Goal: Task Accomplishment & Management: Manage account settings

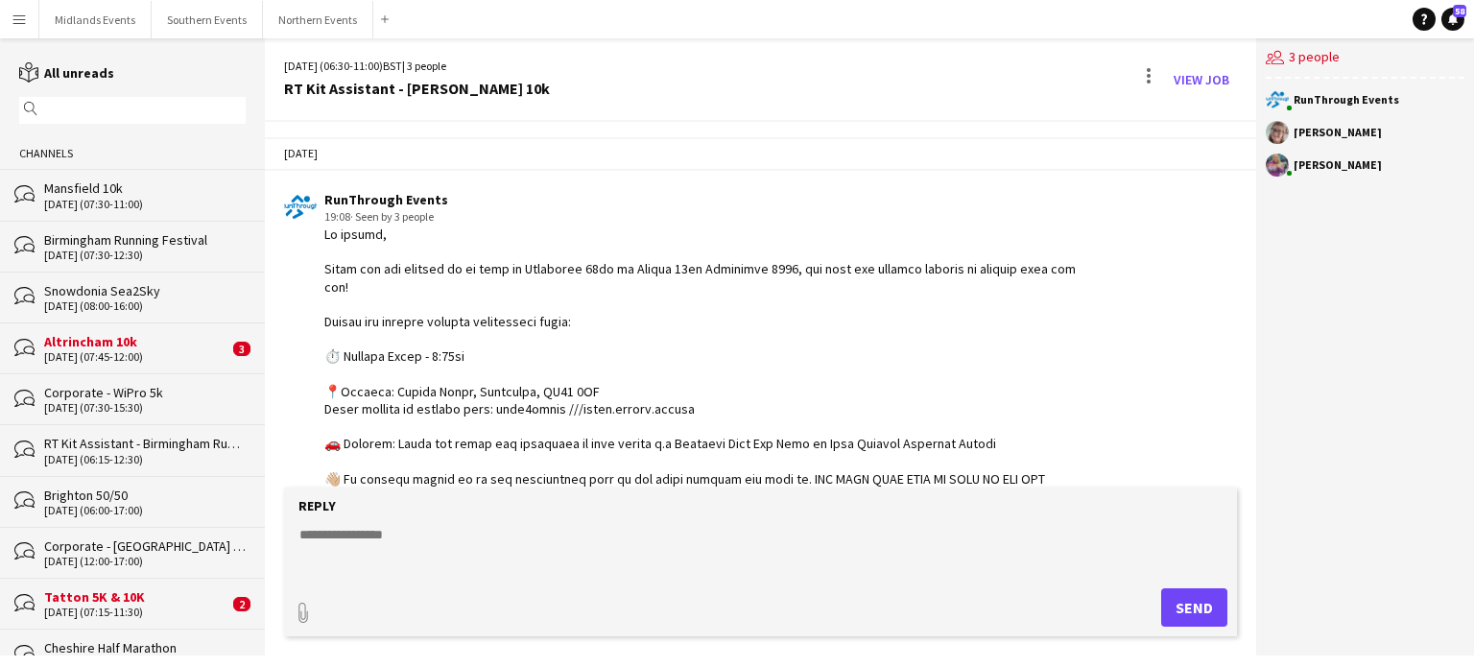
scroll to position [832, 0]
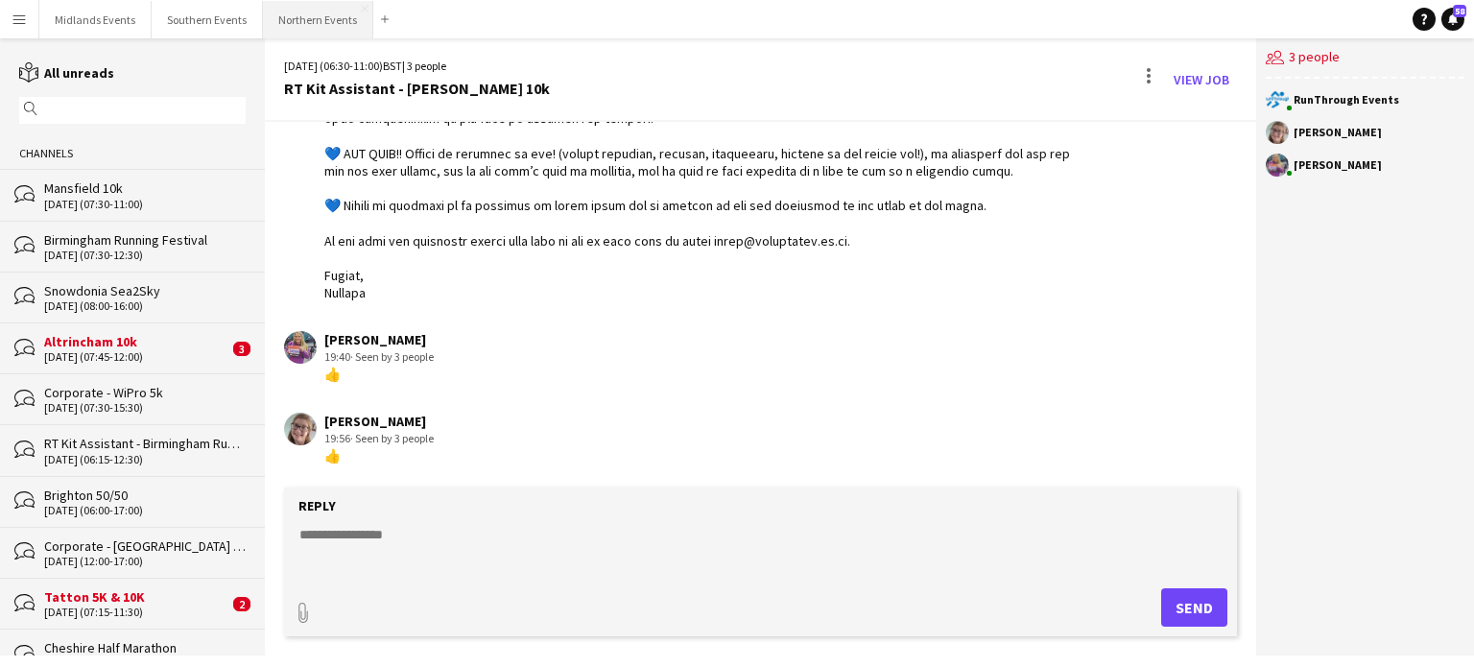
click at [307, 20] on button "Northern Events Close" at bounding box center [318, 19] width 110 height 37
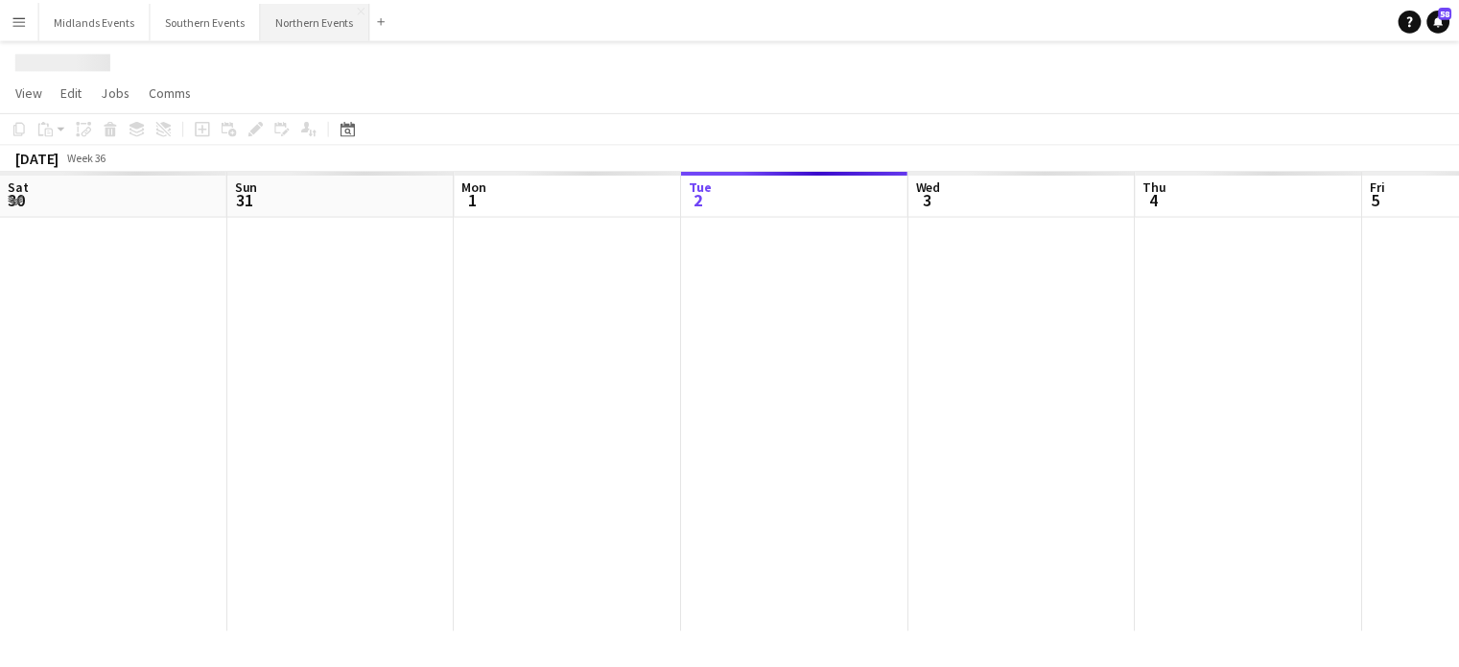
scroll to position [0, 459]
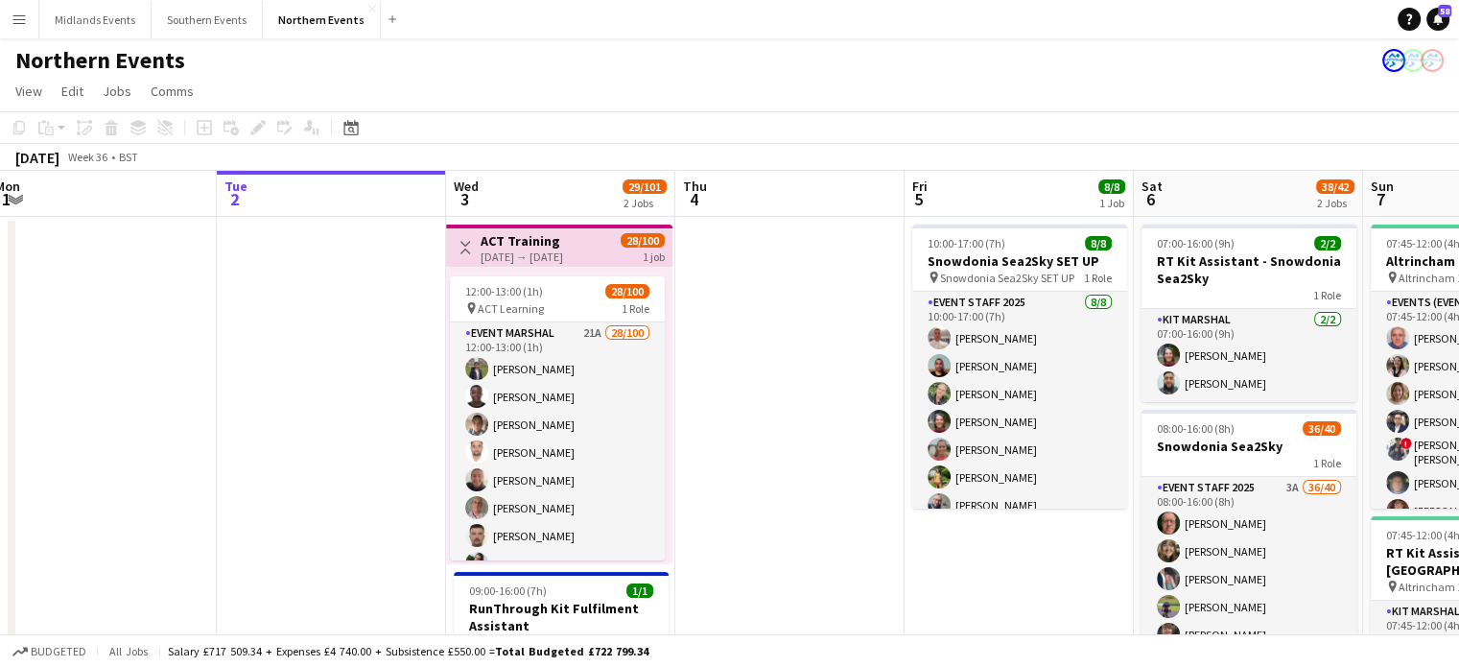
drag, startPoint x: 1085, startPoint y: 571, endPoint x: 614, endPoint y: 614, distance: 473.1
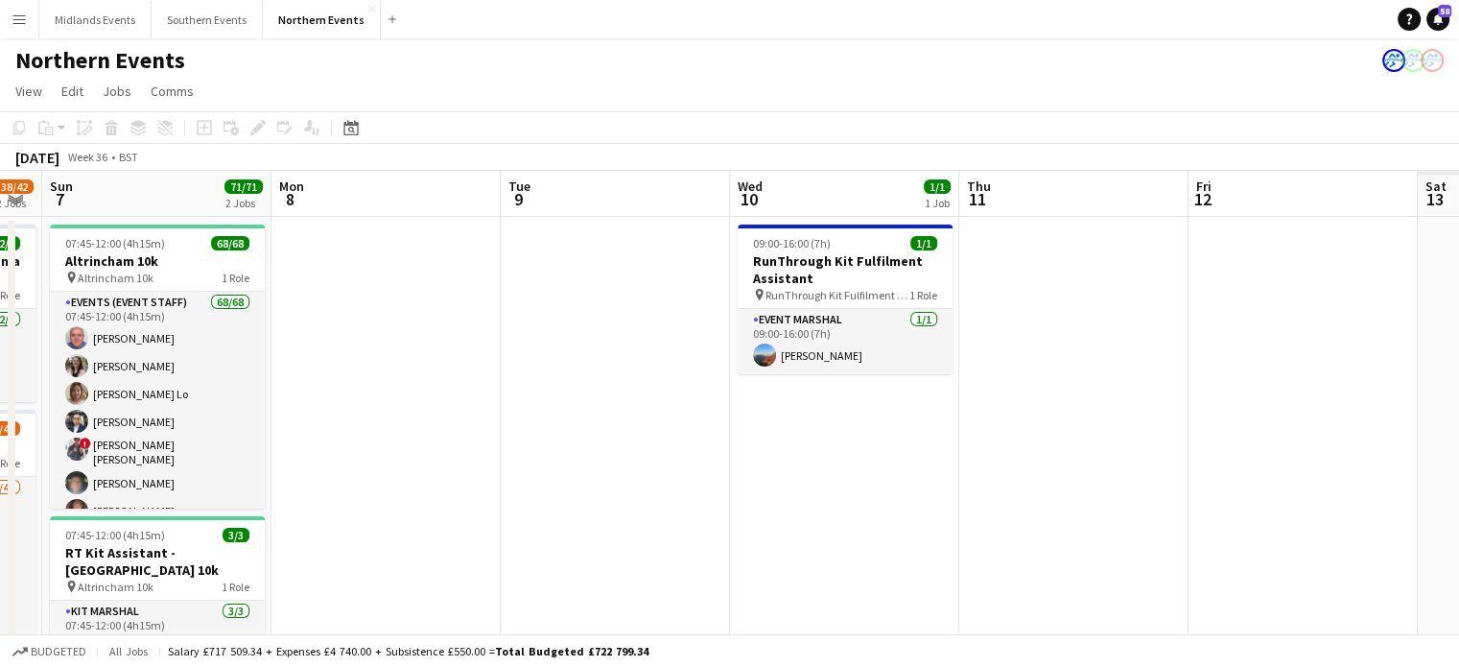
drag, startPoint x: 1283, startPoint y: 518, endPoint x: 261, endPoint y: 570, distance: 1023.2
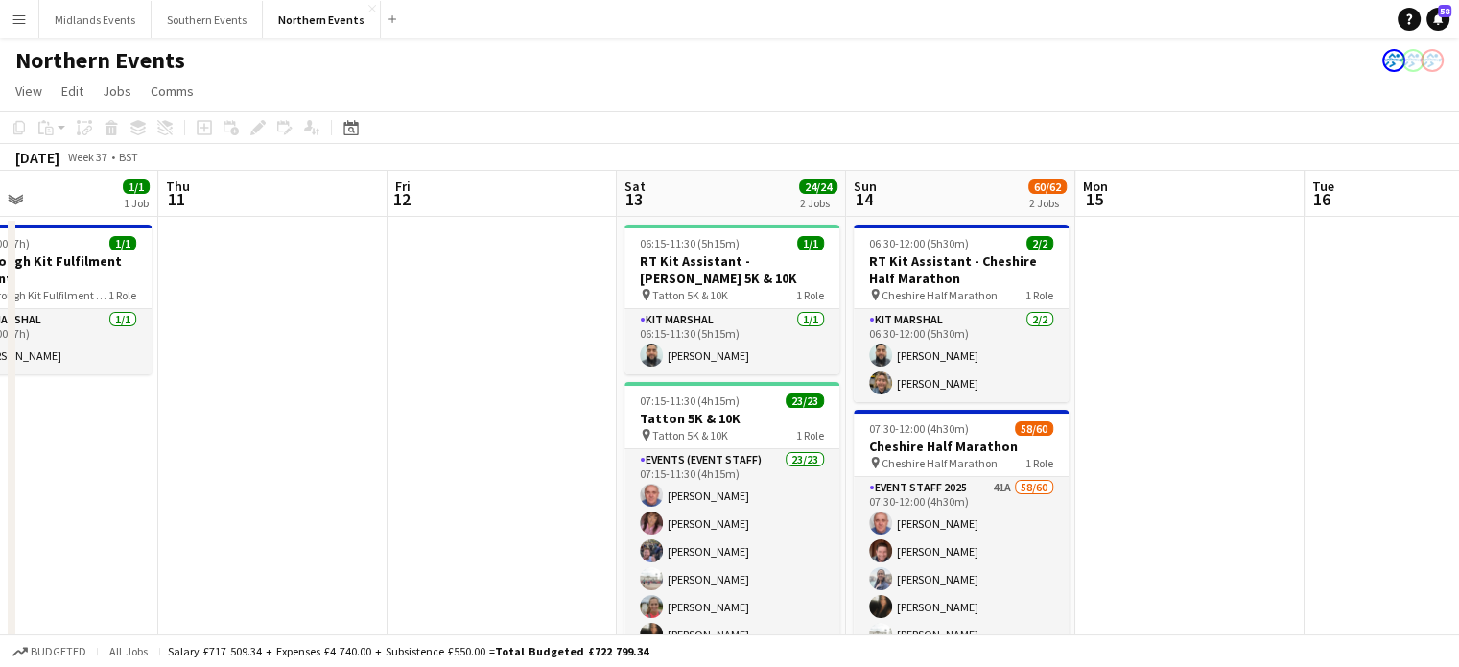
drag, startPoint x: 466, startPoint y: 540, endPoint x: 97, endPoint y: 547, distance: 369.5
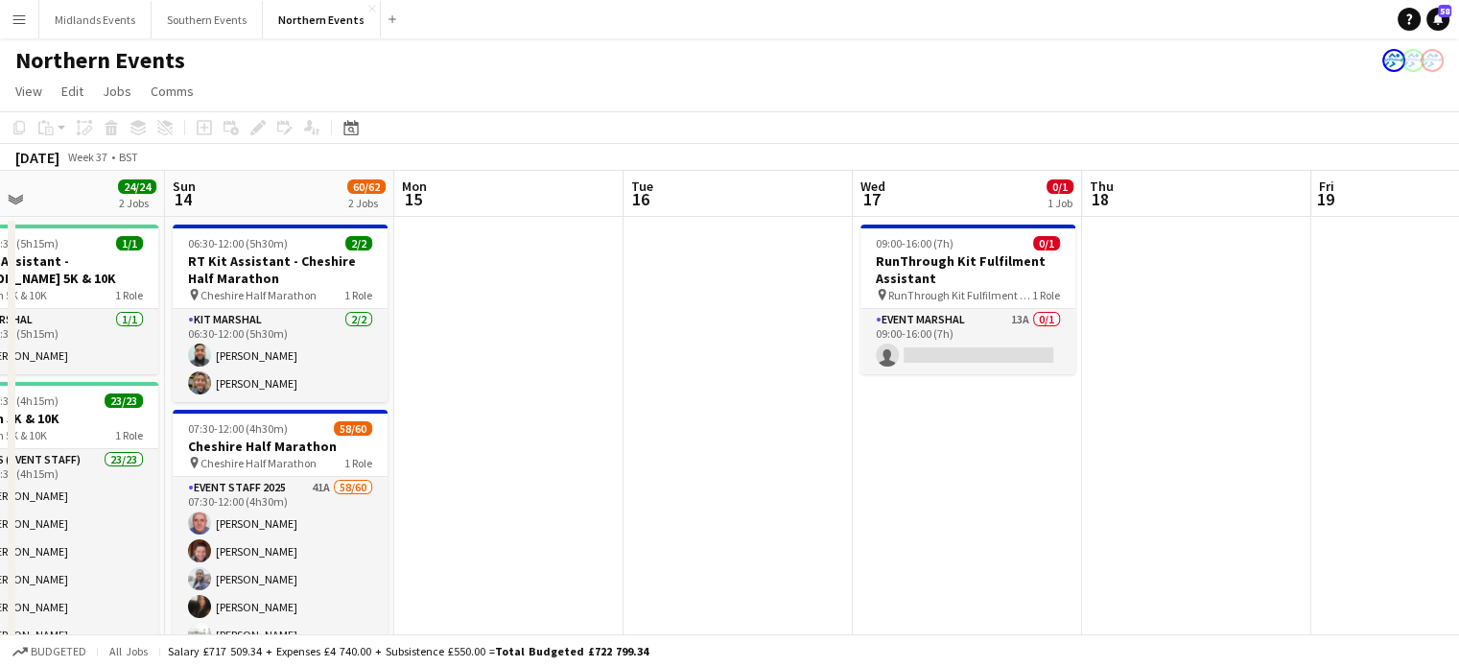
drag, startPoint x: 712, startPoint y: 428, endPoint x: 303, endPoint y: 448, distance: 409.3
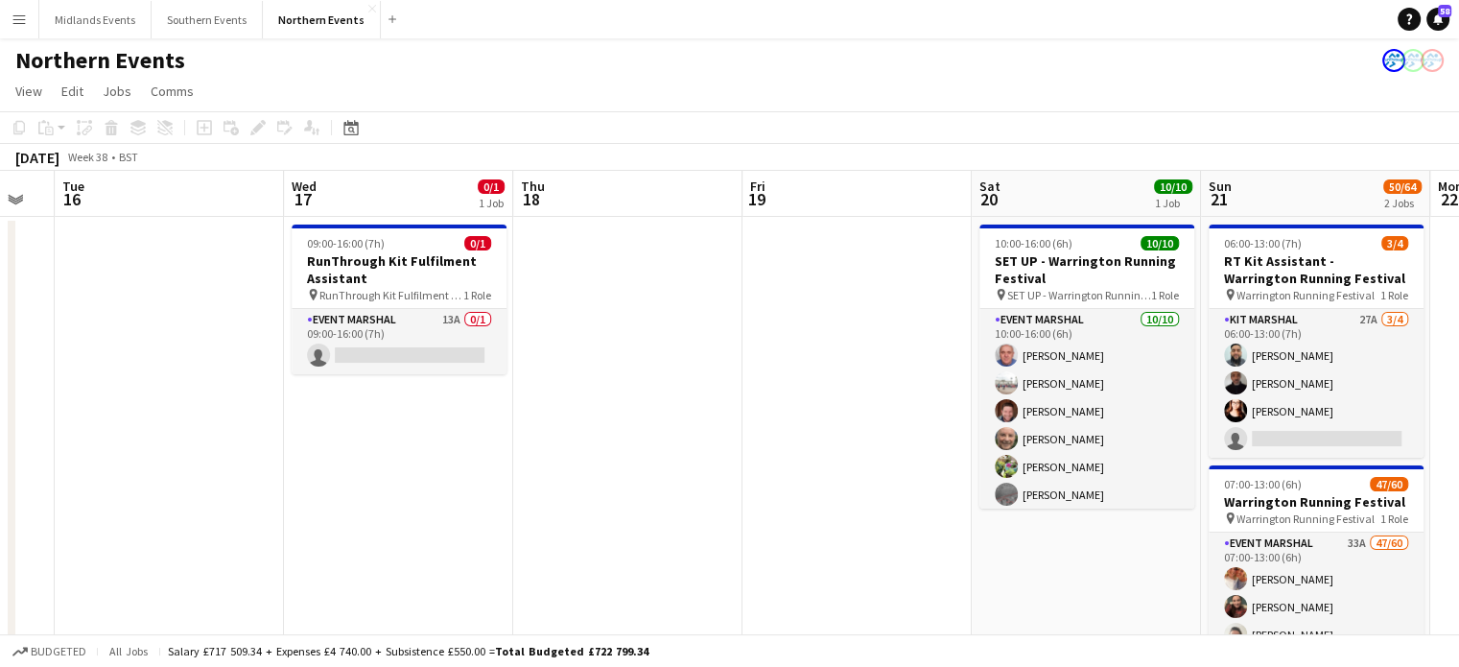
scroll to position [0, 831]
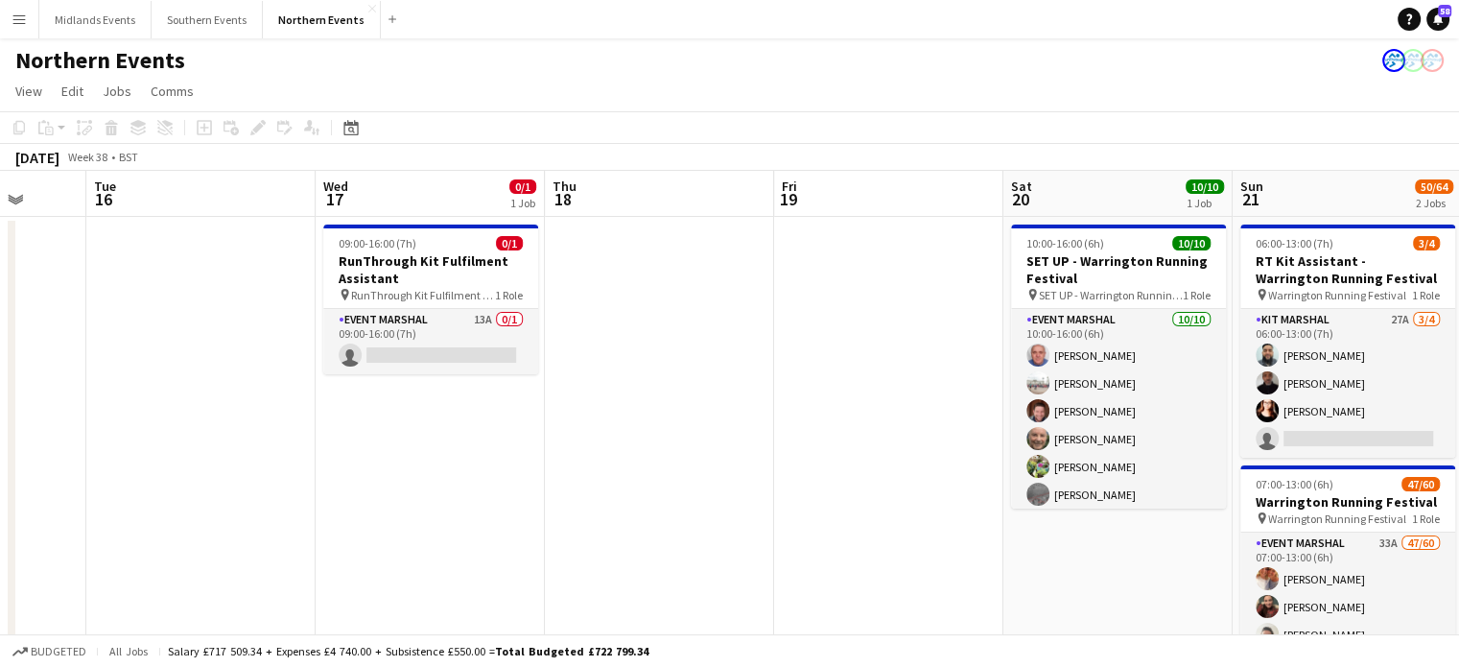
drag, startPoint x: 846, startPoint y: 503, endPoint x: 148, endPoint y: 515, distance: 698.7
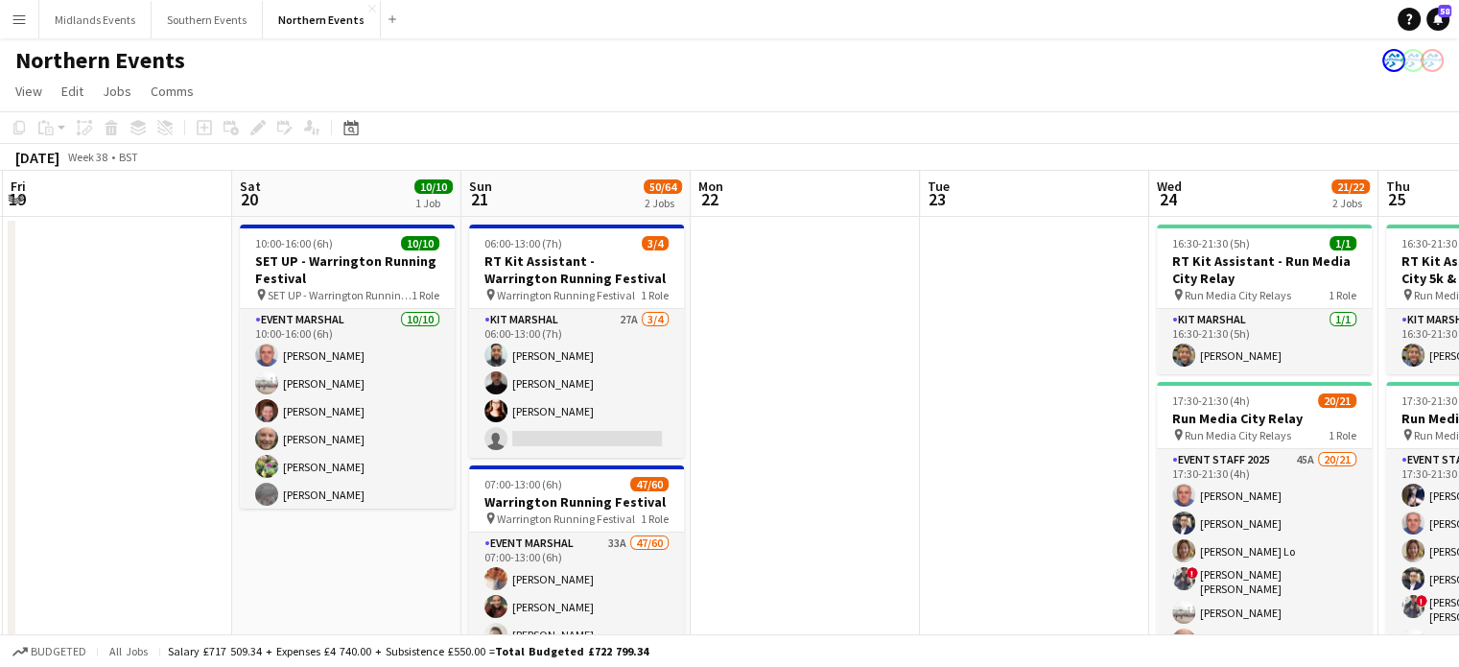
drag, startPoint x: 1155, startPoint y: 433, endPoint x: 845, endPoint y: 416, distance: 310.4
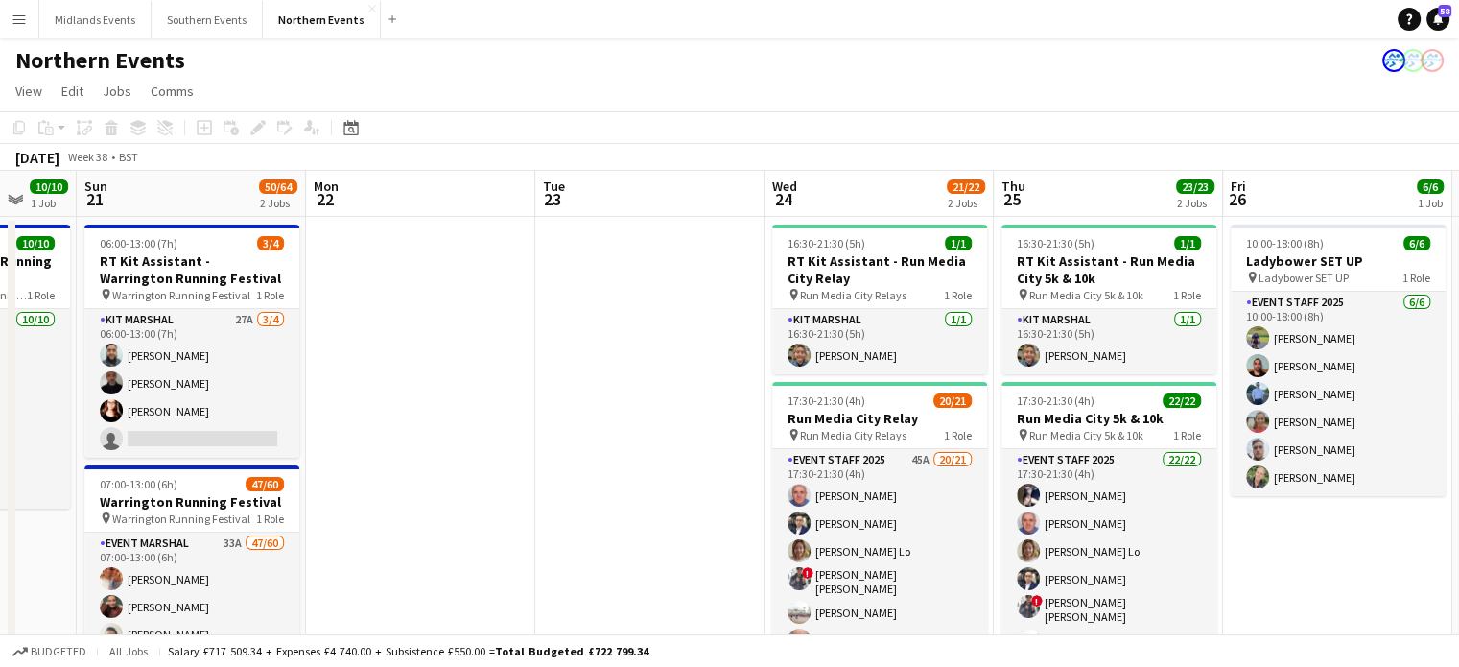
drag, startPoint x: 995, startPoint y: 464, endPoint x: 610, endPoint y: 425, distance: 386.8
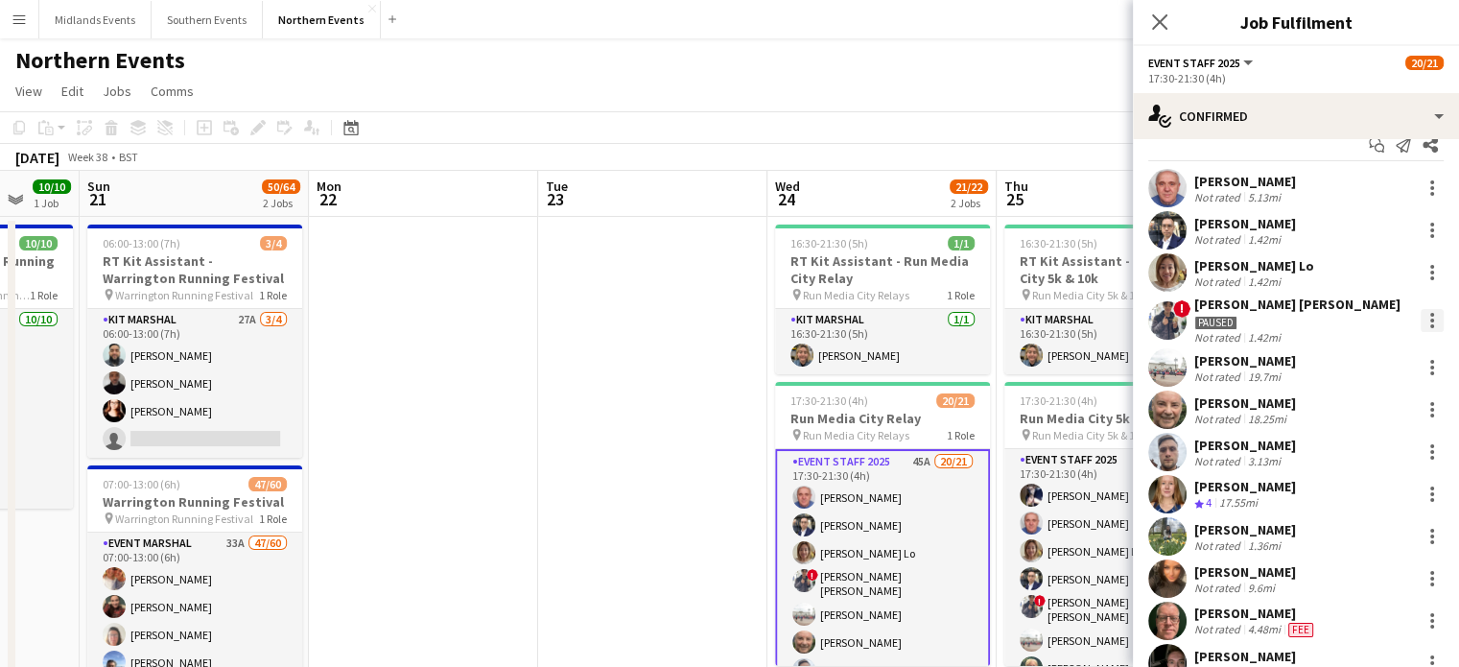
scroll to position [22, 0]
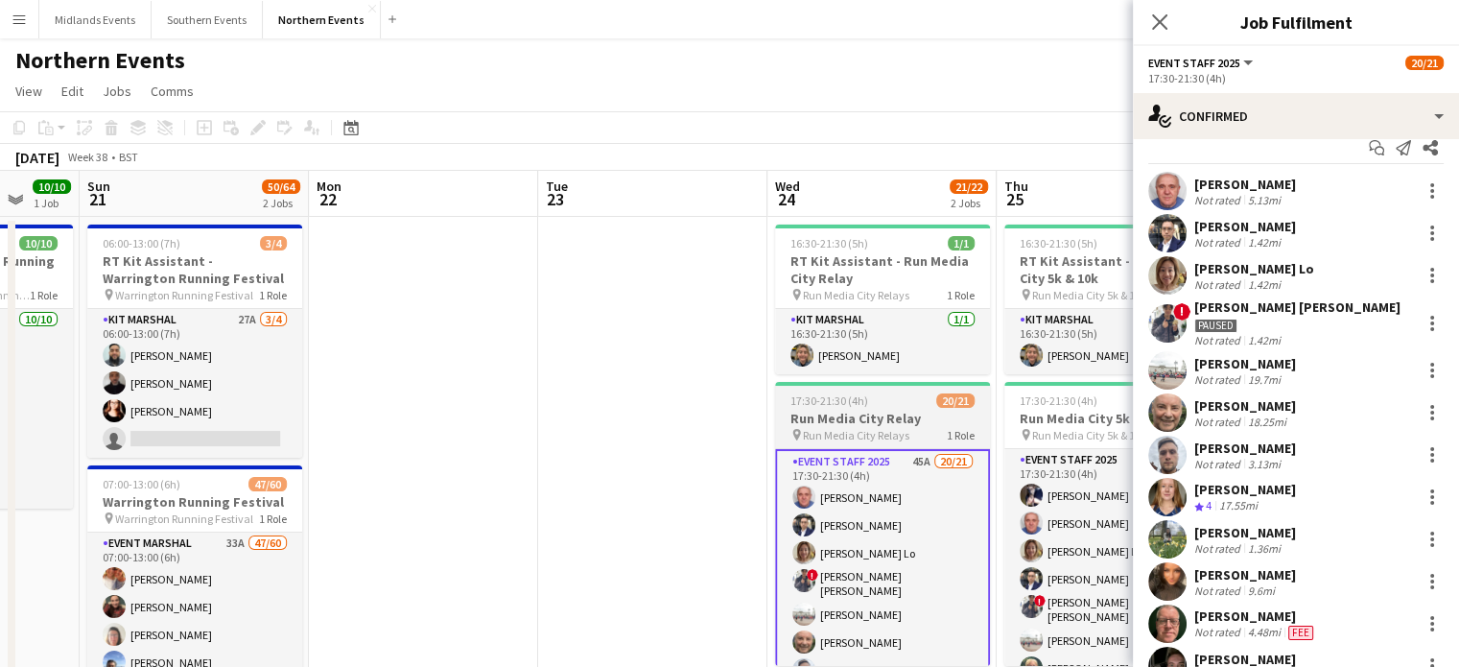
click at [973, 401] on span "20/21" at bounding box center [956, 400] width 38 height 14
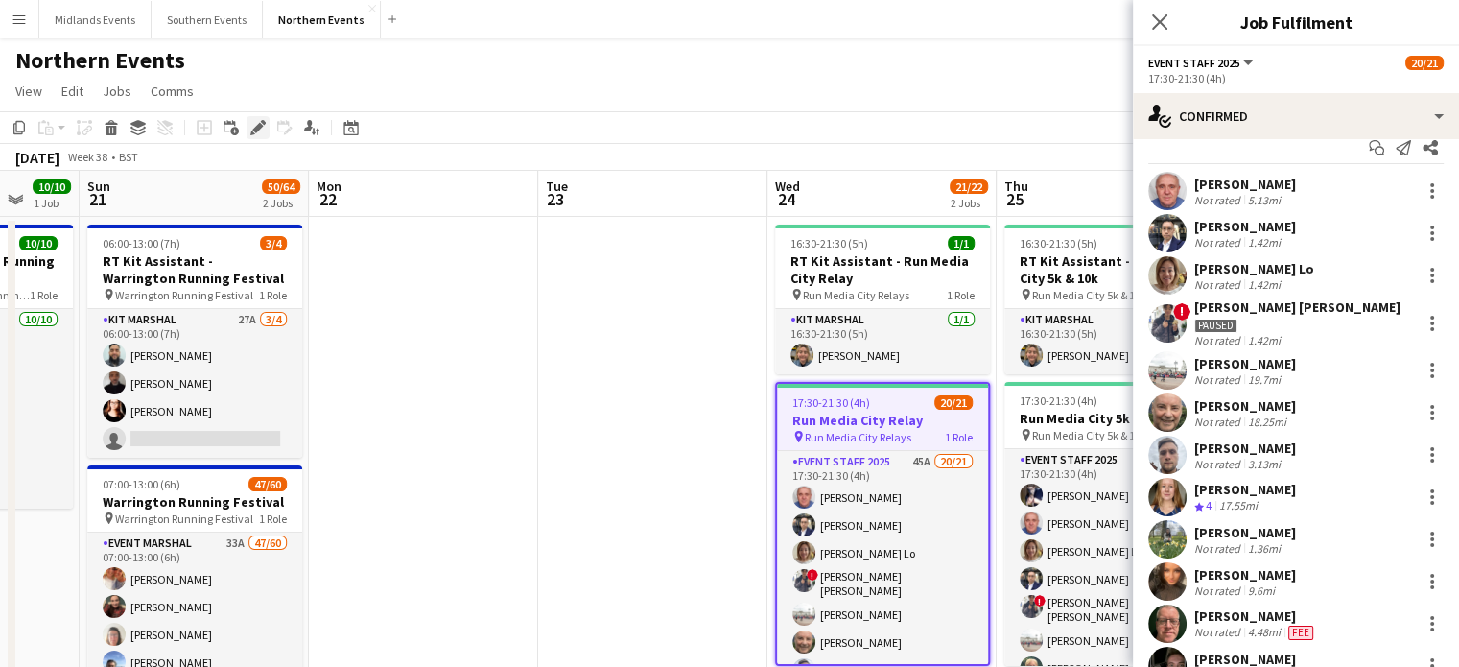
click at [259, 132] on icon "Edit" at bounding box center [257, 127] width 15 height 15
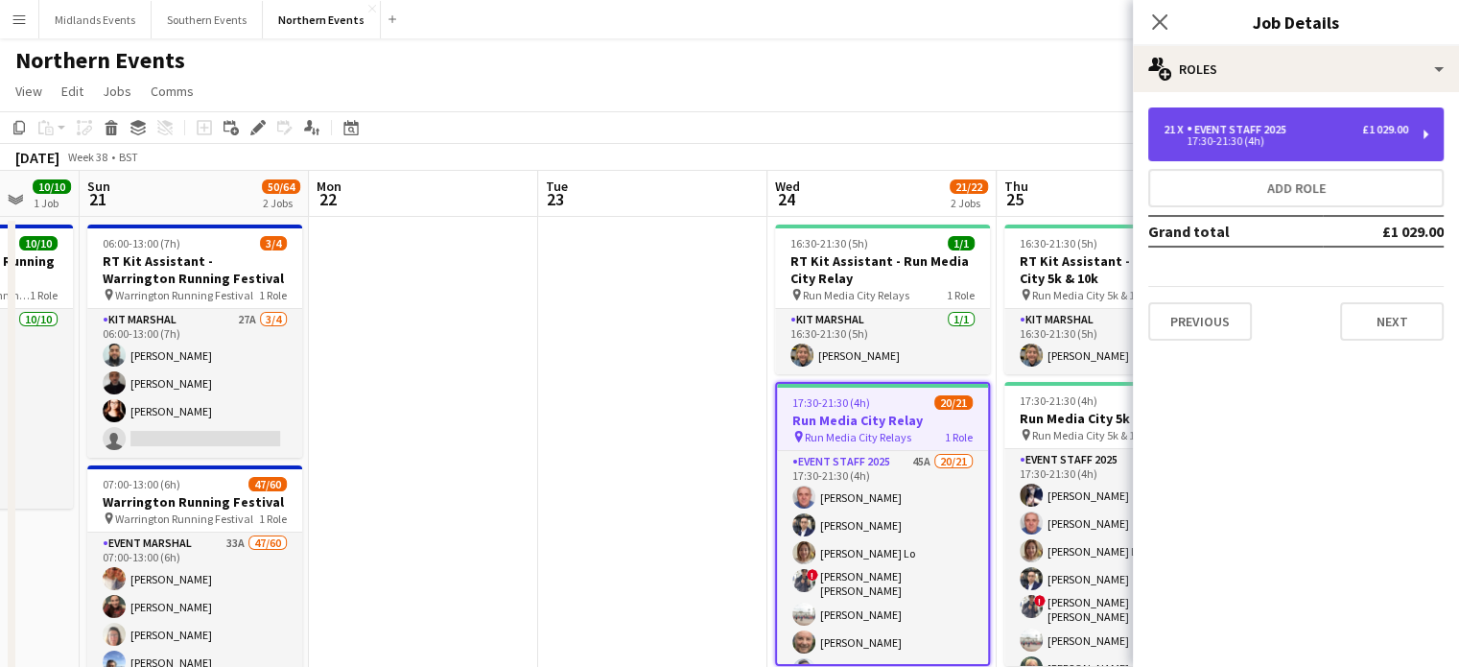
click at [1217, 125] on div "Event Staff 2025" at bounding box center [1240, 129] width 107 height 13
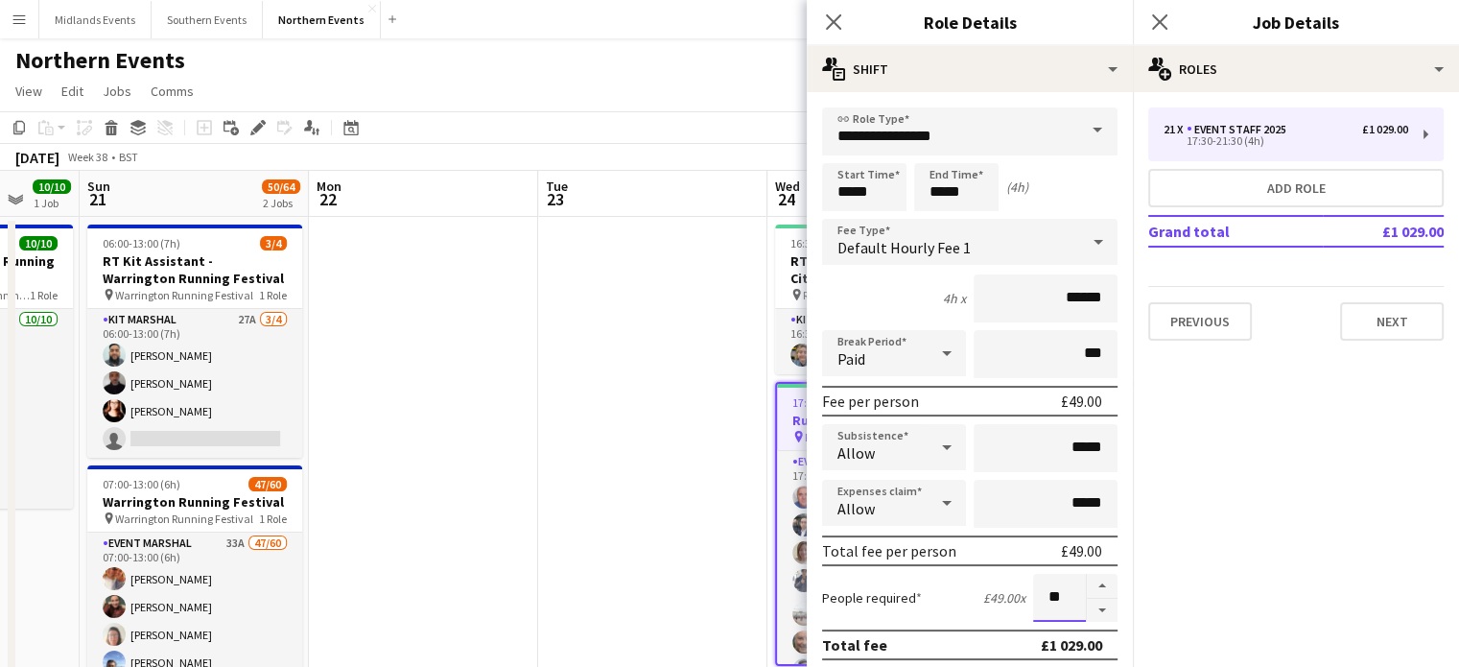
drag, startPoint x: 1052, startPoint y: 593, endPoint x: 1025, endPoint y: 594, distance: 26.9
click at [1033, 594] on input "**" at bounding box center [1059, 598] width 53 height 48
type input "**"
click at [1156, 19] on icon at bounding box center [1160, 21] width 18 height 18
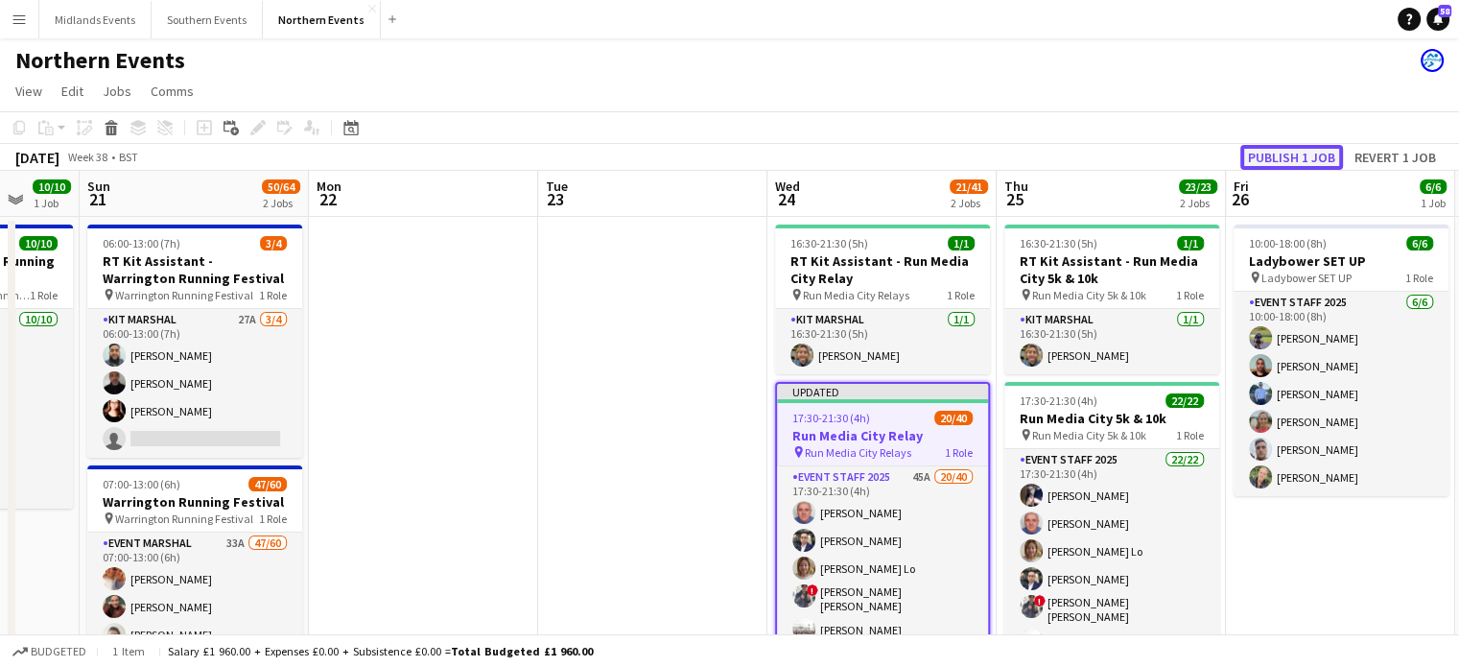
click at [1276, 160] on button "Publish 1 job" at bounding box center [1292, 157] width 103 height 25
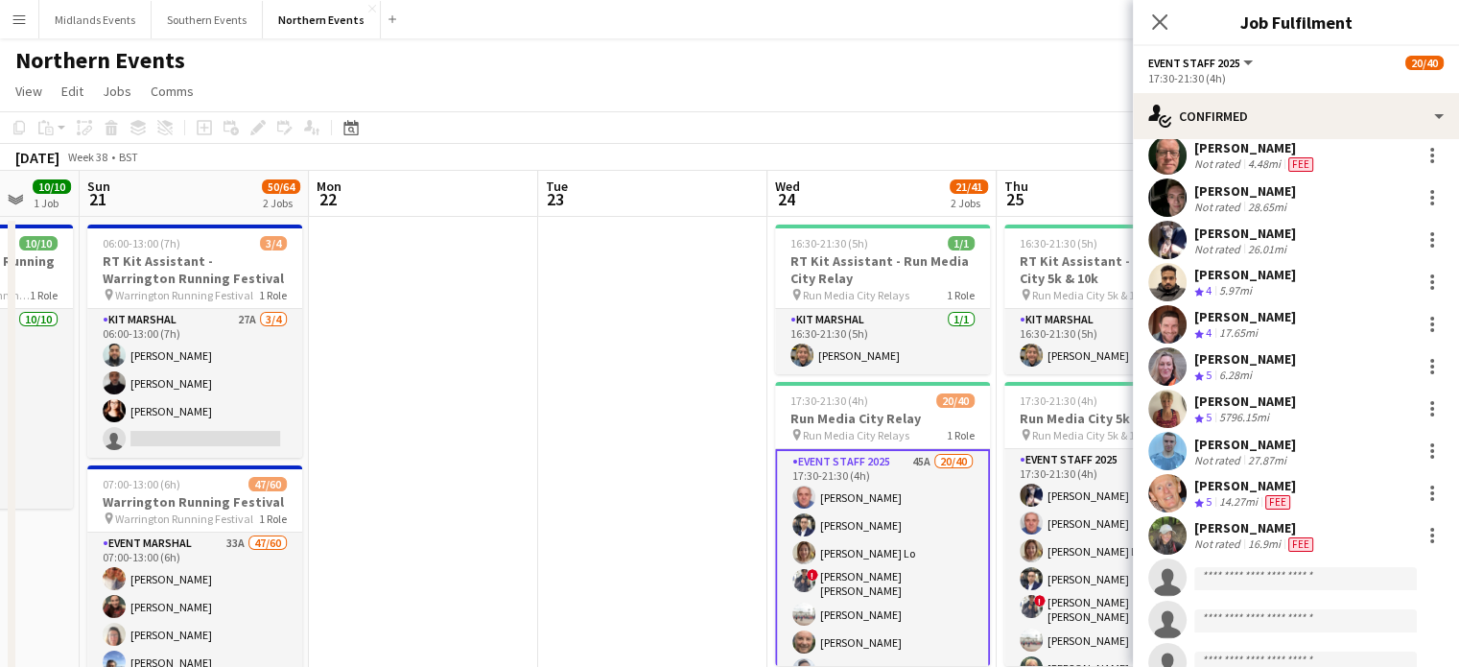
scroll to position [502, 0]
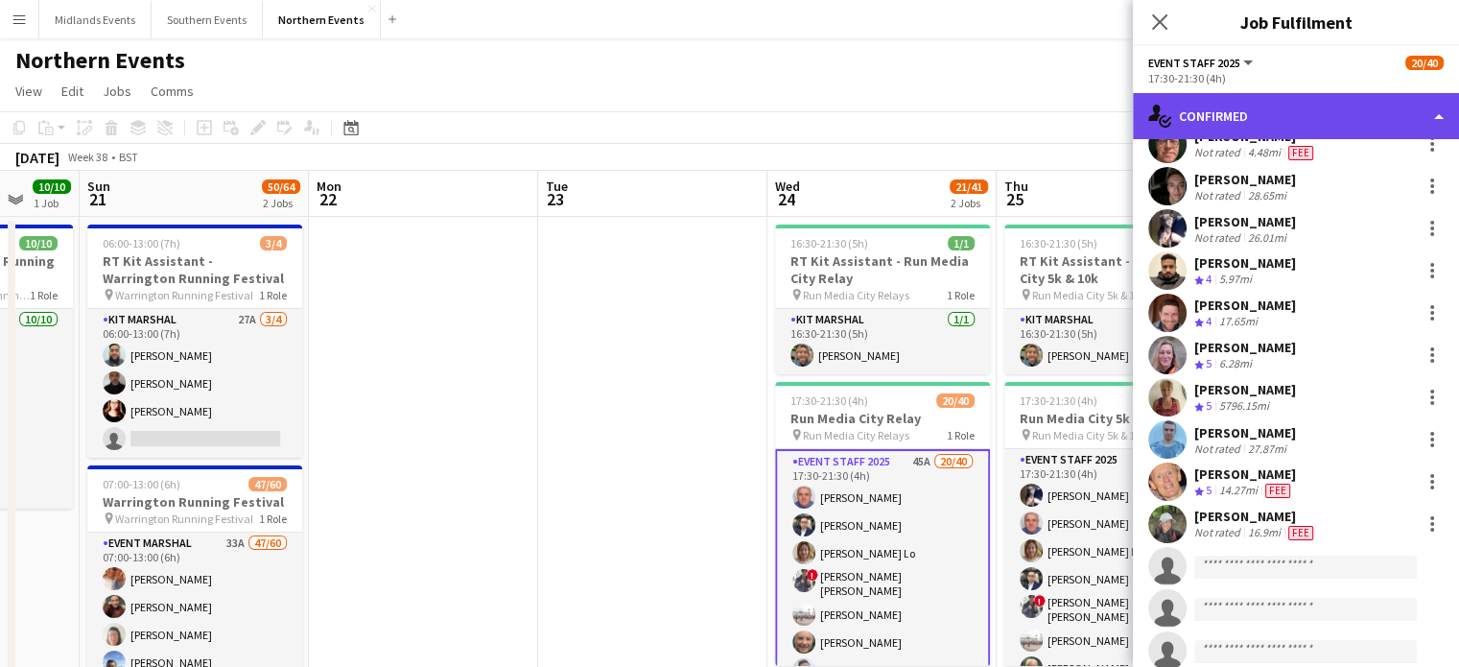
click at [1439, 110] on div "single-neutral-actions-check-2 Confirmed" at bounding box center [1296, 116] width 326 height 46
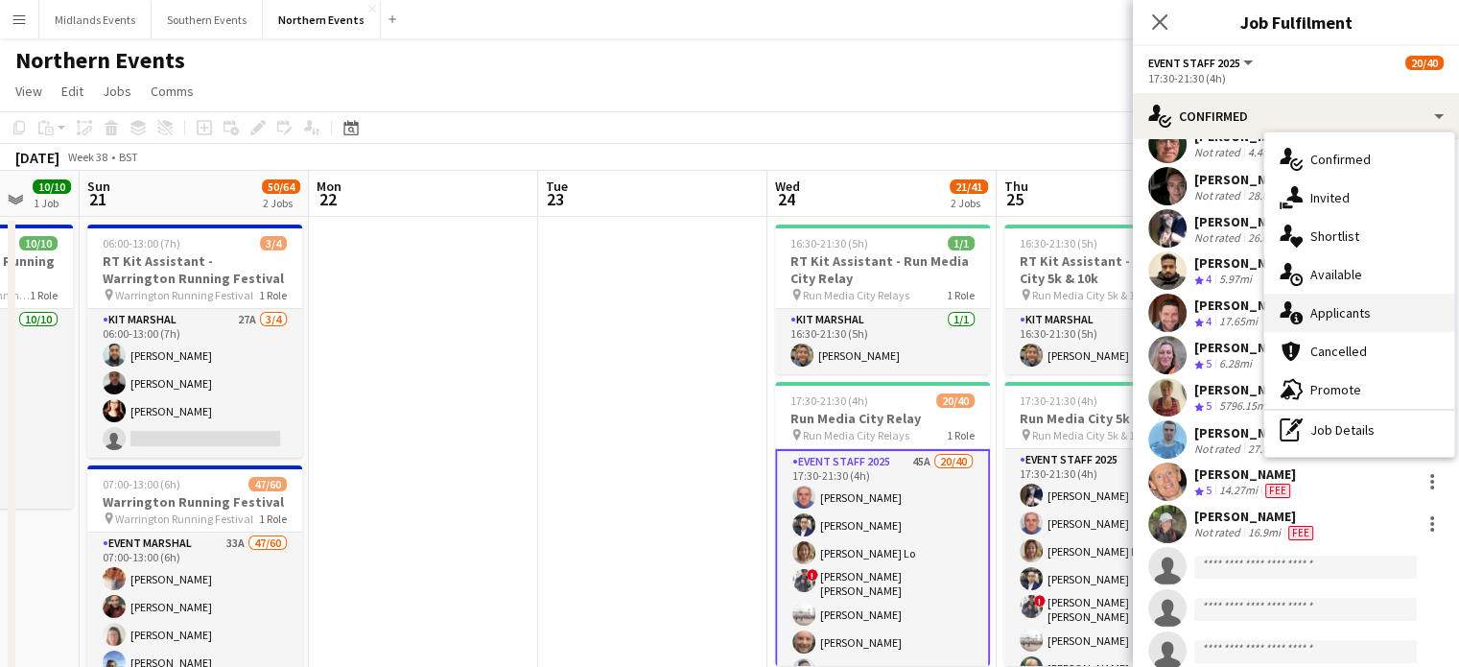
click at [1355, 314] on span "Applicants" at bounding box center [1341, 312] width 60 height 17
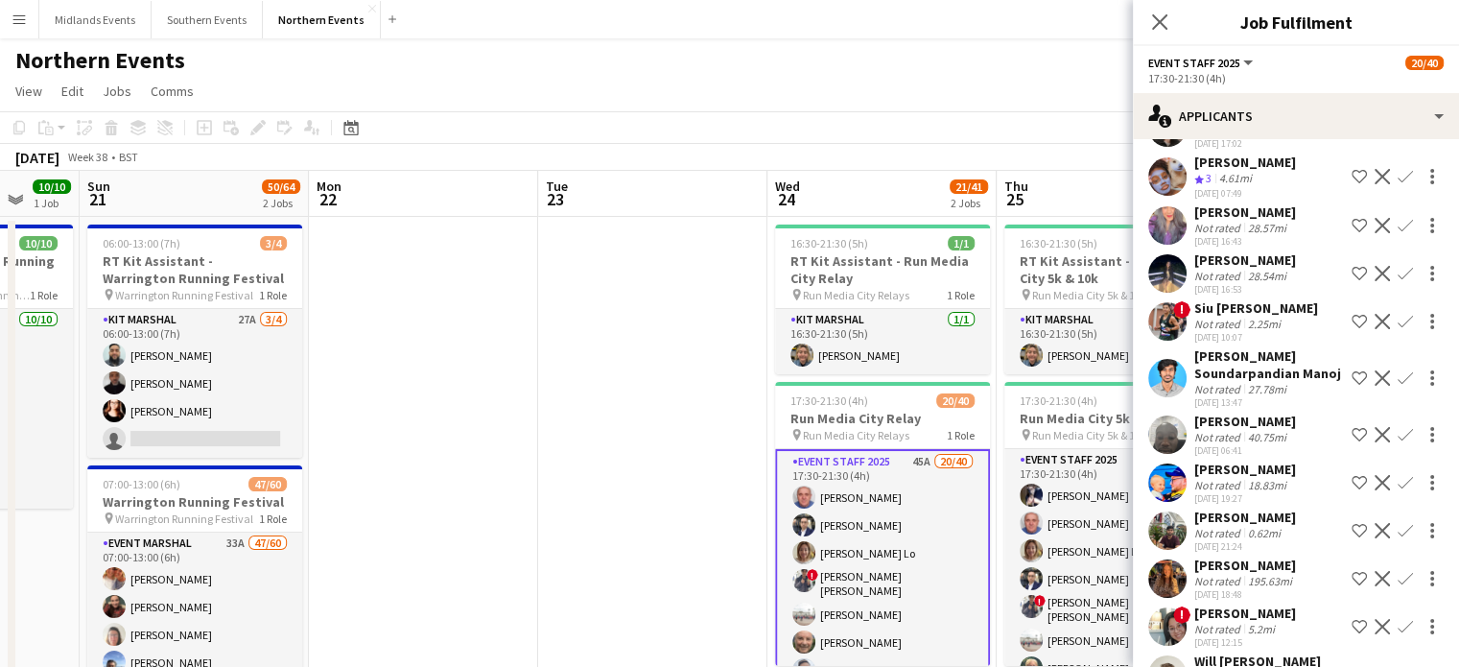
scroll to position [339, 0]
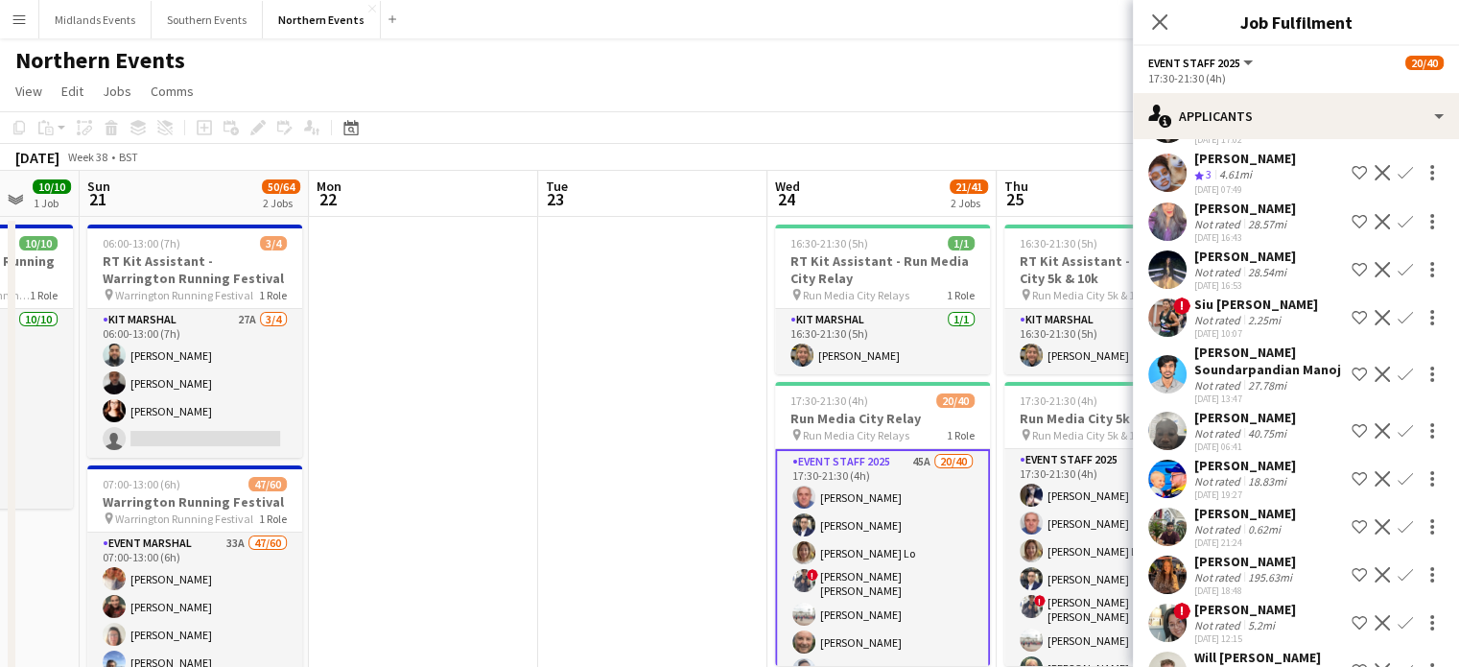
click at [1398, 477] on app-icon "Confirm" at bounding box center [1405, 478] width 15 height 15
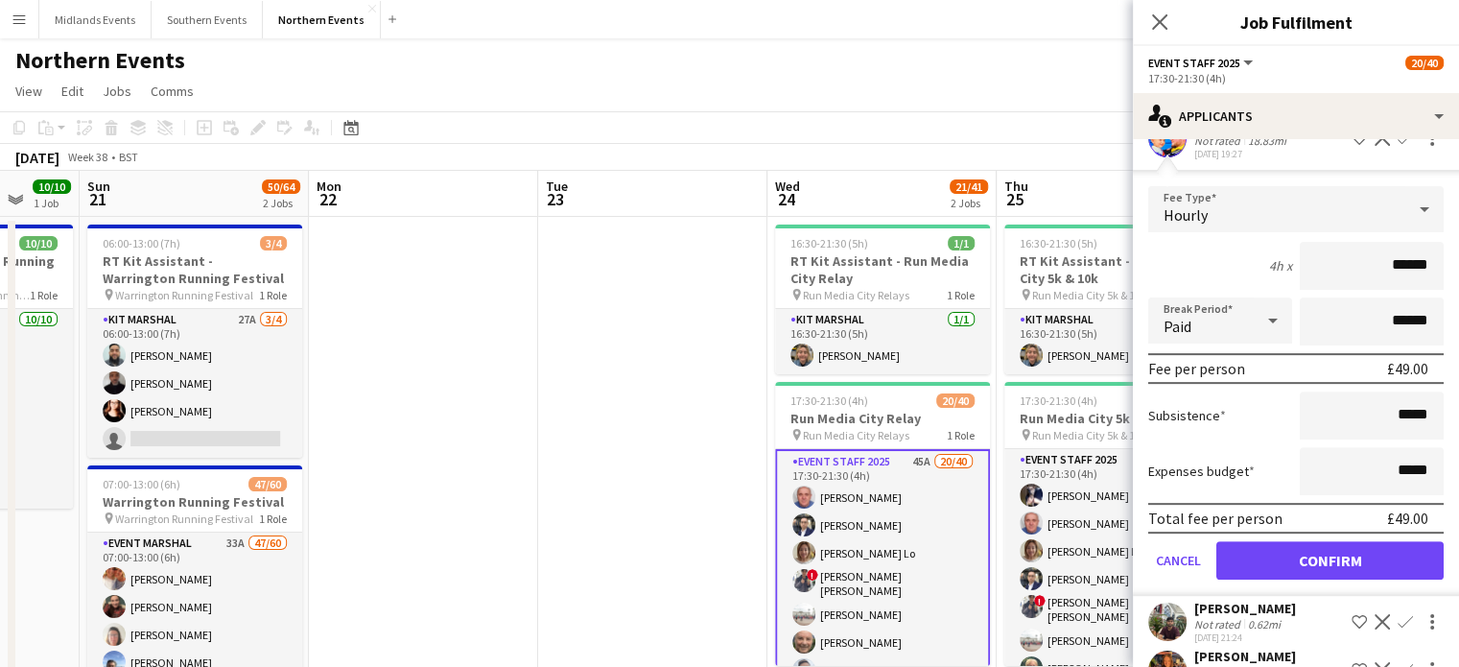
scroll to position [700, 0]
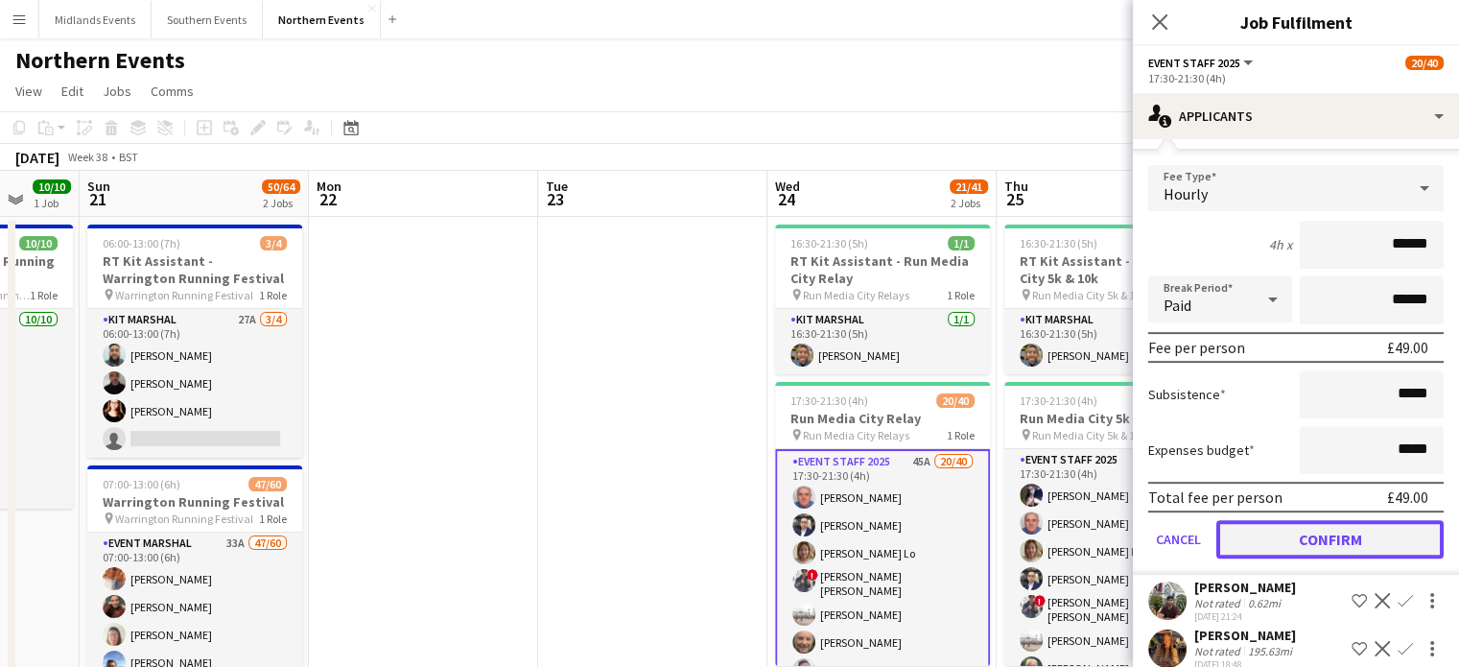
click at [1317, 536] on button "Confirm" at bounding box center [1330, 539] width 227 height 38
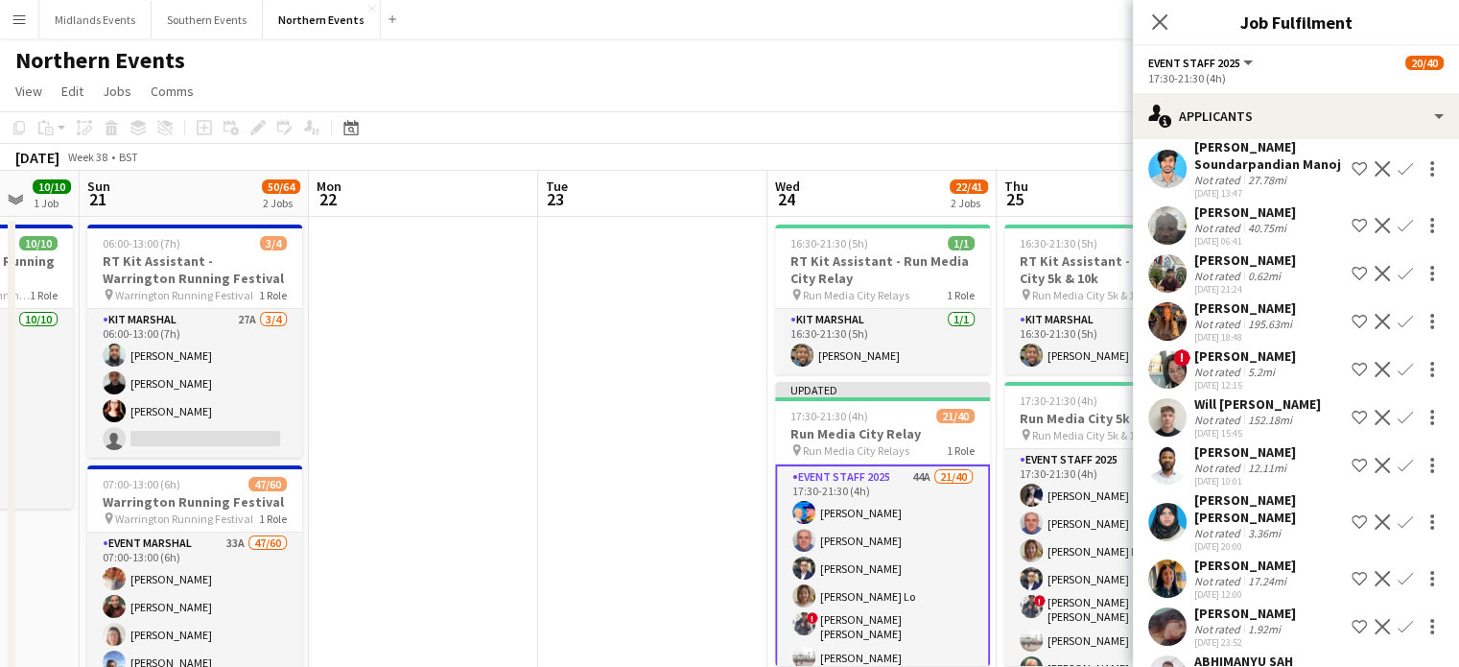
scroll to position [558, 0]
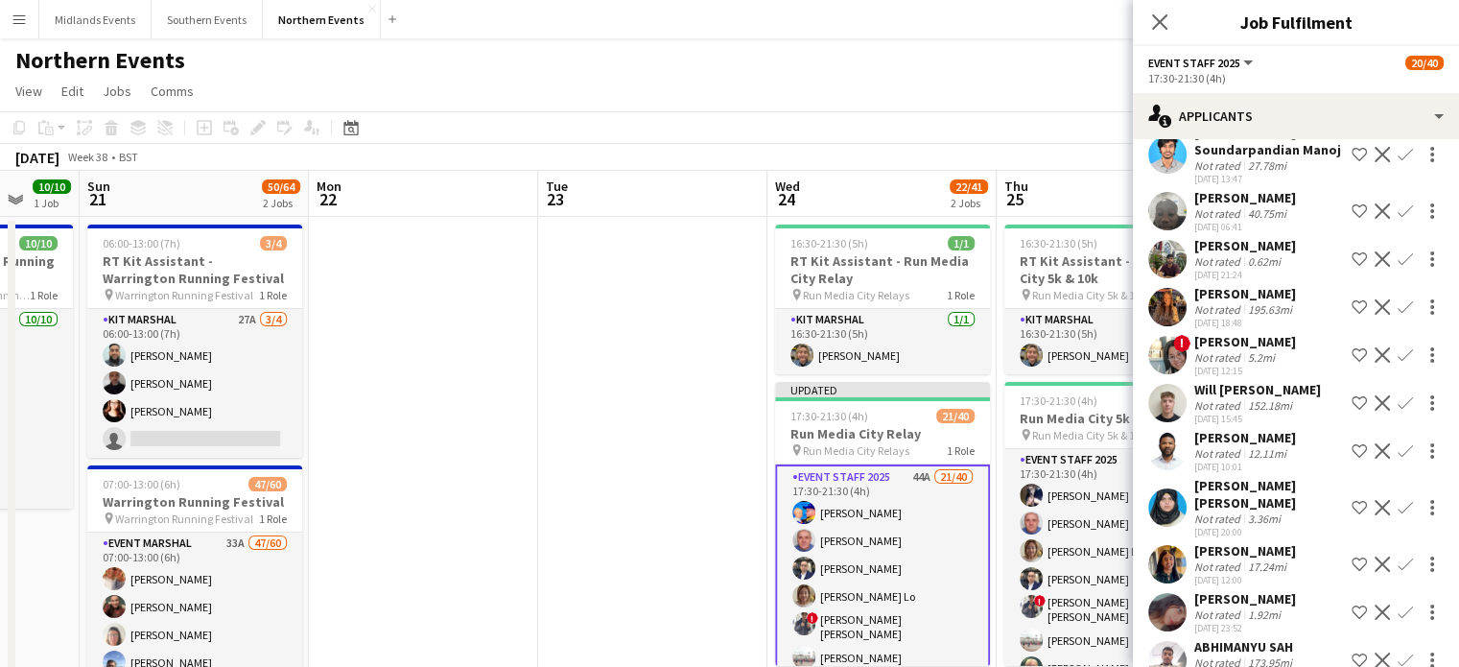
click at [1398, 395] on app-icon "Confirm" at bounding box center [1405, 402] width 15 height 15
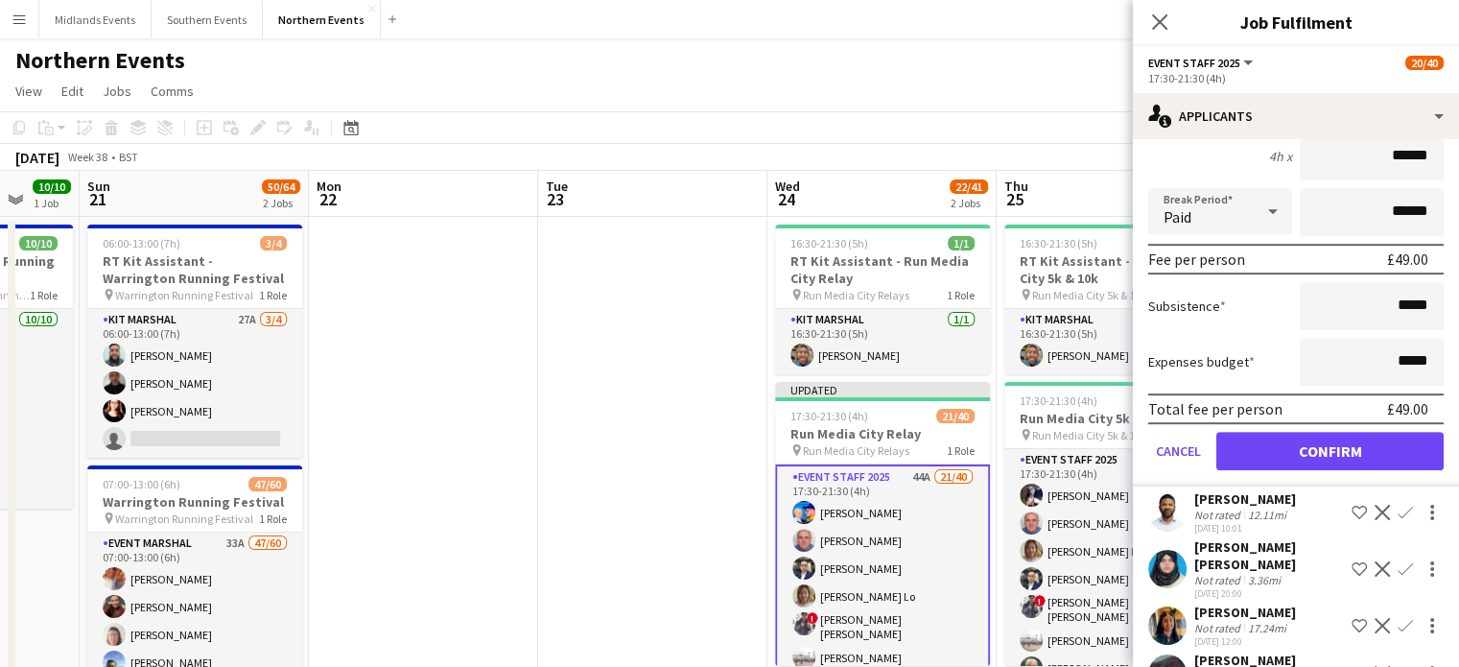
scroll to position [940, 0]
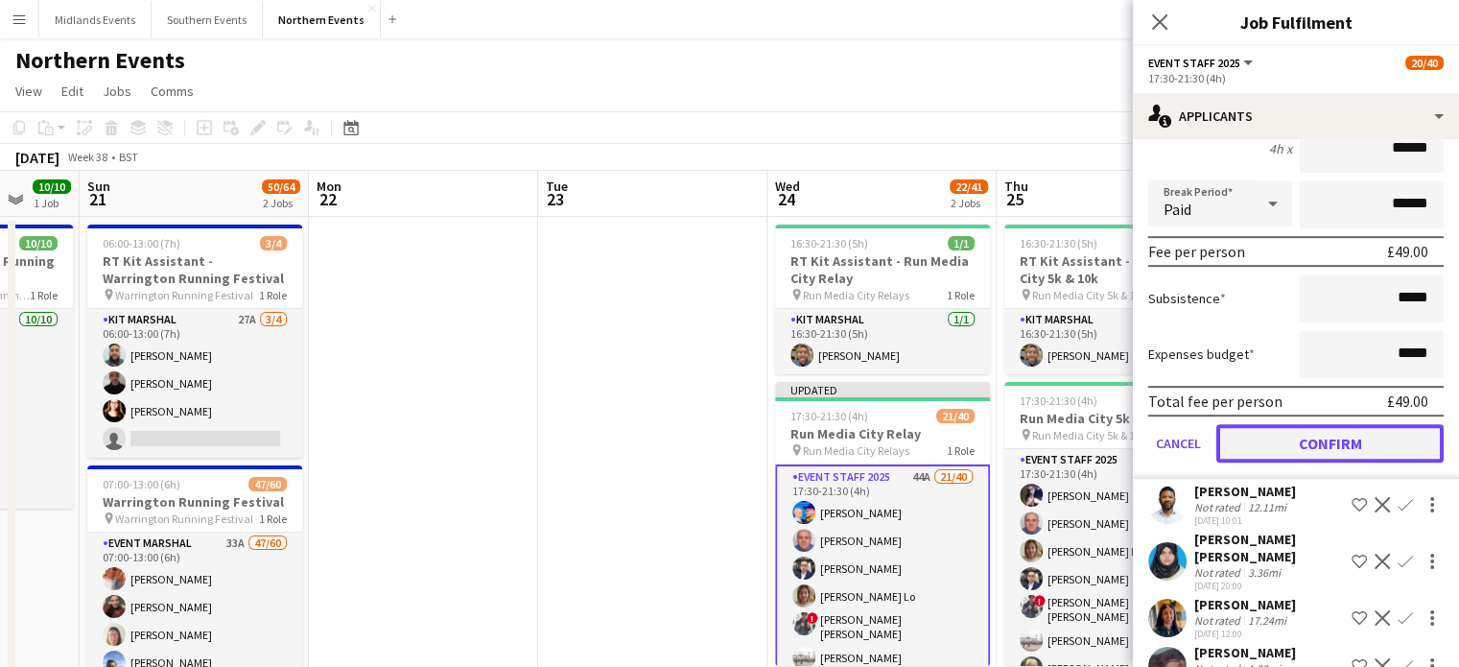
click at [1366, 439] on button "Confirm" at bounding box center [1330, 443] width 227 height 38
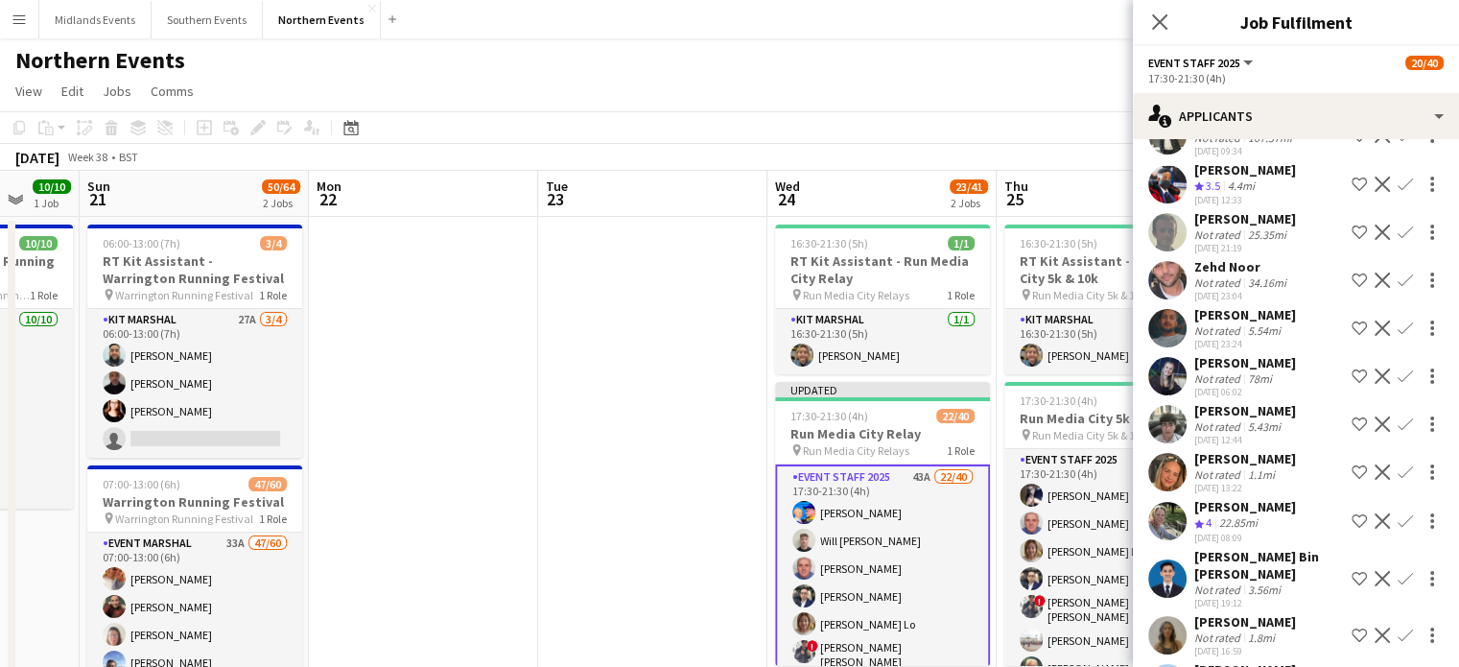
scroll to position [1302, 0]
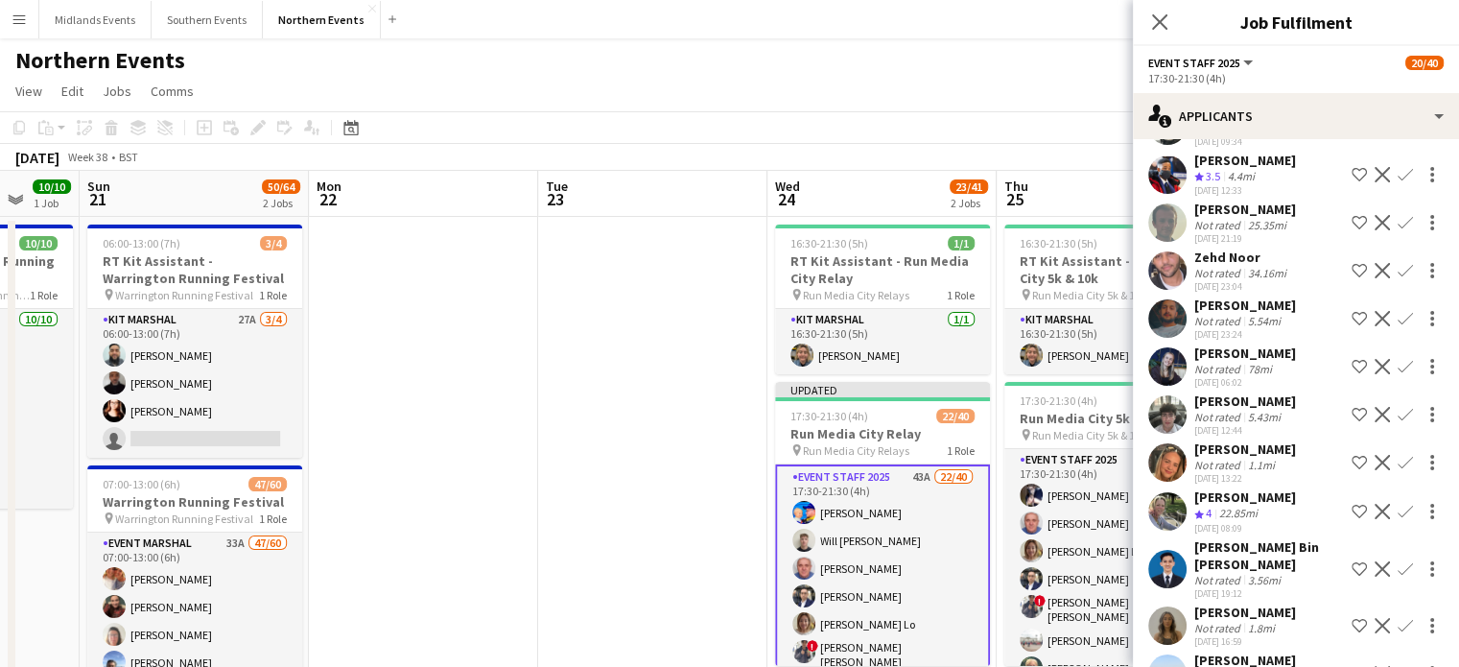
click at [1398, 504] on app-icon "Confirm" at bounding box center [1405, 511] width 15 height 15
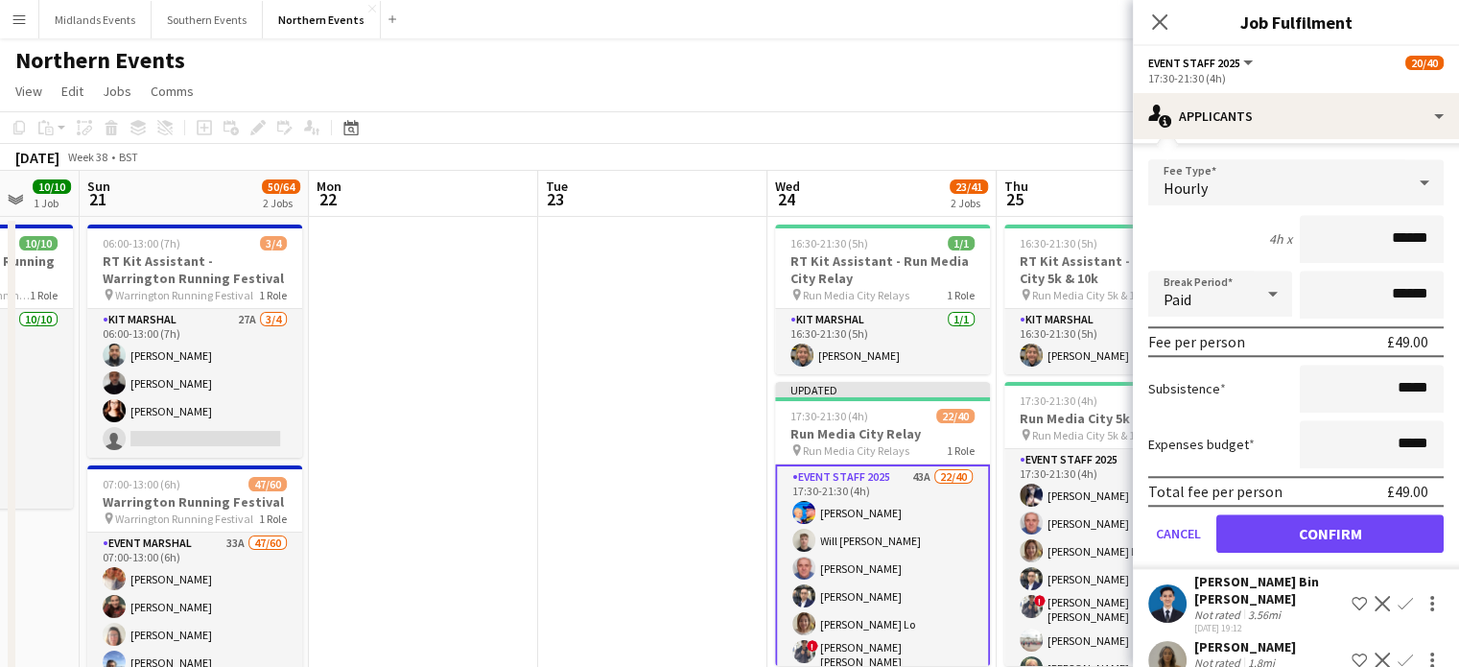
scroll to position [1712, 0]
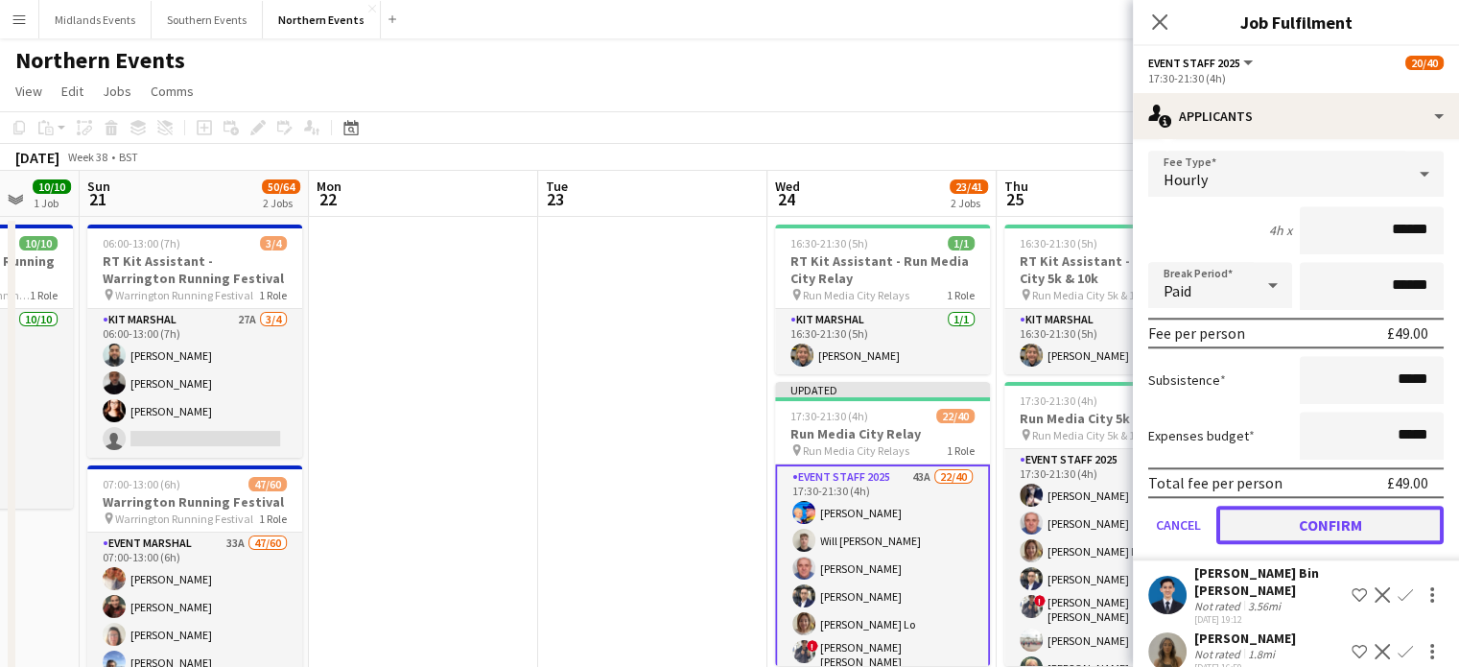
click at [1397, 506] on button "Confirm" at bounding box center [1330, 525] width 227 height 38
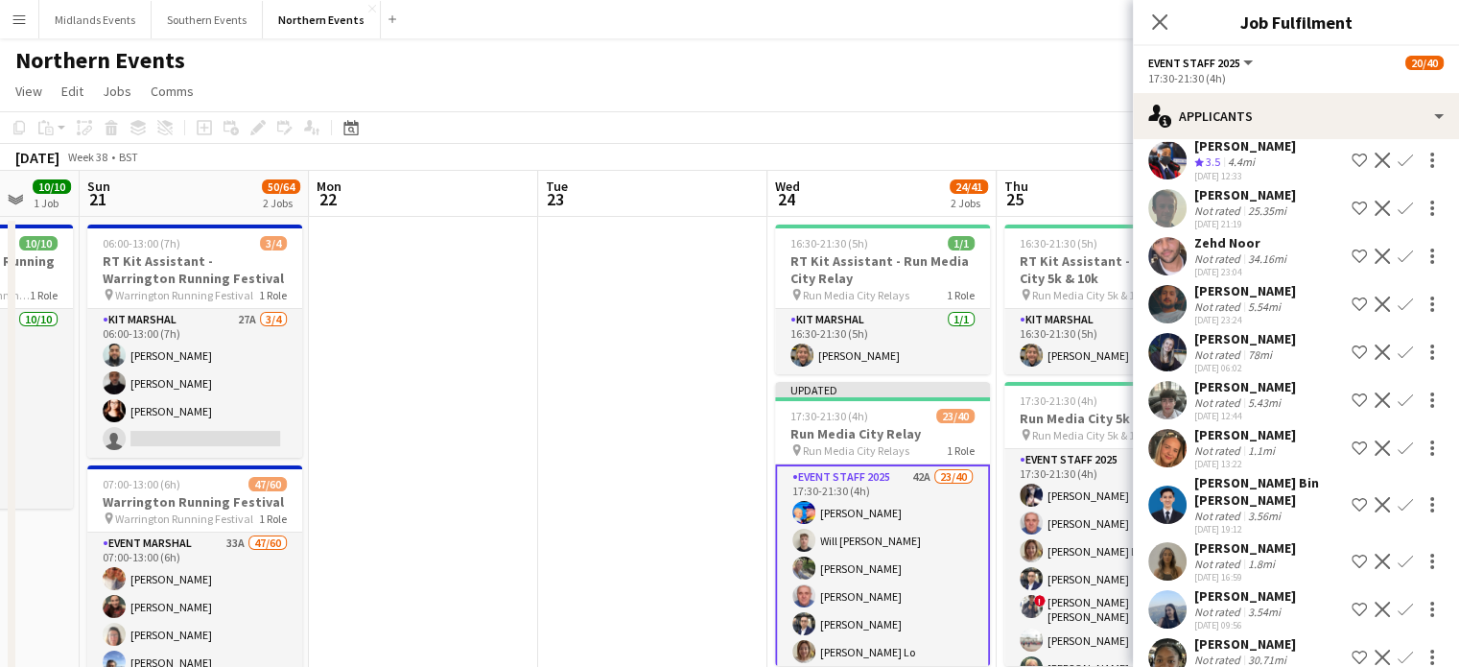
scroll to position [1337, 0]
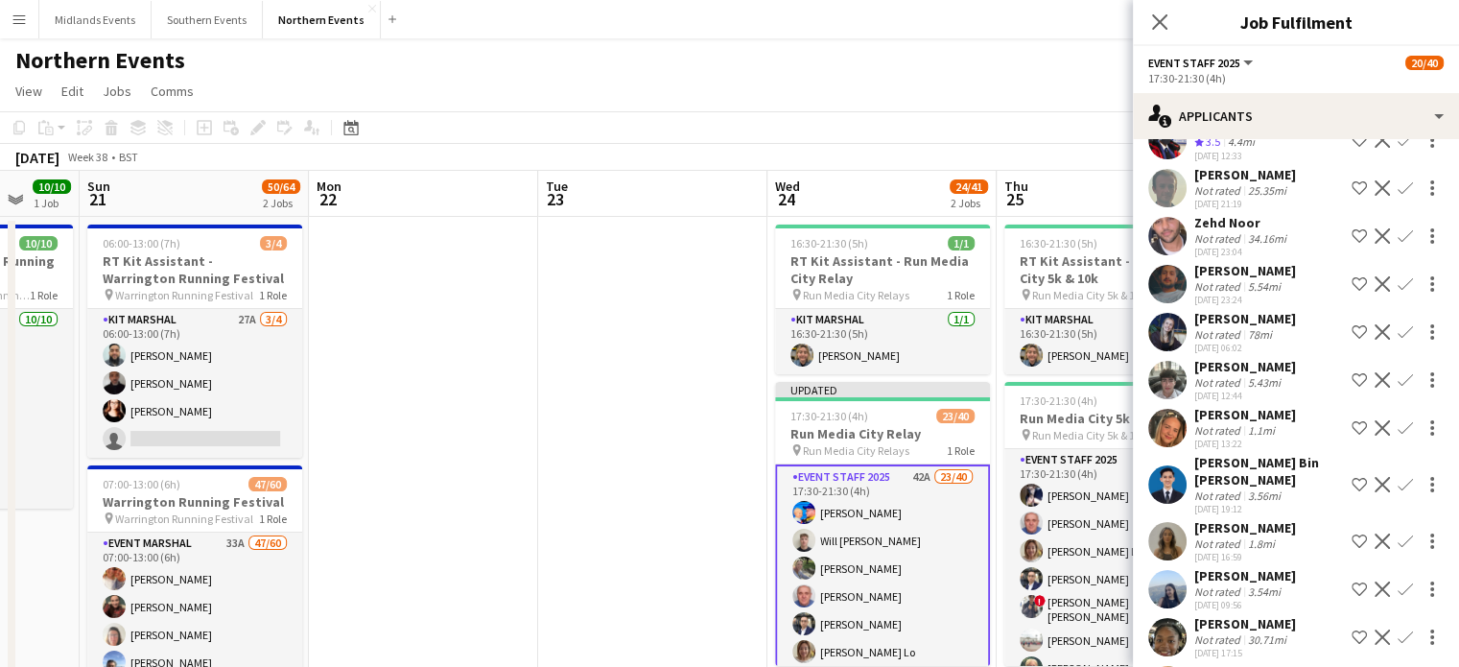
click at [1398, 534] on app-icon "Confirm" at bounding box center [1405, 541] width 15 height 15
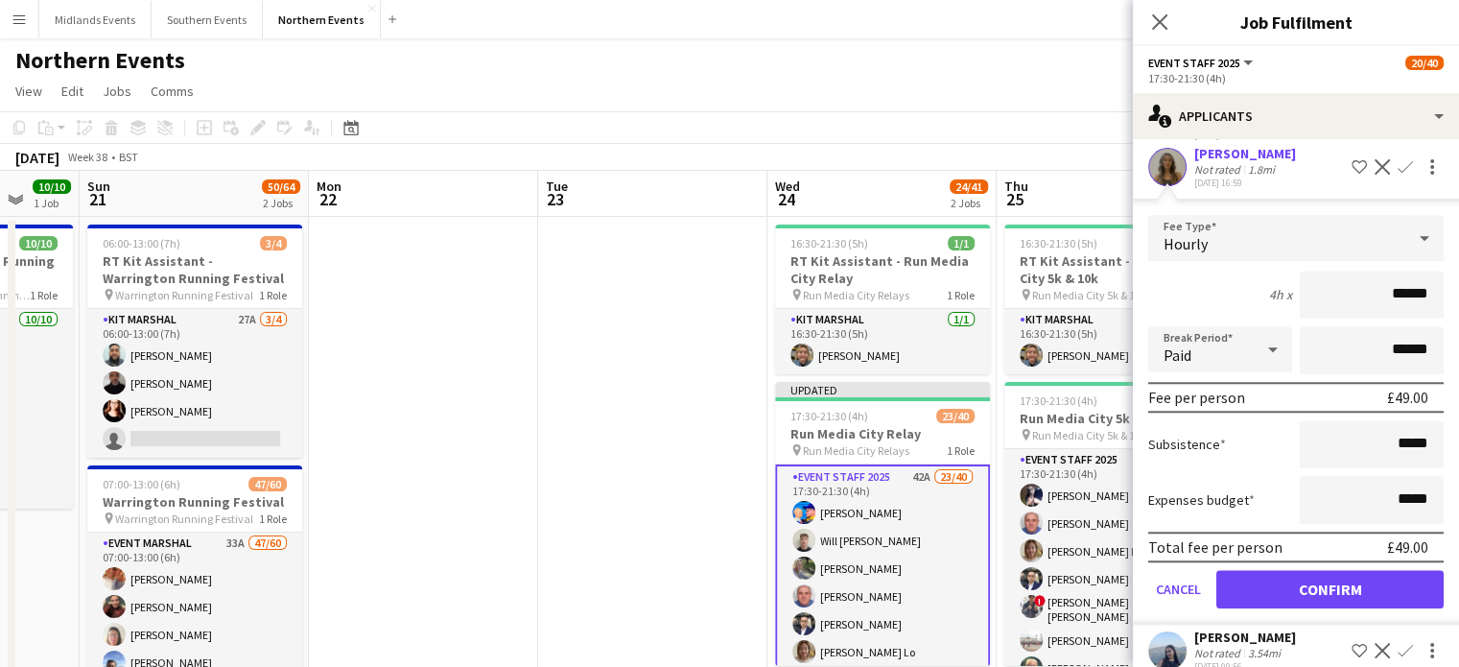
scroll to position [1731, 0]
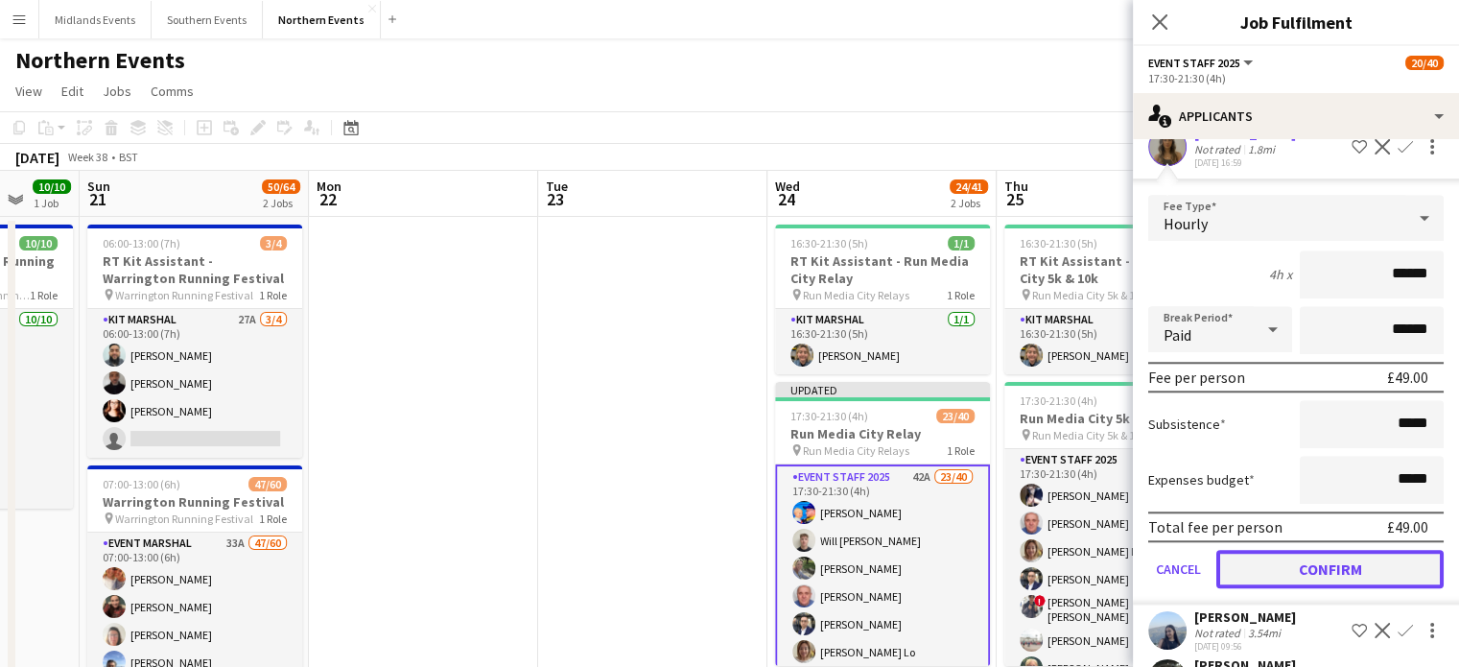
click at [1393, 551] on button "Confirm" at bounding box center [1330, 569] width 227 height 38
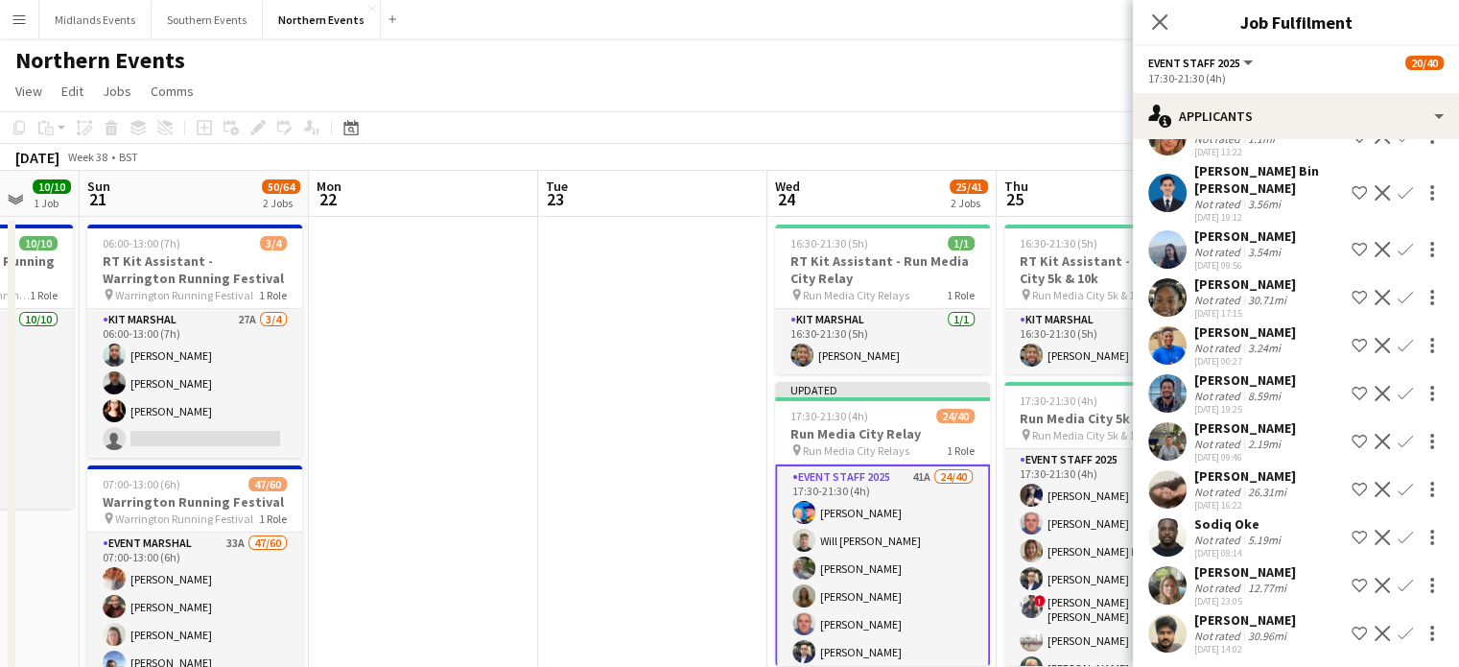
scroll to position [1633, 0]
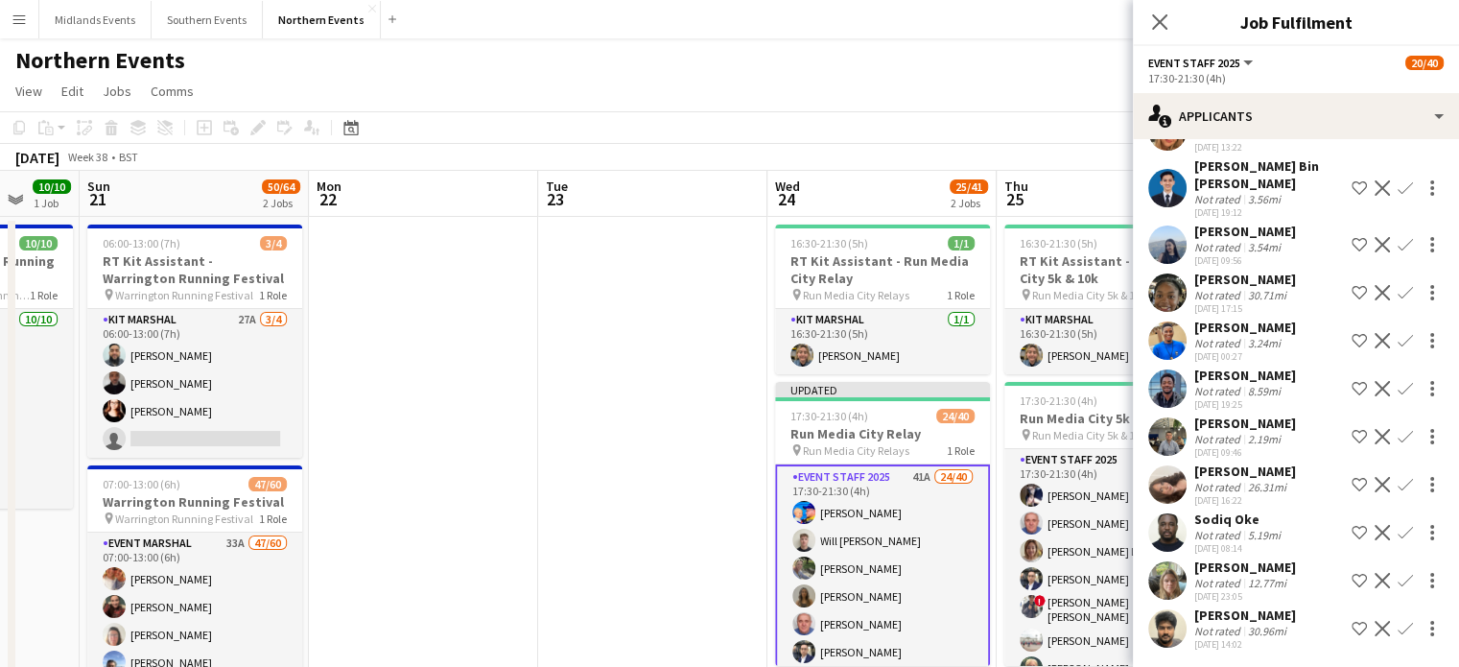
click at [1398, 573] on app-icon "Confirm" at bounding box center [1405, 580] width 15 height 15
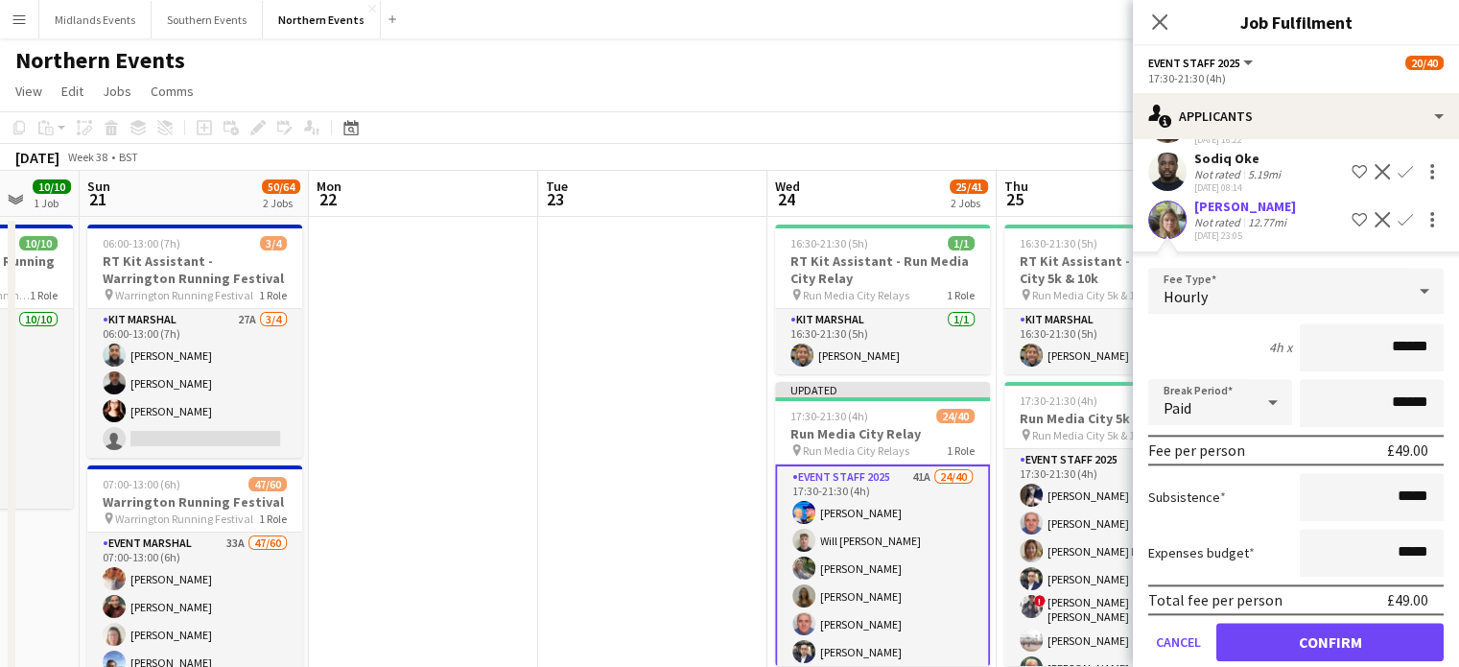
scroll to position [2010, 0]
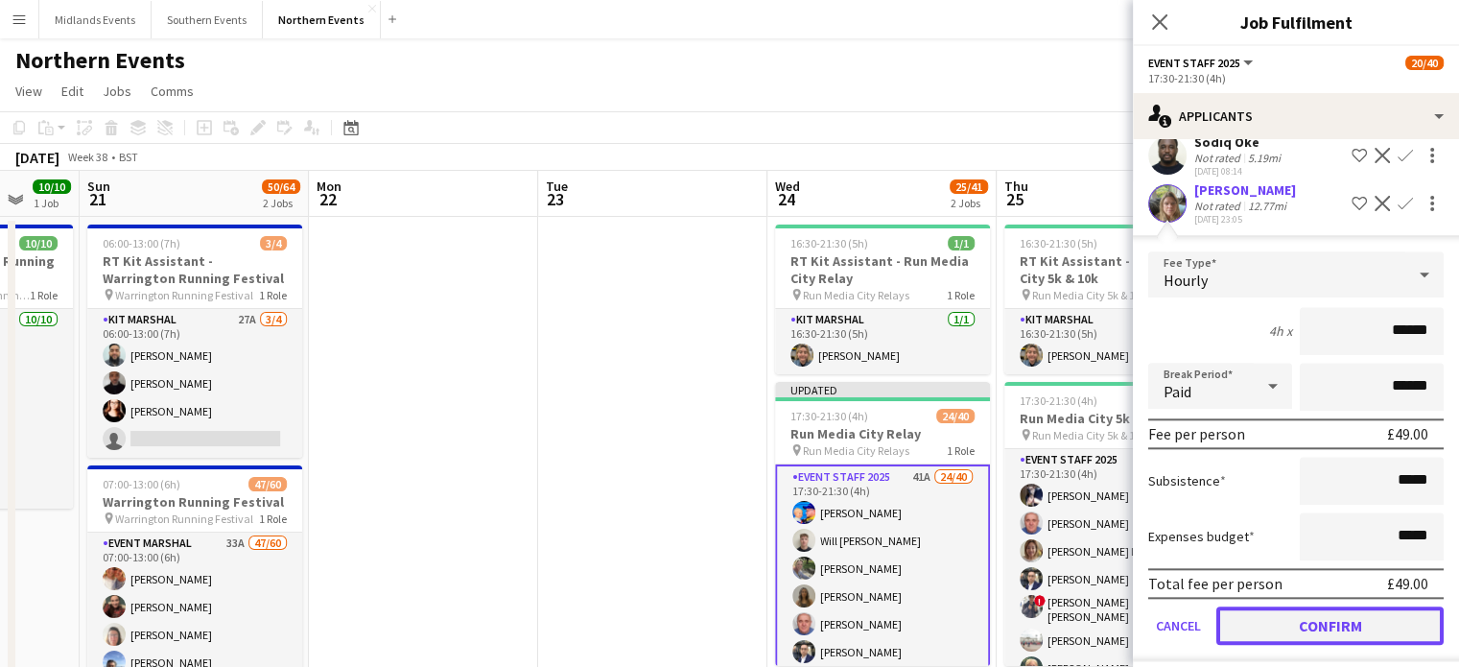
click at [1393, 606] on button "Confirm" at bounding box center [1330, 625] width 227 height 38
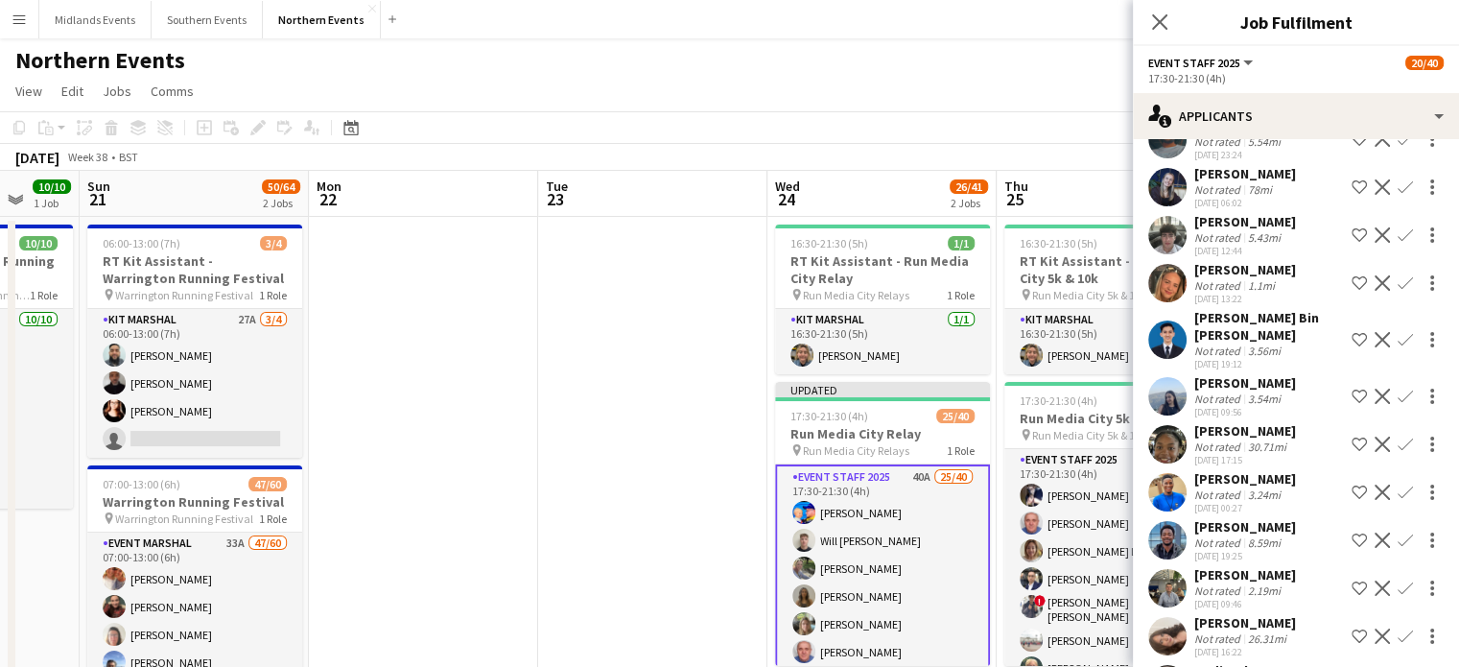
scroll to position [1465, 0]
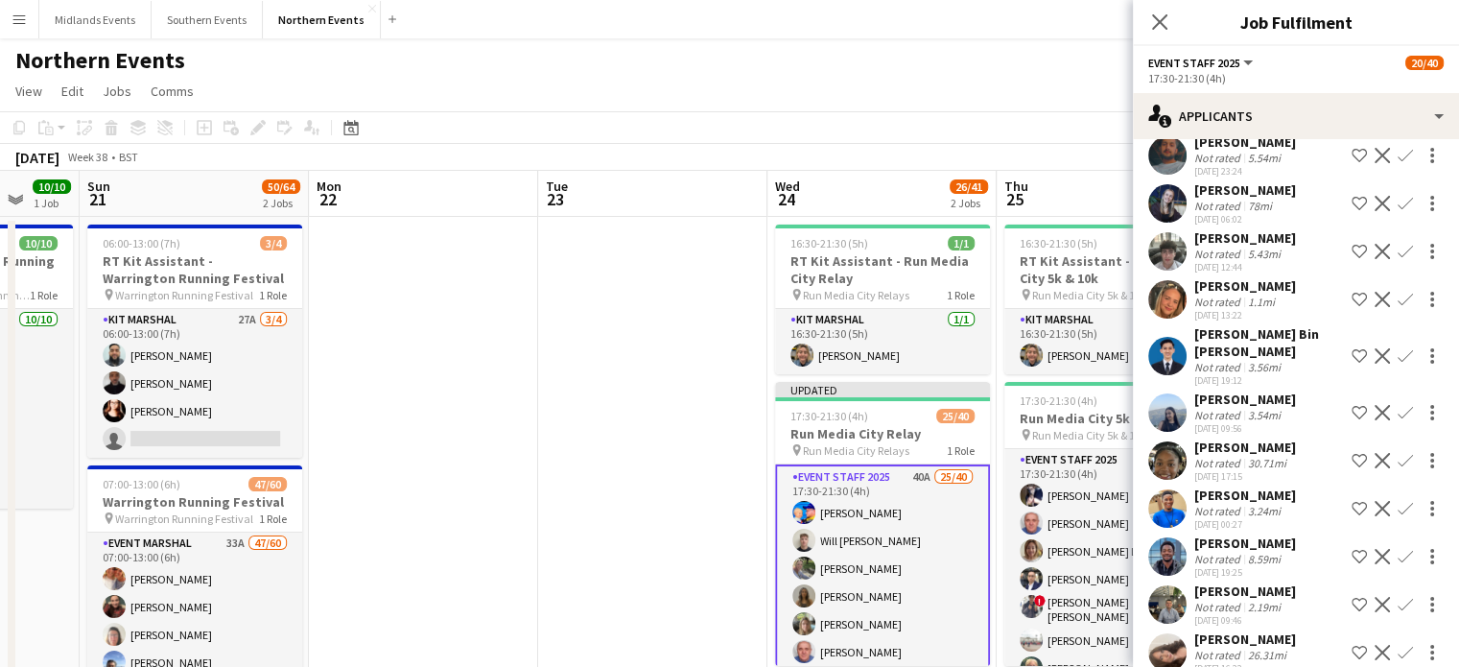
click at [1398, 501] on app-icon "Confirm" at bounding box center [1405, 508] width 15 height 15
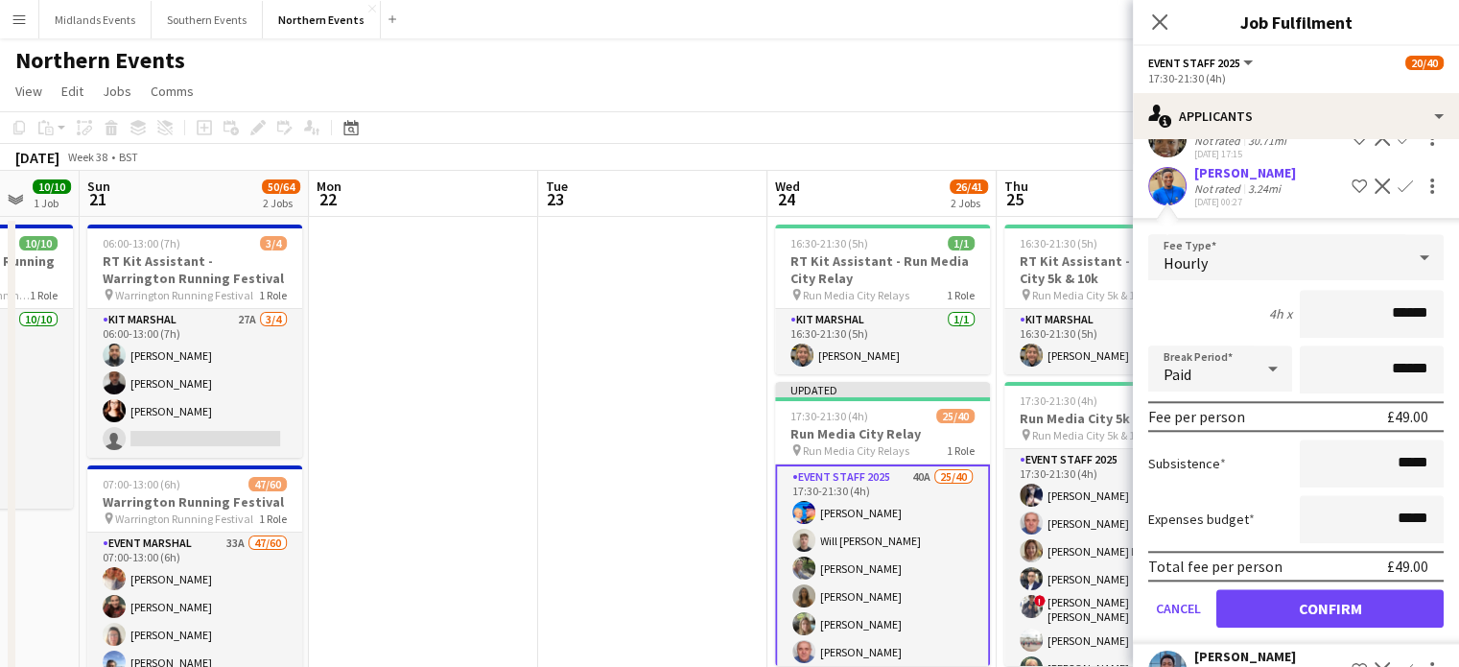
scroll to position [1792, 0]
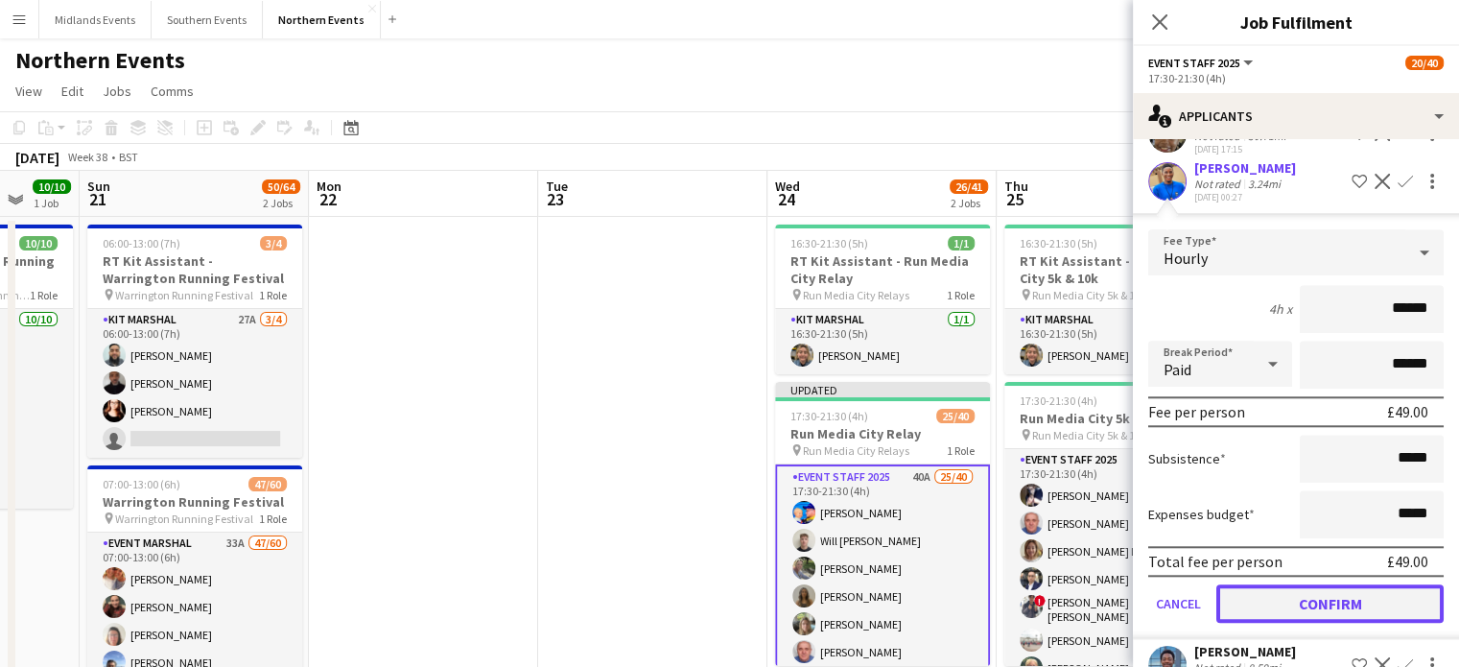
click at [1392, 584] on button "Confirm" at bounding box center [1330, 603] width 227 height 38
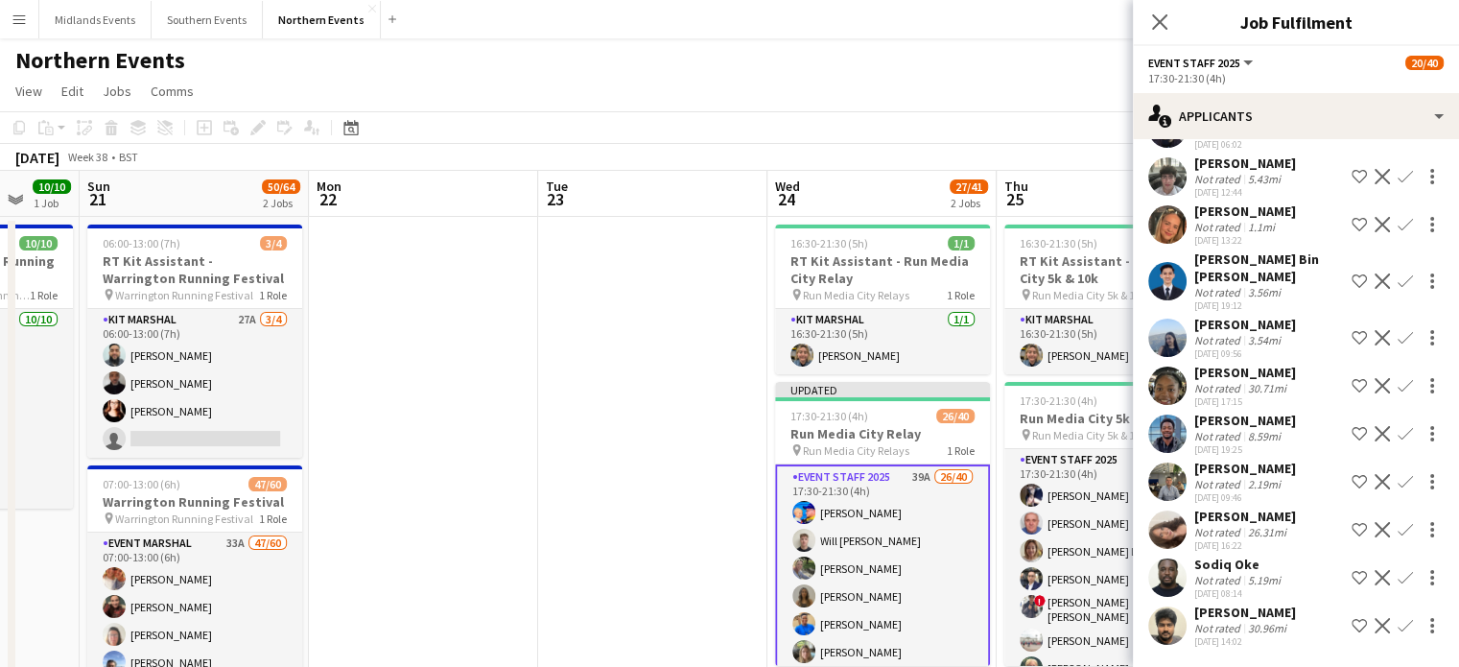
scroll to position [1311, 0]
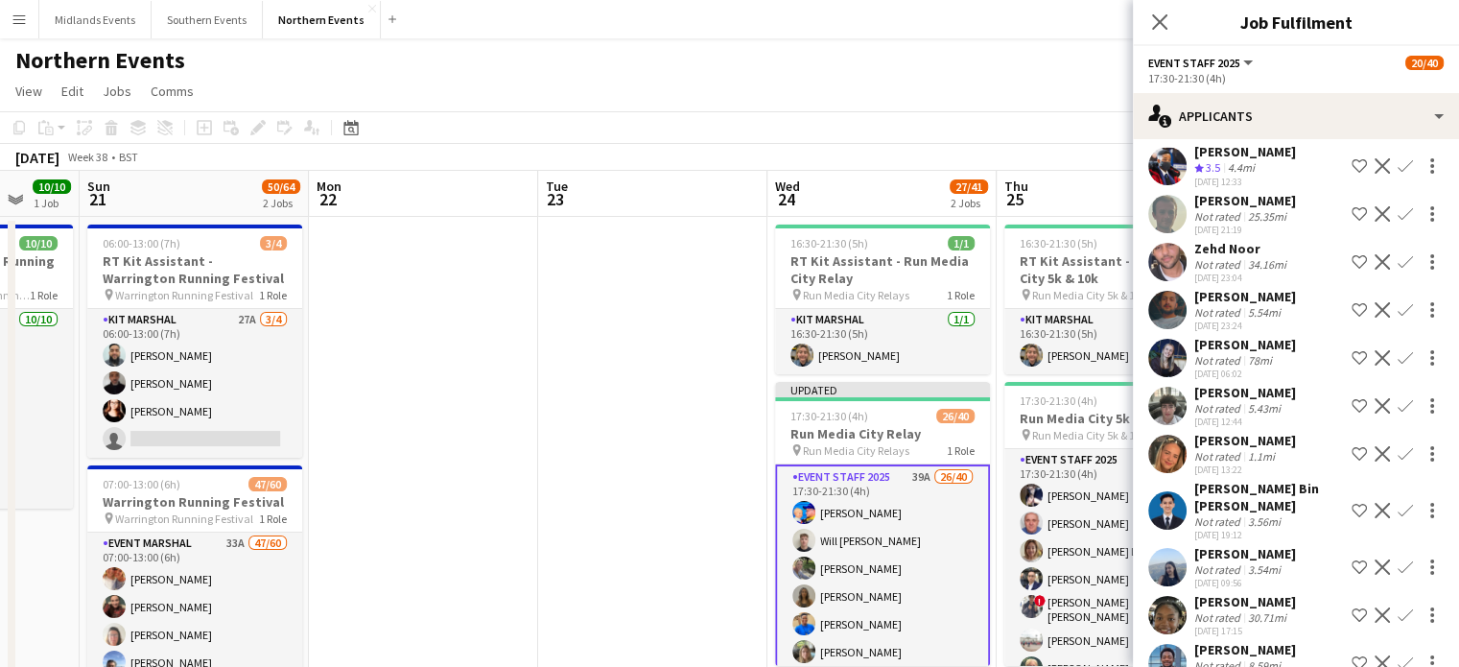
click at [1394, 442] on button "Confirm" at bounding box center [1405, 453] width 23 height 23
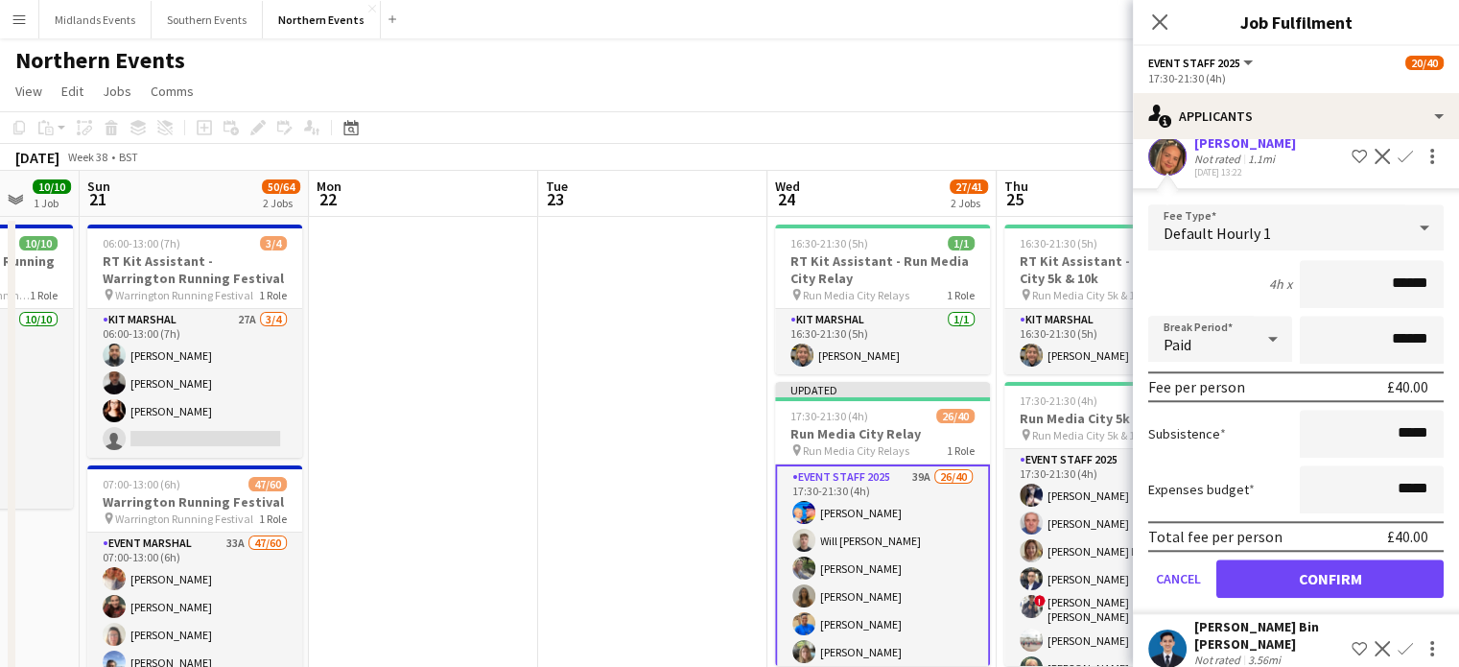
scroll to position [1673, 0]
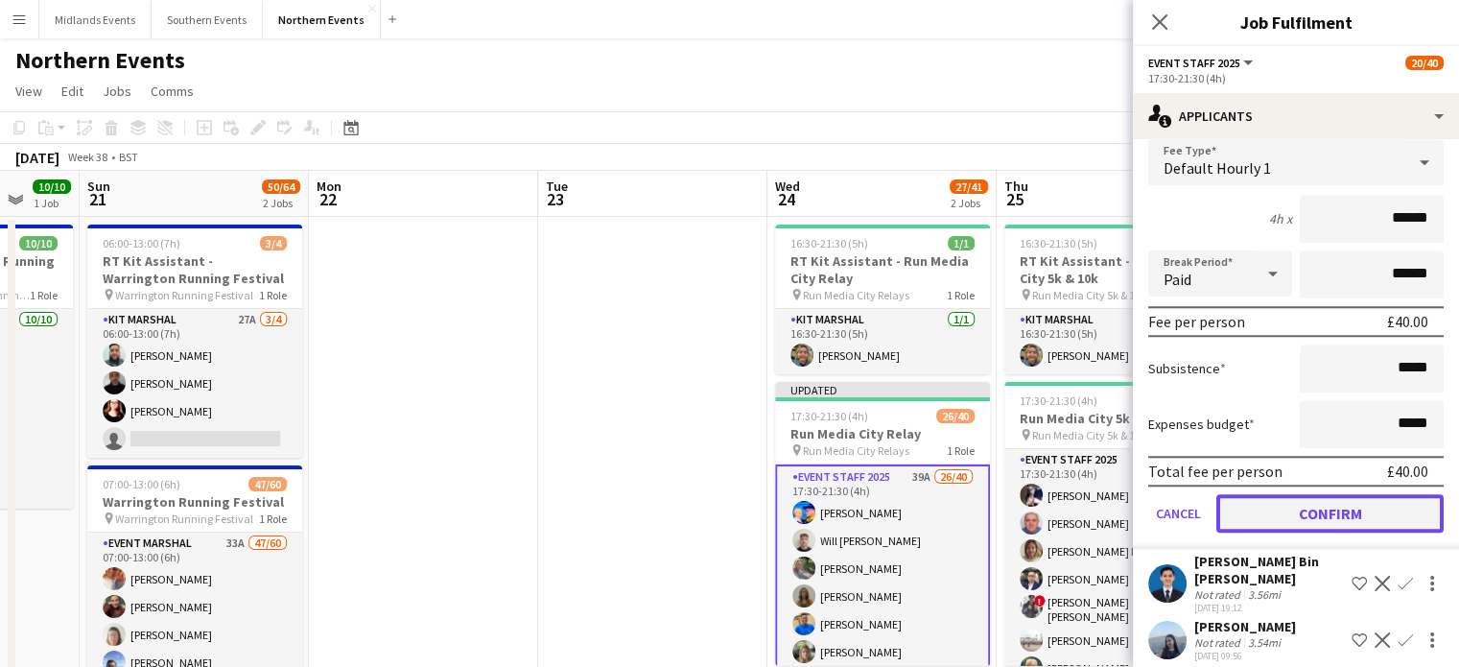
click at [1369, 494] on button "Confirm" at bounding box center [1330, 513] width 227 height 38
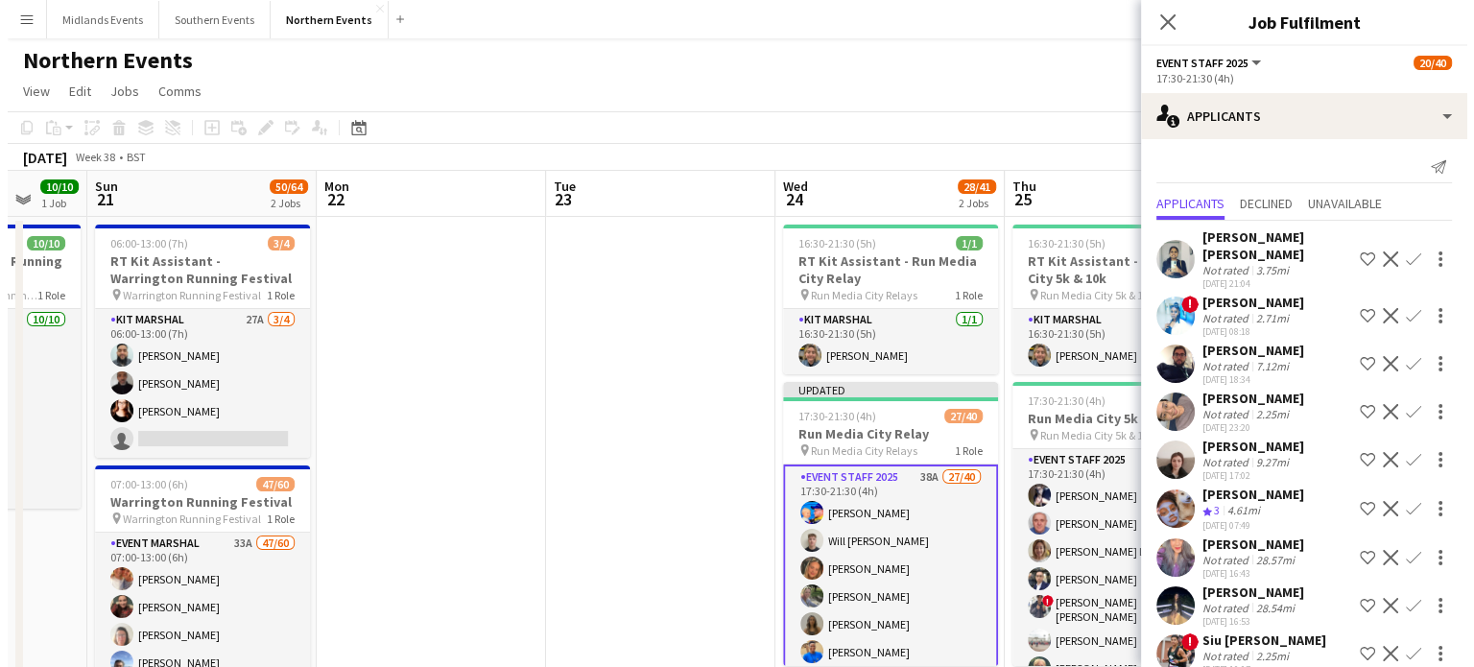
scroll to position [0, 0]
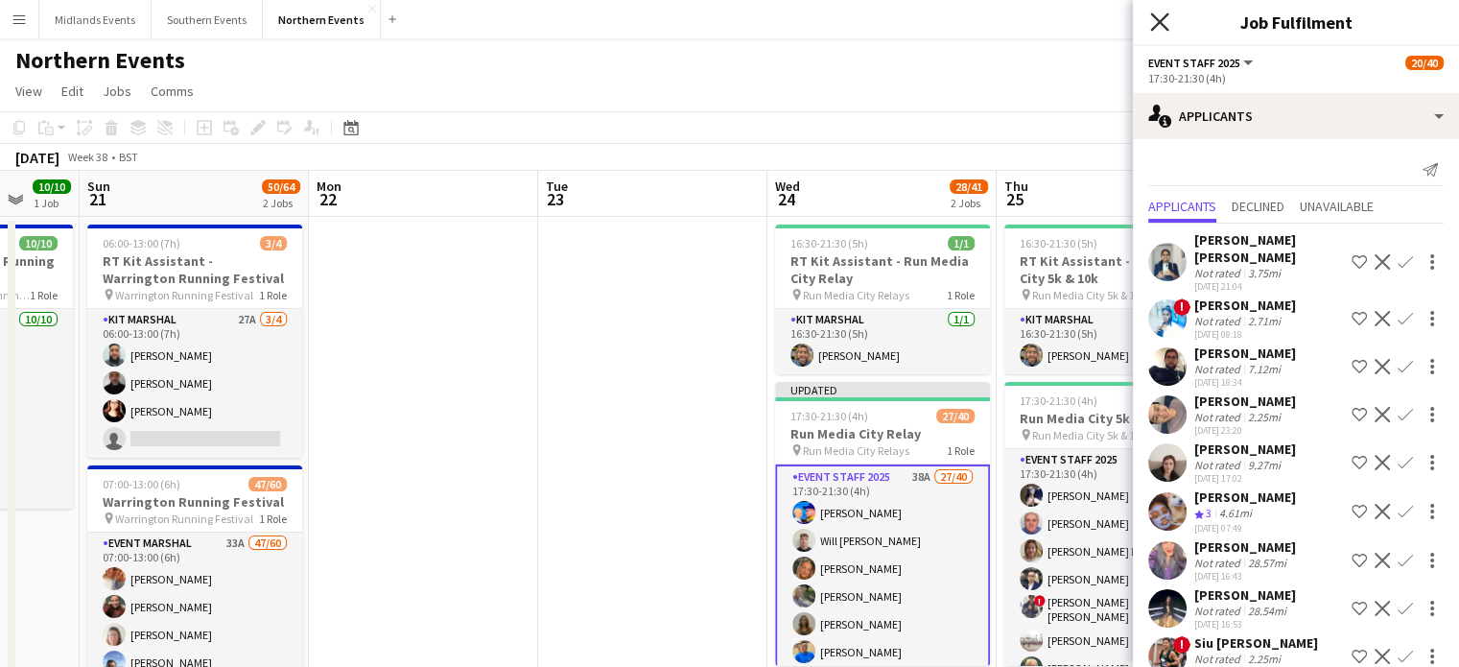
click at [1158, 25] on icon at bounding box center [1160, 21] width 18 height 18
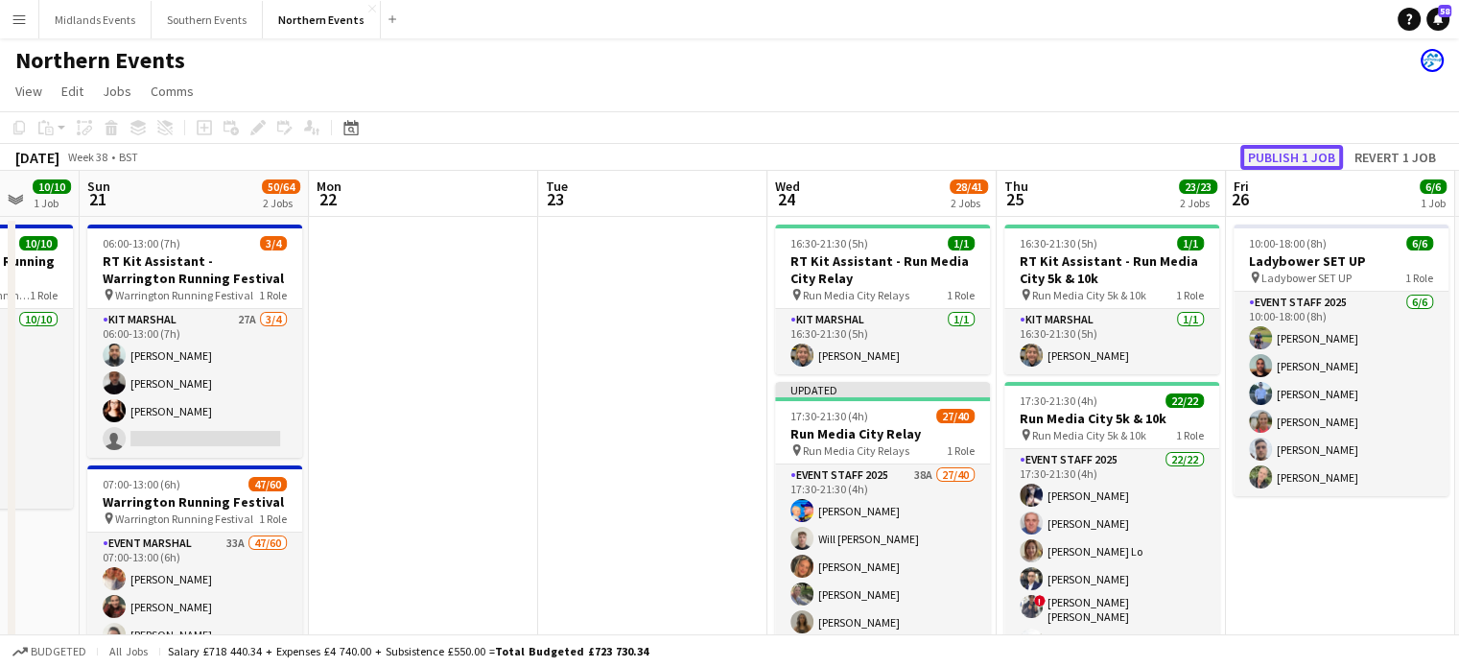
click at [1301, 164] on button "Publish 1 job" at bounding box center [1292, 157] width 103 height 25
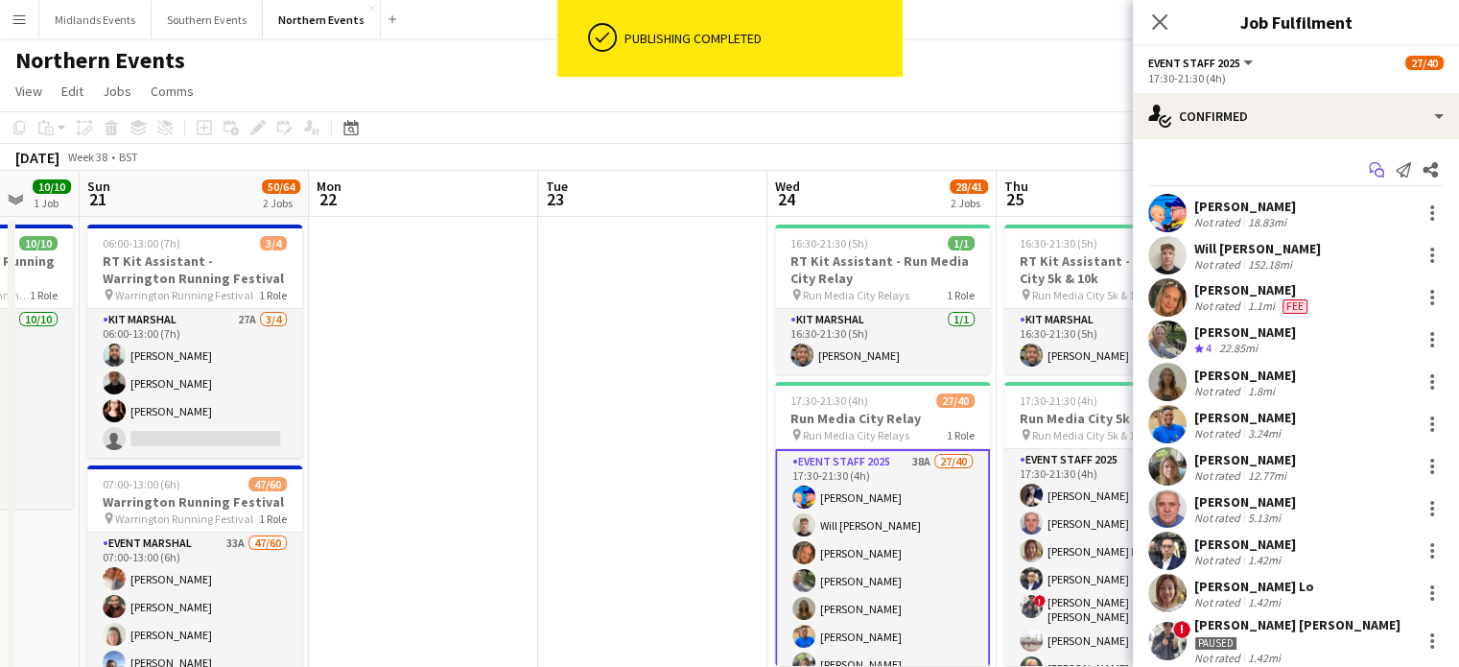
click at [1369, 177] on icon "Start chat" at bounding box center [1376, 169] width 15 height 15
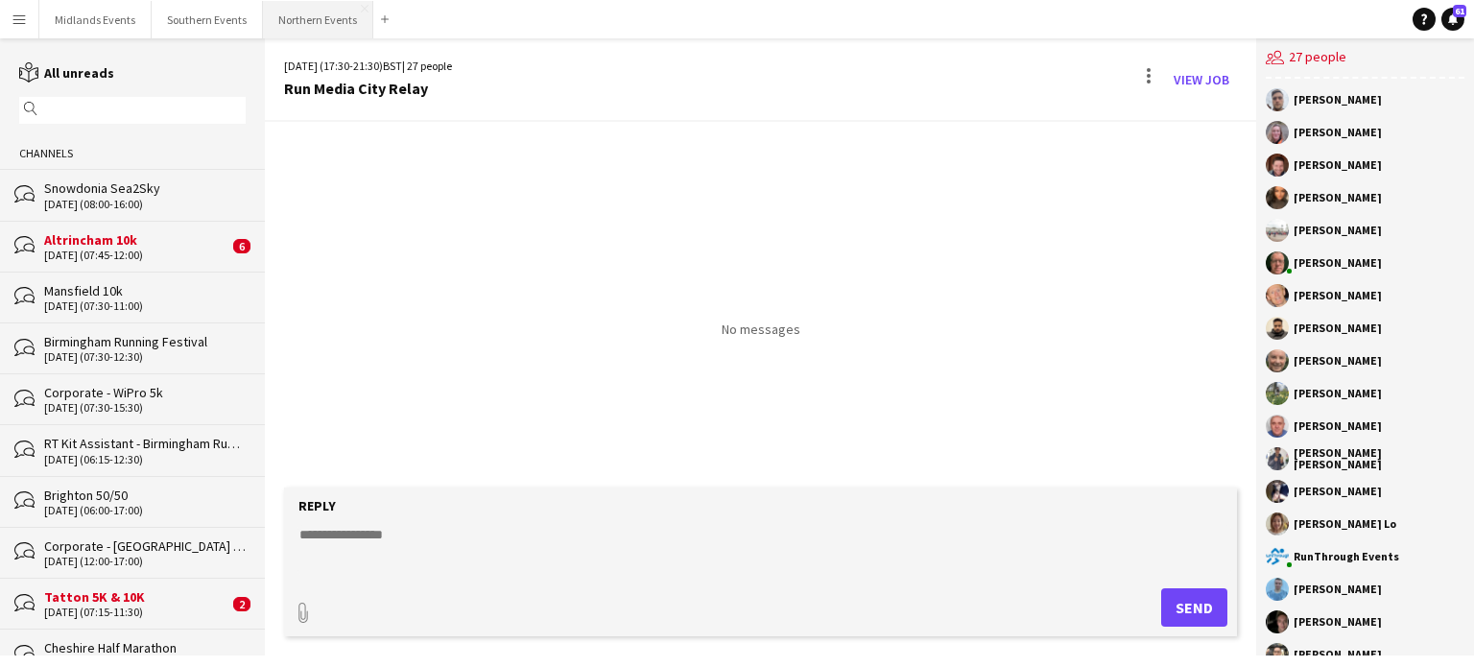
click at [319, 15] on button "Northern Events Close" at bounding box center [318, 19] width 110 height 37
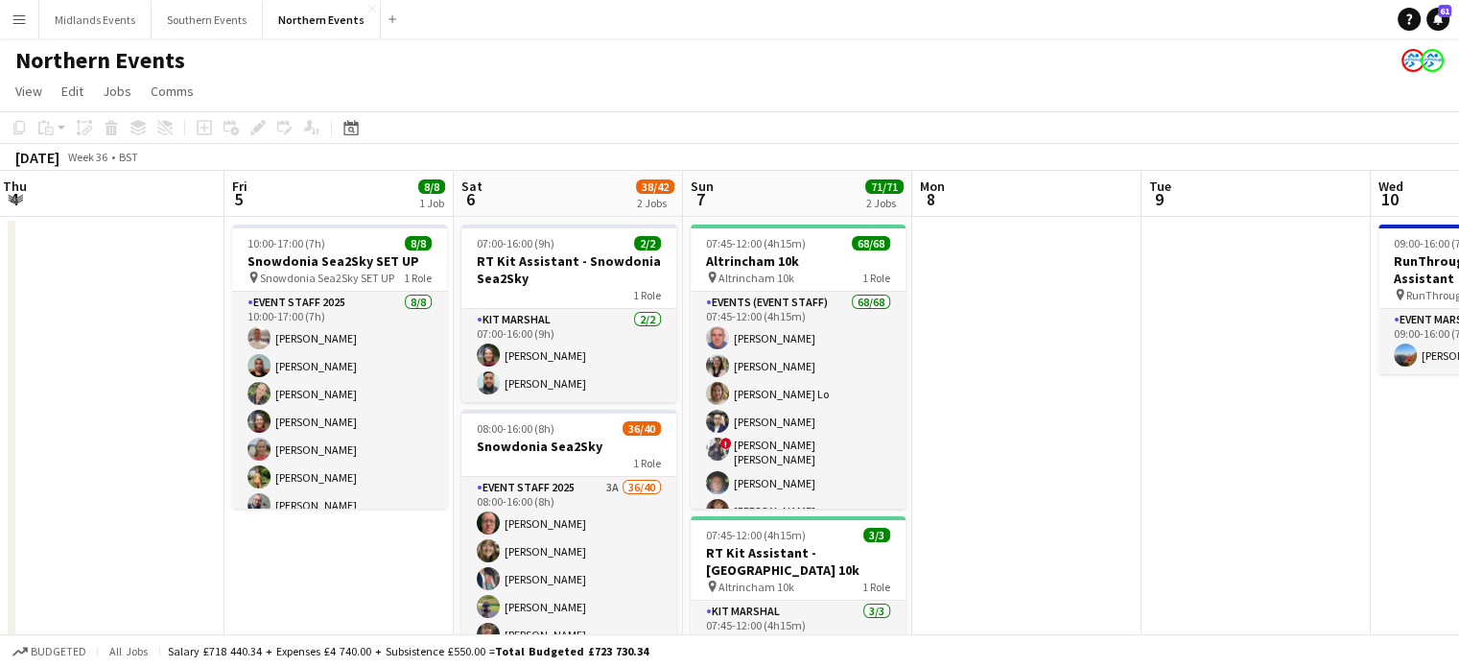
scroll to position [0, 880]
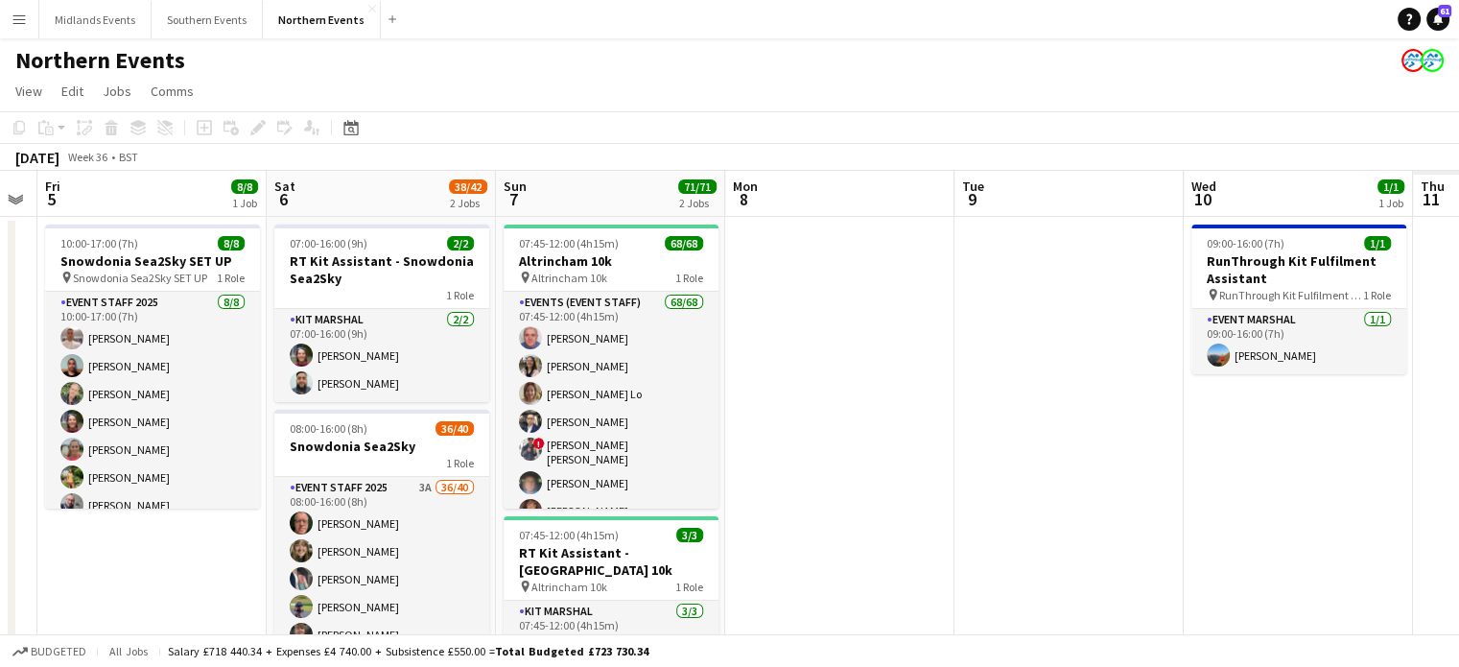
drag, startPoint x: 1095, startPoint y: 550, endPoint x: 215, endPoint y: 439, distance: 886.8
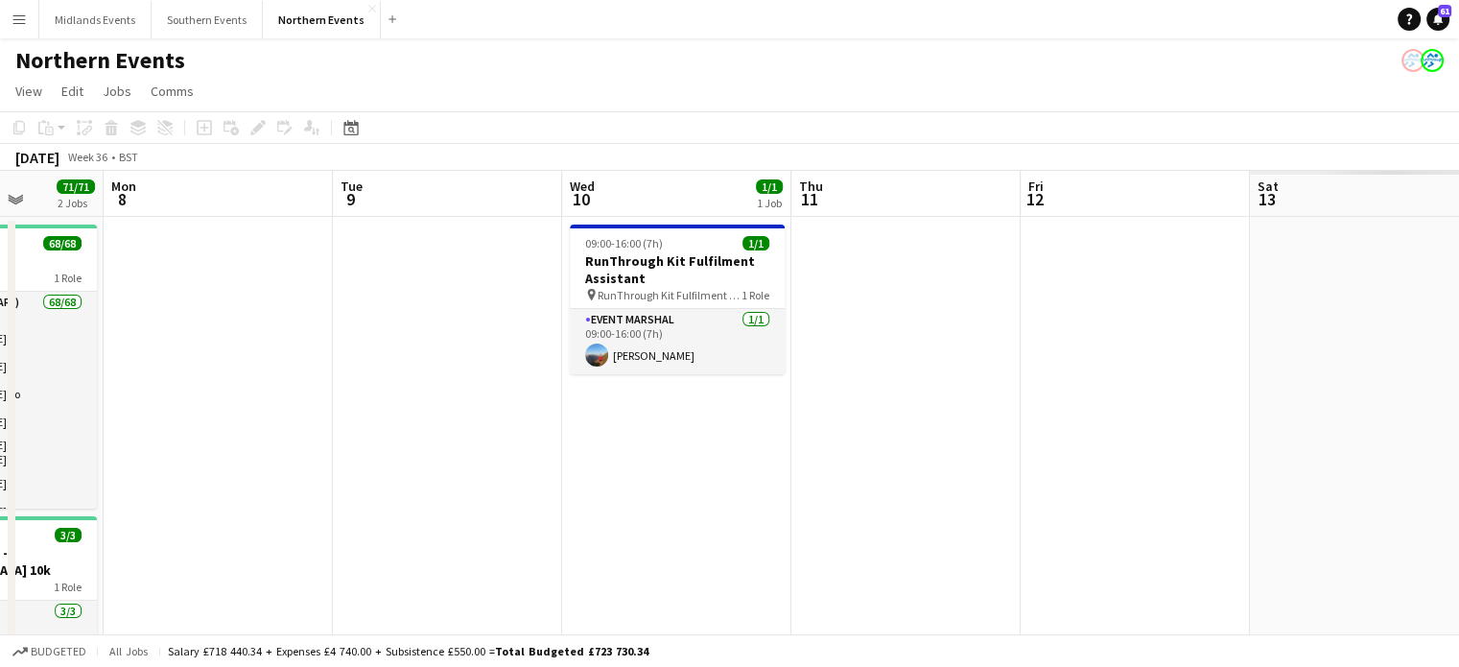
drag, startPoint x: 929, startPoint y: 411, endPoint x: 0, endPoint y: 449, distance: 929.6
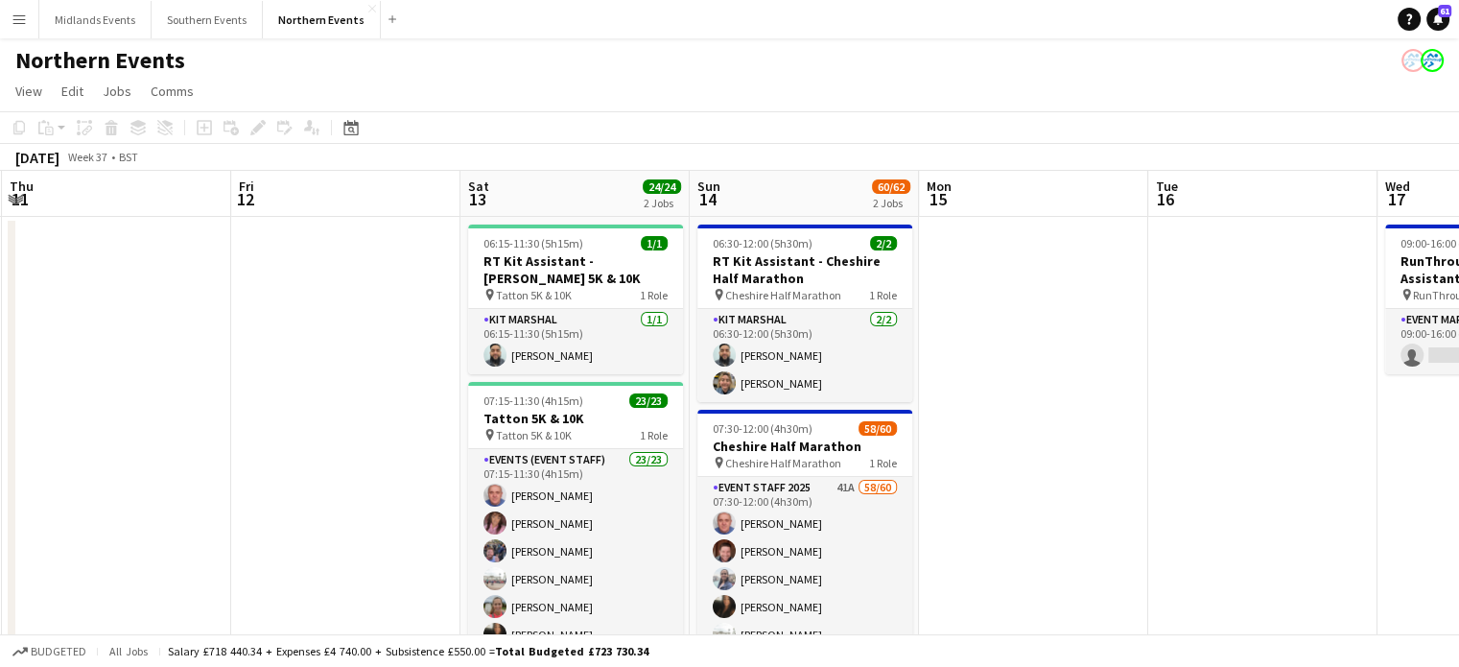
drag, startPoint x: 730, startPoint y: 474, endPoint x: 283, endPoint y: 460, distance: 447.4
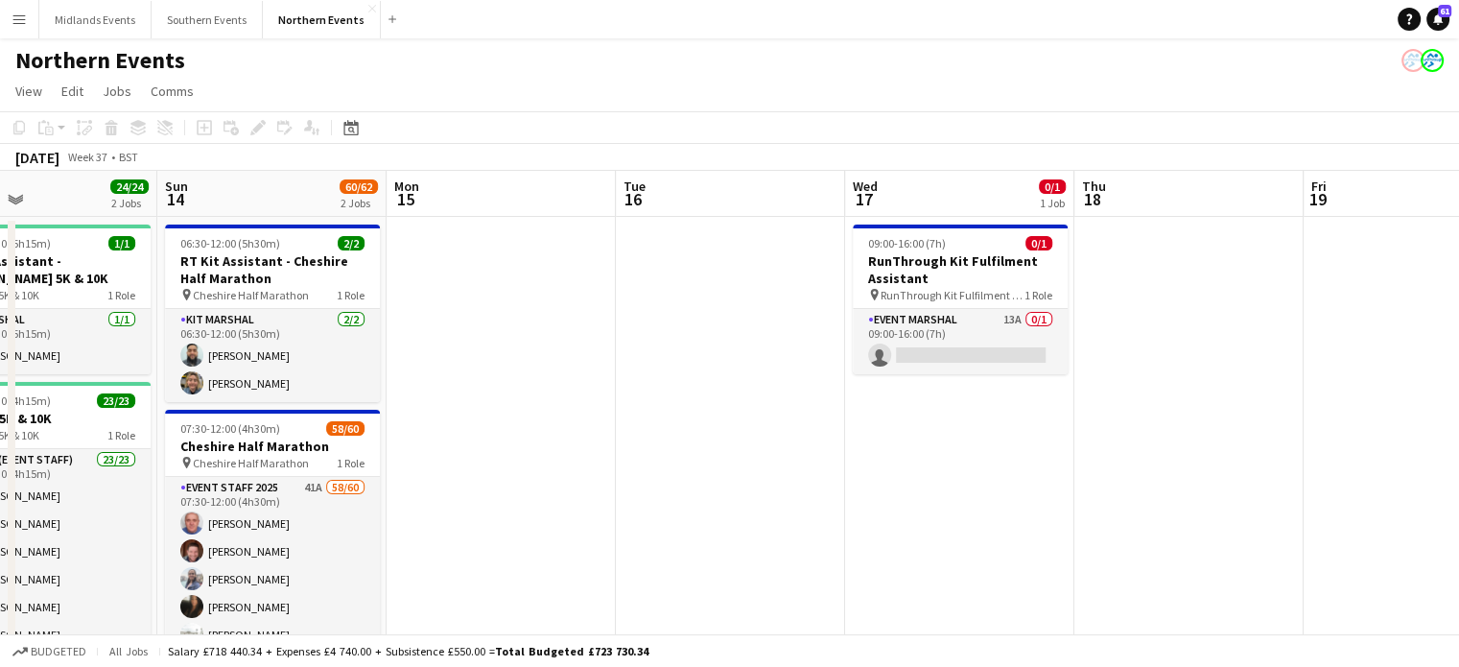
drag, startPoint x: 1179, startPoint y: 564, endPoint x: 391, endPoint y: 571, distance: 788.8
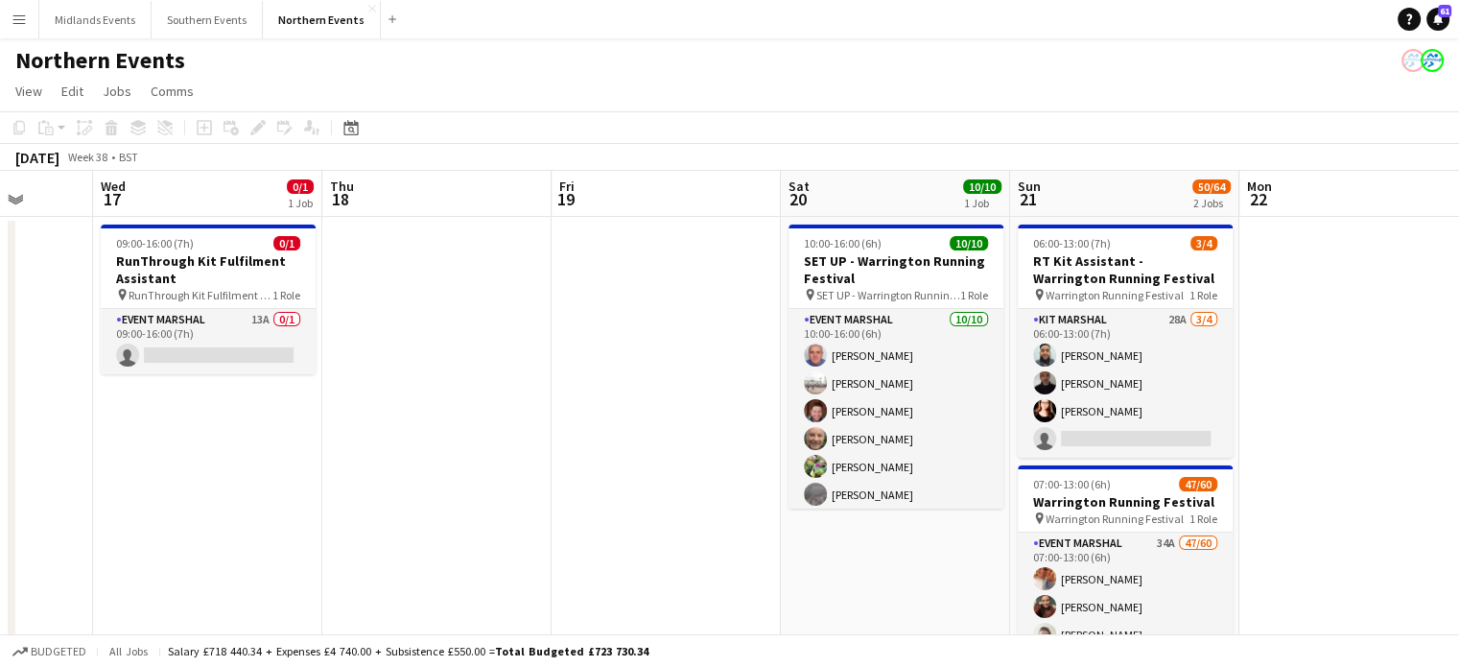
drag, startPoint x: 599, startPoint y: 556, endPoint x: 115, endPoint y: 570, distance: 483.8
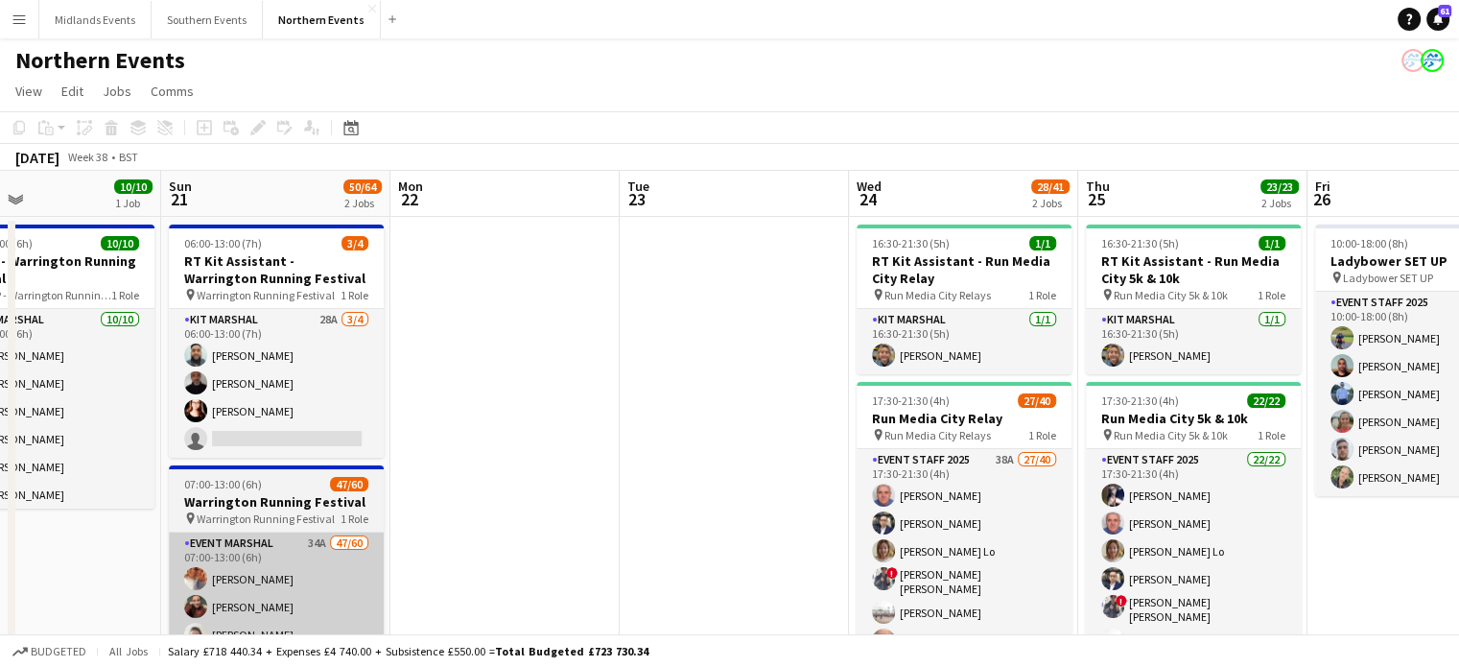
scroll to position [0, 855]
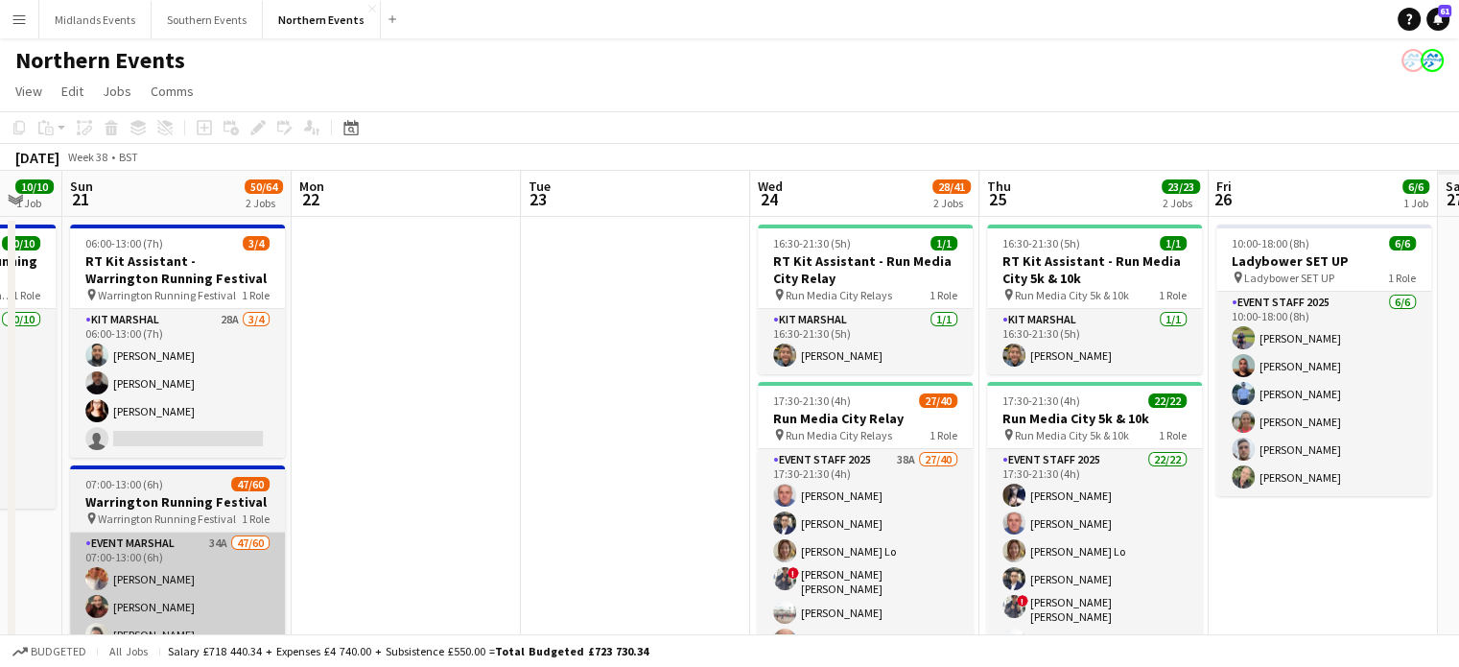
drag, startPoint x: 819, startPoint y: 579, endPoint x: 157, endPoint y: 584, distance: 661.2
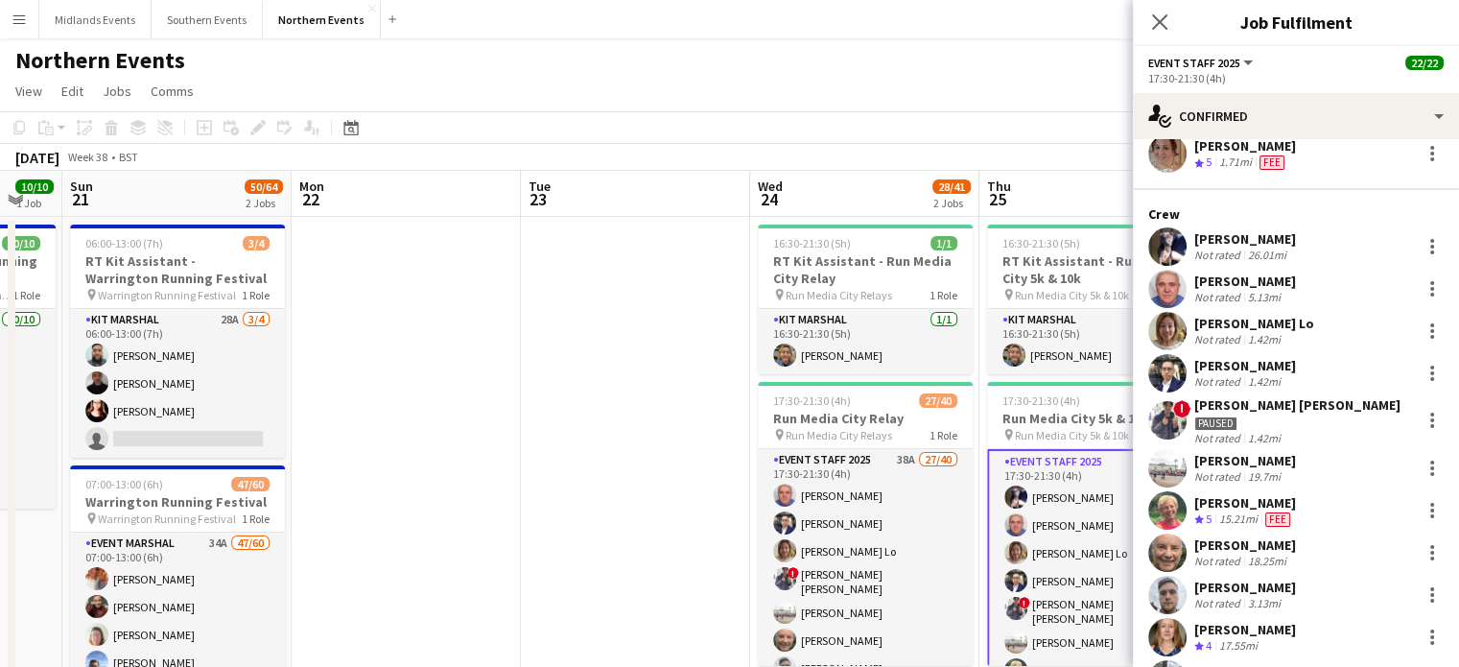
scroll to position [0, 0]
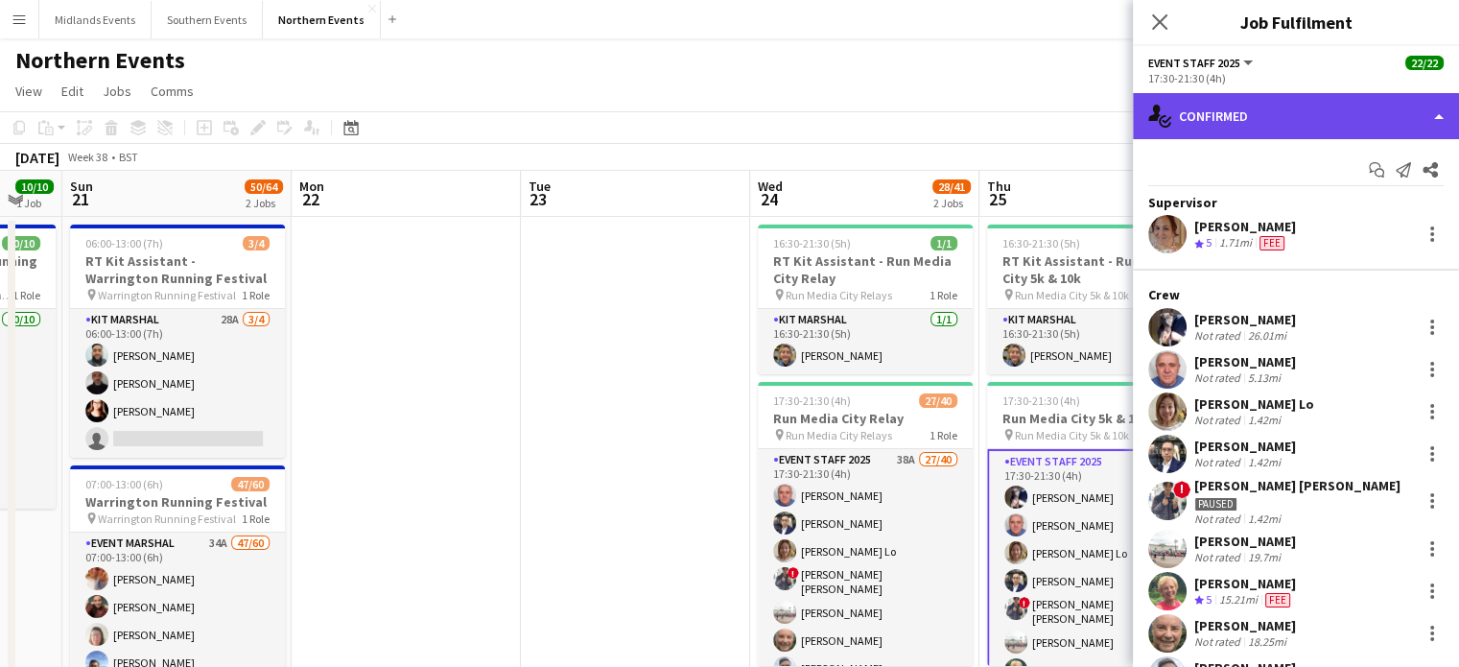
click at [1235, 116] on div "single-neutral-actions-check-2 Confirmed" at bounding box center [1296, 116] width 326 height 46
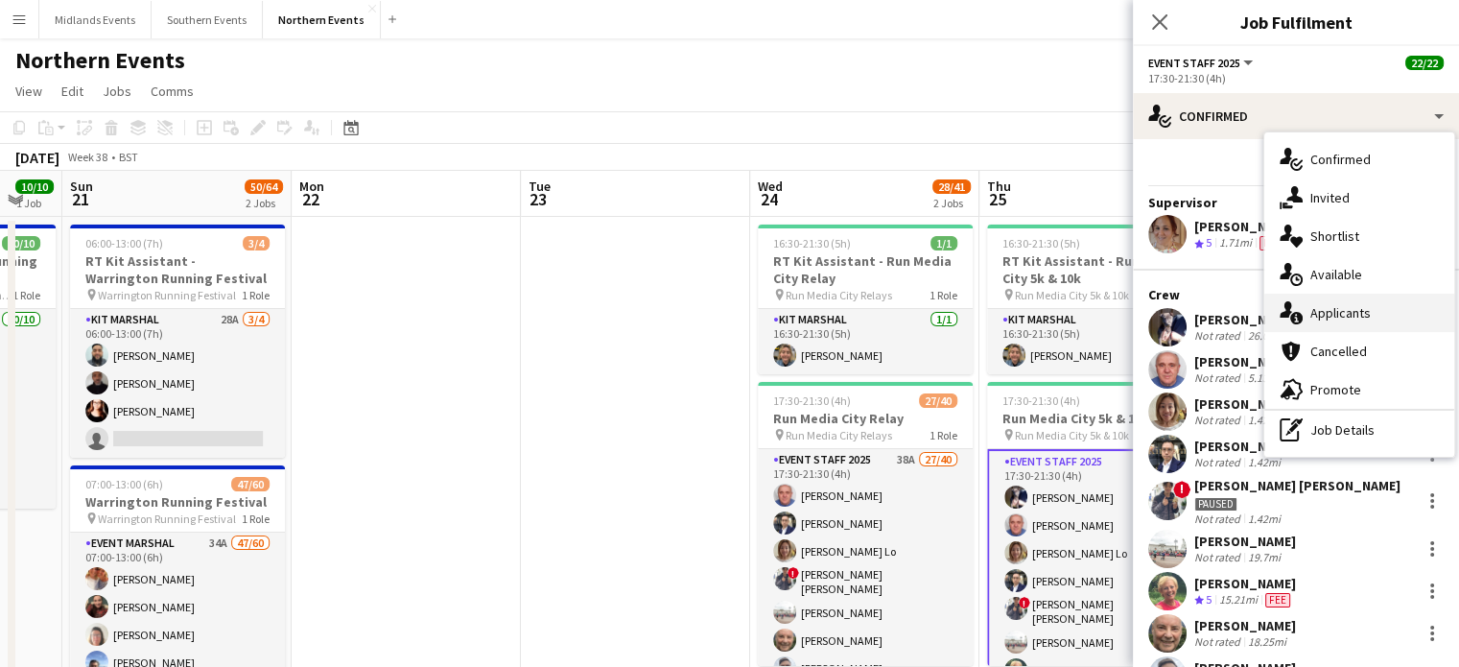
click at [1337, 310] on span "Applicants" at bounding box center [1341, 312] width 60 height 17
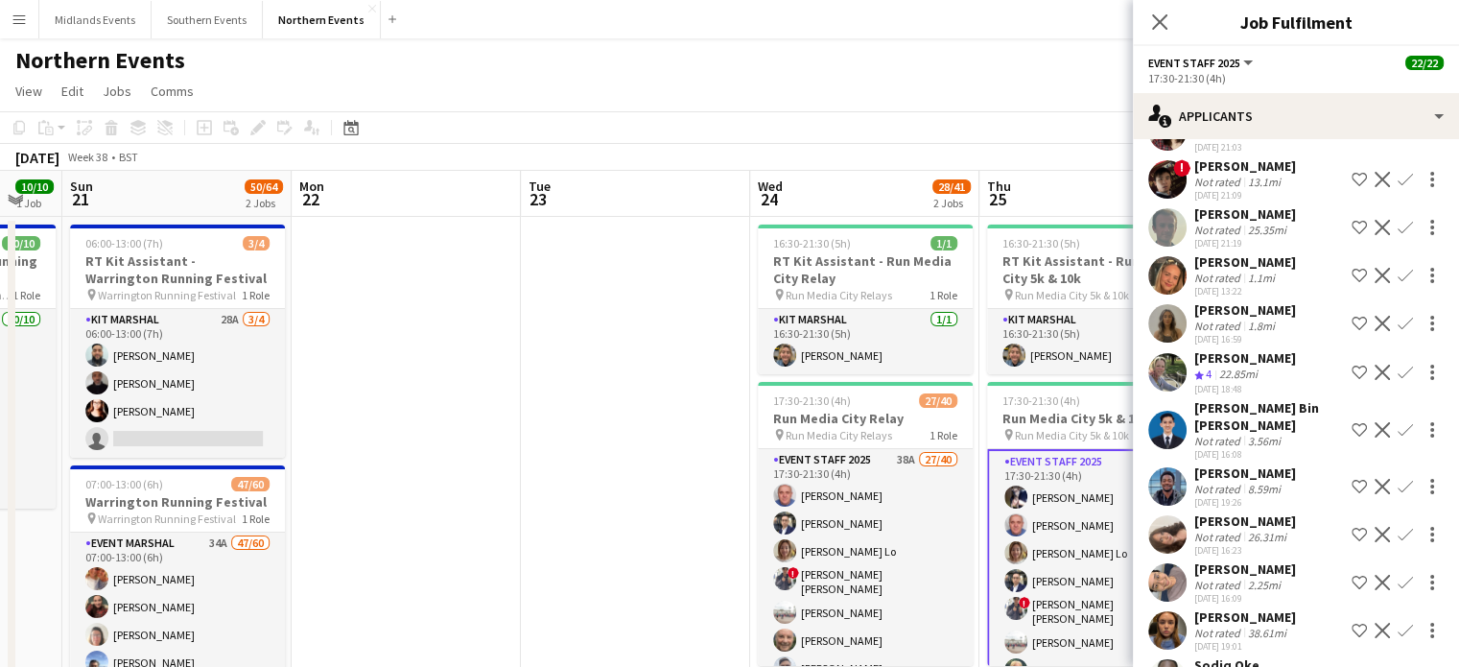
scroll to position [1534, 0]
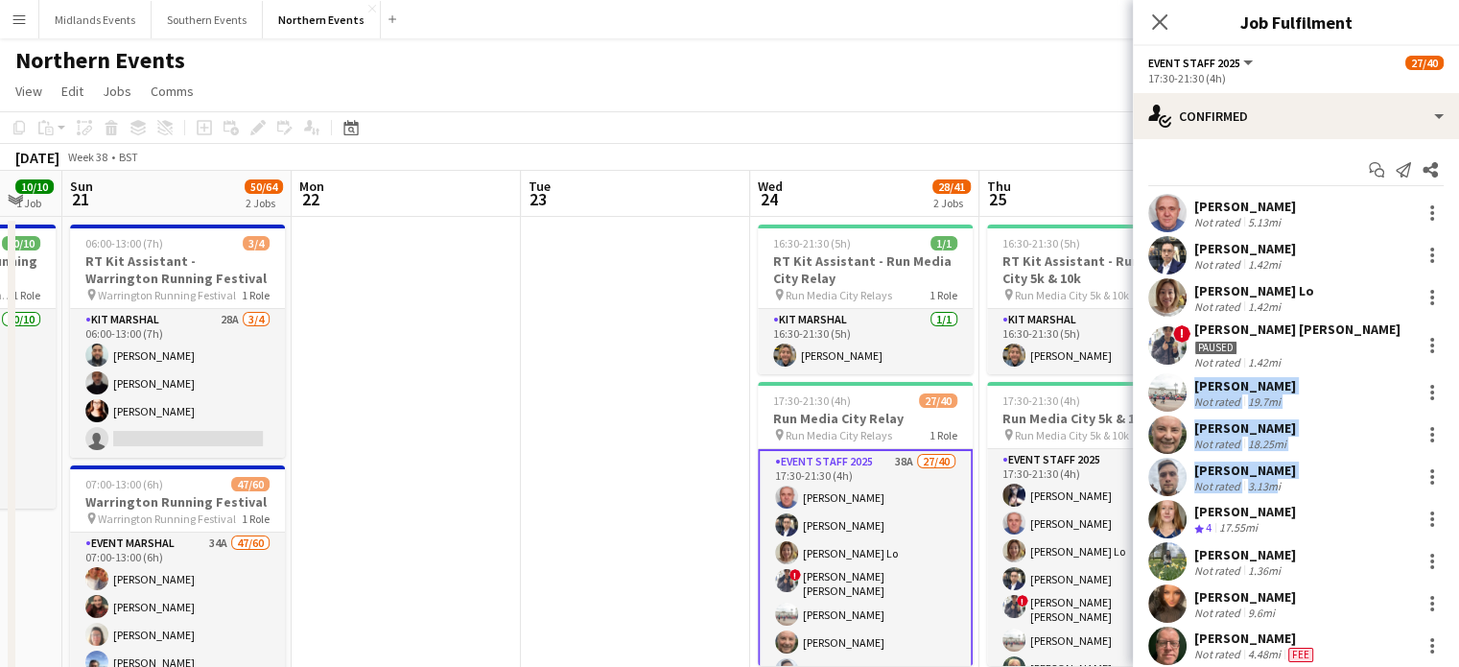
drag, startPoint x: 1269, startPoint y: 482, endPoint x: 1400, endPoint y: 344, distance: 190.7
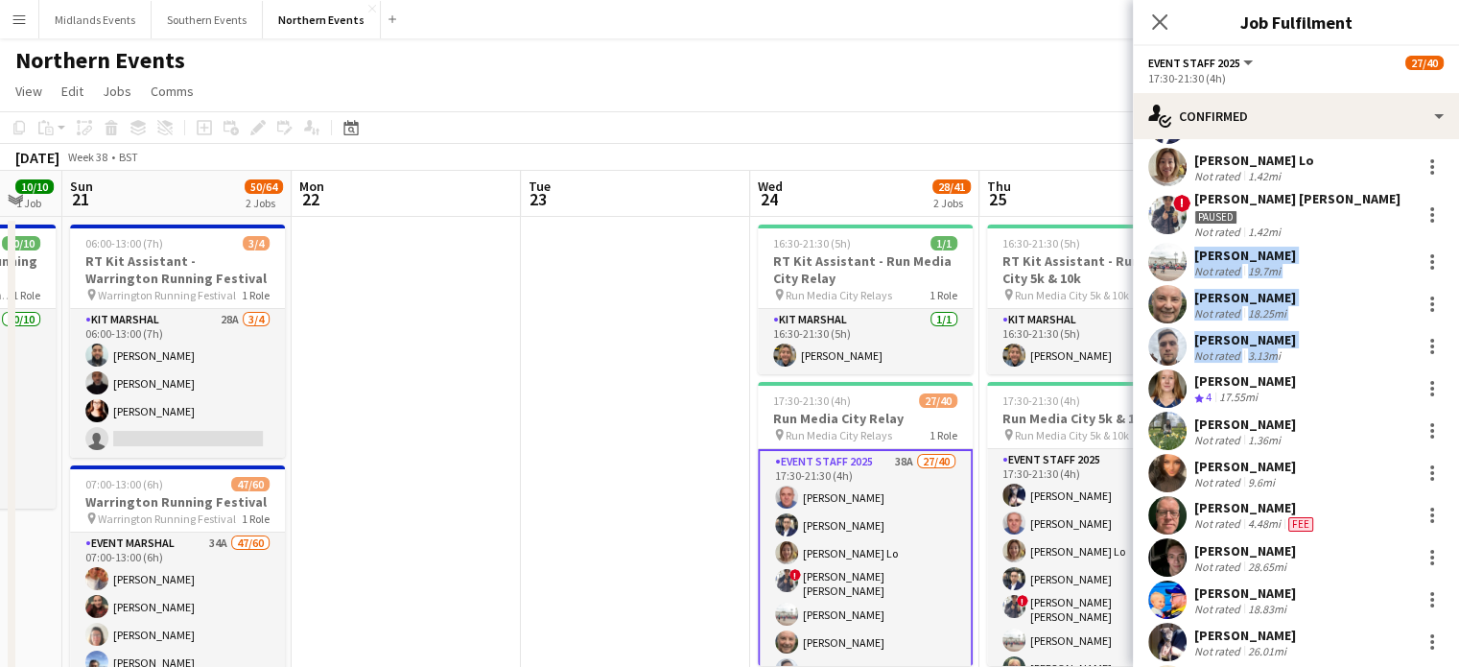
scroll to position [119, 0]
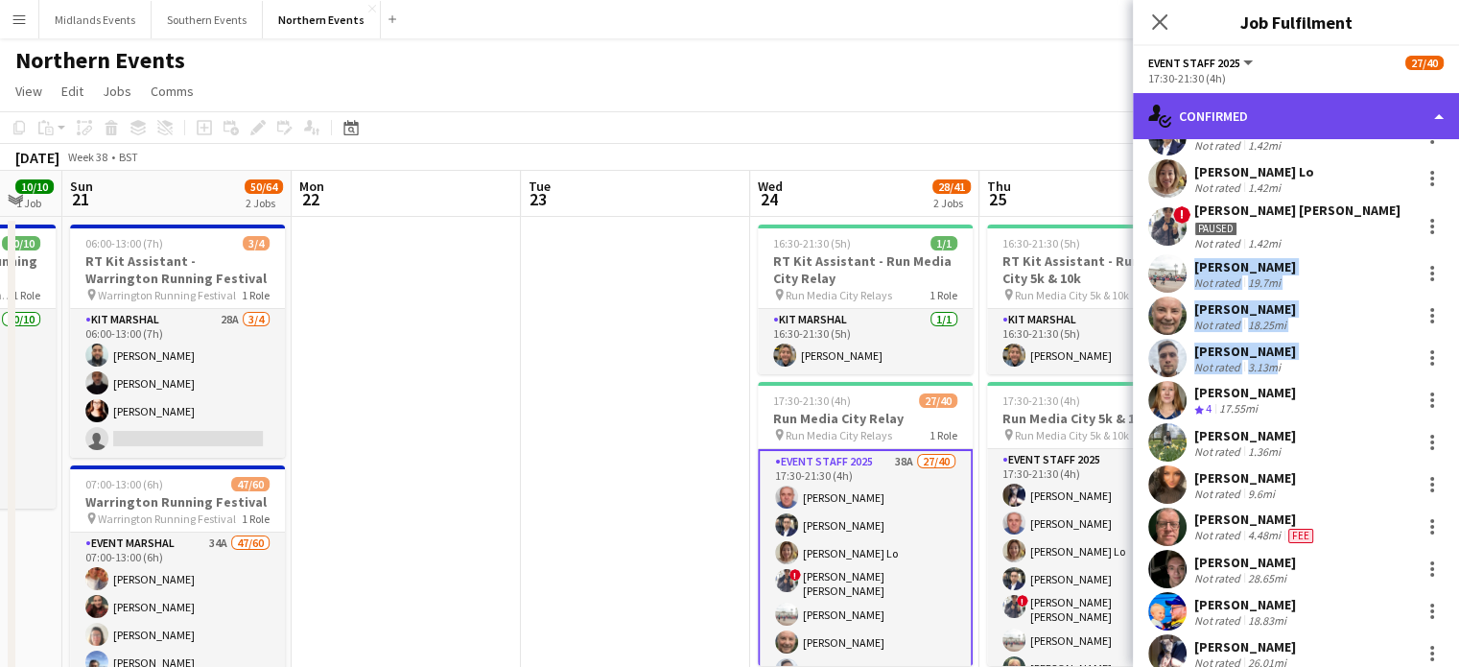
click at [1333, 113] on div "single-neutral-actions-check-2 Confirmed" at bounding box center [1296, 116] width 326 height 46
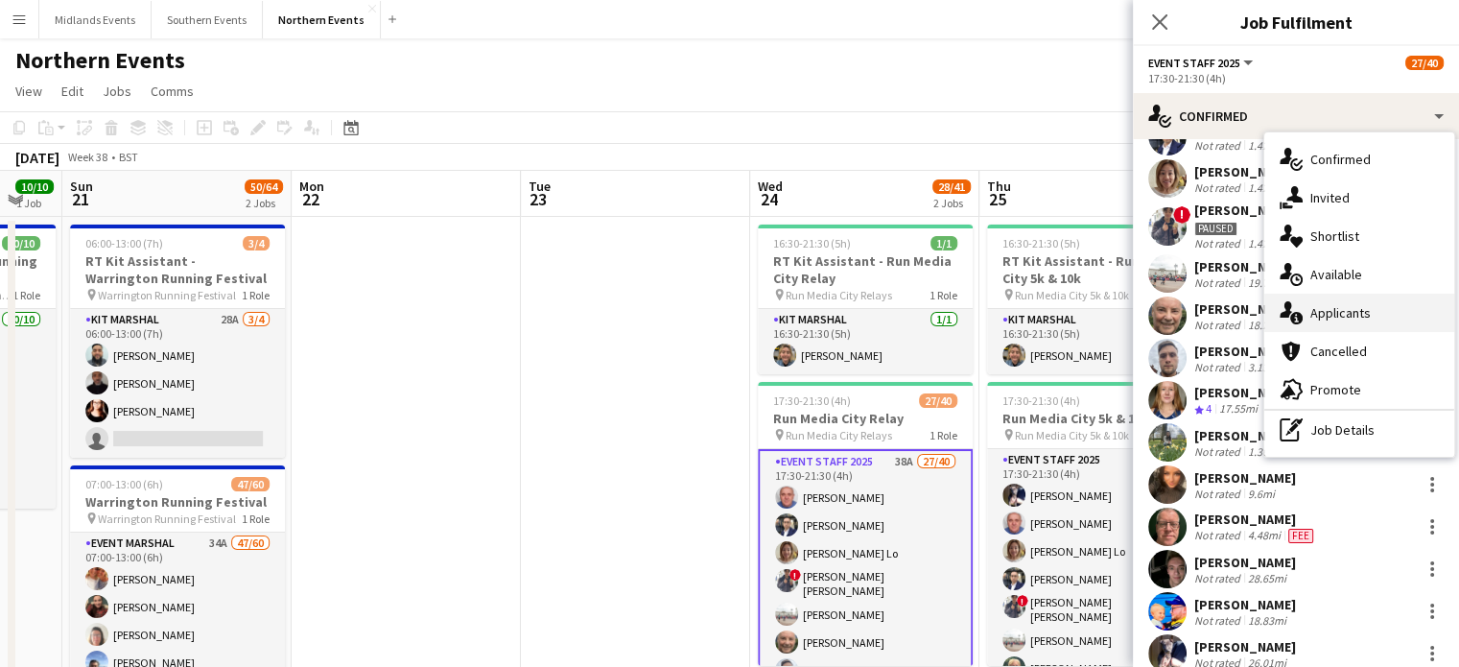
click at [1370, 315] on div "single-neutral-actions-information Applicants" at bounding box center [1360, 313] width 190 height 38
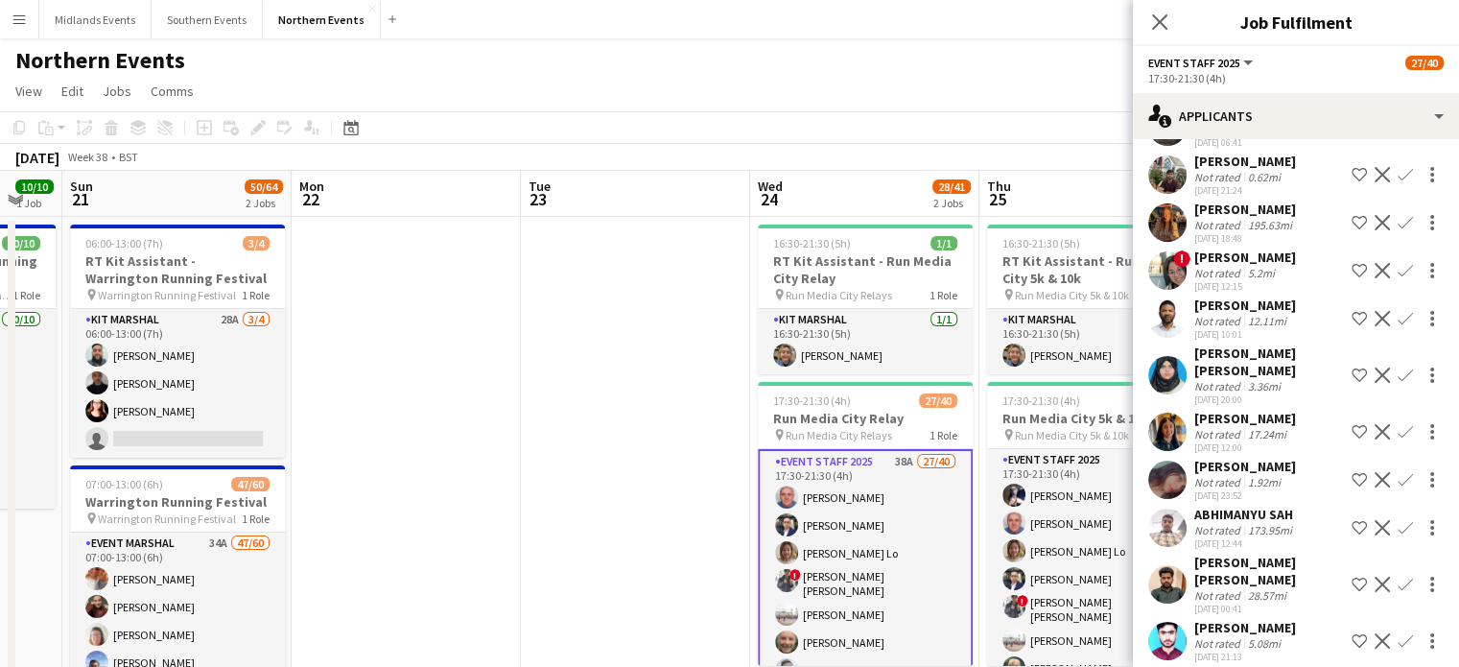
scroll to position [0, 0]
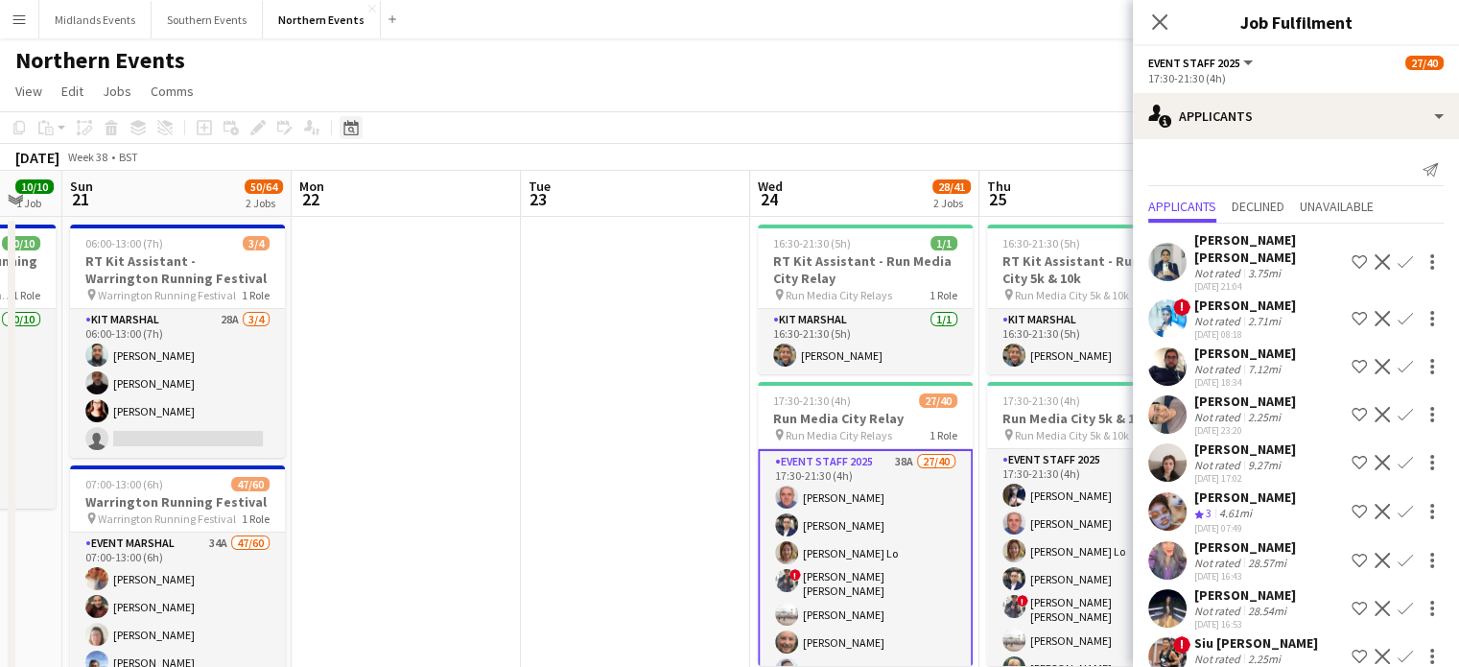
click at [349, 130] on icon at bounding box center [351, 130] width 7 height 7
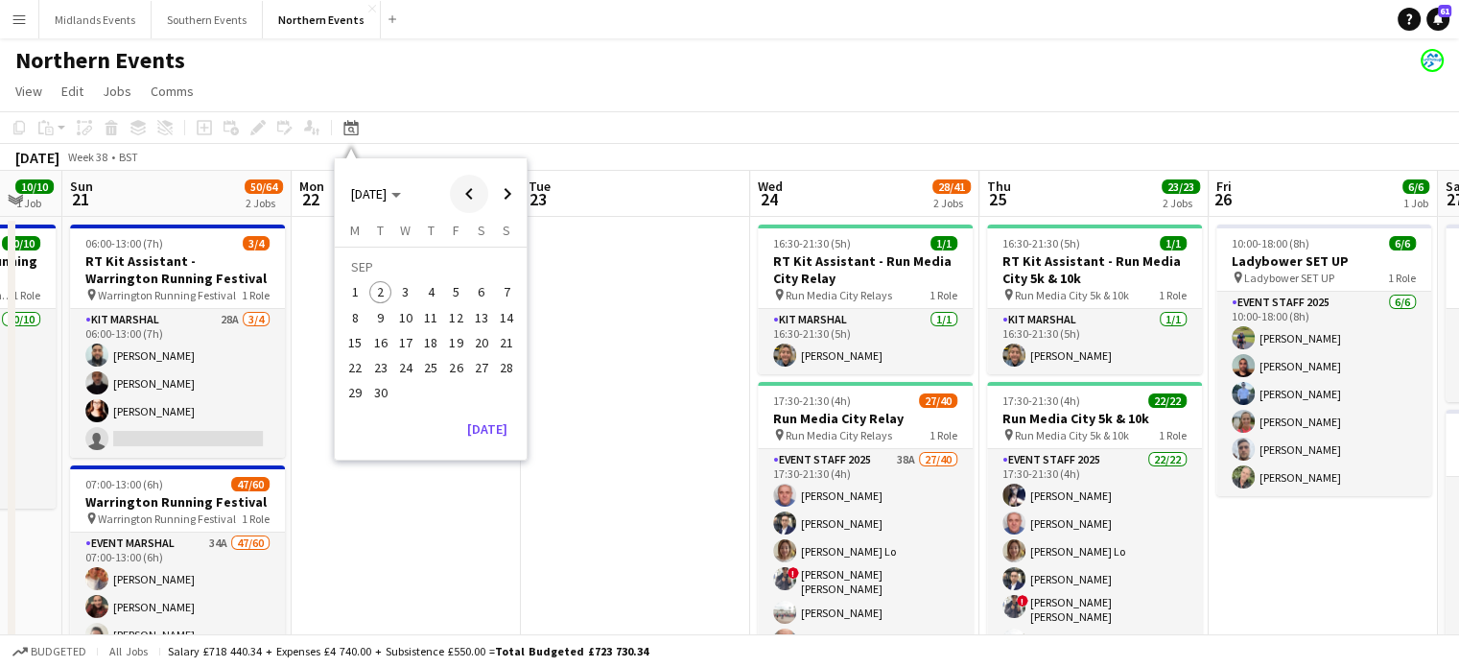
click at [472, 196] on span "Previous month" at bounding box center [469, 194] width 38 height 38
click at [424, 396] on span "31" at bounding box center [430, 393] width 23 height 23
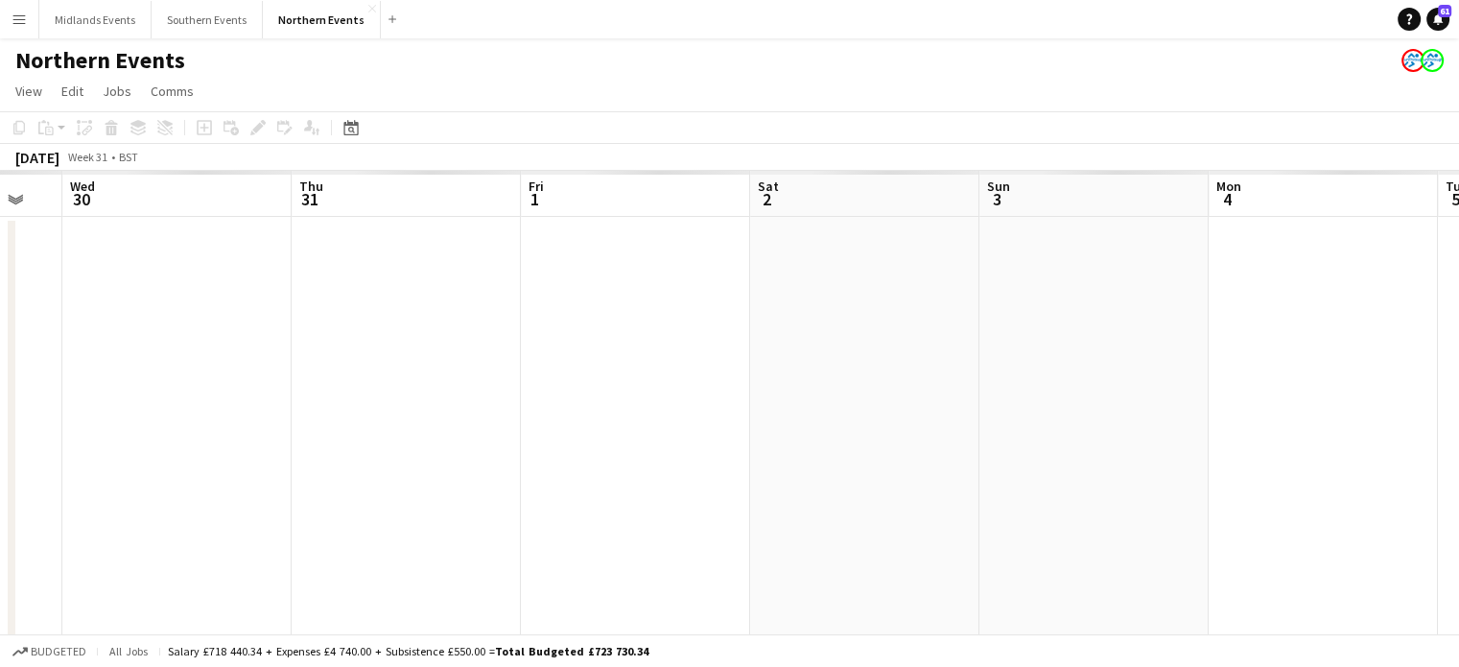
scroll to position [0, 660]
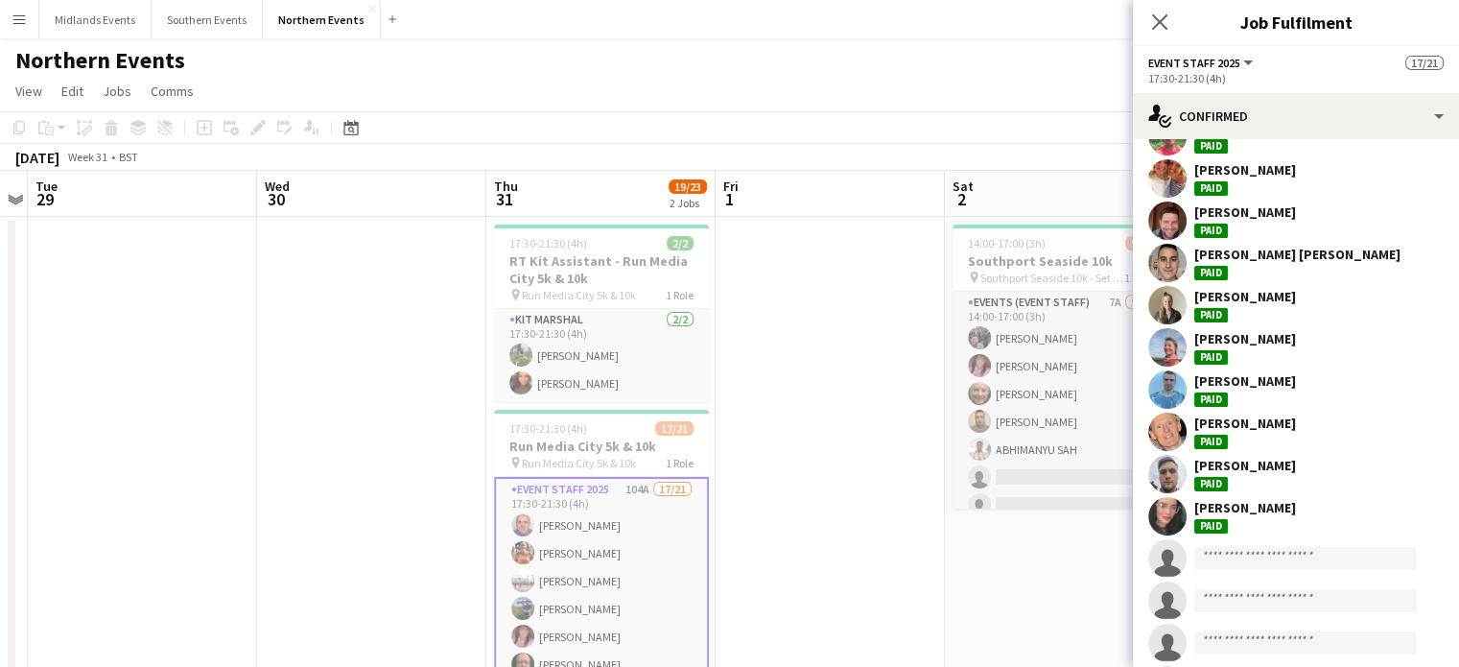
scroll to position [535, 0]
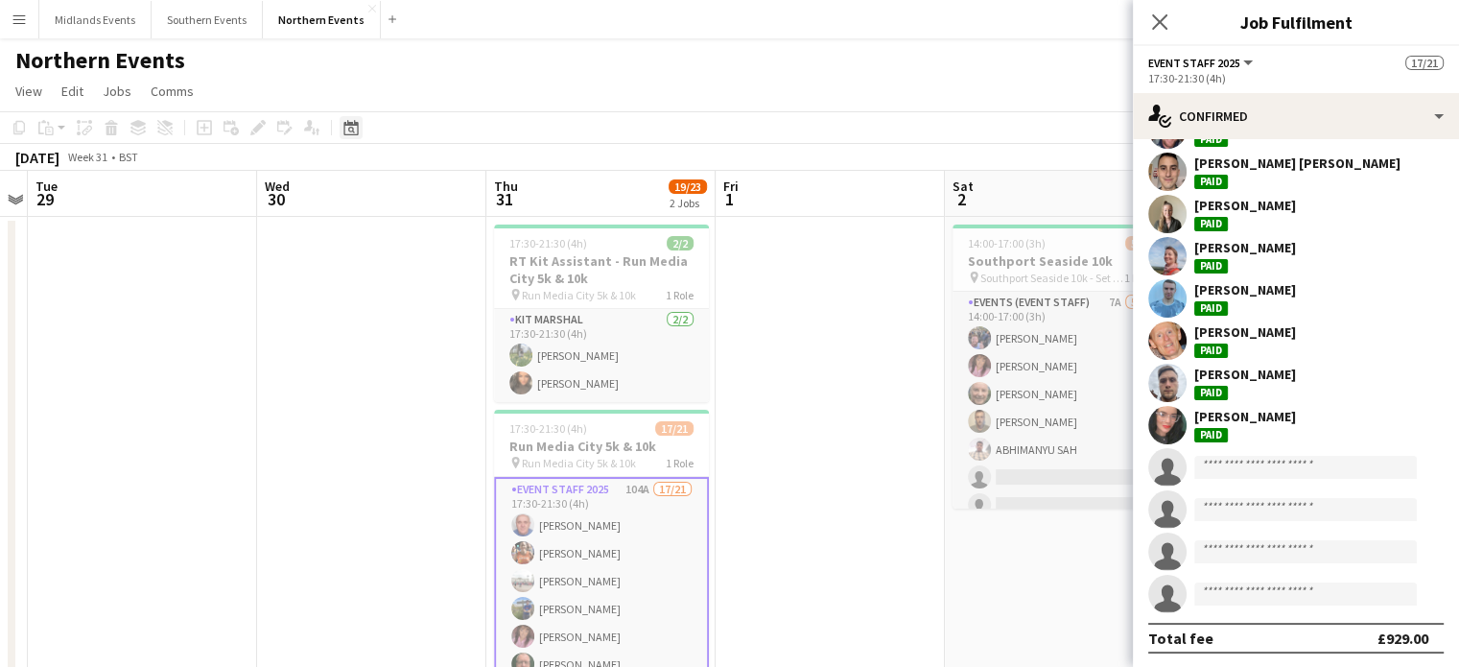
click at [345, 128] on icon "Date picker" at bounding box center [351, 127] width 15 height 15
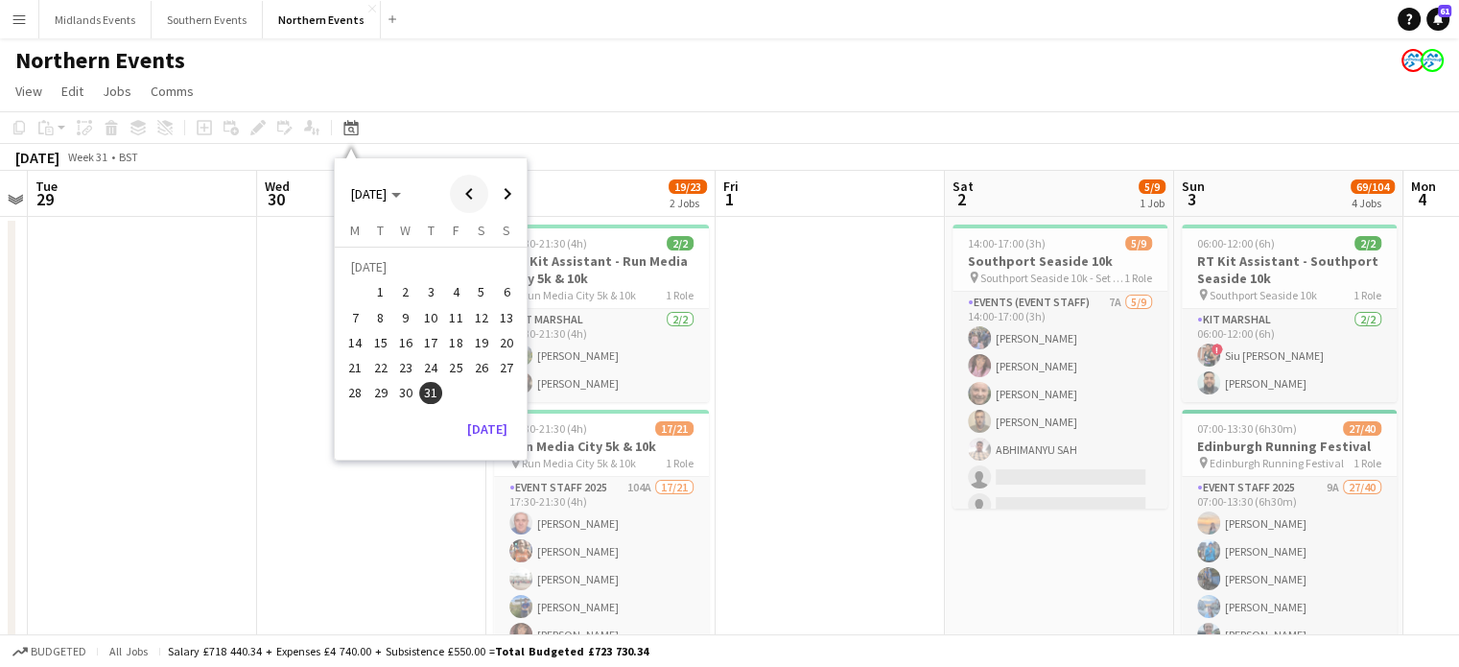
click at [464, 197] on span "Previous month" at bounding box center [469, 194] width 38 height 38
click at [421, 367] on span "26" at bounding box center [430, 372] width 23 height 23
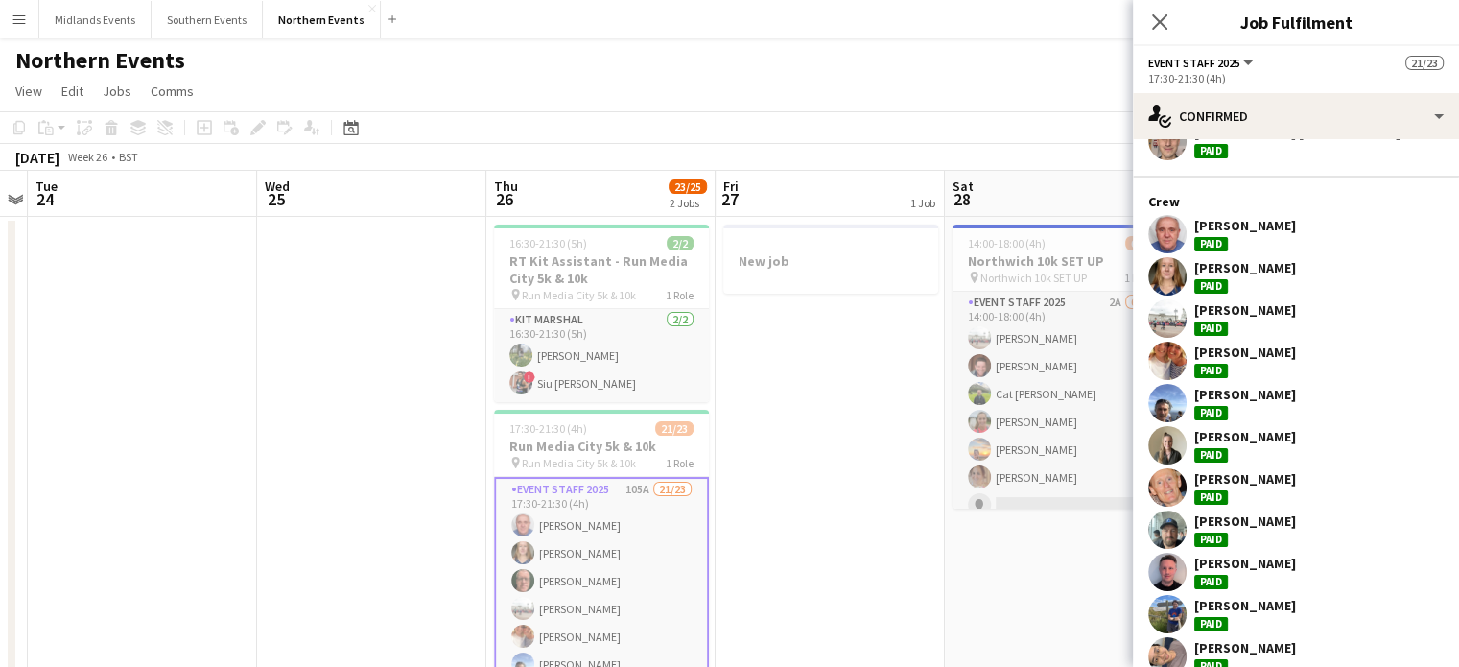
scroll to position [178, 0]
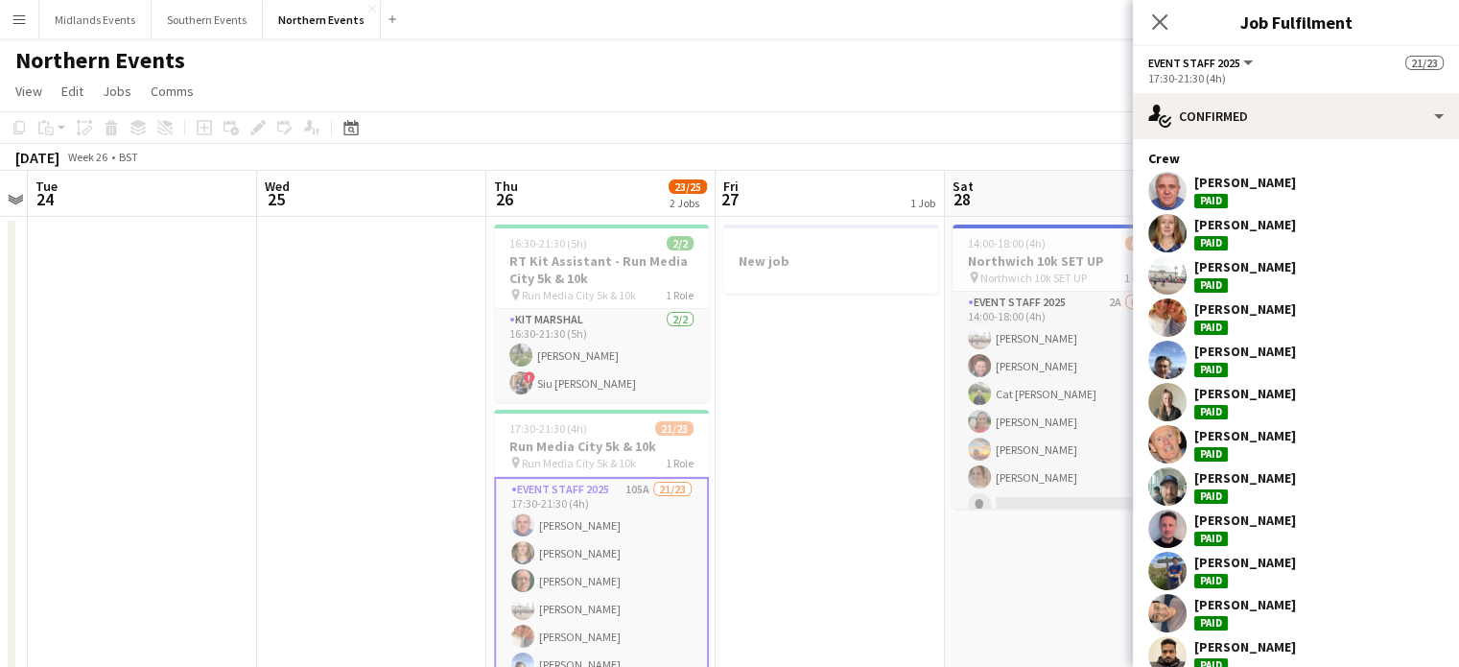
click at [1217, 516] on div "[PERSON_NAME]" at bounding box center [1246, 519] width 102 height 17
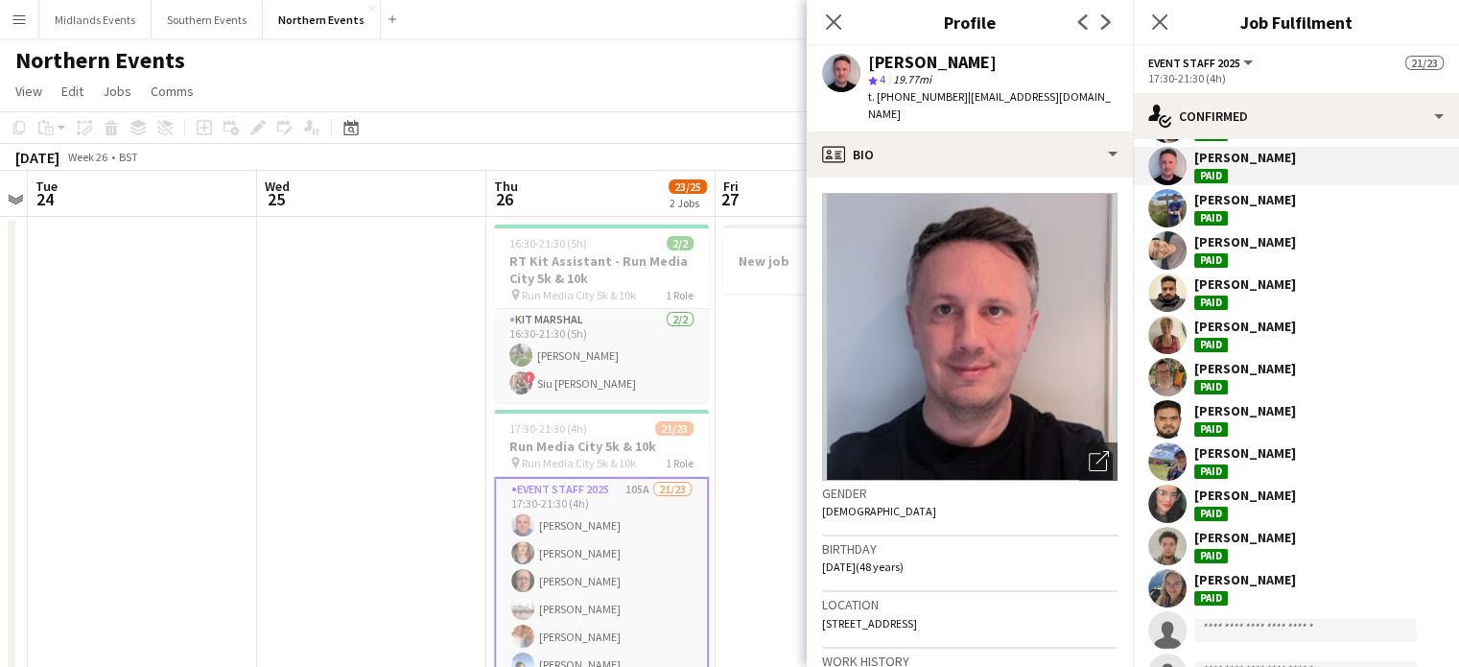
scroll to position [545, 0]
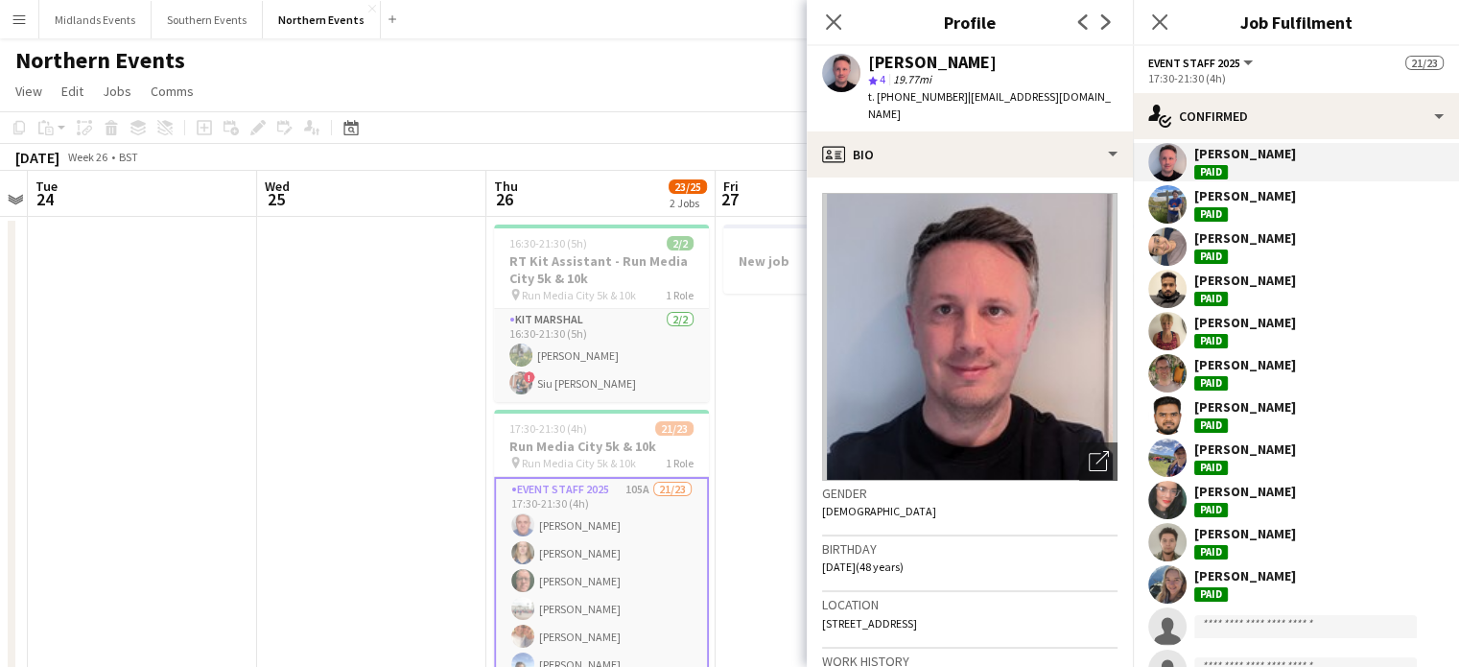
click at [1246, 535] on div "[PERSON_NAME]" at bounding box center [1246, 533] width 102 height 17
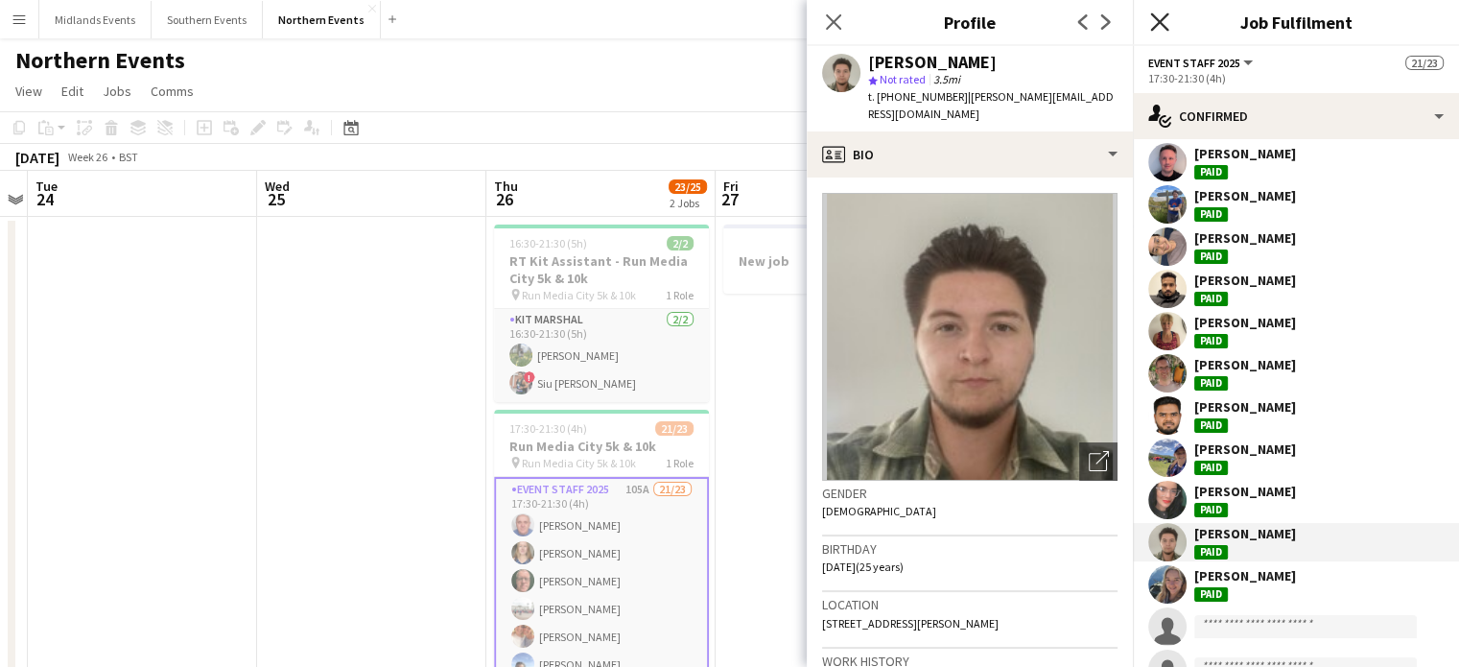
click at [1161, 20] on icon at bounding box center [1160, 21] width 18 height 18
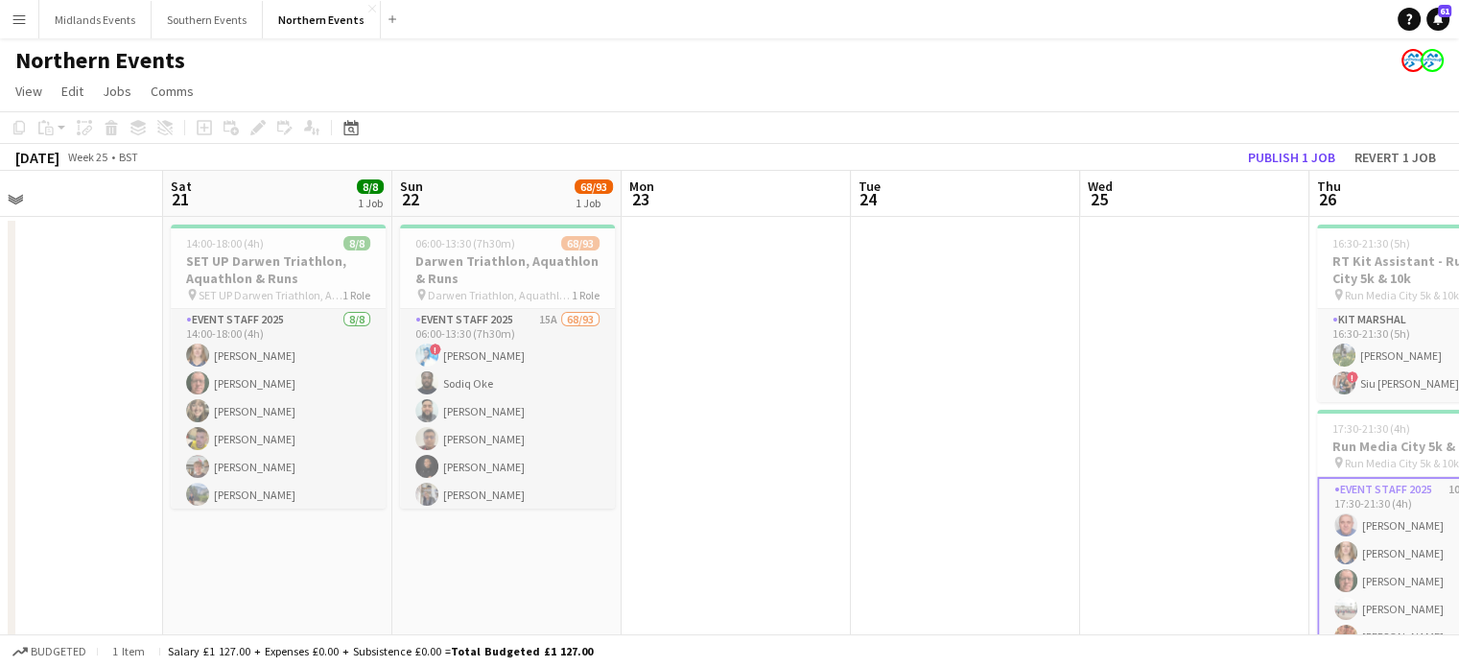
scroll to position [0, 520]
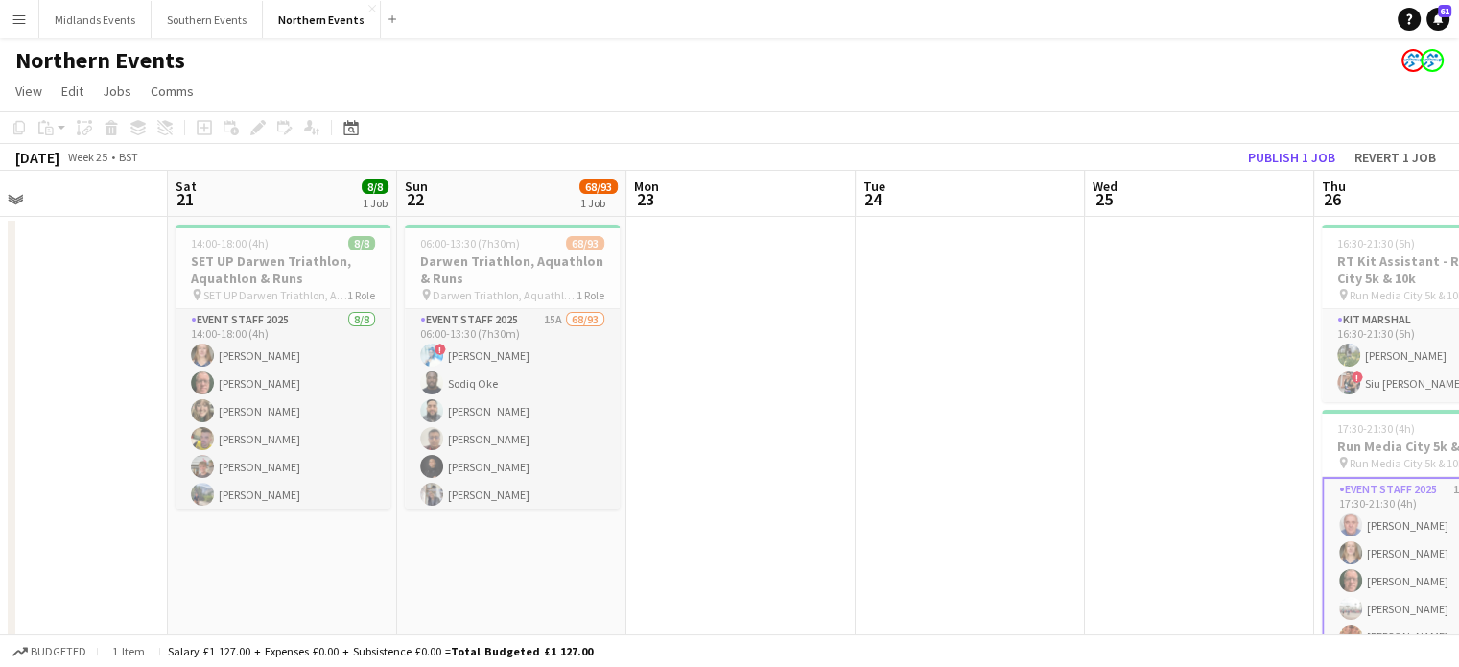
drag, startPoint x: 429, startPoint y: 360, endPoint x: 1209, endPoint y: 579, distance: 810.2
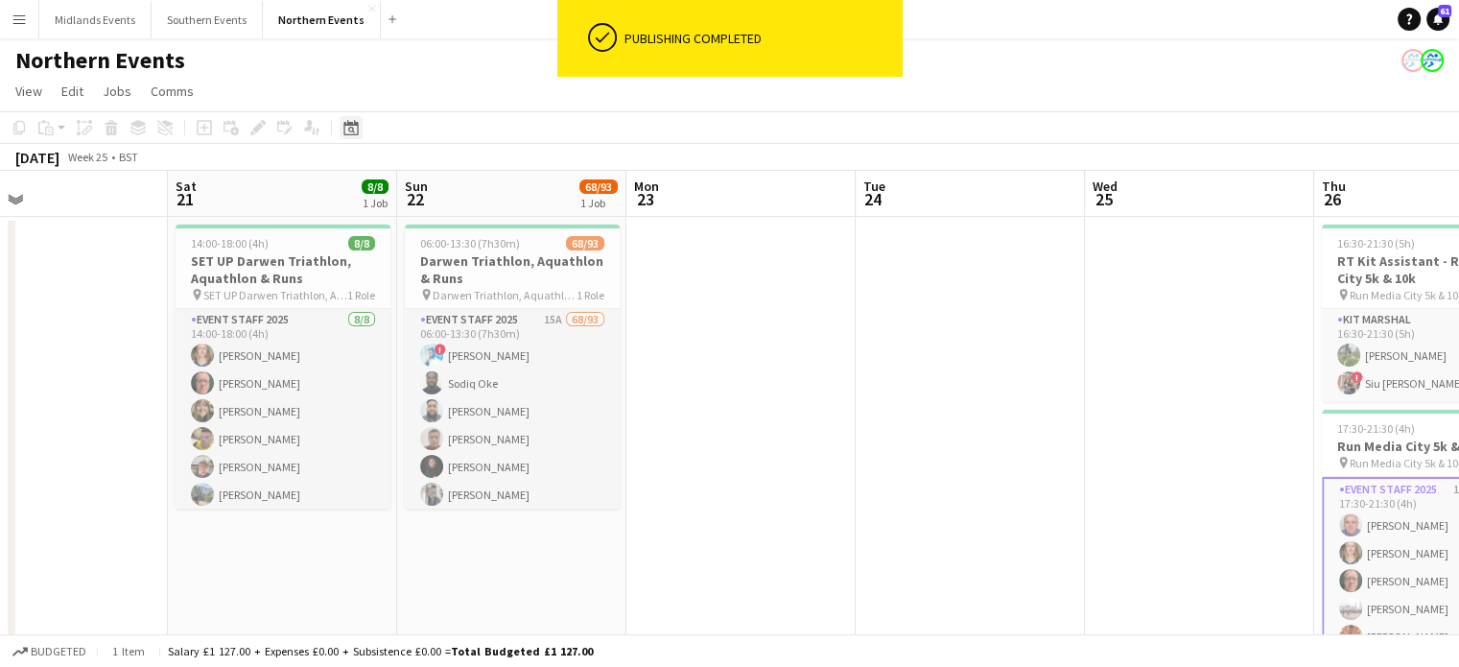
click at [349, 126] on icon at bounding box center [351, 127] width 14 height 15
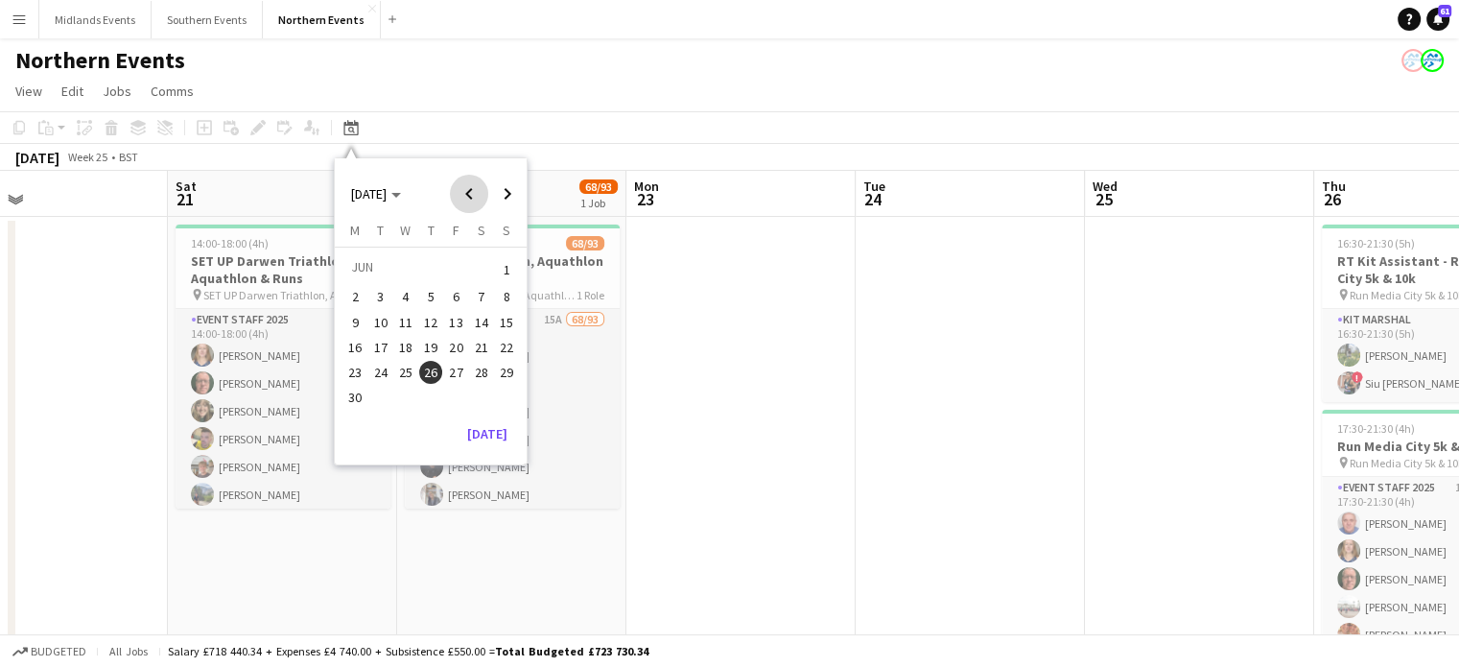
click at [476, 189] on span "Previous month" at bounding box center [469, 194] width 38 height 38
click at [432, 372] on span "29" at bounding box center [430, 372] width 23 height 23
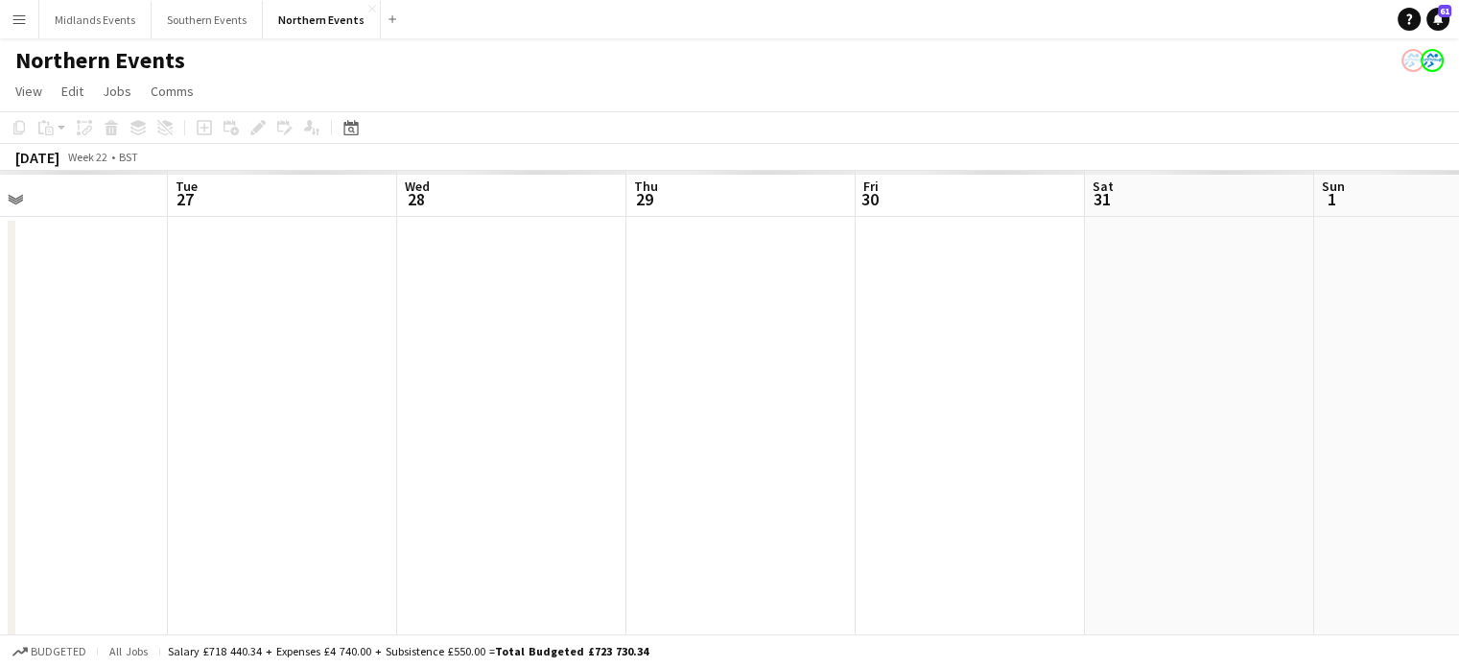
scroll to position [0, 660]
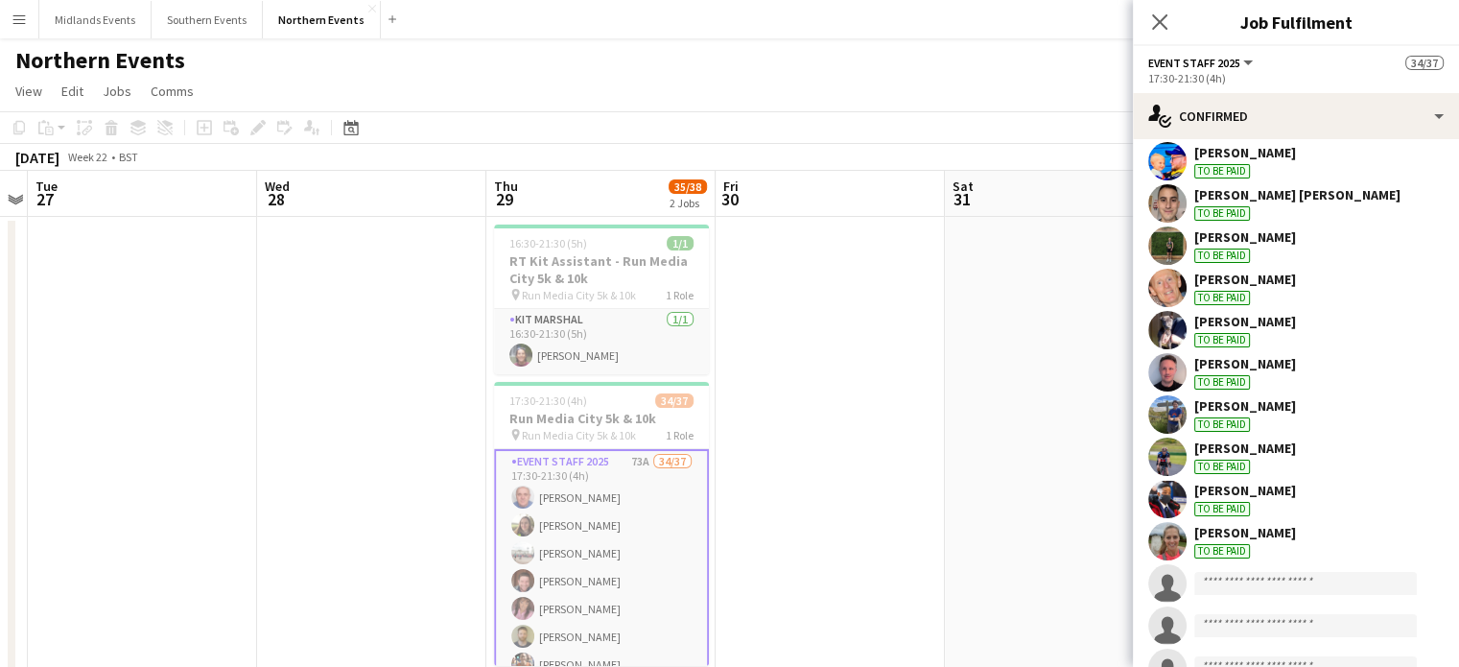
scroll to position [1071, 0]
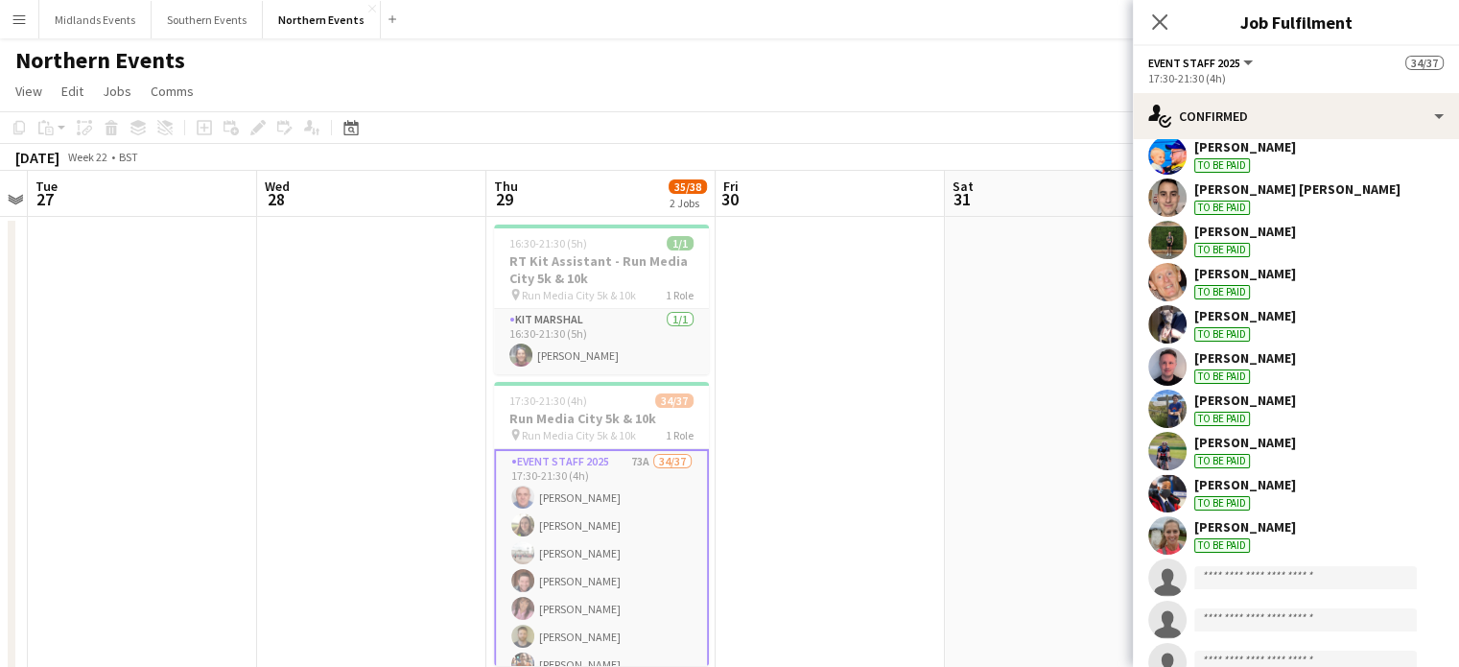
click at [1263, 525] on div "[PERSON_NAME]" at bounding box center [1246, 526] width 102 height 17
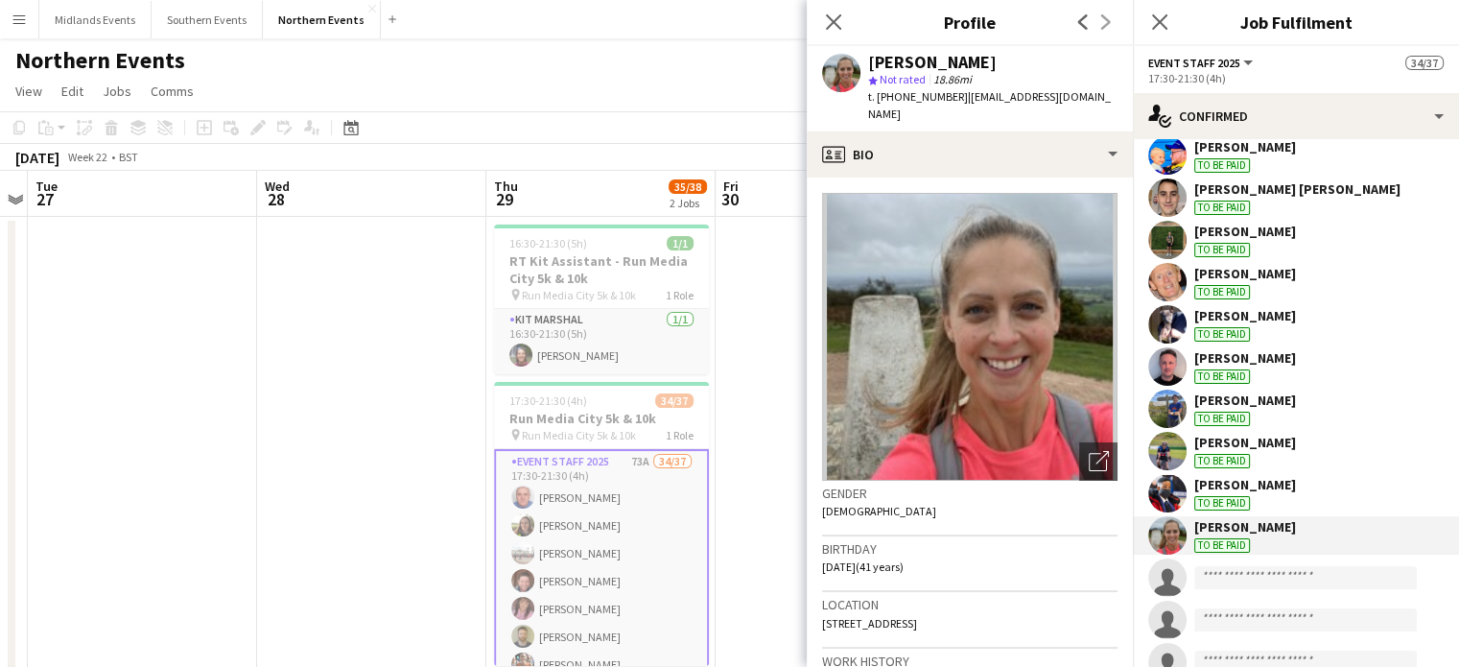
click at [1252, 225] on div "[PERSON_NAME]" at bounding box center [1246, 231] width 102 height 17
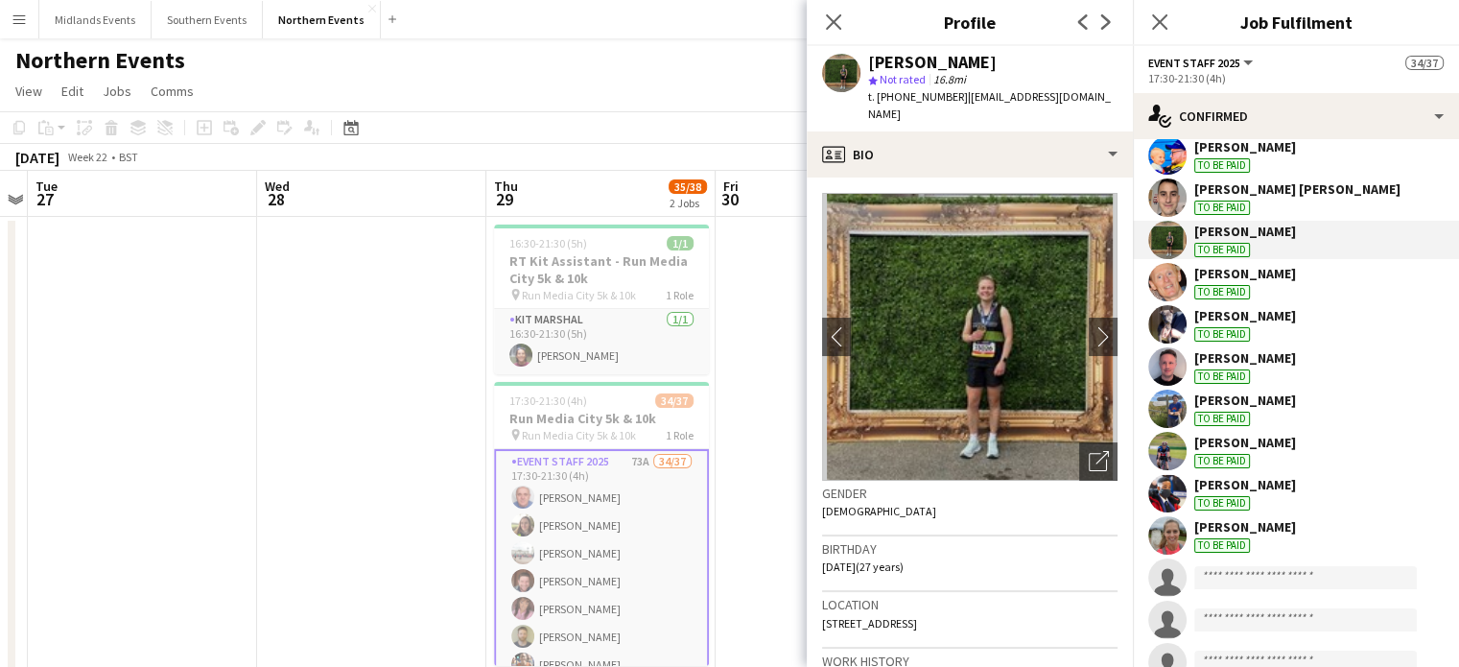
click at [958, 293] on img at bounding box center [970, 337] width 296 height 288
click at [1157, 32] on app-icon "Close pop-in" at bounding box center [1161, 23] width 28 height 28
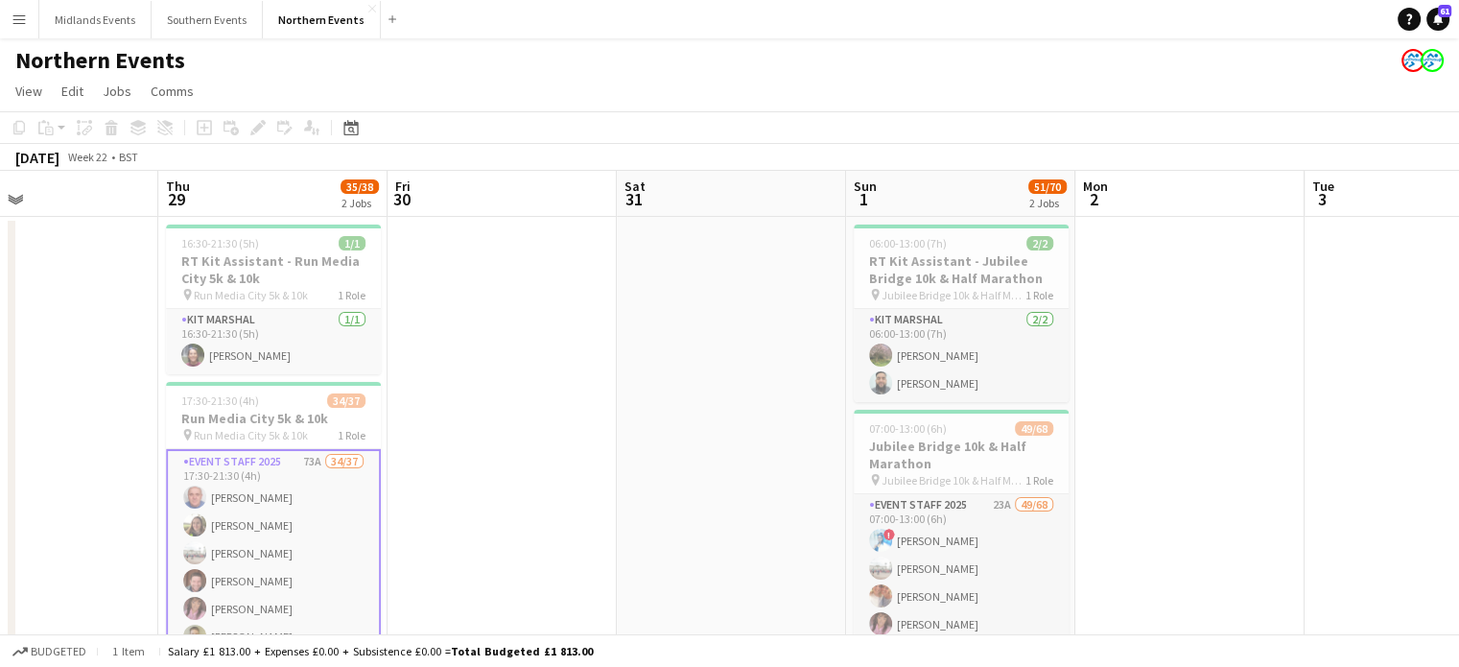
scroll to position [0, 766]
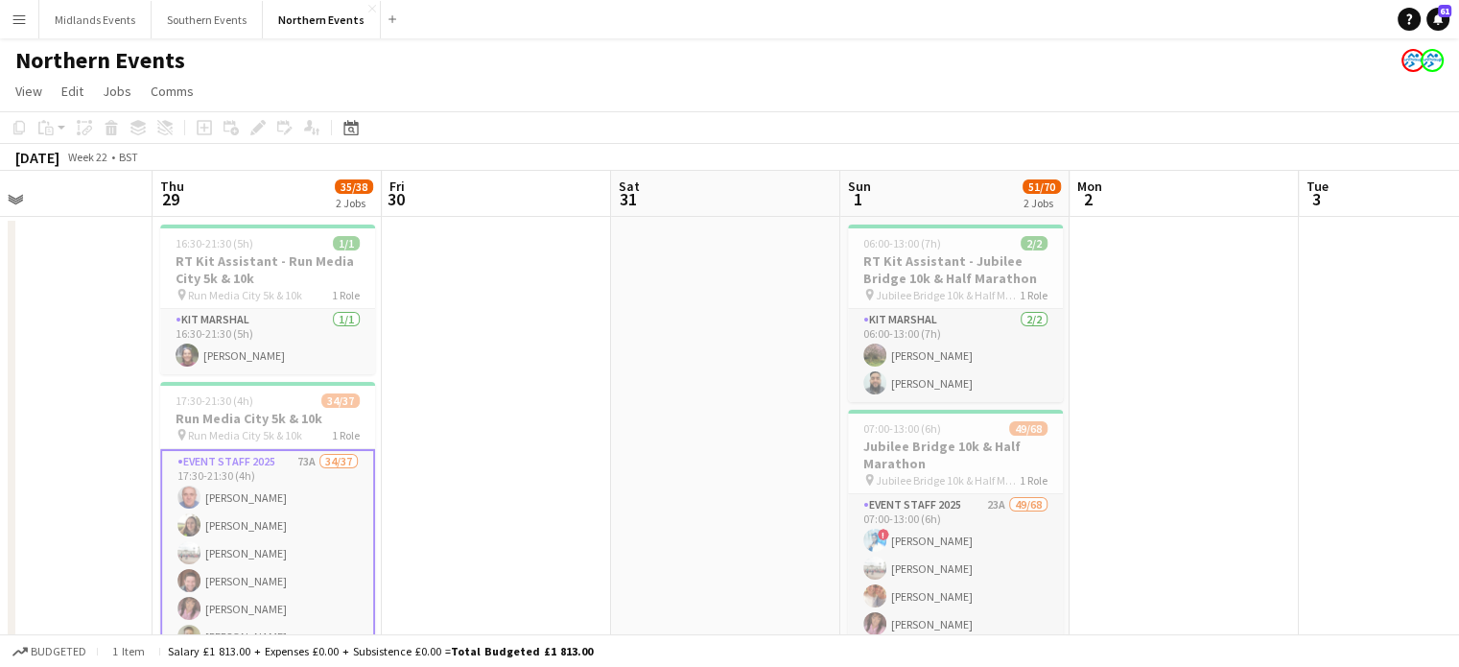
drag, startPoint x: 1429, startPoint y: 438, endPoint x: 1108, endPoint y: 526, distance: 332.4
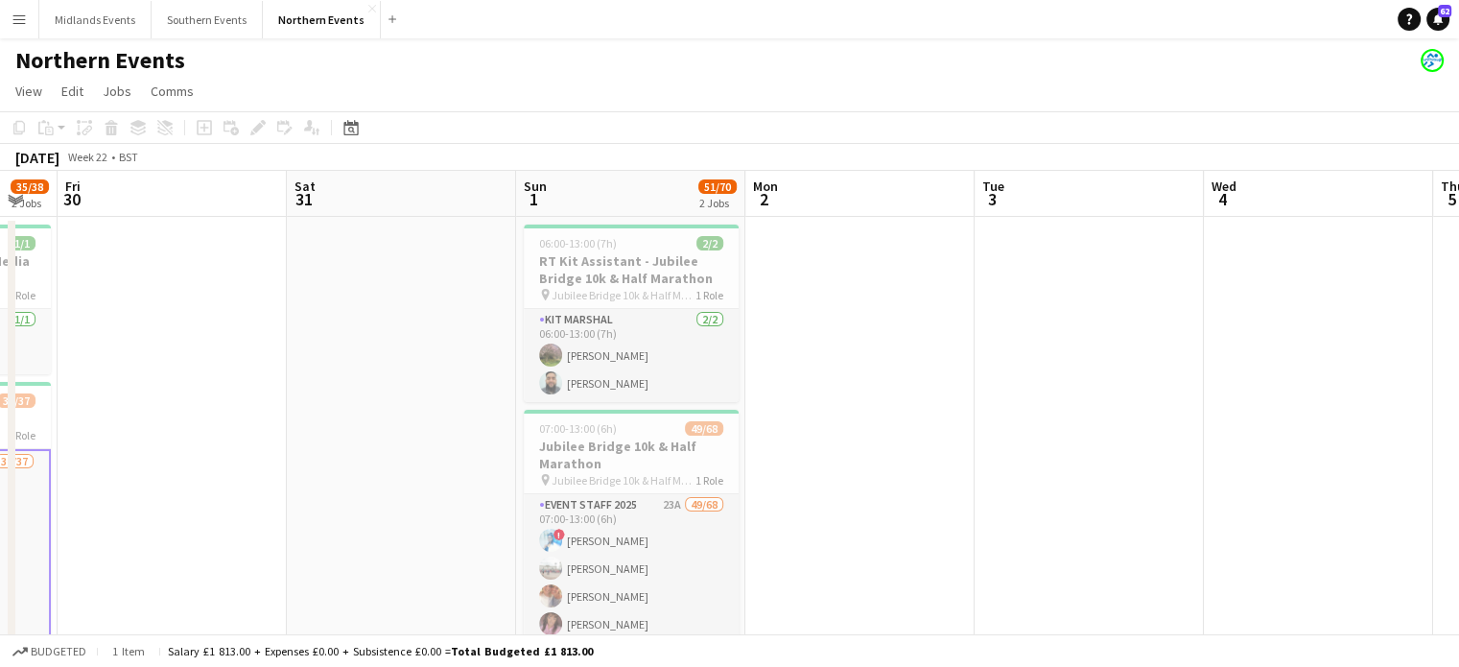
drag, startPoint x: 1224, startPoint y: 318, endPoint x: 869, endPoint y: 361, distance: 357.7
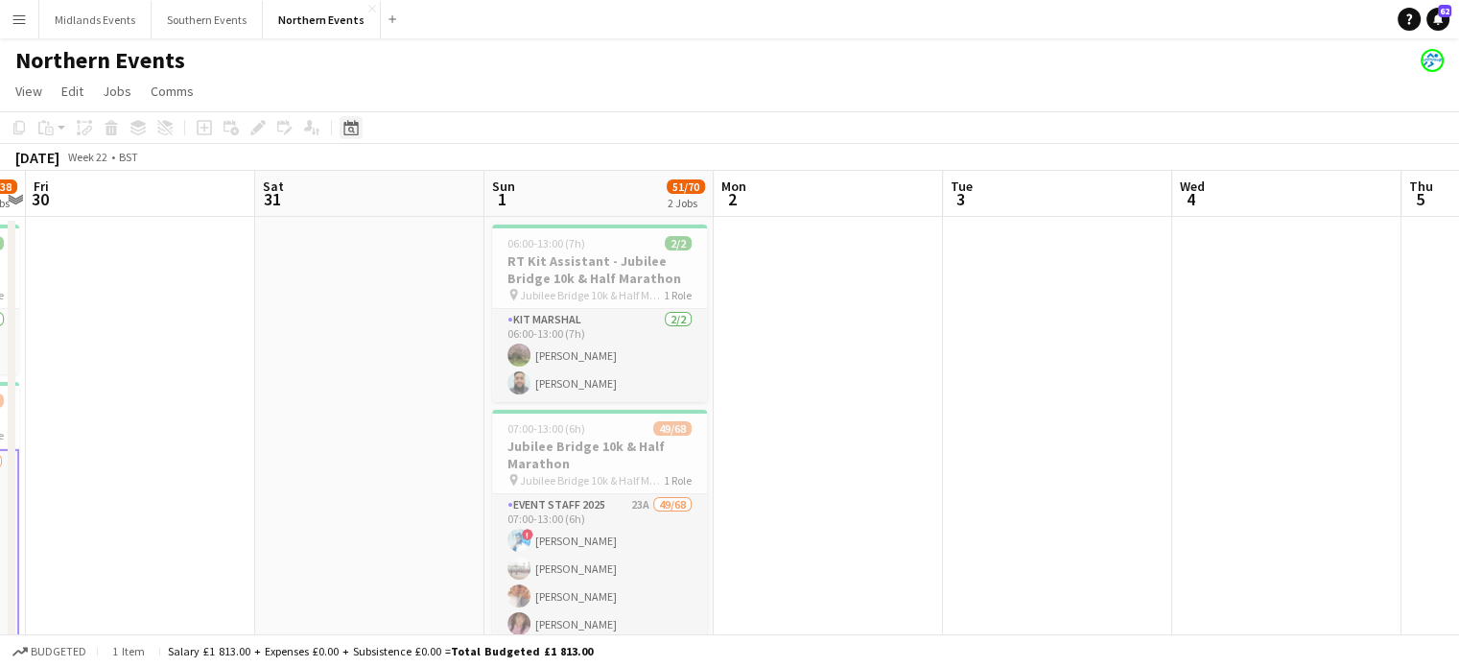
click at [358, 133] on icon at bounding box center [351, 127] width 14 height 15
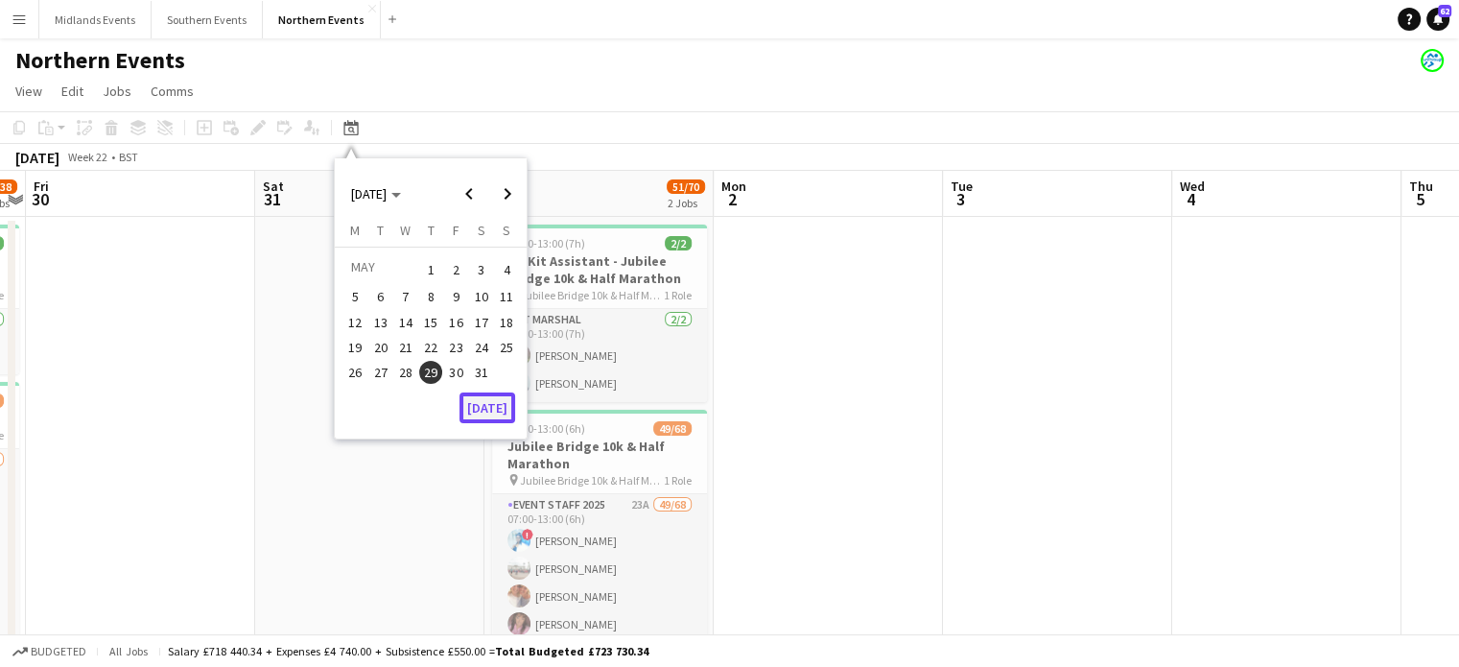
click at [499, 404] on button "[DATE]" at bounding box center [488, 407] width 56 height 31
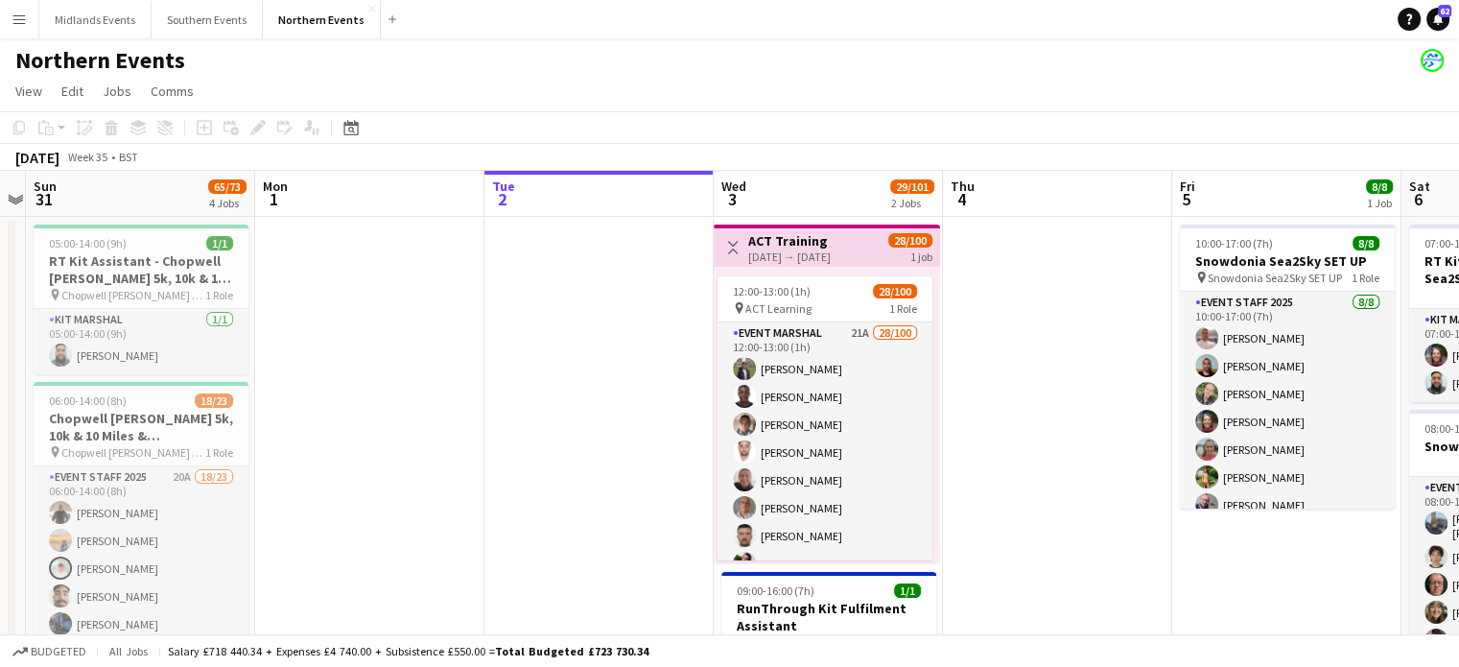
scroll to position [0, 660]
click at [347, 130] on icon "Date picker" at bounding box center [351, 127] width 15 height 15
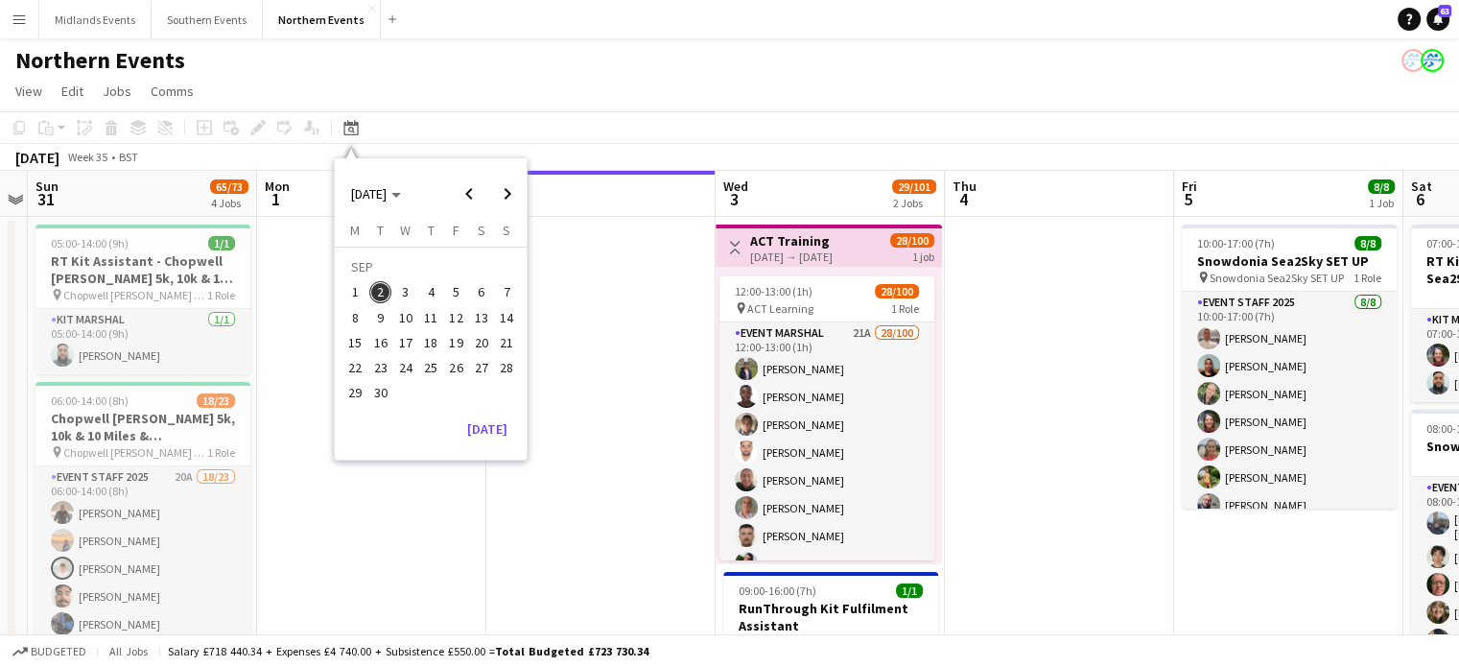
click at [434, 364] on span "25" at bounding box center [430, 367] width 23 height 23
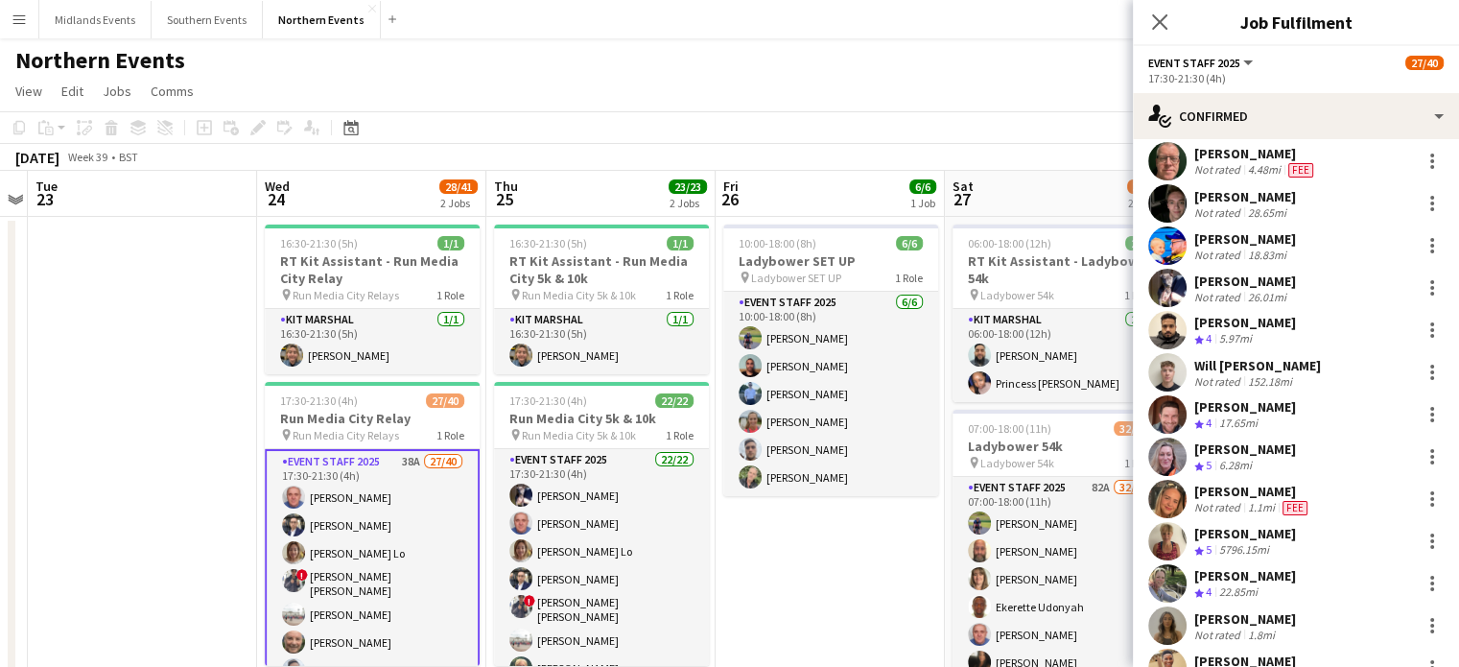
scroll to position [504, 0]
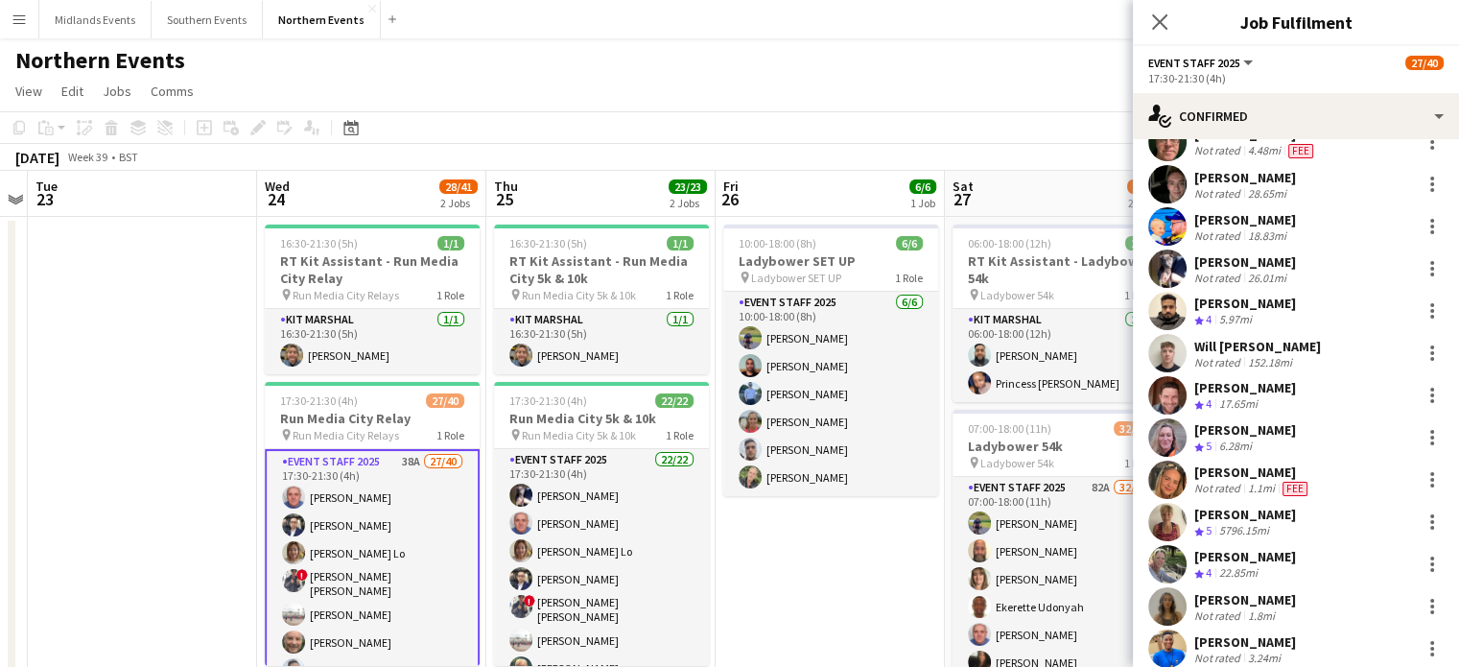
click at [1271, 526] on div "5796.15mi" at bounding box center [1245, 531] width 58 height 16
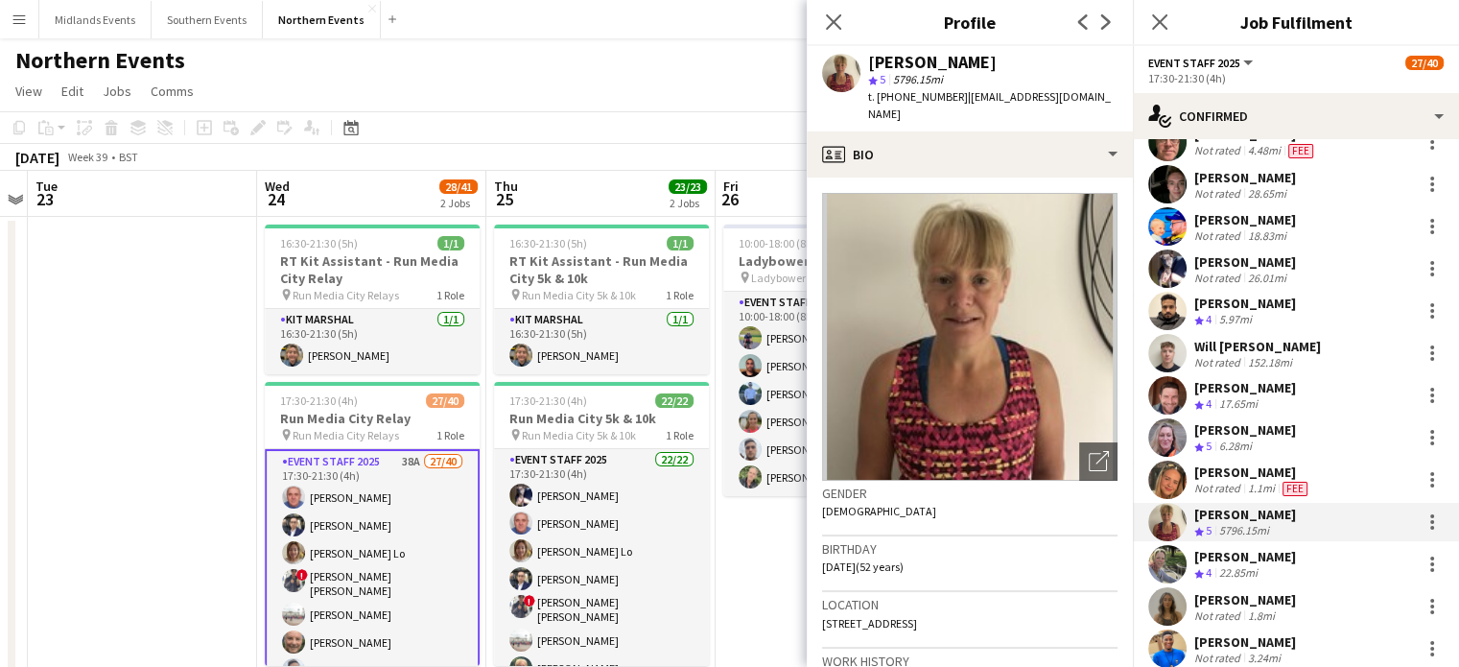
click at [1218, 219] on div "[PERSON_NAME]" at bounding box center [1246, 219] width 102 height 17
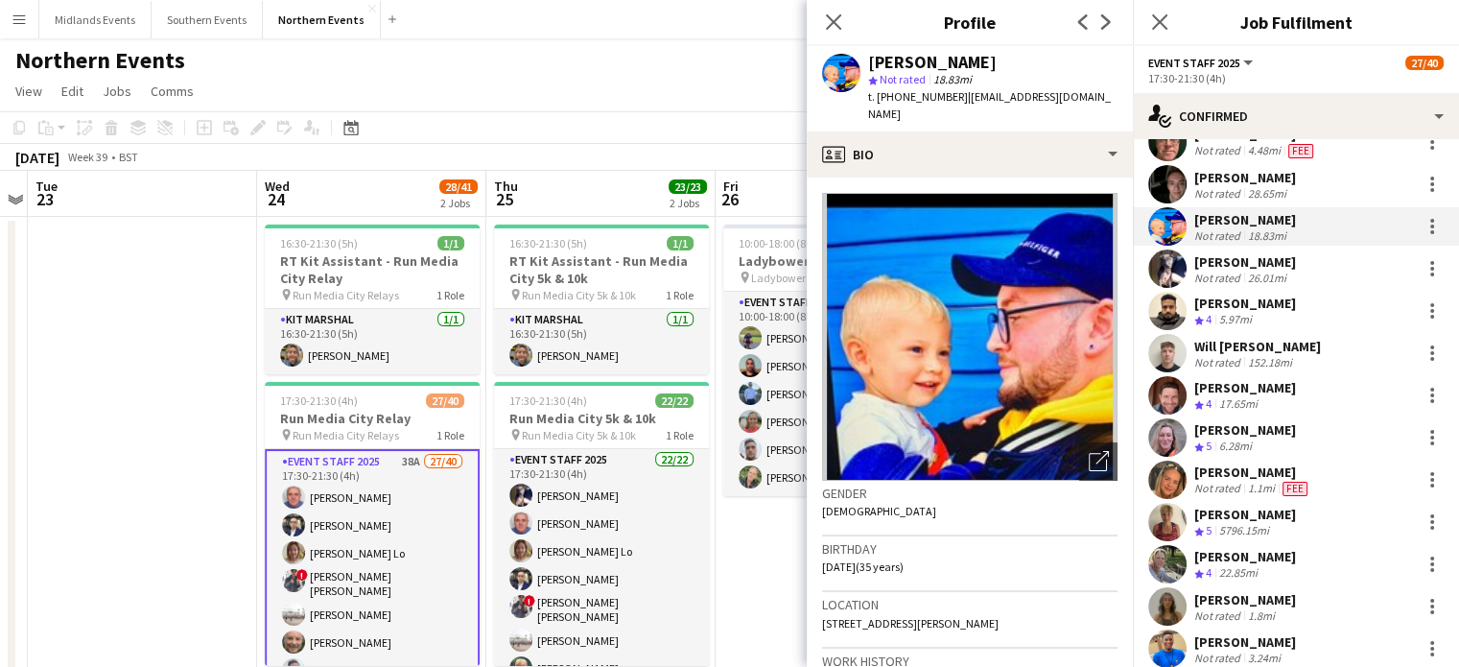
click at [580, 102] on app-page-menu "View Day view expanded Day view collapsed Month view Date picker Jump to [DATE]…" at bounding box center [729, 93] width 1459 height 36
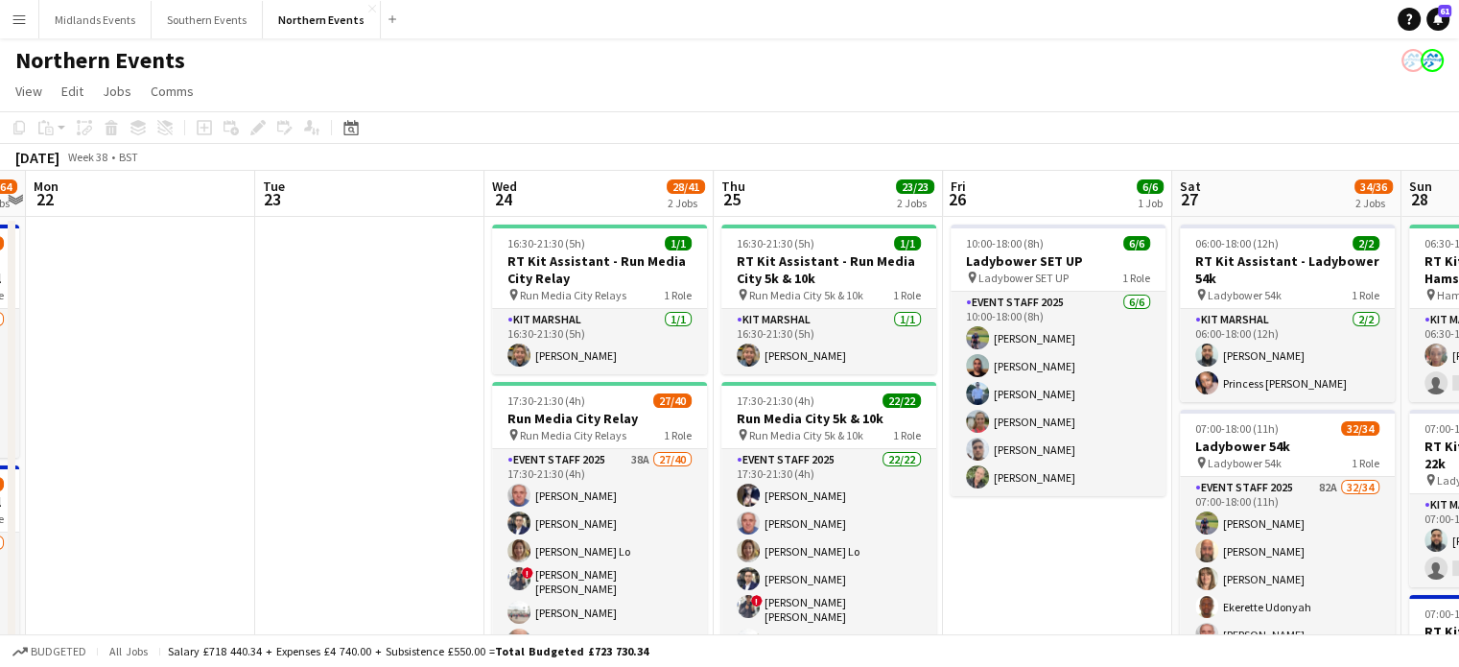
scroll to position [0, 595]
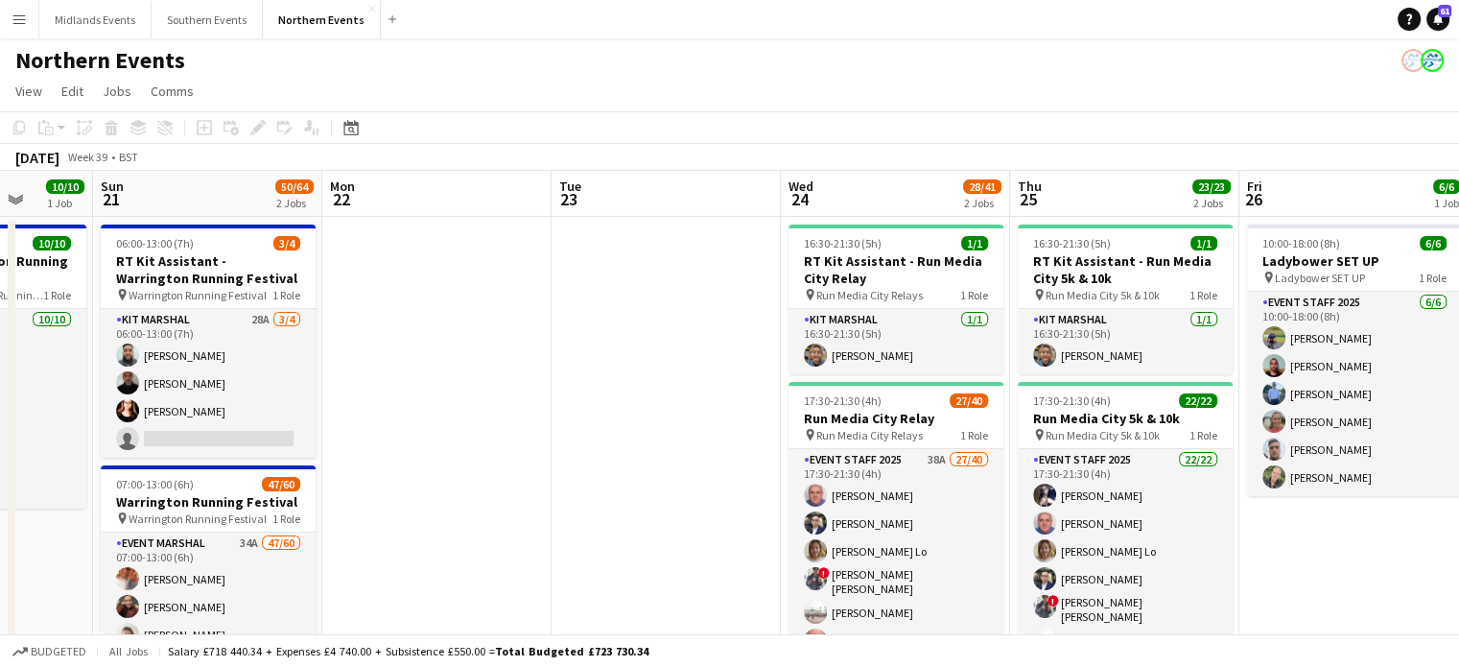
drag, startPoint x: 113, startPoint y: 468, endPoint x: 637, endPoint y: 586, distance: 537.0
drag, startPoint x: 610, startPoint y: 590, endPoint x: 672, endPoint y: 607, distance: 63.8
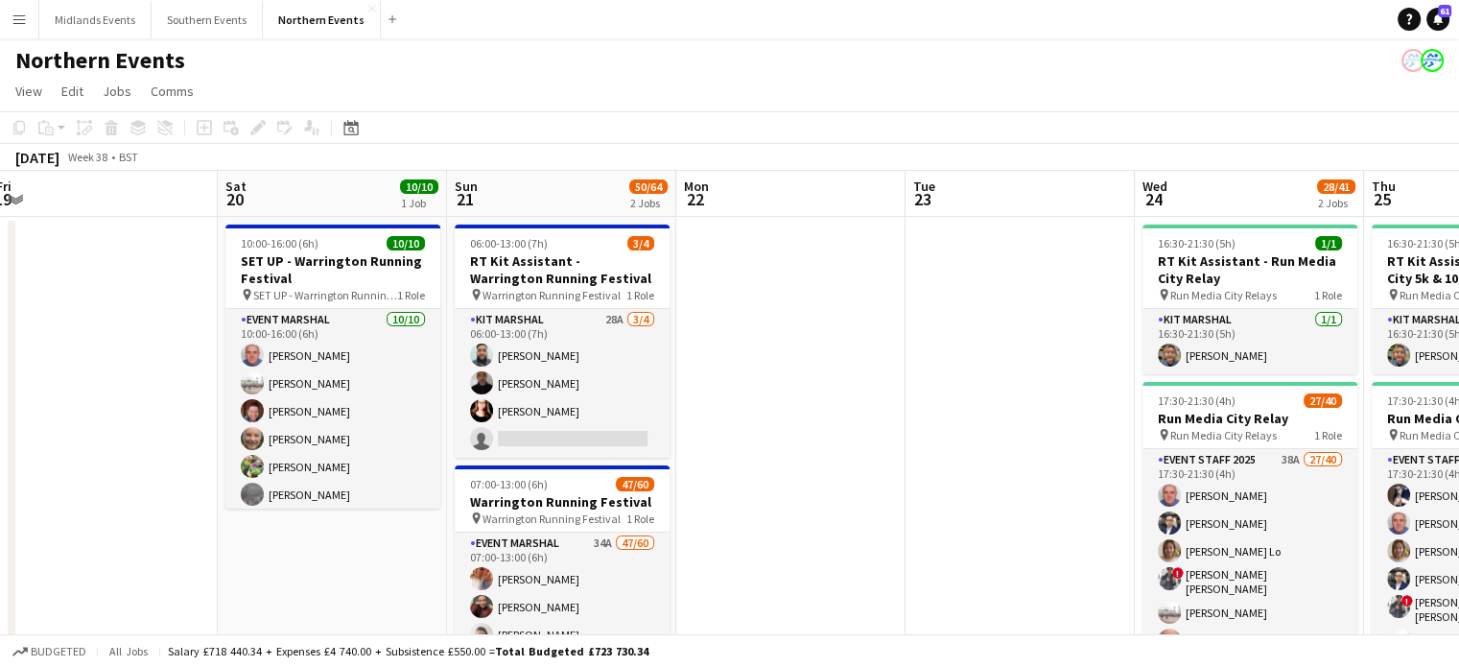
scroll to position [0, 413]
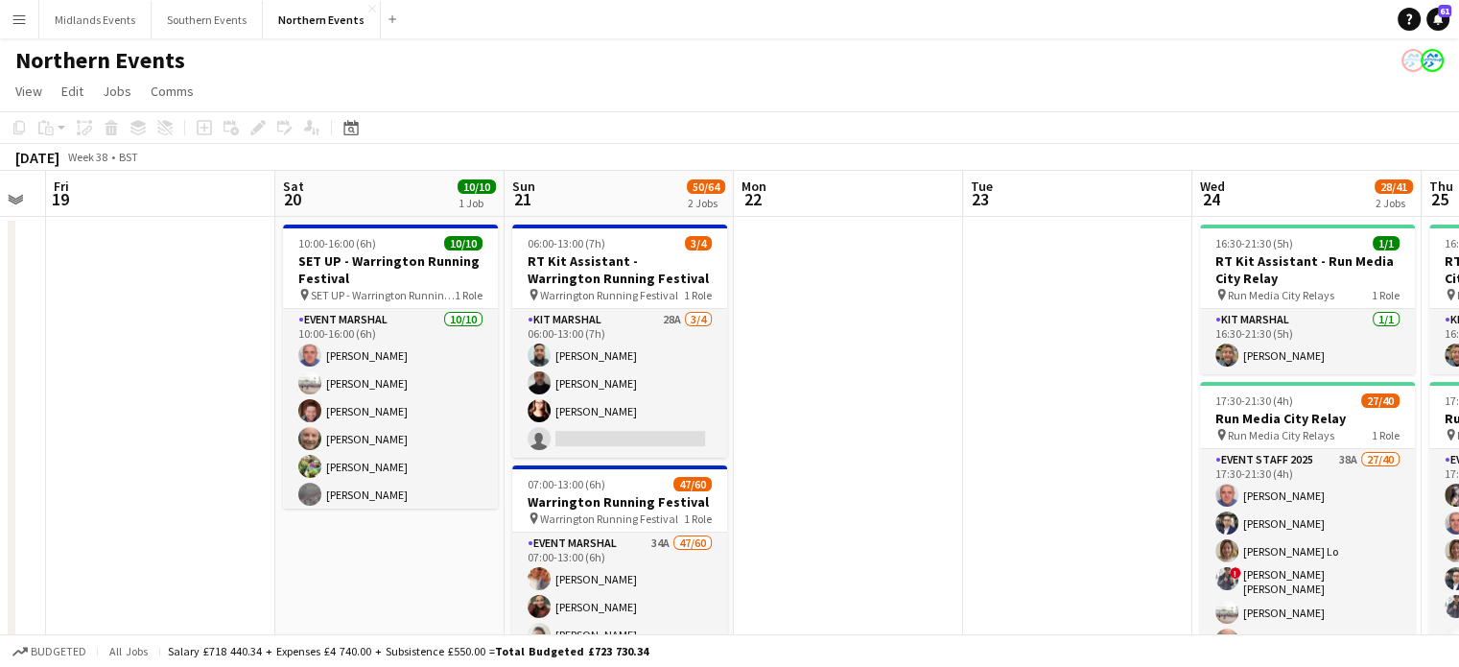
drag, startPoint x: 261, startPoint y: 632, endPoint x: 637, endPoint y: 682, distance: 379.4
drag, startPoint x: 337, startPoint y: 640, endPoint x: 650, endPoint y: 677, distance: 315.0
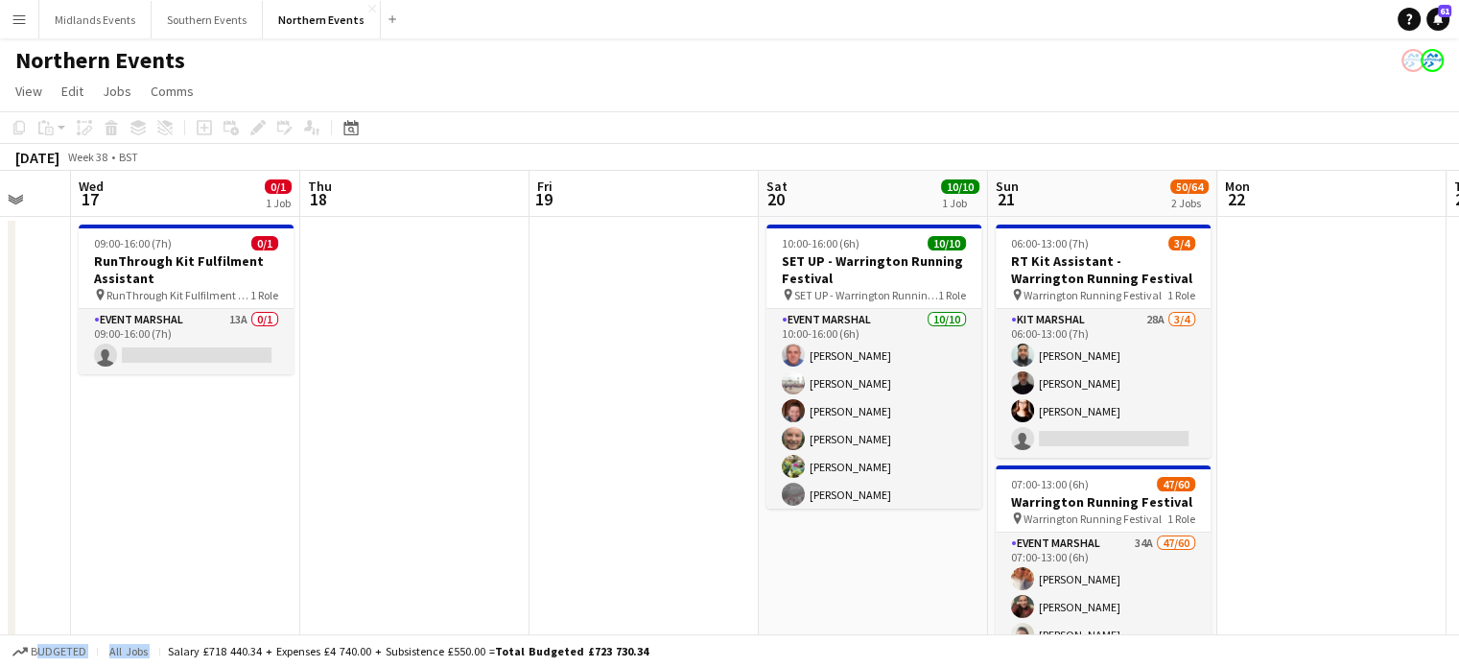
drag, startPoint x: 407, startPoint y: 618, endPoint x: 956, endPoint y: 631, distance: 549.0
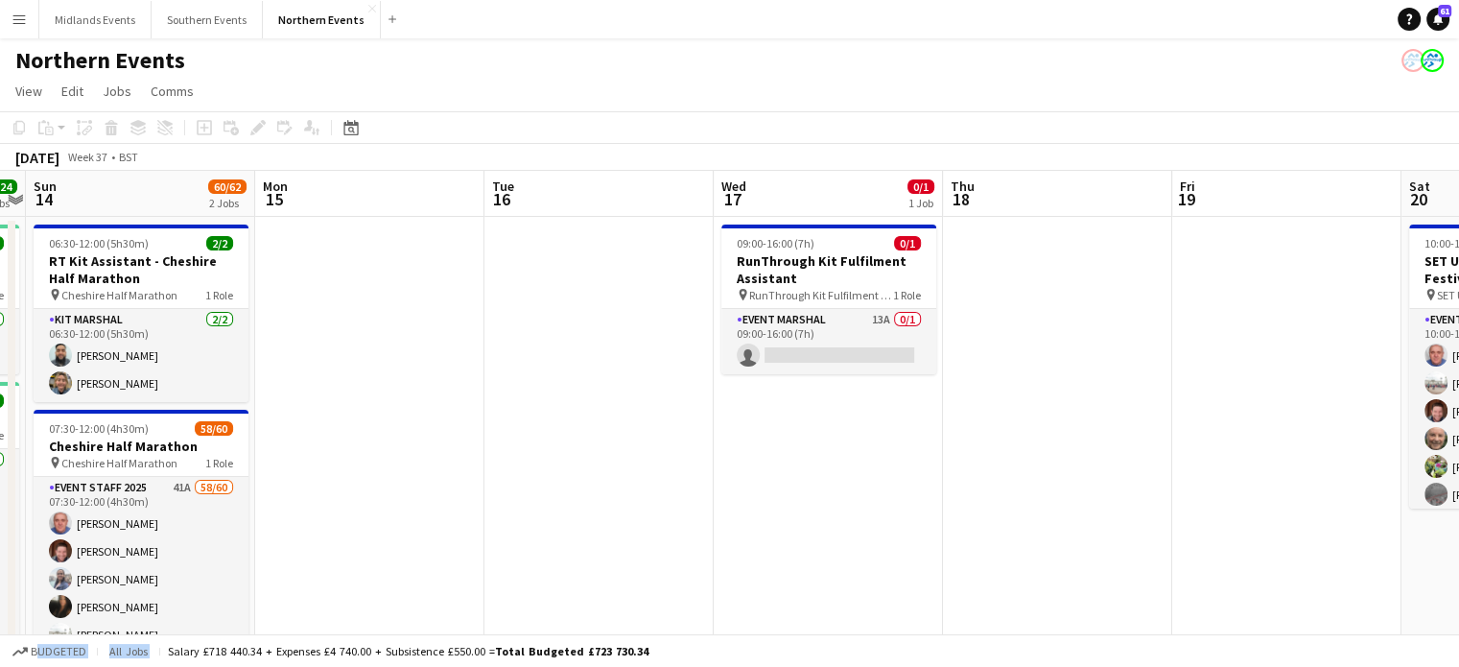
drag, startPoint x: 207, startPoint y: 582, endPoint x: 807, endPoint y: 615, distance: 600.6
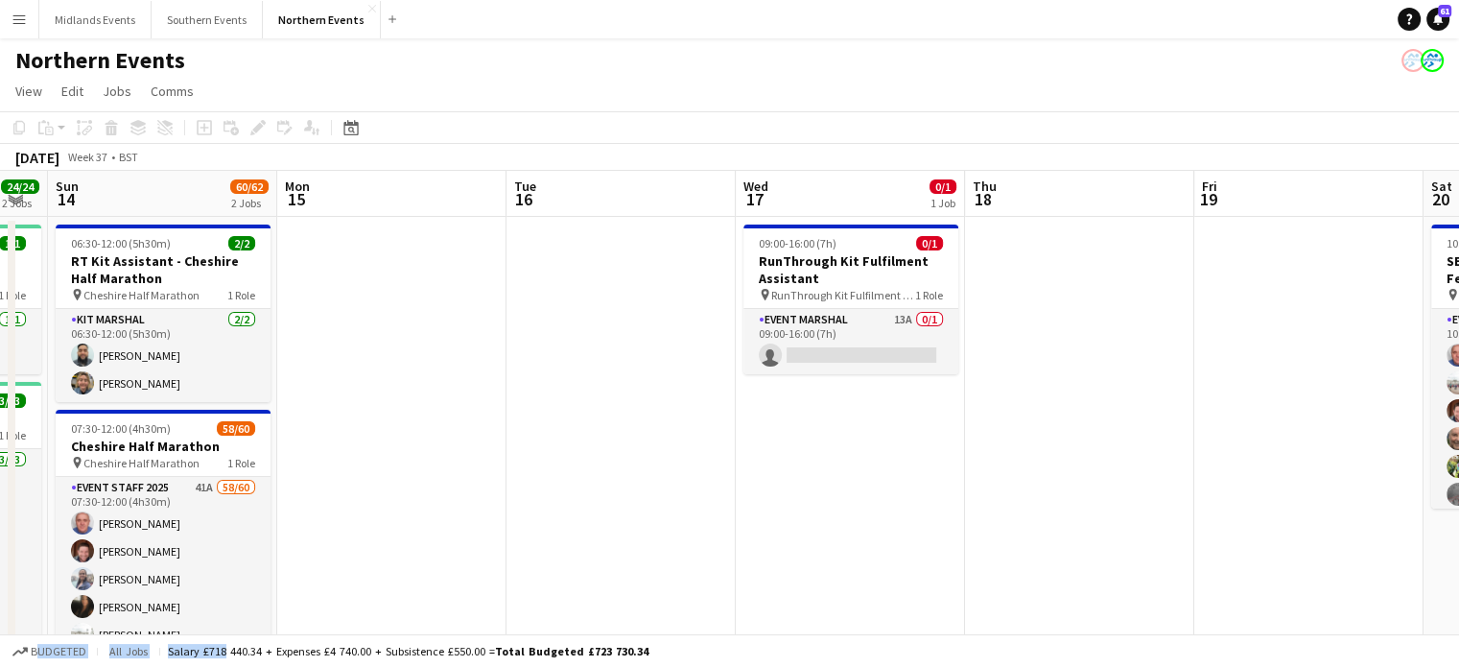
drag, startPoint x: 305, startPoint y: 652, endPoint x: 649, endPoint y: 704, distance: 347.6
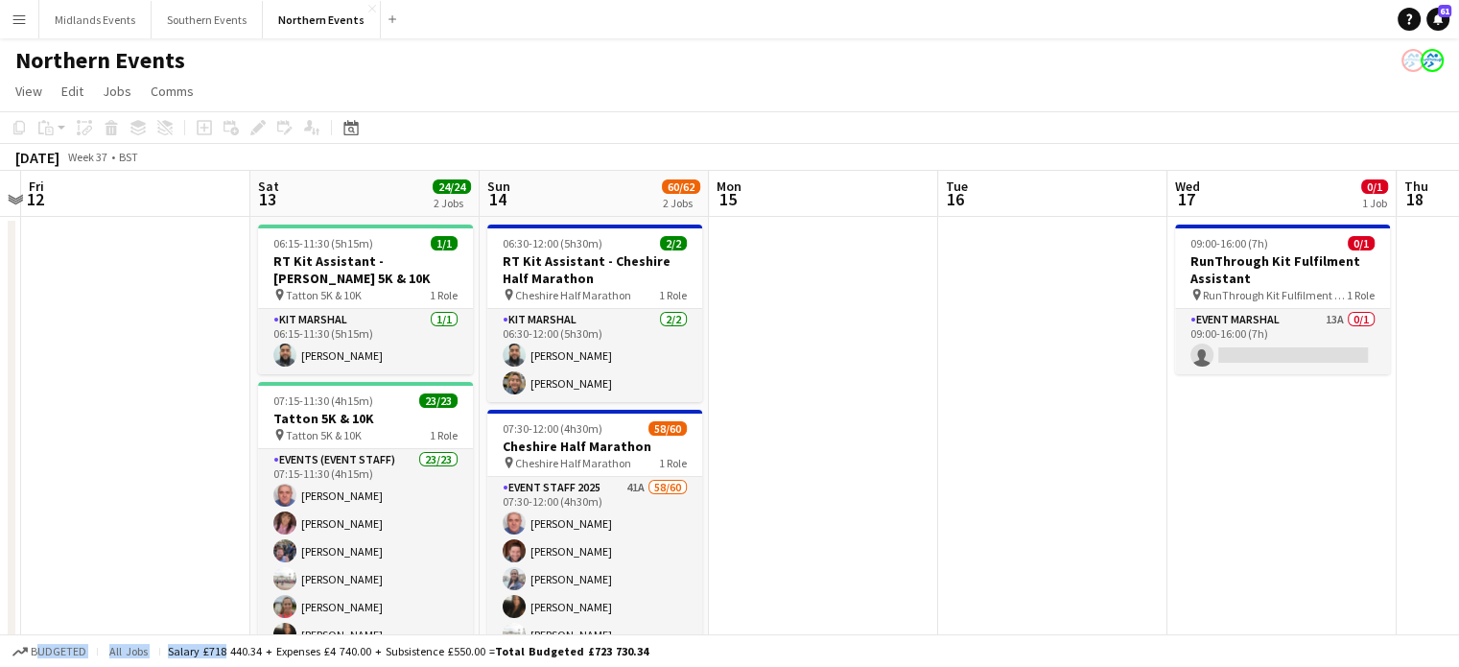
drag, startPoint x: 610, startPoint y: 529, endPoint x: 962, endPoint y: 510, distance: 352.7
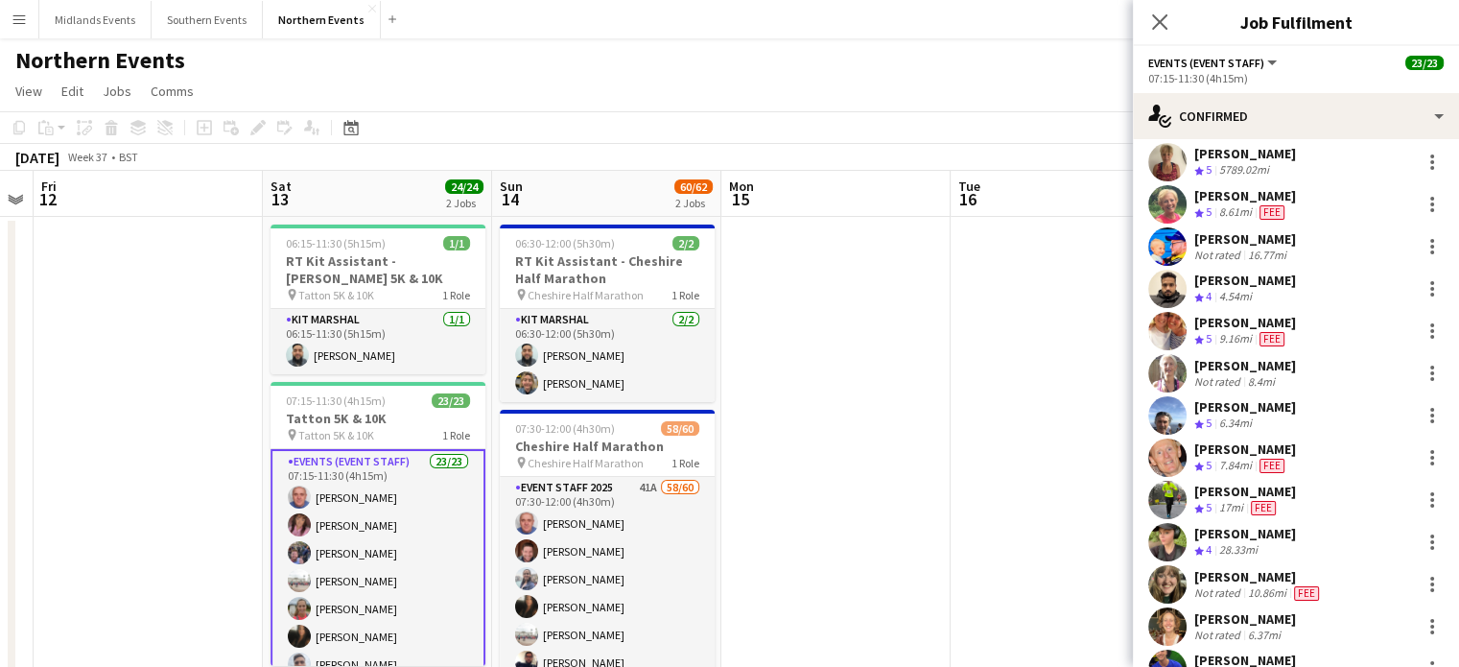
scroll to position [515, 0]
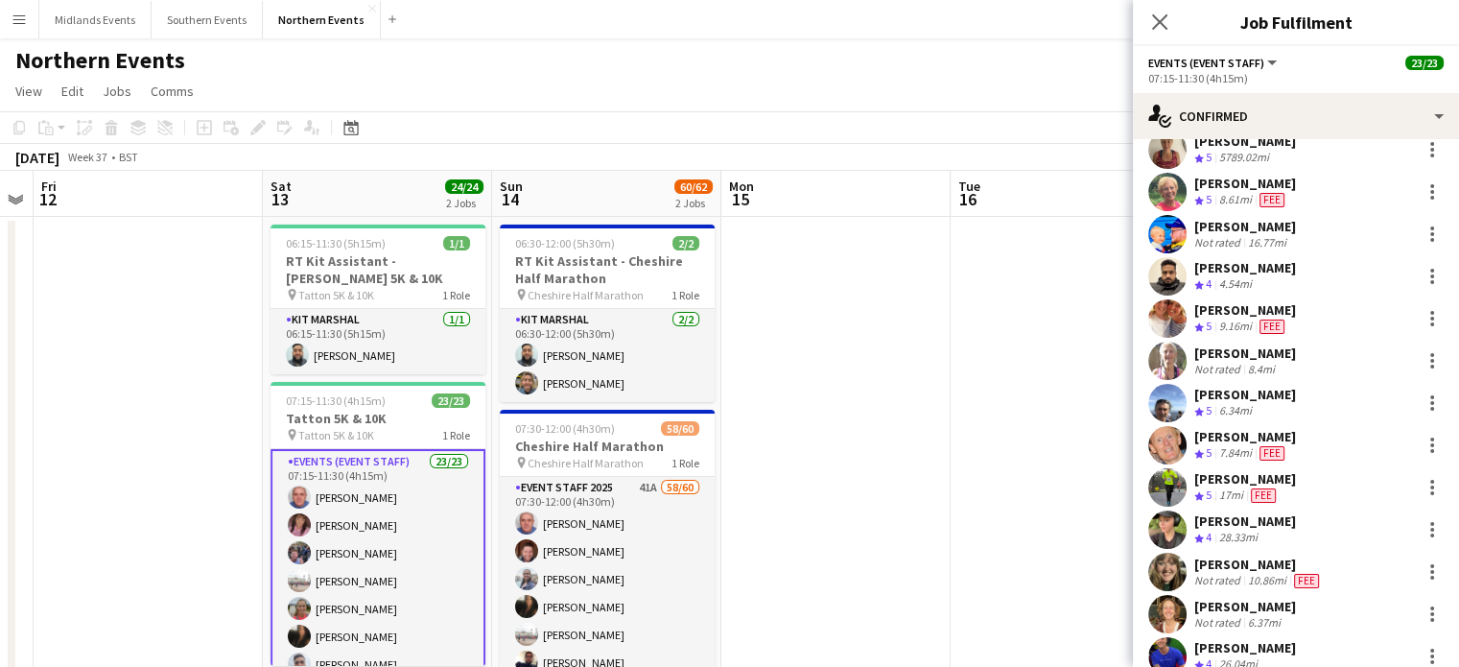
click at [1228, 470] on div "[PERSON_NAME]" at bounding box center [1246, 478] width 102 height 17
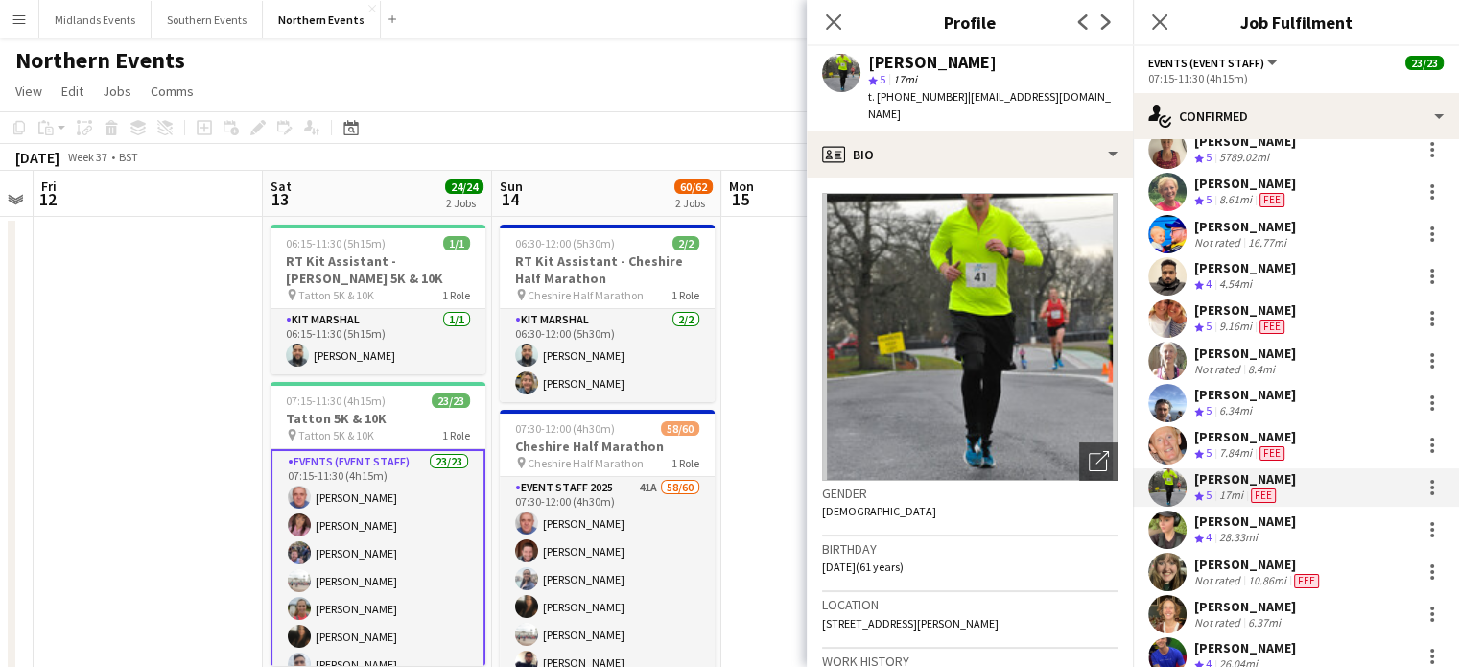
click at [1237, 530] on div "28.33mi" at bounding box center [1239, 538] width 46 height 16
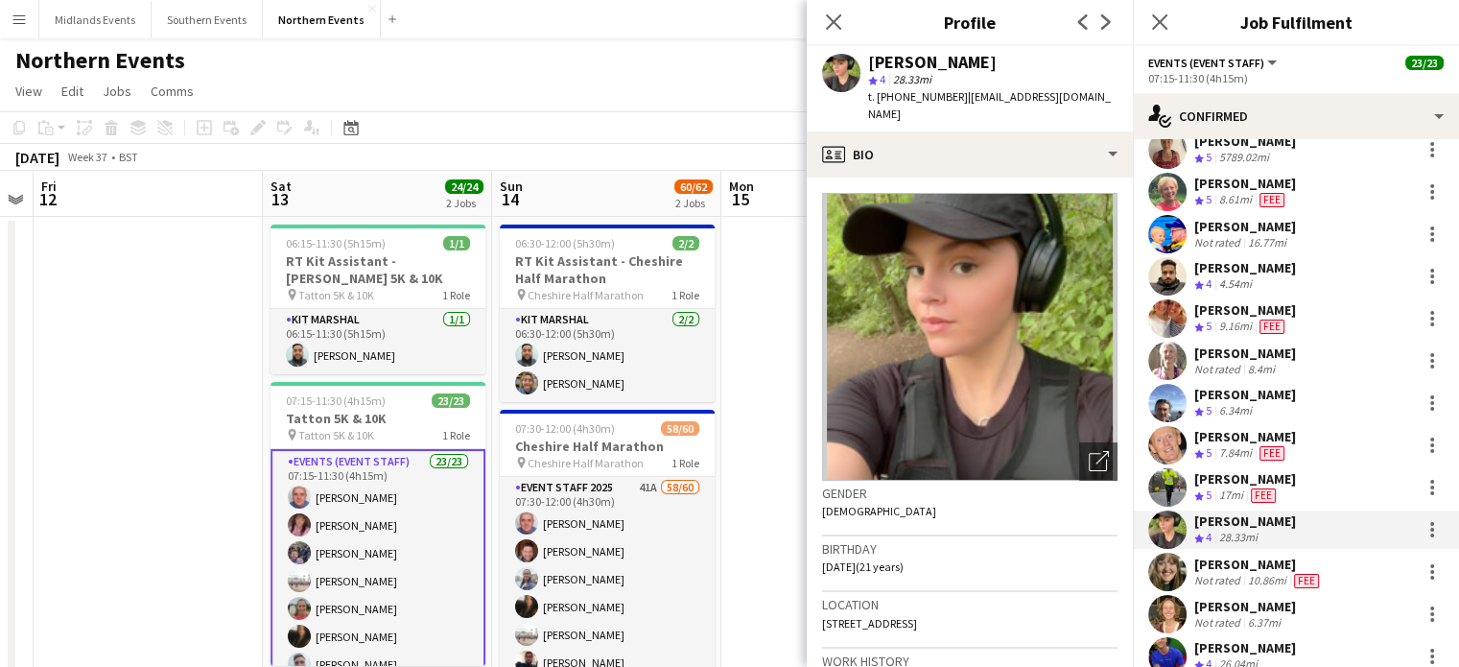
click at [1231, 648] on div "[PERSON_NAME]" at bounding box center [1246, 647] width 102 height 17
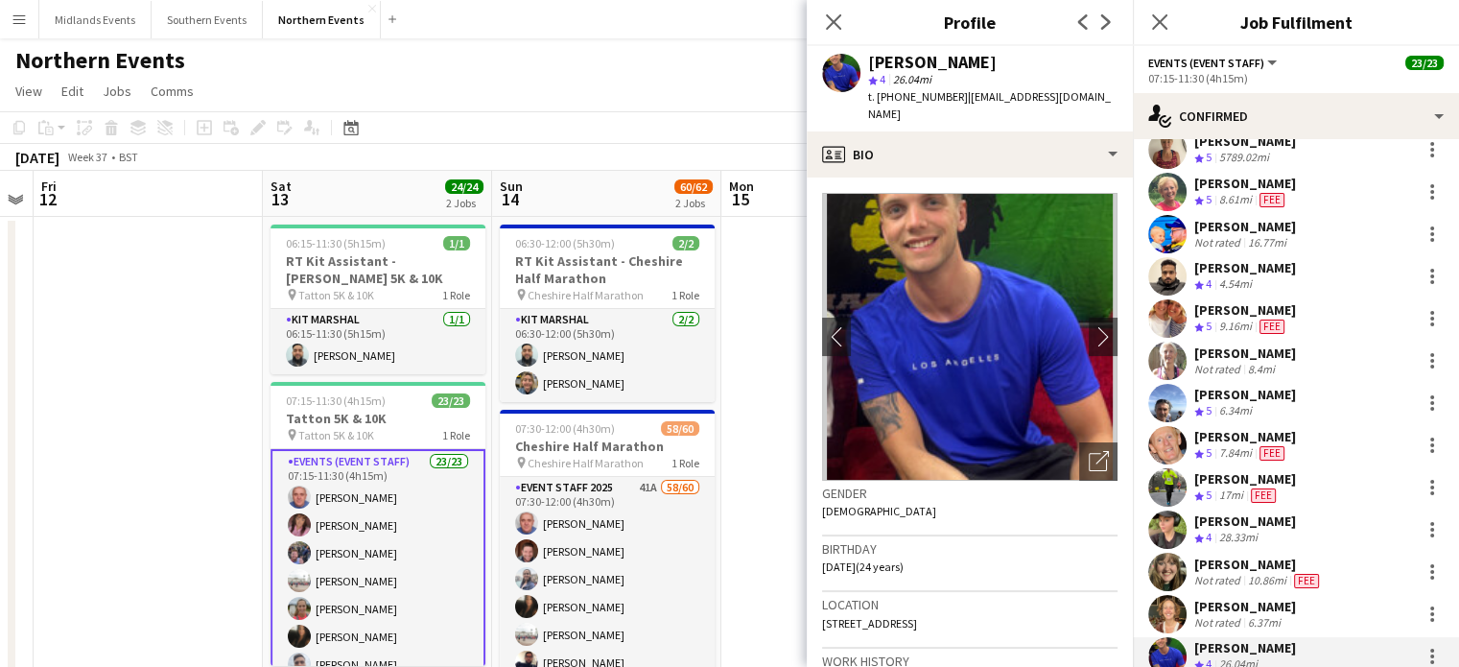
click at [1226, 512] on div "[PERSON_NAME]" at bounding box center [1246, 520] width 102 height 17
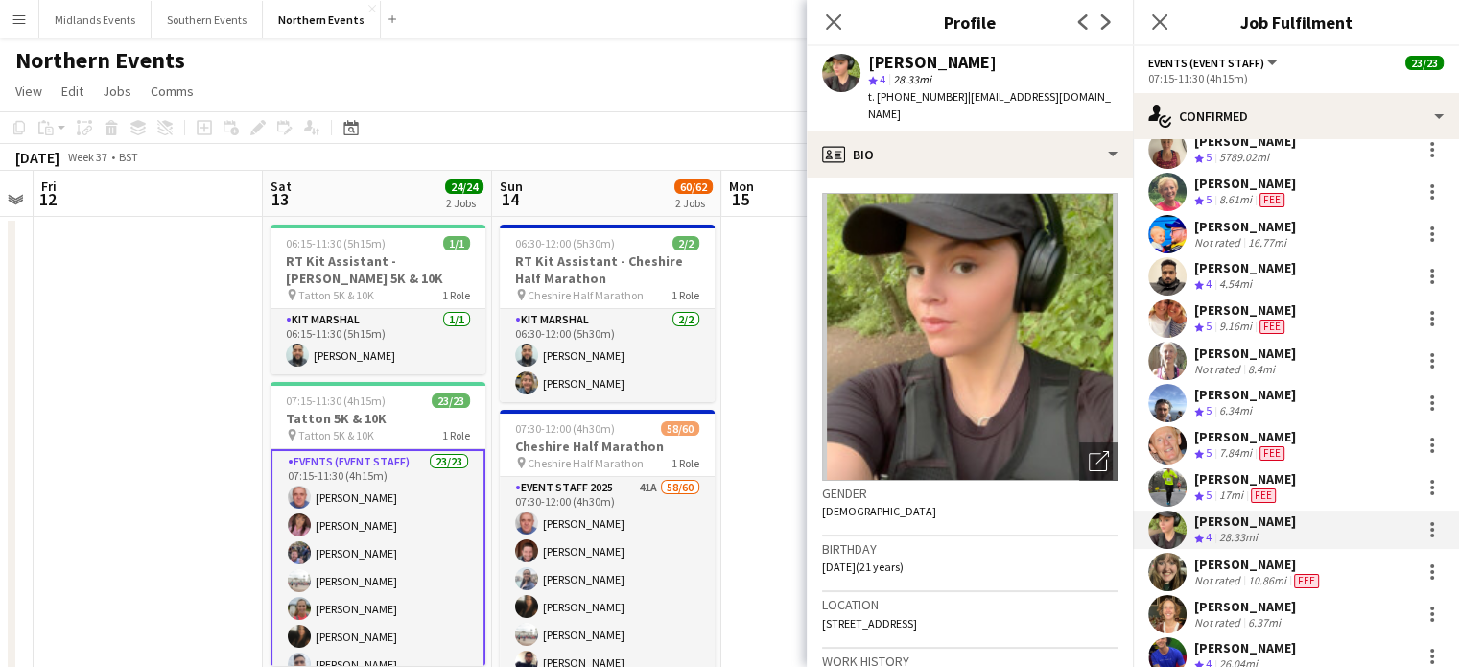
click at [1226, 512] on div "[PERSON_NAME]" at bounding box center [1246, 520] width 102 height 17
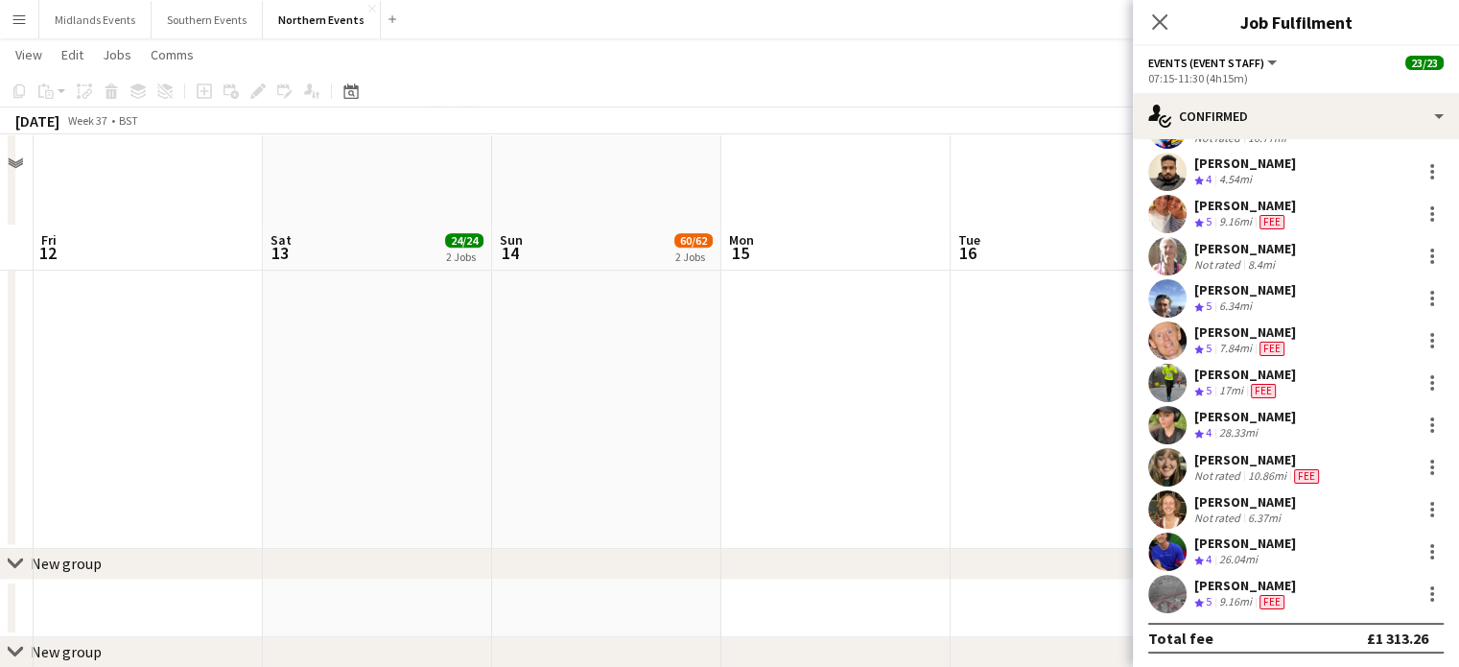
scroll to position [1230, 0]
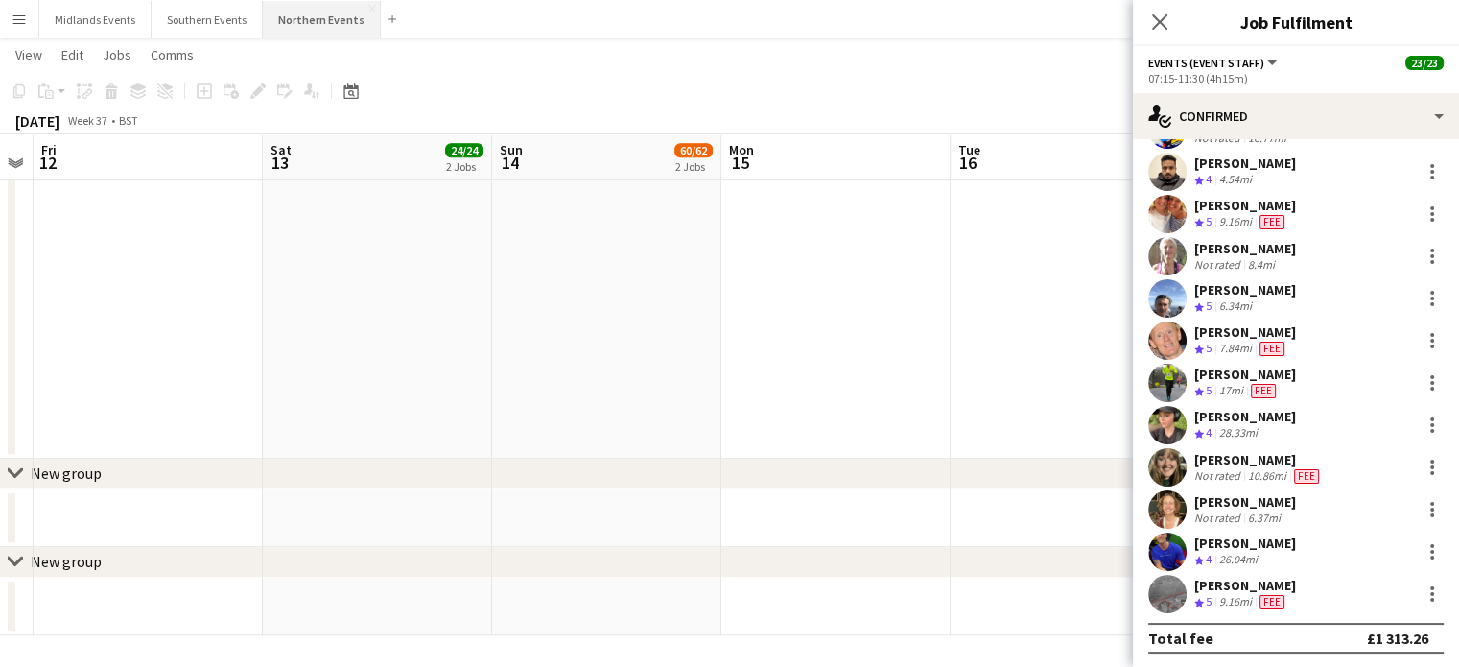
click at [311, 7] on button "Northern Events Close" at bounding box center [322, 19] width 118 height 37
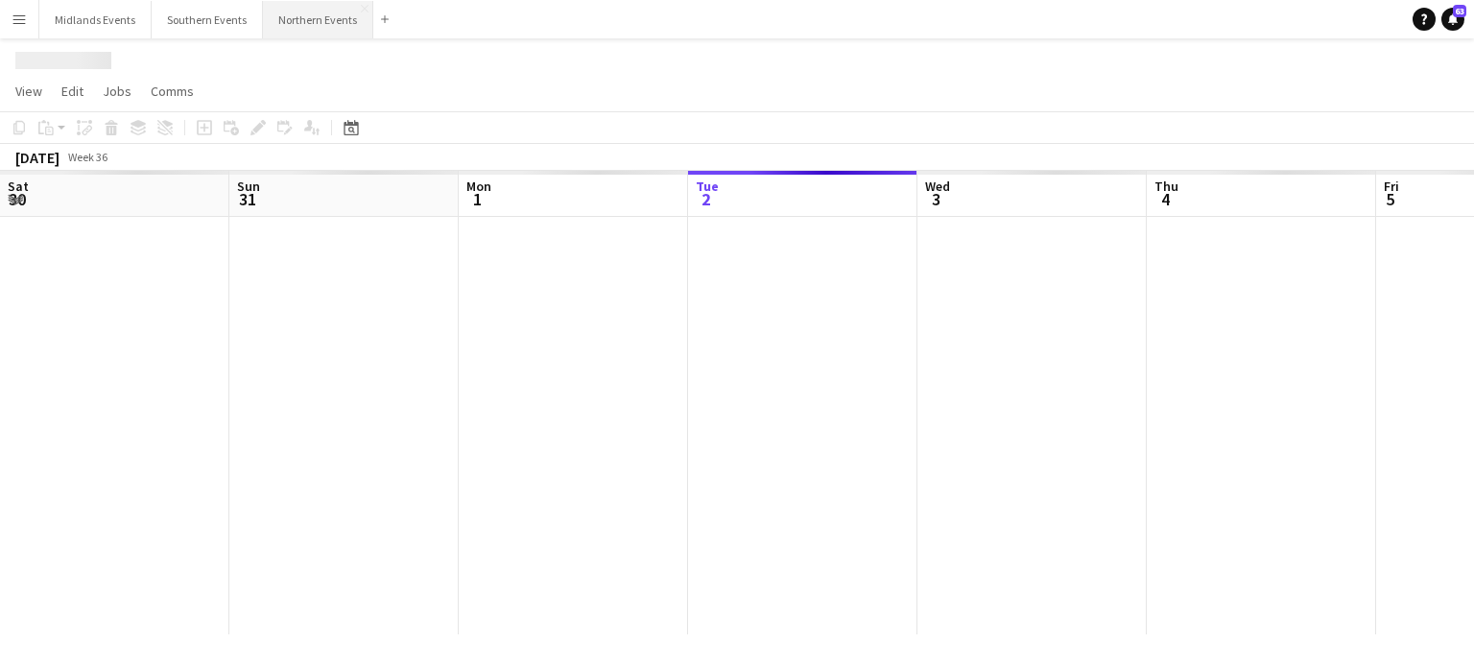
scroll to position [0, 459]
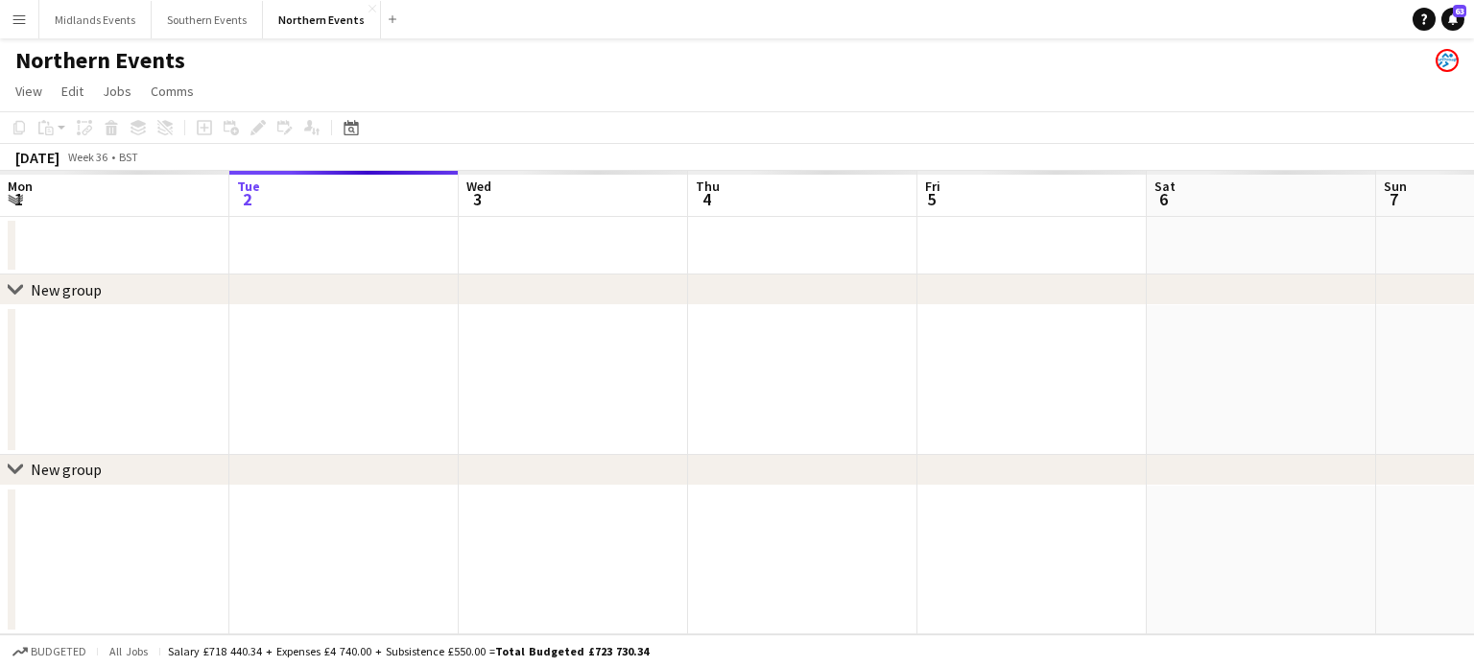
drag, startPoint x: 992, startPoint y: 266, endPoint x: 195, endPoint y: 220, distance: 798.7
click at [195, 220] on app-calendar-viewport "Sat 30 Sun 31 Mon 1 Tue 2 Wed 3 Thu 4 Fri 5 Sat 6 Sun 7 Mon 8 Tue 9 Wed 10" at bounding box center [737, 402] width 1474 height 463
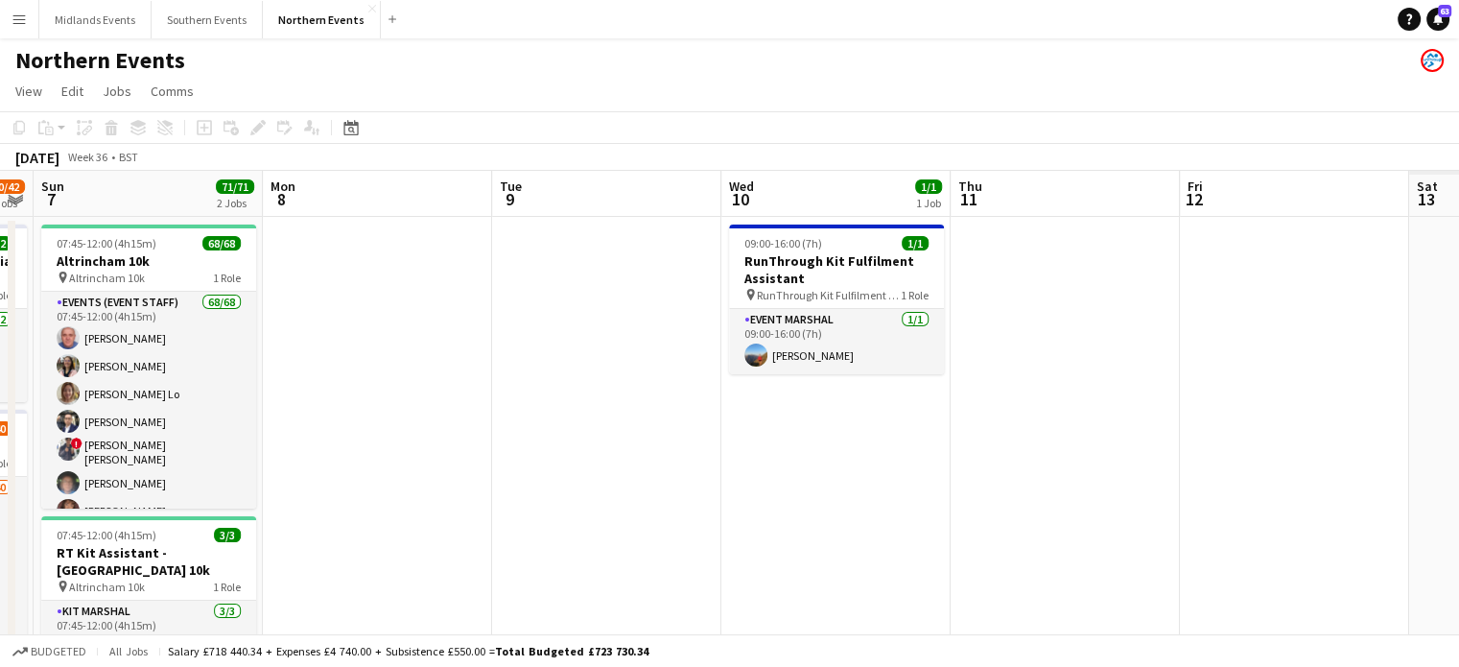
drag, startPoint x: 545, startPoint y: 444, endPoint x: 0, endPoint y: 383, distance: 548.5
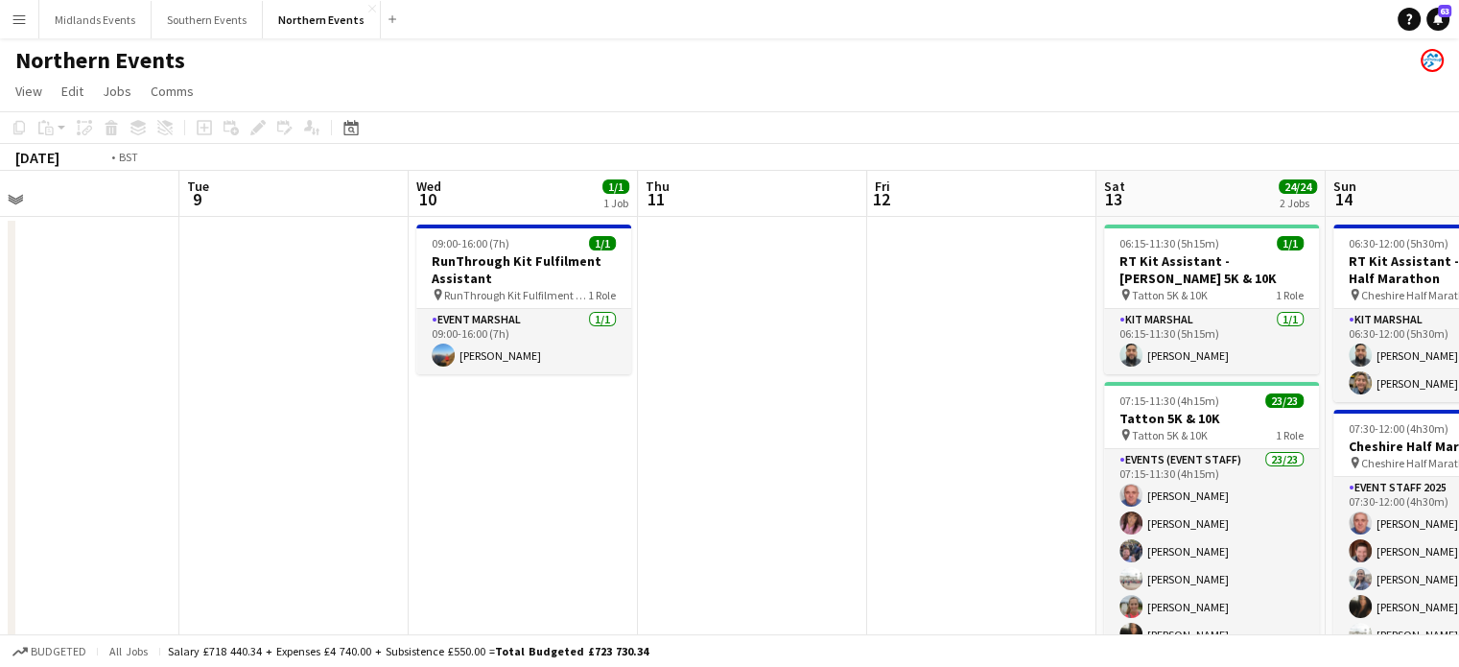
drag, startPoint x: 468, startPoint y: 383, endPoint x: 31, endPoint y: 371, distance: 437.7
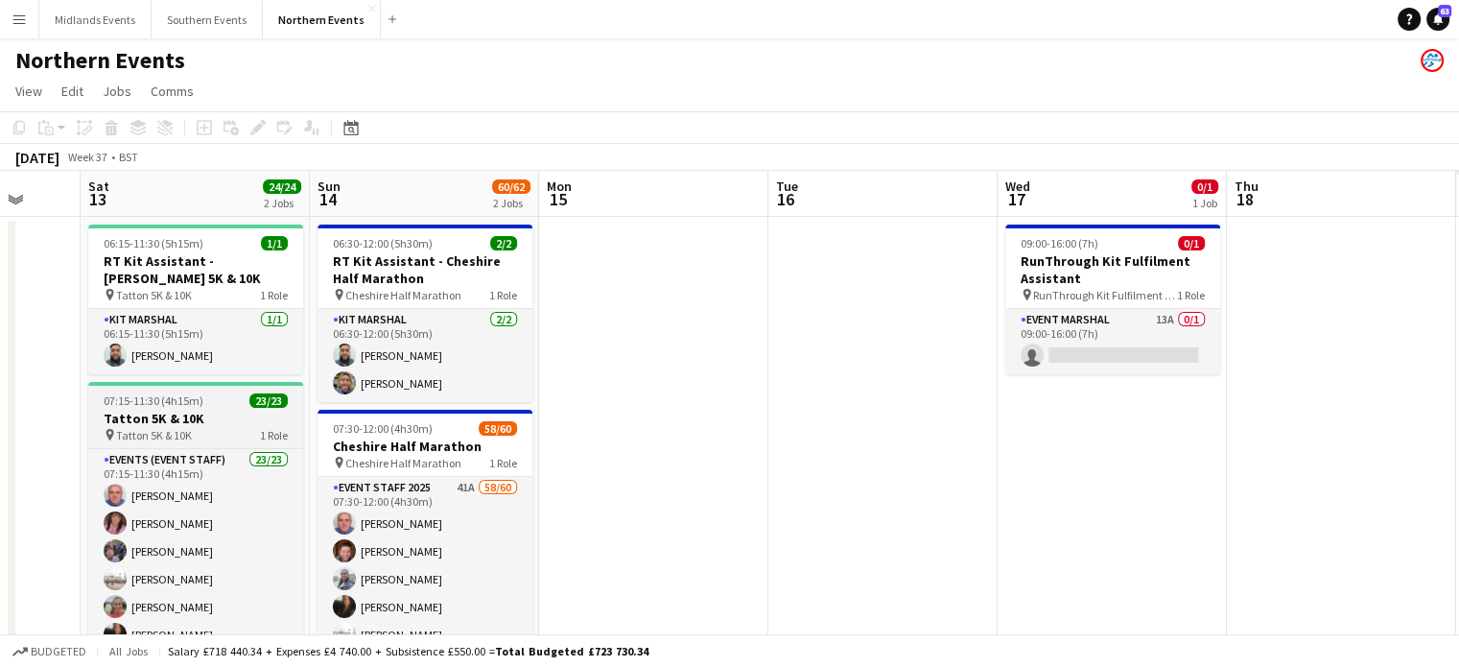
drag, startPoint x: 628, startPoint y: 424, endPoint x: 167, endPoint y: 398, distance: 461.3
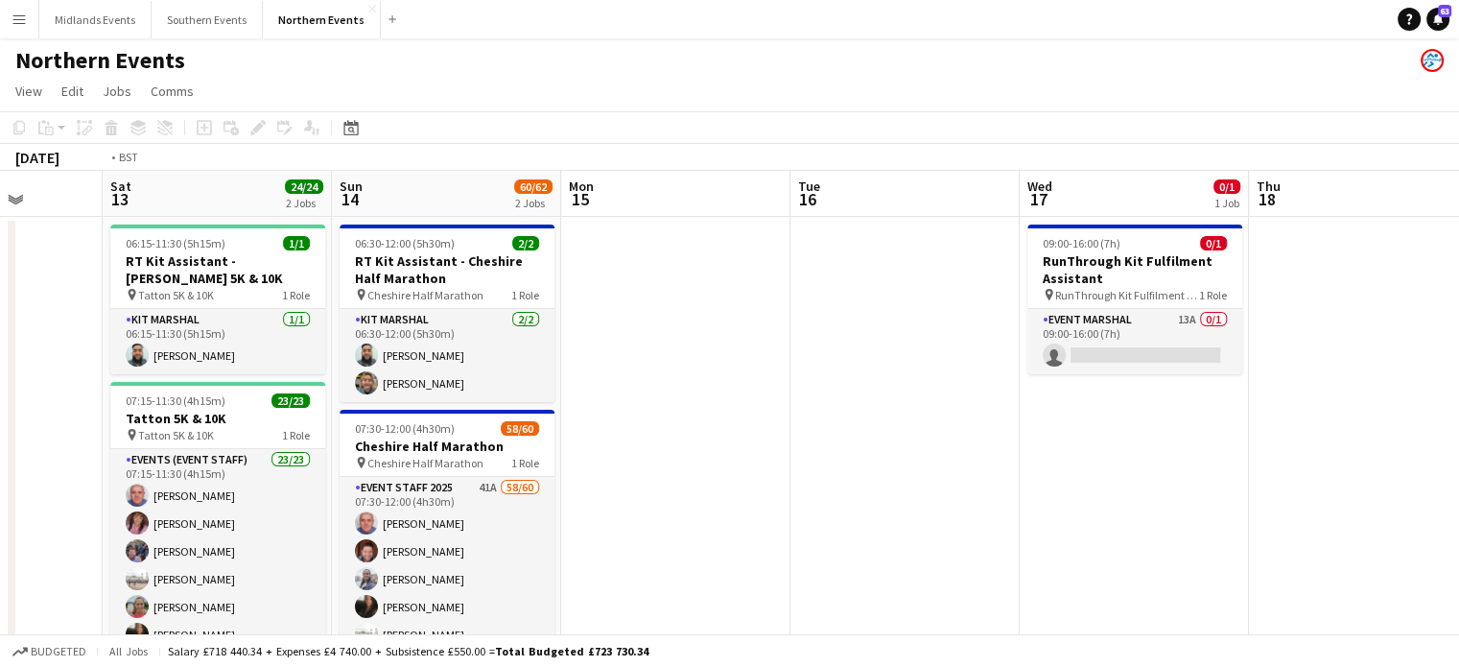
drag, startPoint x: 835, startPoint y: 543, endPoint x: 230, endPoint y: 469, distance: 609.0
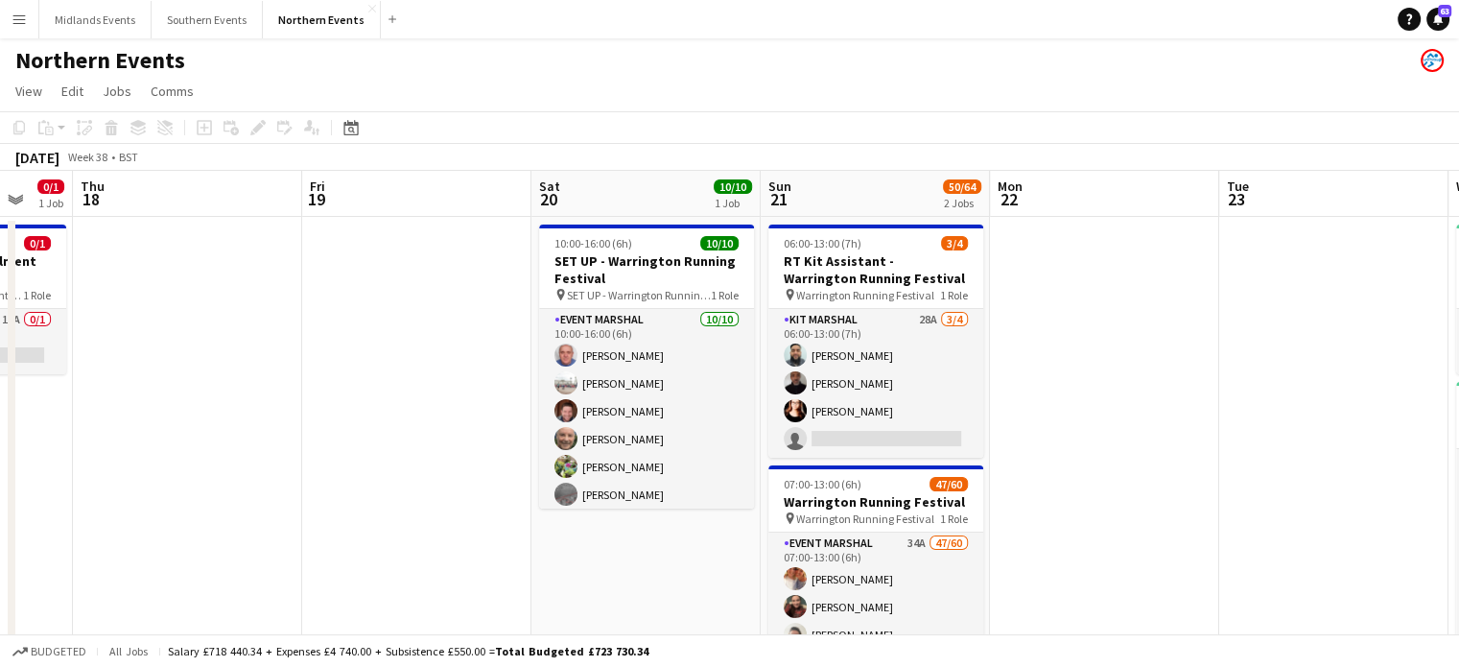
drag, startPoint x: 641, startPoint y: 502, endPoint x: 194, endPoint y: 399, distance: 458.8
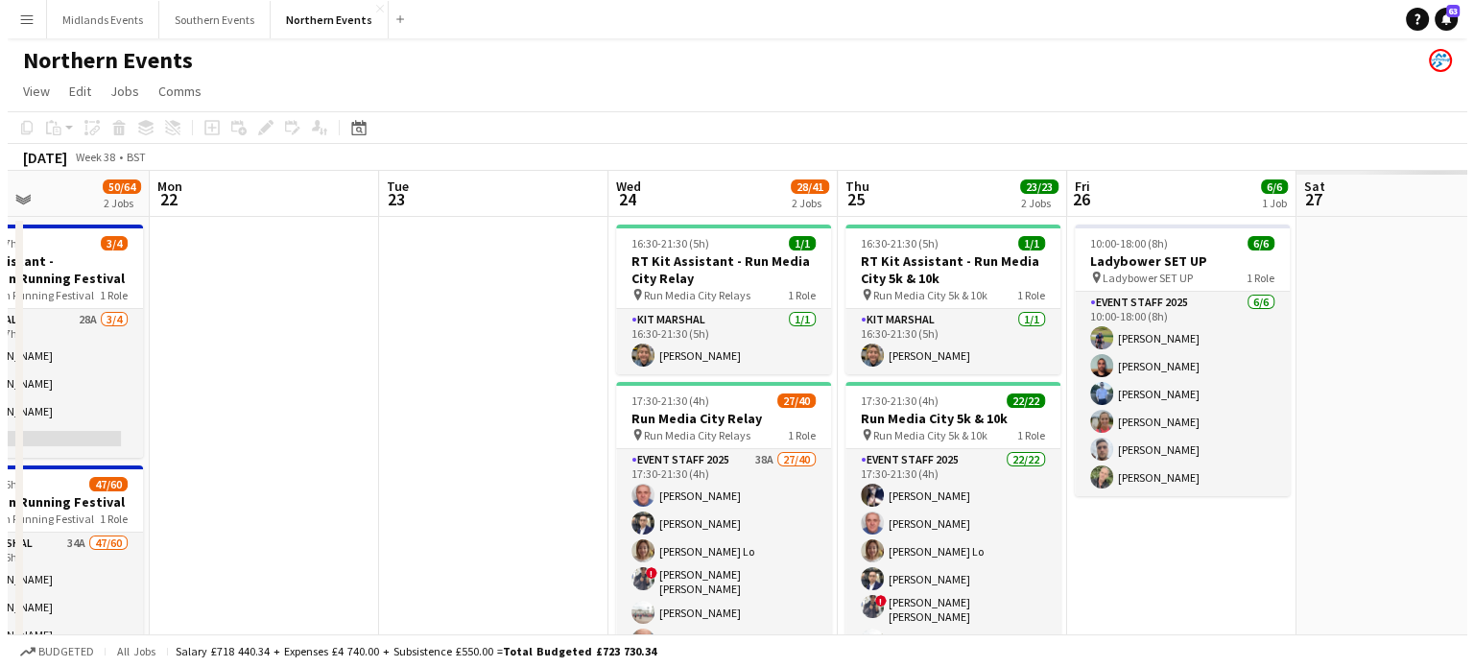
scroll to position [0, 734]
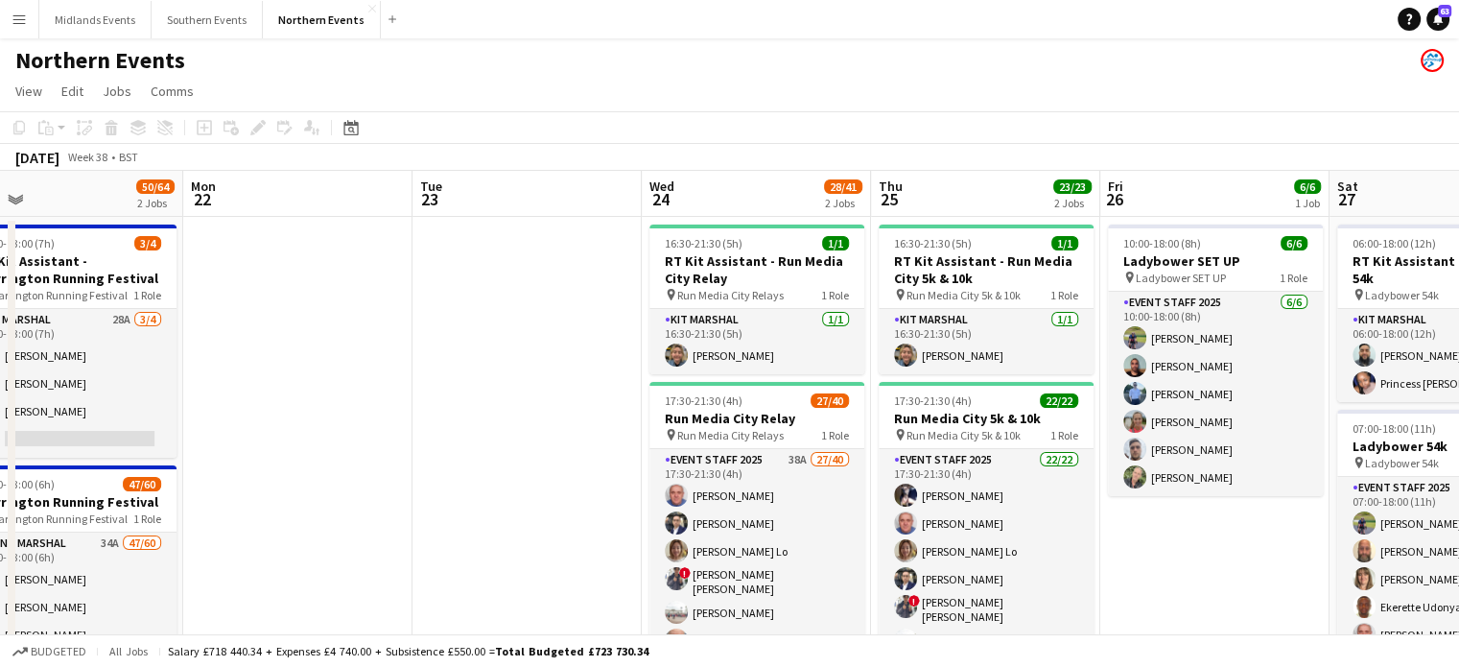
drag, startPoint x: 991, startPoint y: 476, endPoint x: 214, endPoint y: 389, distance: 782.1
click at [20, 30] on button "Menu" at bounding box center [19, 19] width 38 height 38
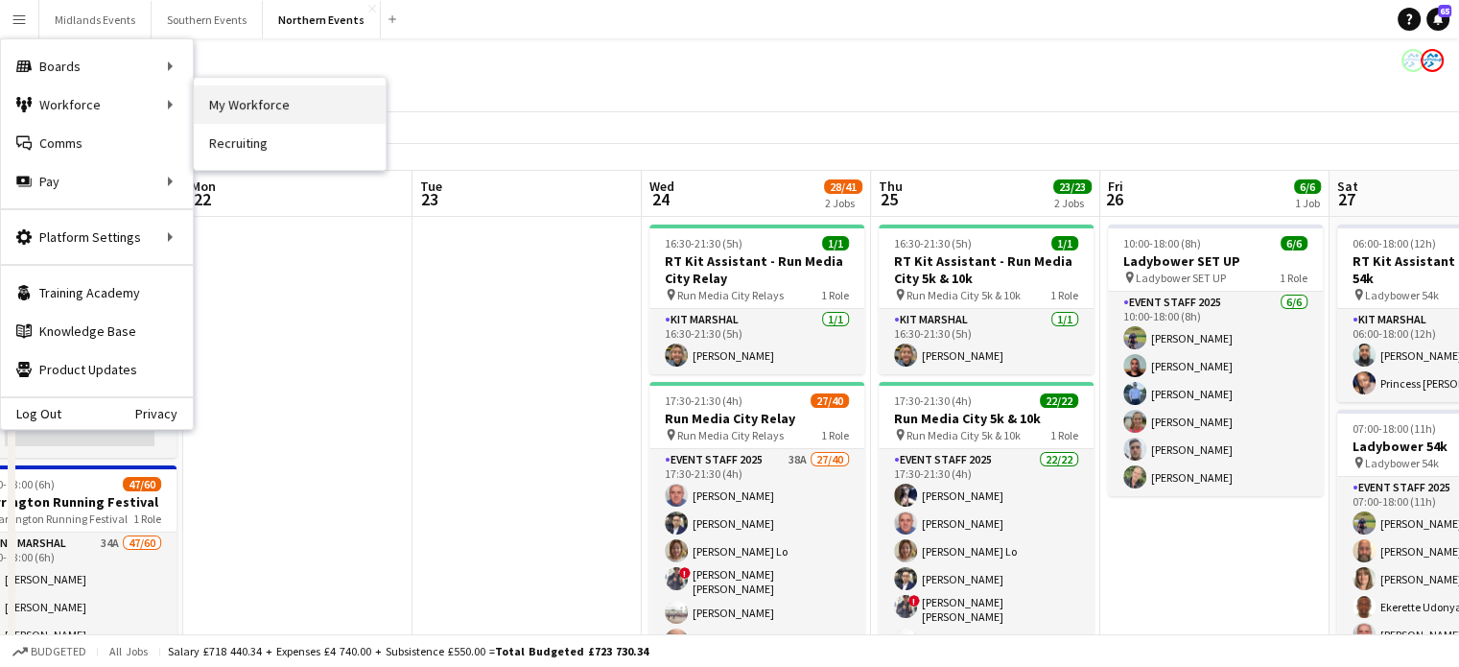
click at [238, 90] on link "My Workforce" at bounding box center [290, 104] width 192 height 38
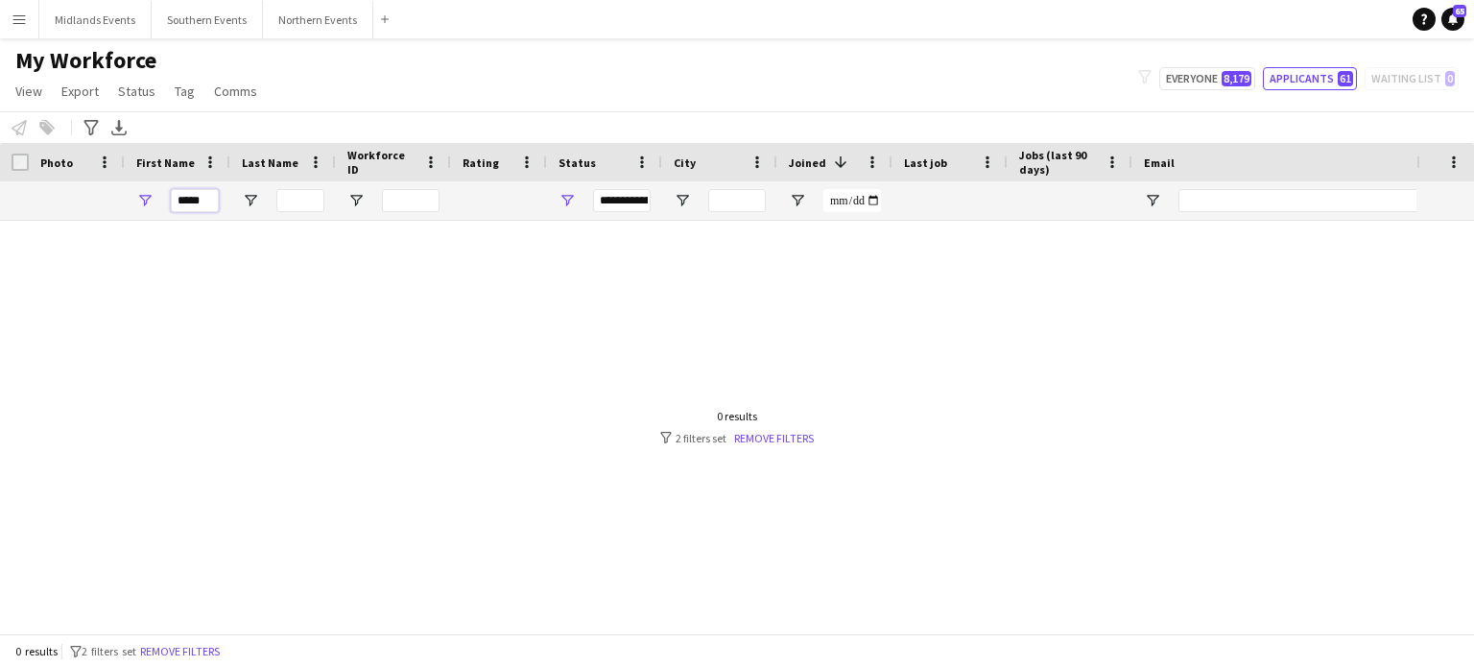
click at [212, 204] on input "*****" at bounding box center [195, 200] width 48 height 23
click at [1182, 72] on button "Everyone 8,179" at bounding box center [1207, 78] width 96 height 23
type input "**********"
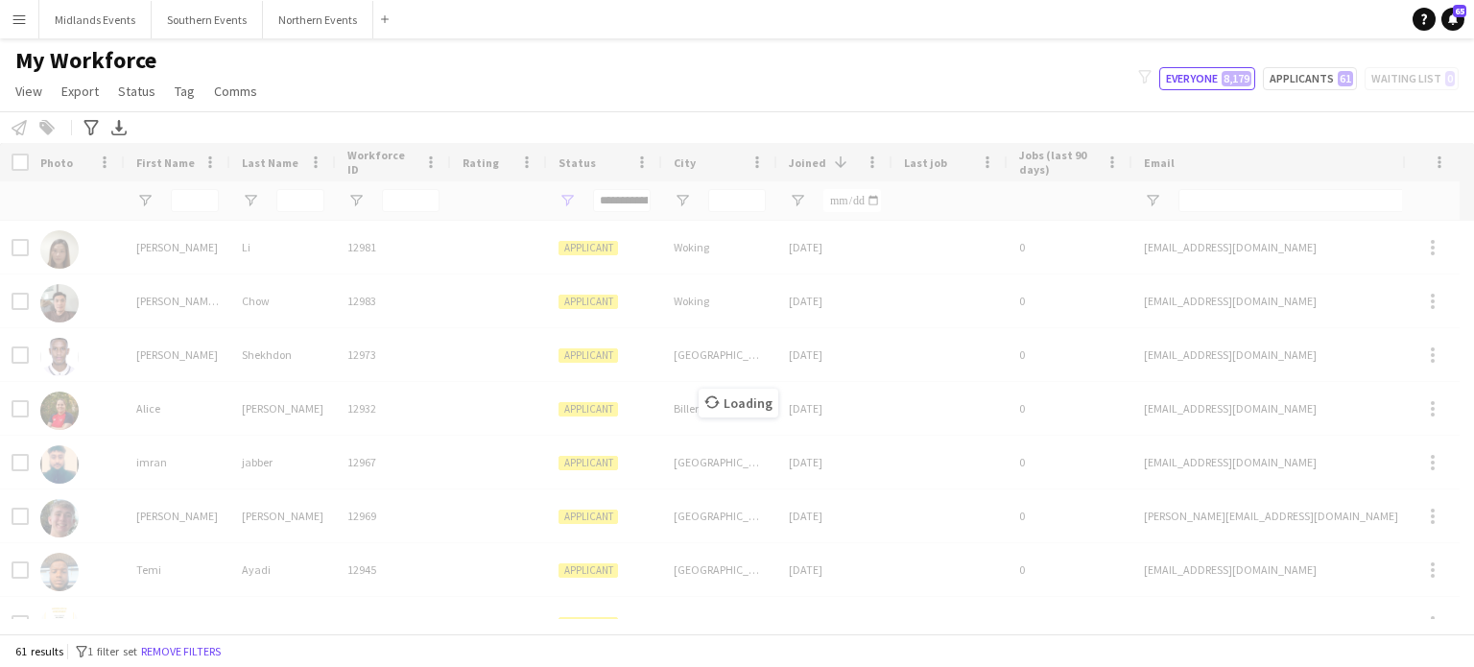
click at [196, 199] on div "Workforce Details Photo First Name" at bounding box center [737, 388] width 1474 height 490
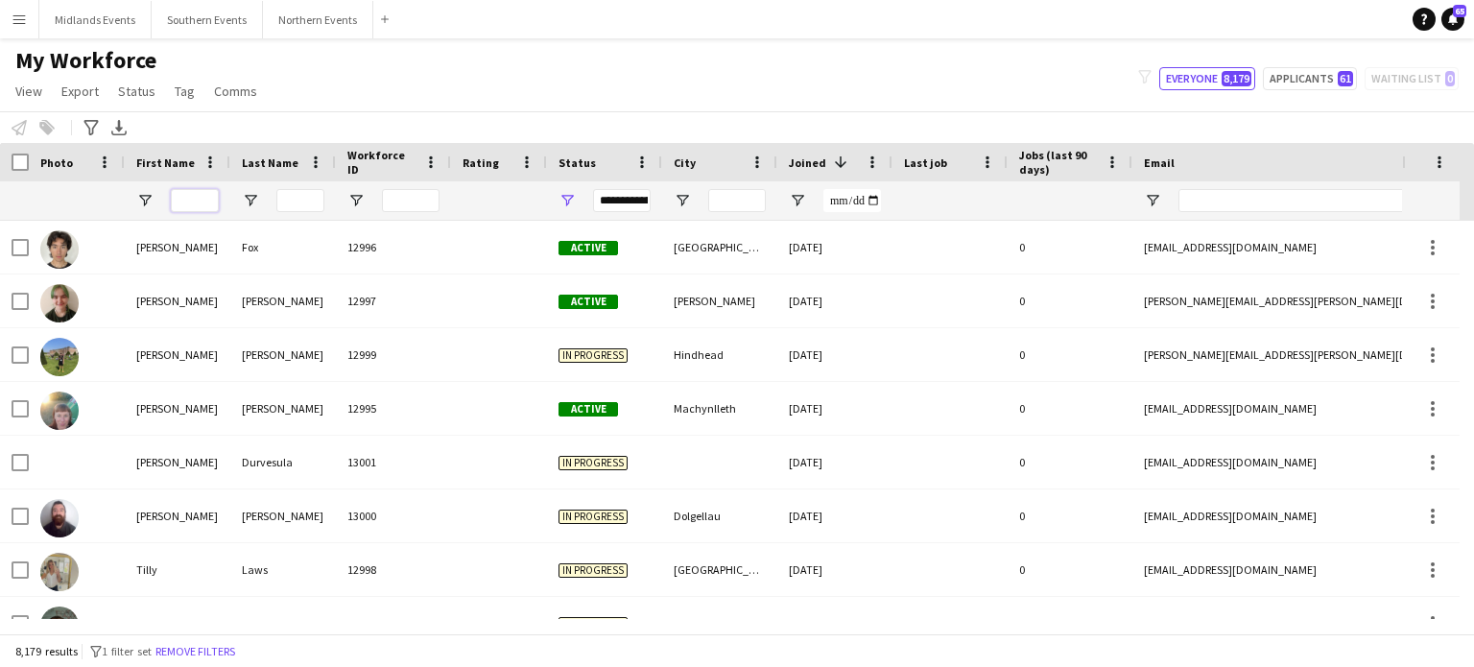
click at [200, 202] on input "First Name Filter Input" at bounding box center [195, 200] width 48 height 23
click at [203, 202] on input "First Name Filter Input" at bounding box center [195, 200] width 48 height 23
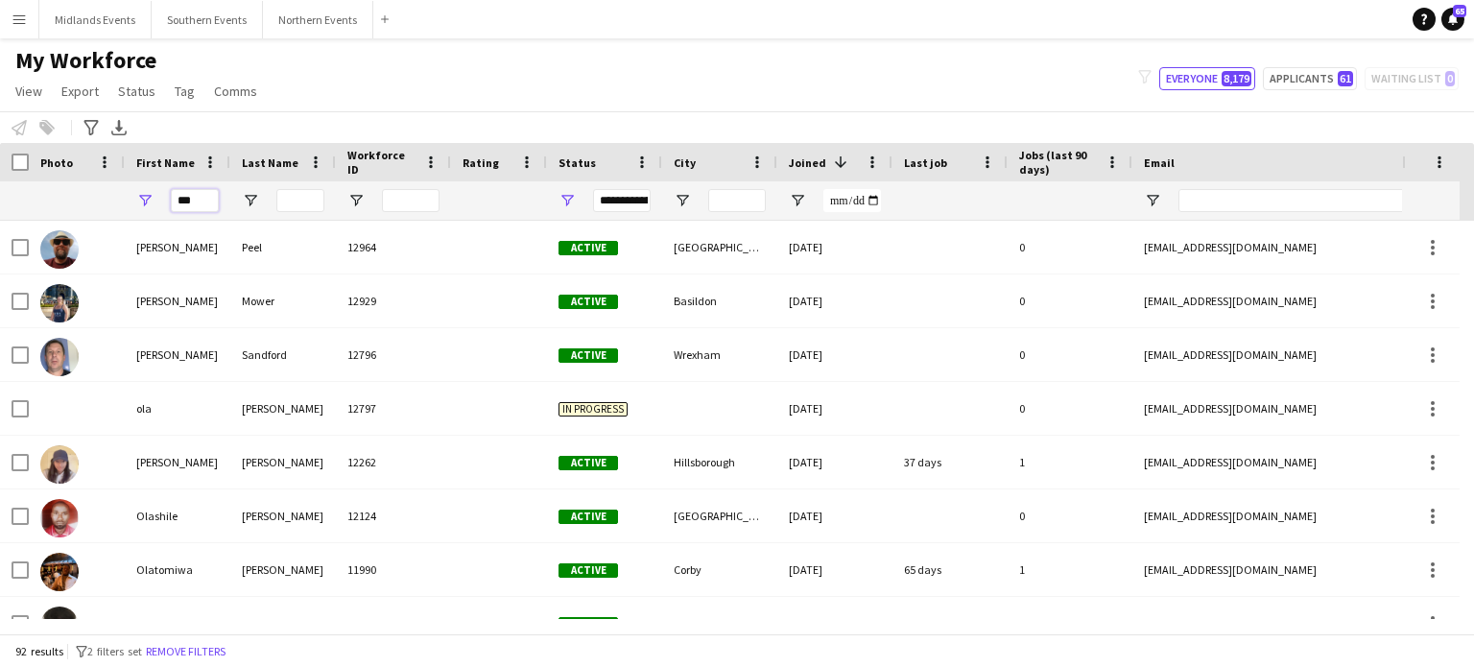
type input "***"
click at [301, 205] on input "Last Name Filter Input" at bounding box center [300, 200] width 48 height 23
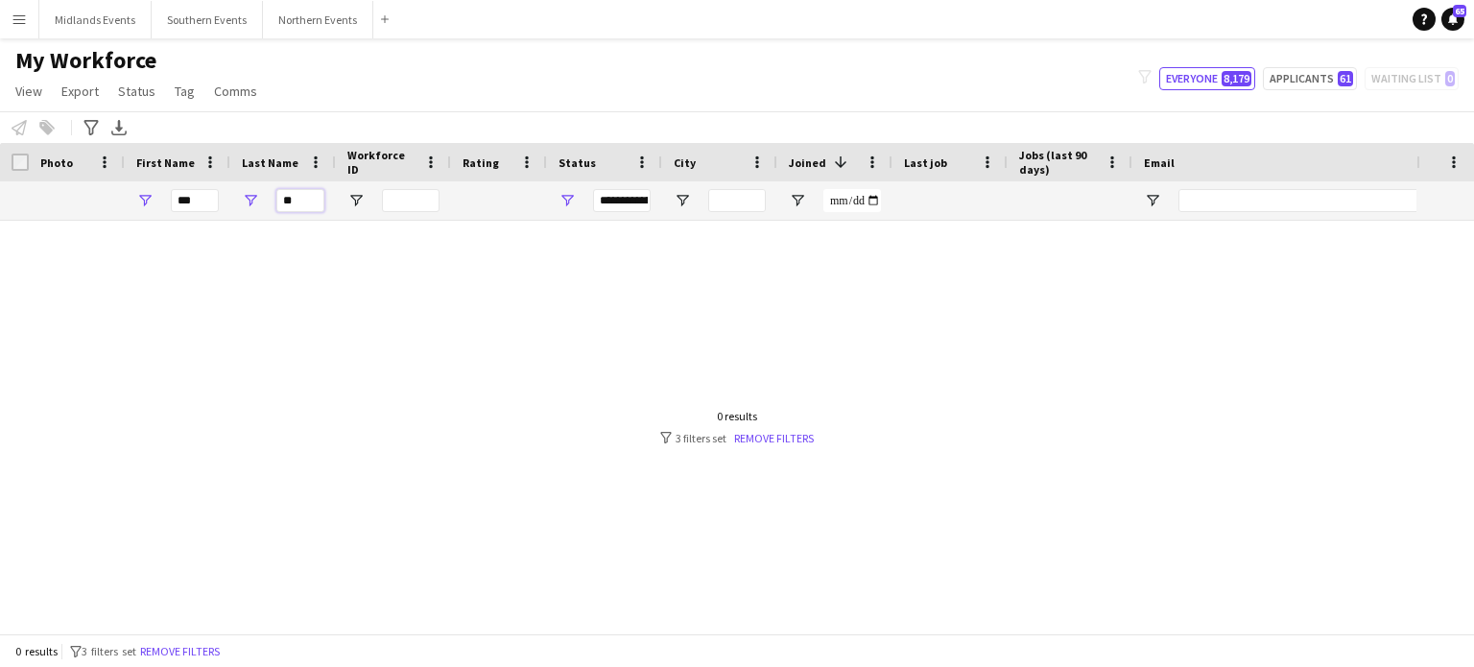
type input "*"
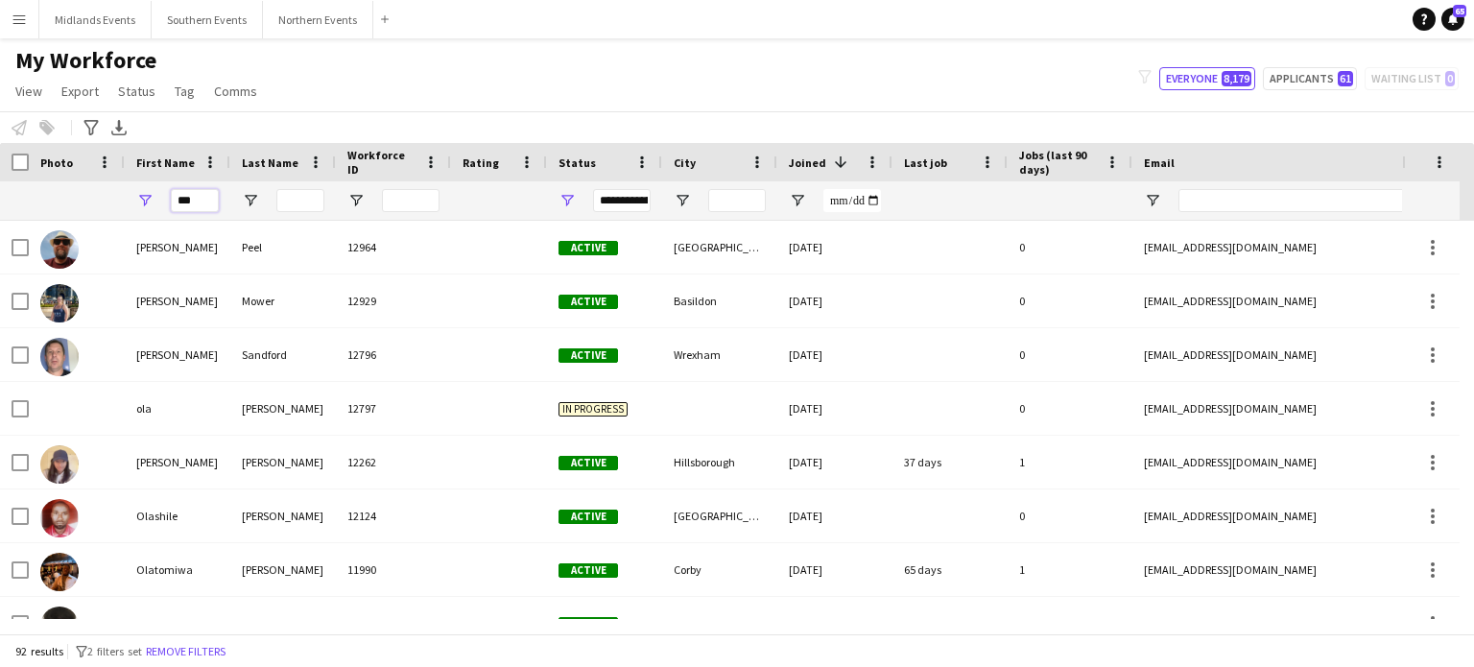
click at [196, 199] on input "***" at bounding box center [195, 200] width 48 height 23
click at [182, 201] on input "***" at bounding box center [195, 200] width 48 height 23
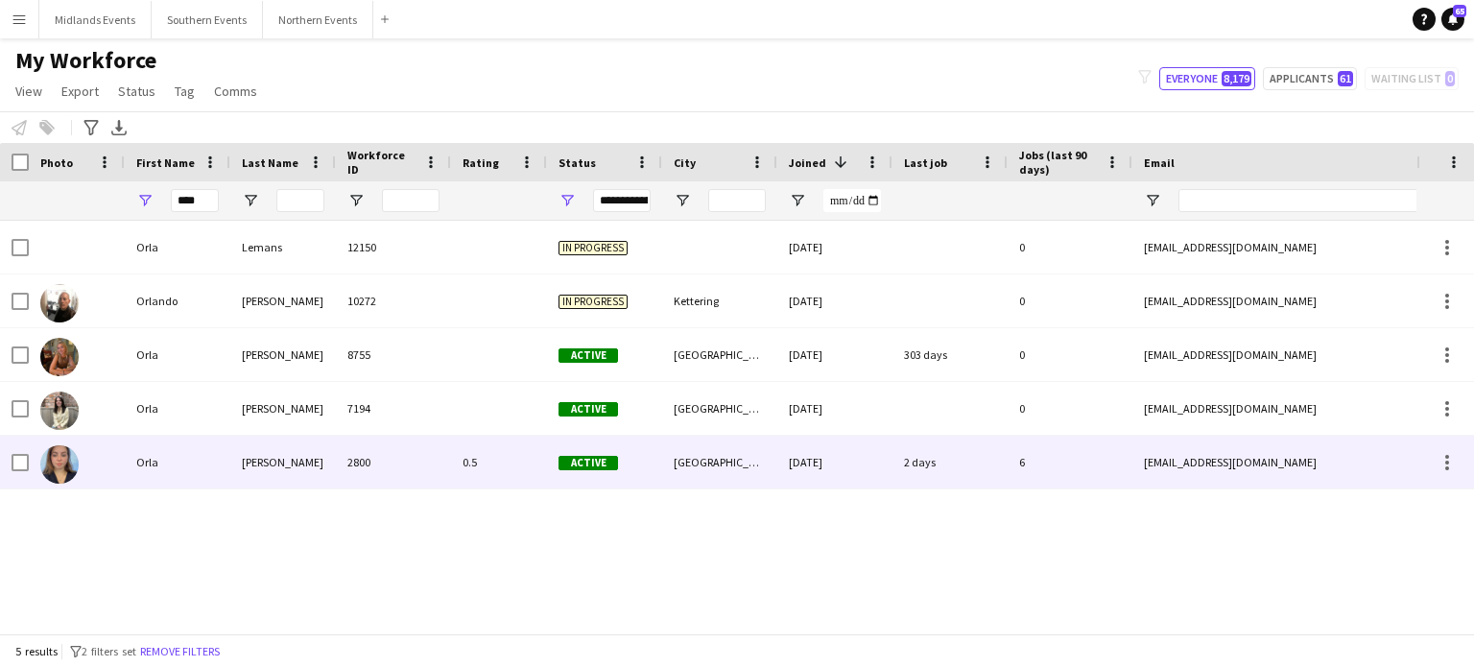
click at [283, 460] on div "[PERSON_NAME]" at bounding box center [283, 462] width 106 height 53
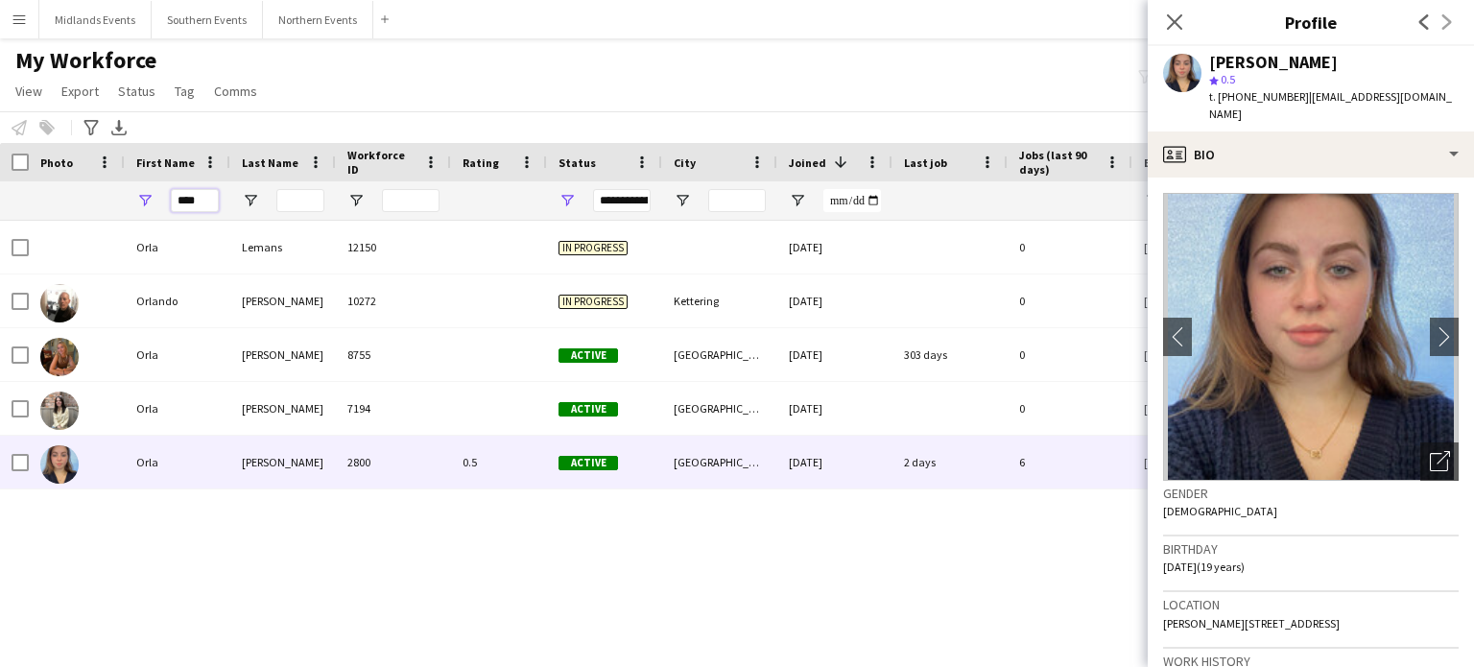
click at [207, 207] on input "****" at bounding box center [195, 200] width 48 height 23
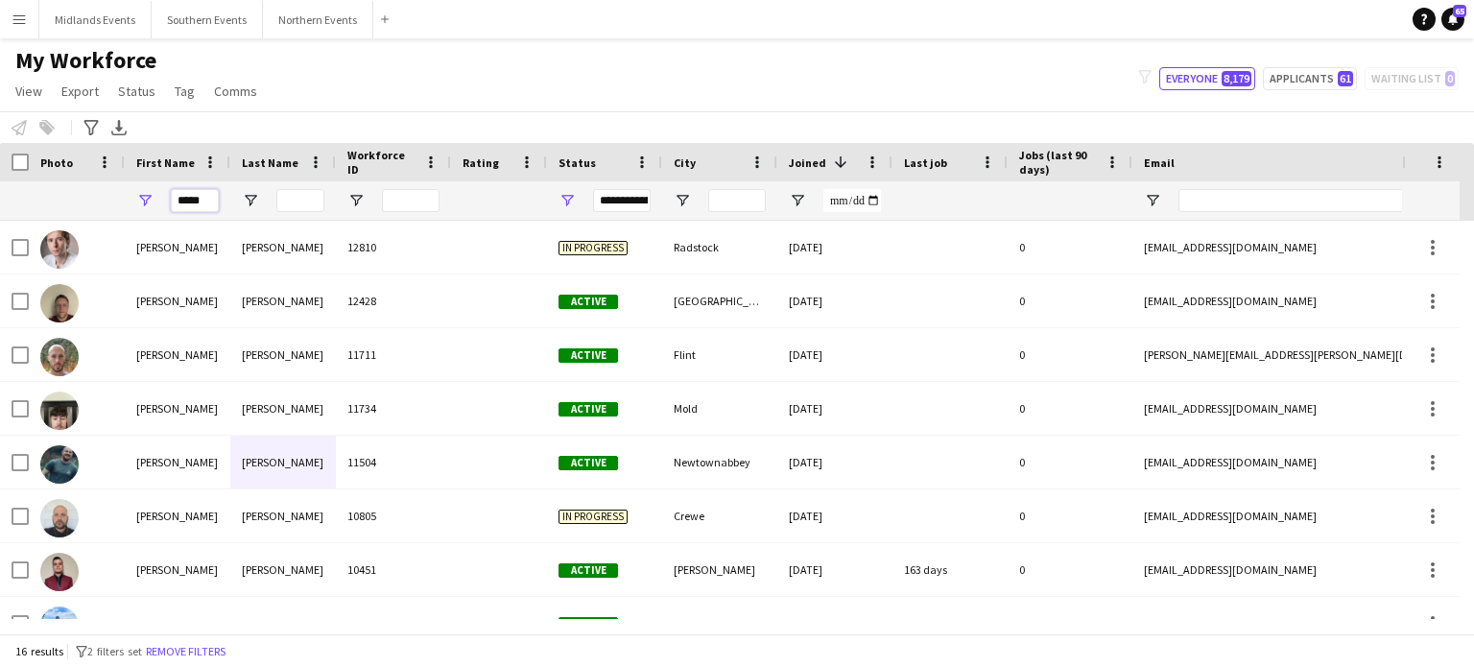
type input "*****"
click at [292, 198] on input "Last Name Filter Input" at bounding box center [300, 200] width 48 height 23
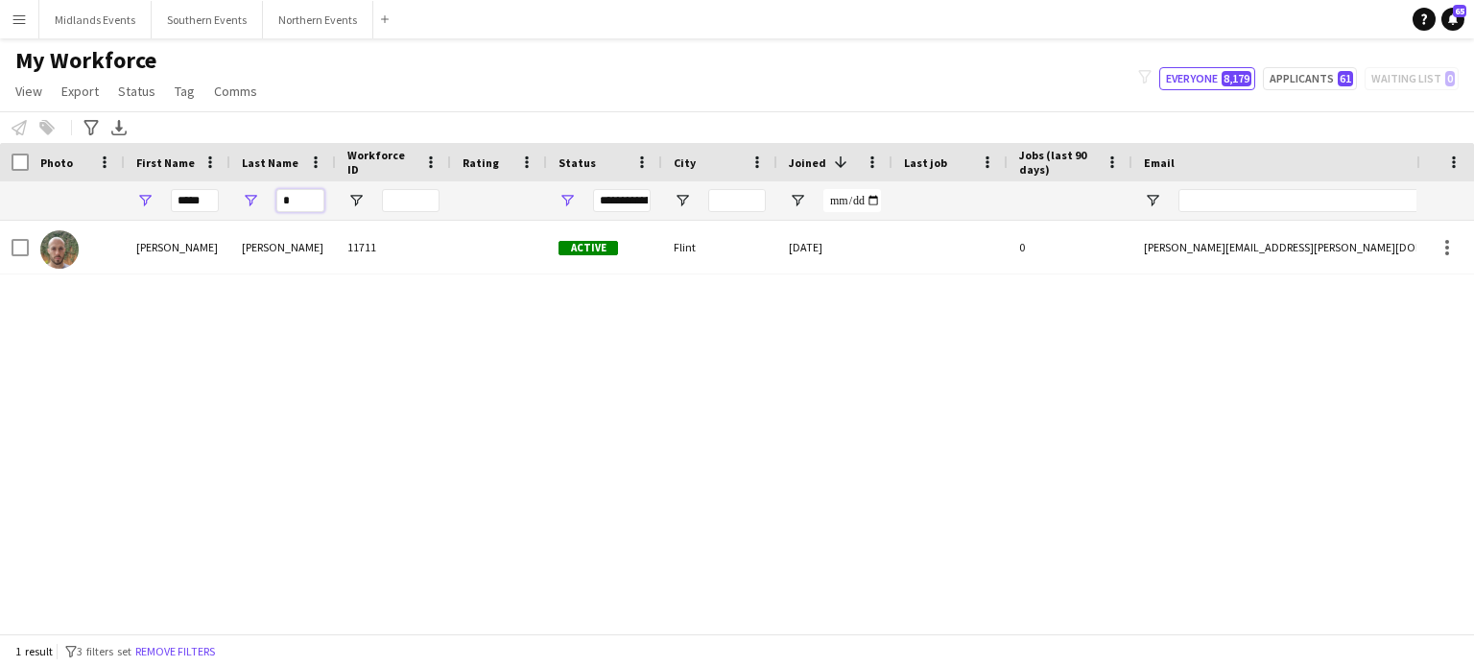
type input "*"
click at [209, 199] on input "*****" at bounding box center [195, 200] width 48 height 23
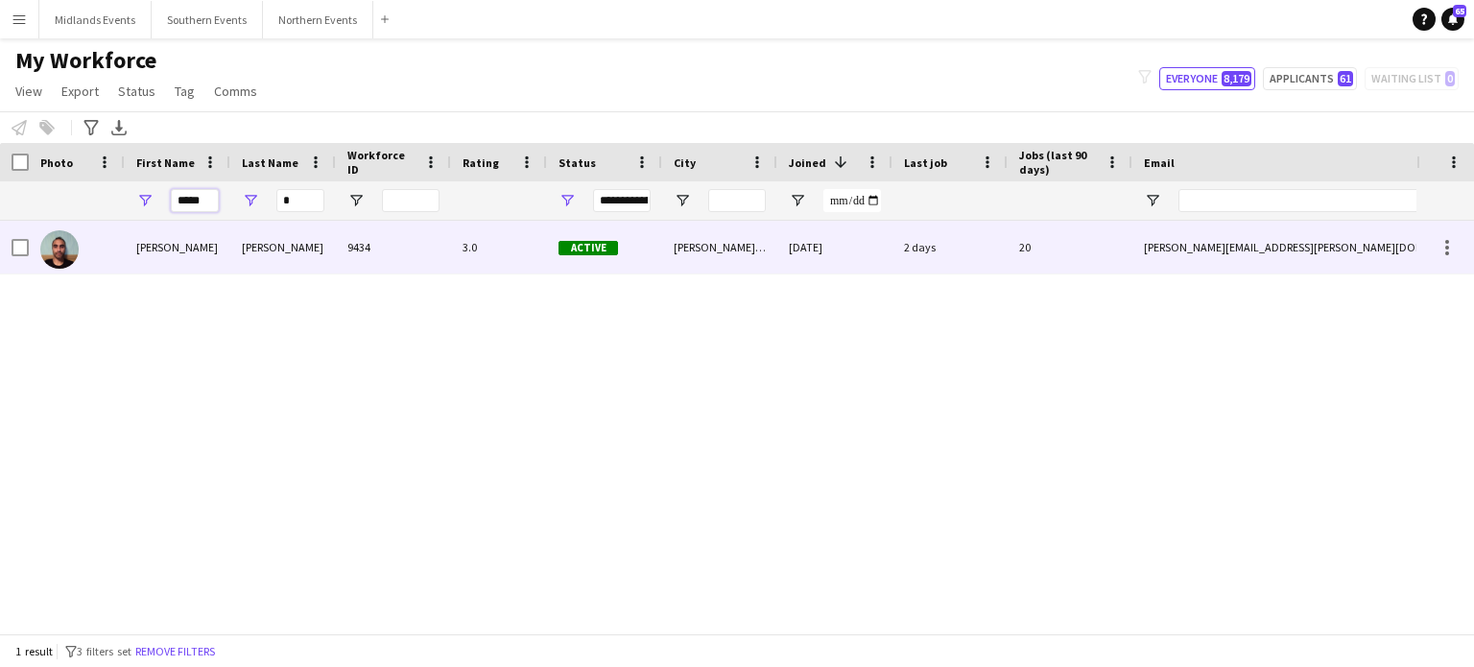
type input "*****"
click at [157, 249] on div "[PERSON_NAME]" at bounding box center [178, 247] width 106 height 53
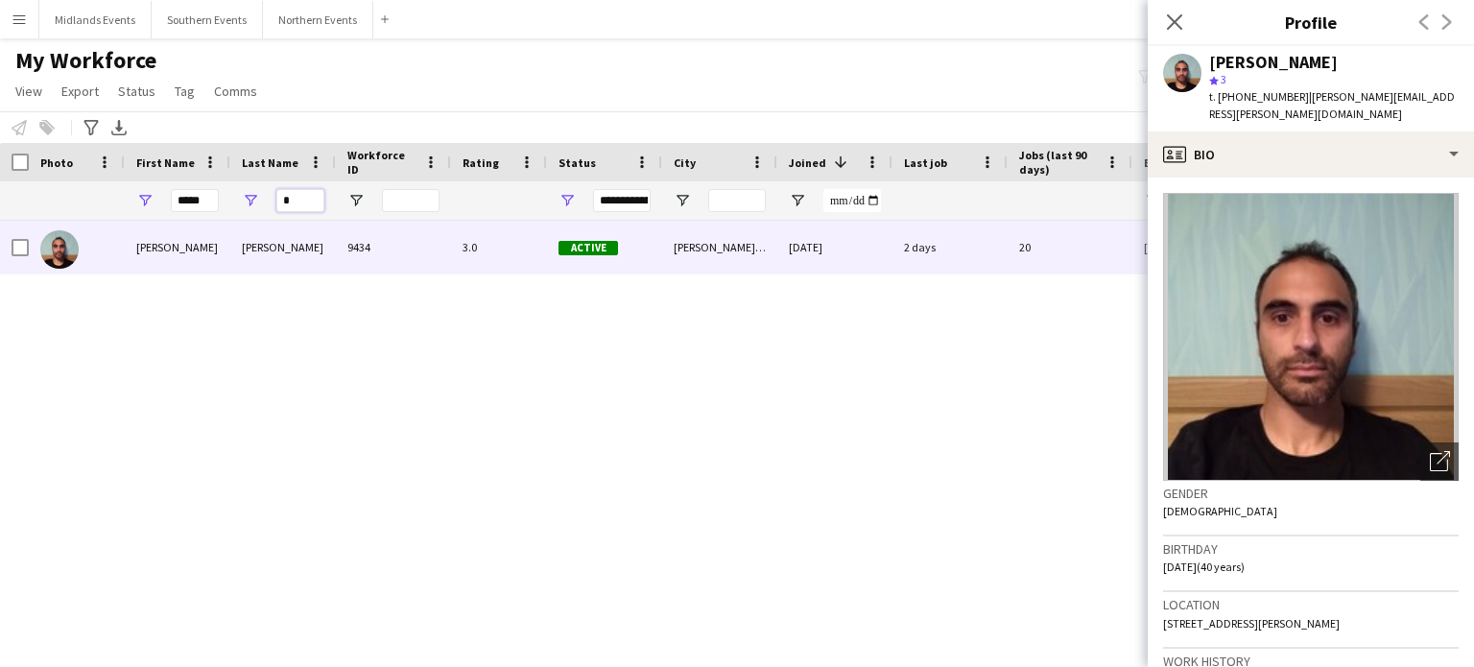
click at [290, 199] on input "*" at bounding box center [300, 200] width 48 height 23
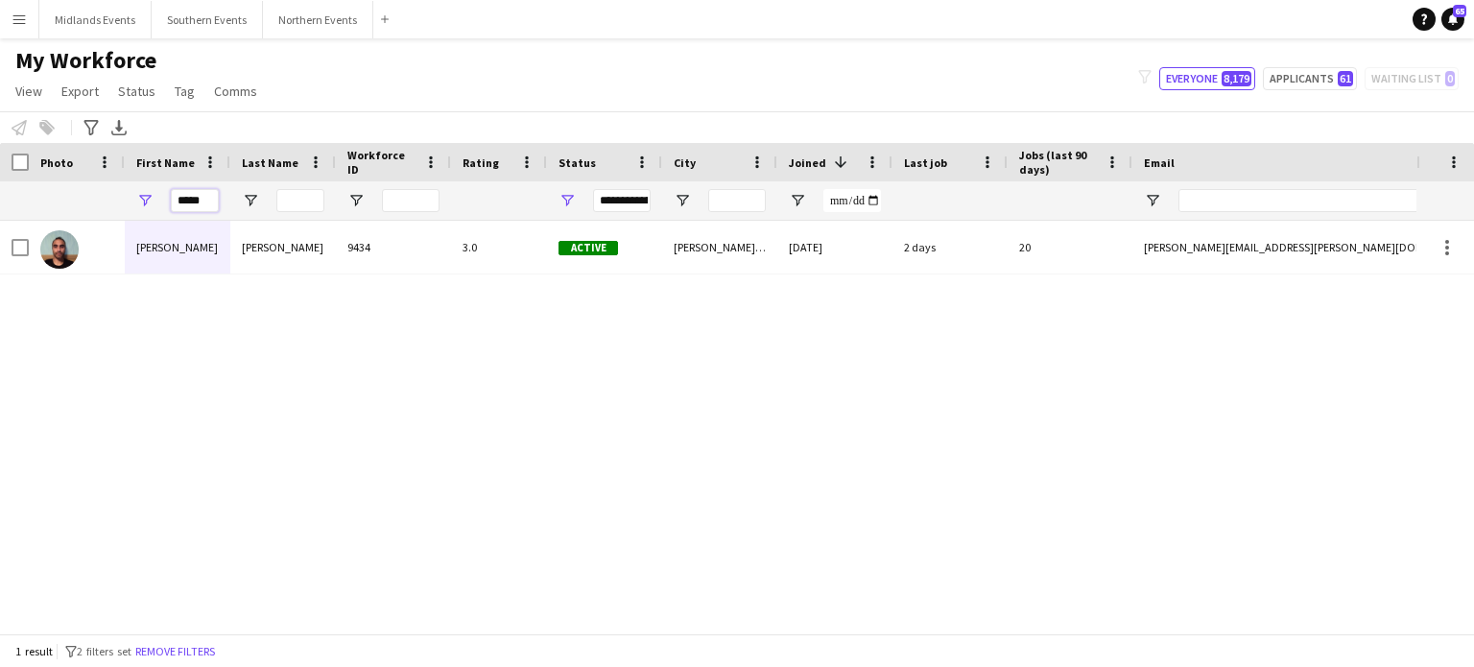
click at [213, 205] on input "*****" at bounding box center [195, 200] width 48 height 23
click at [200, 209] on input "First Name Filter Input" at bounding box center [195, 200] width 48 height 23
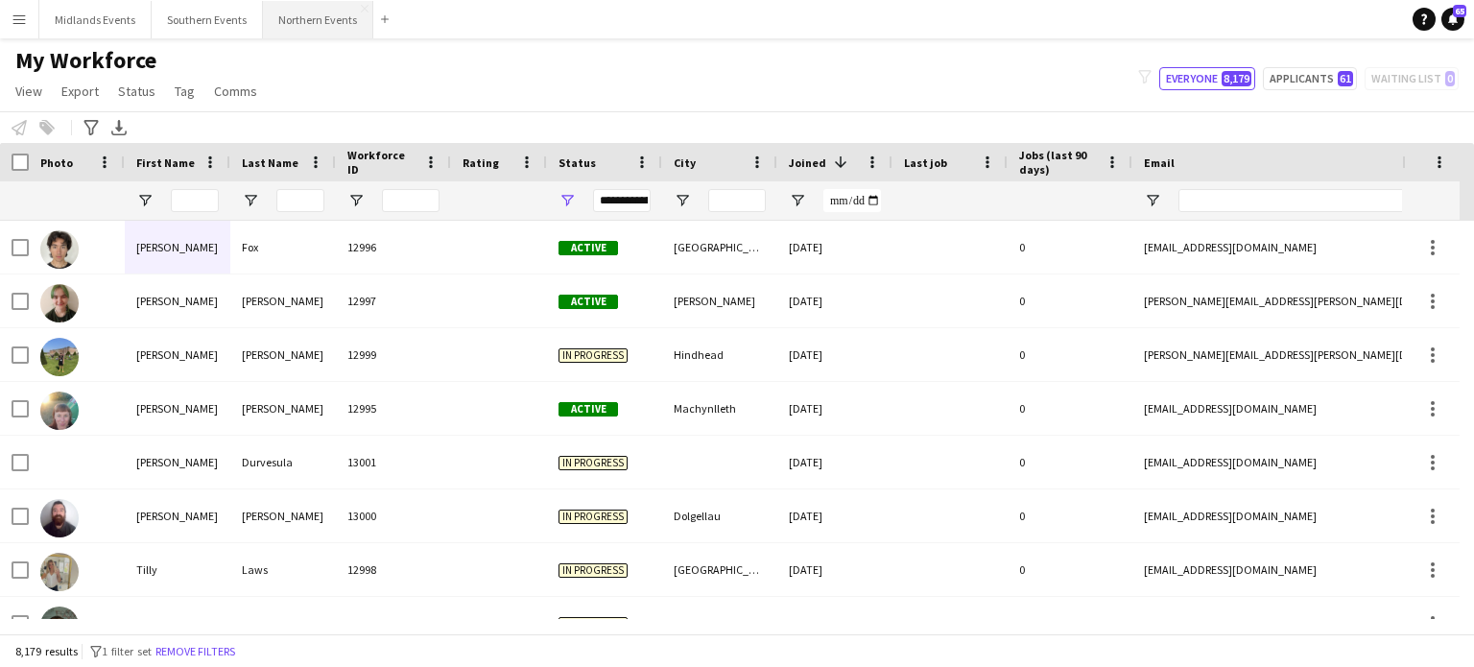
click at [291, 6] on button "Northern Events Close" at bounding box center [318, 19] width 110 height 37
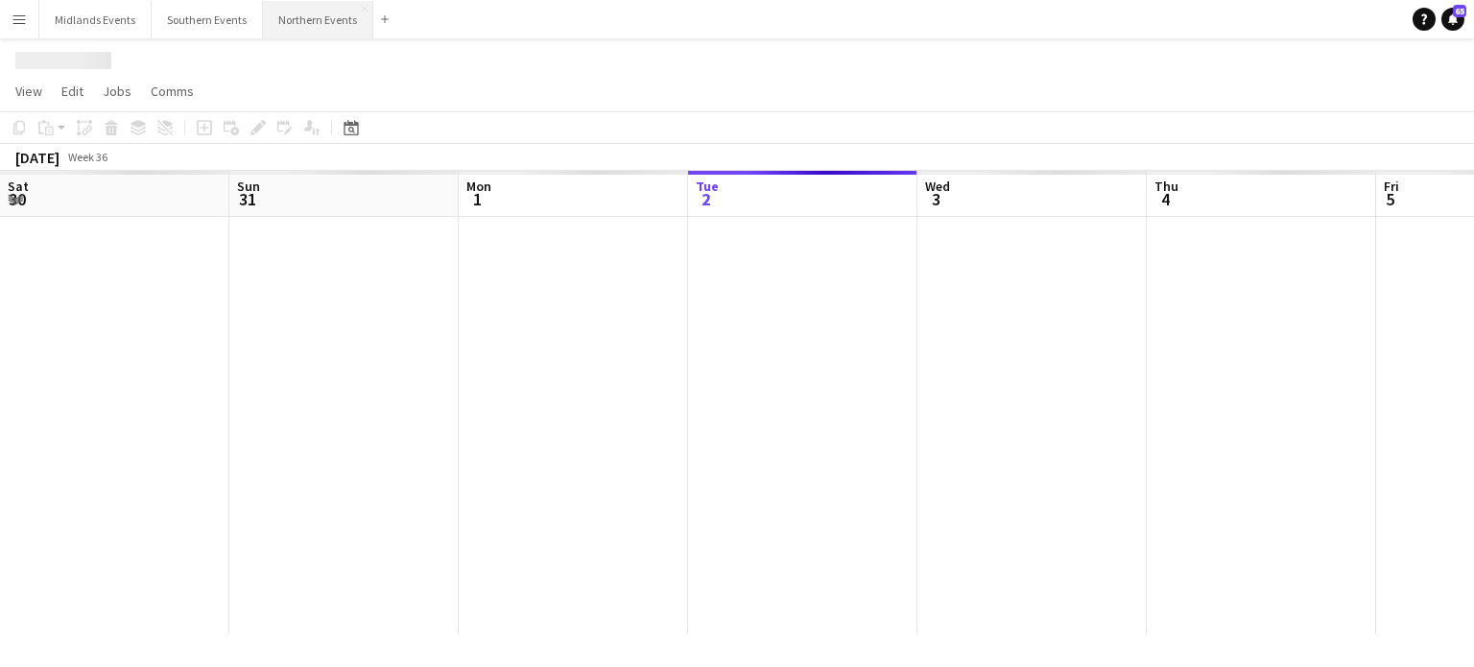
scroll to position [0, 459]
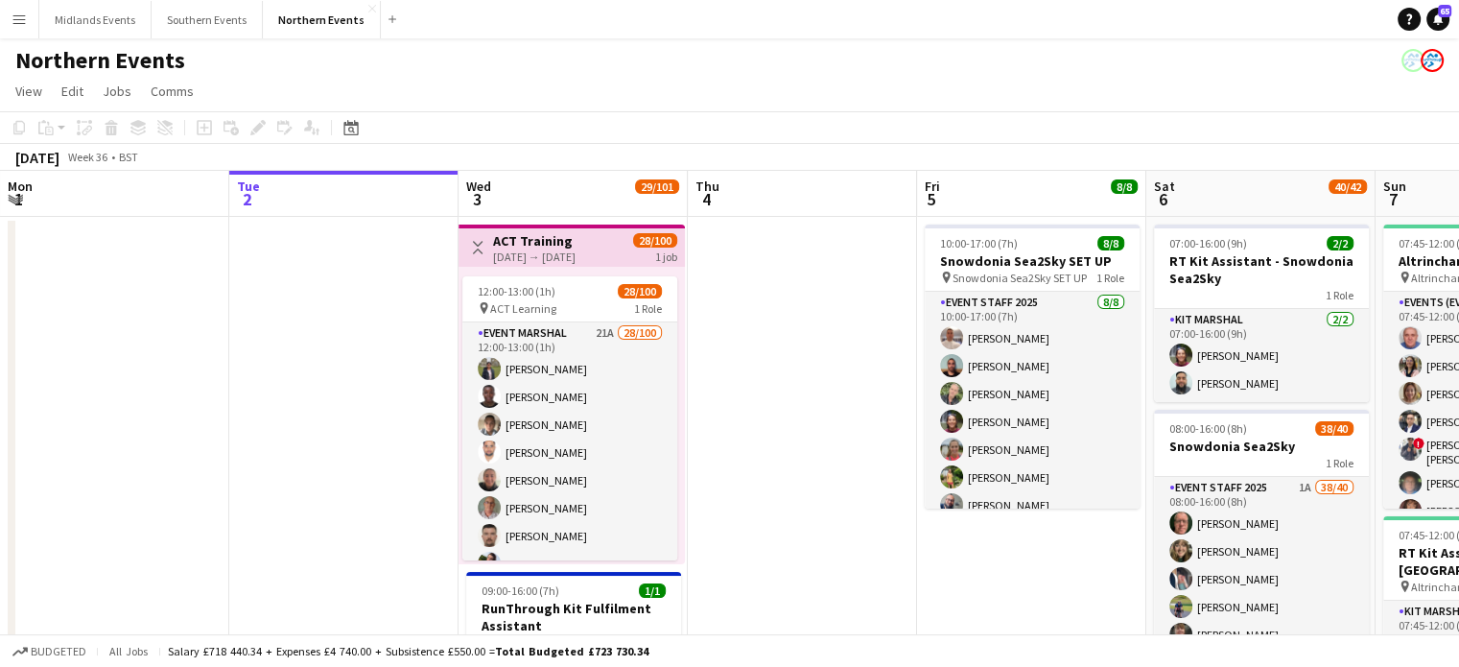
click at [29, 14] on button "Menu" at bounding box center [19, 19] width 38 height 38
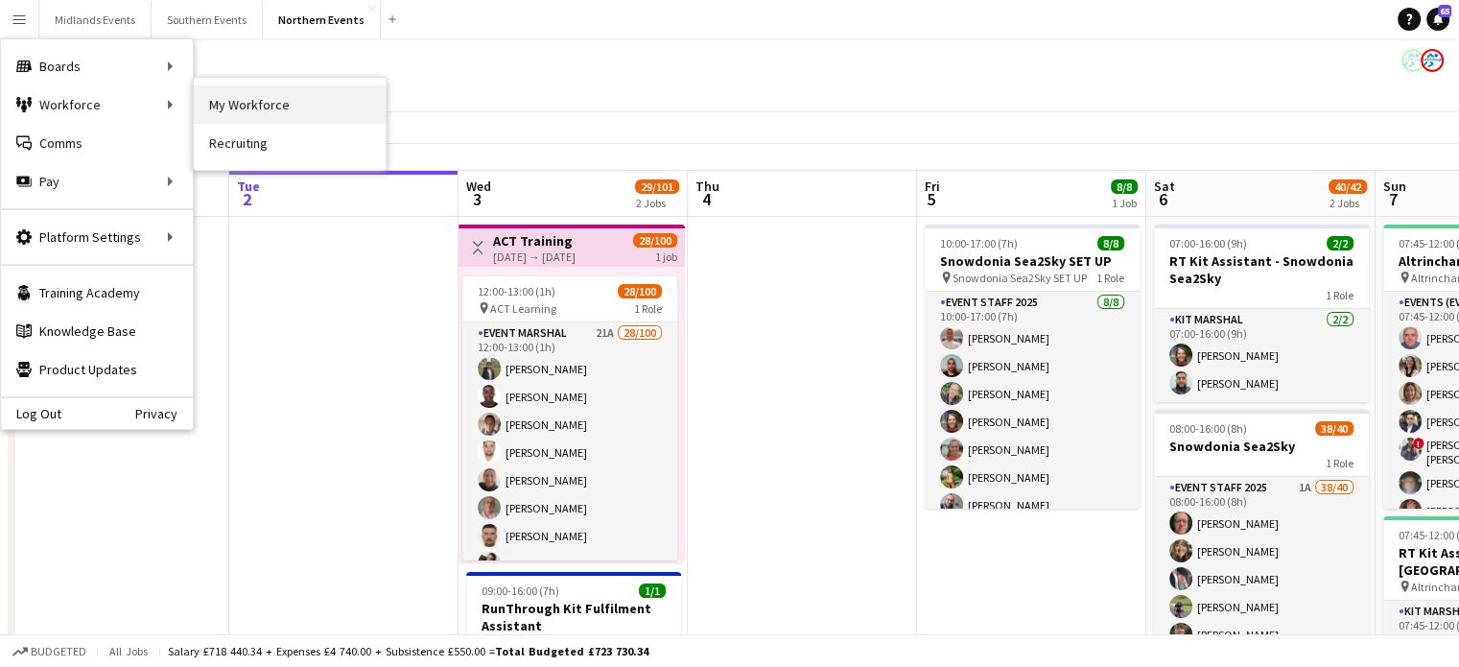
click at [202, 112] on link "My Workforce" at bounding box center [290, 104] width 192 height 38
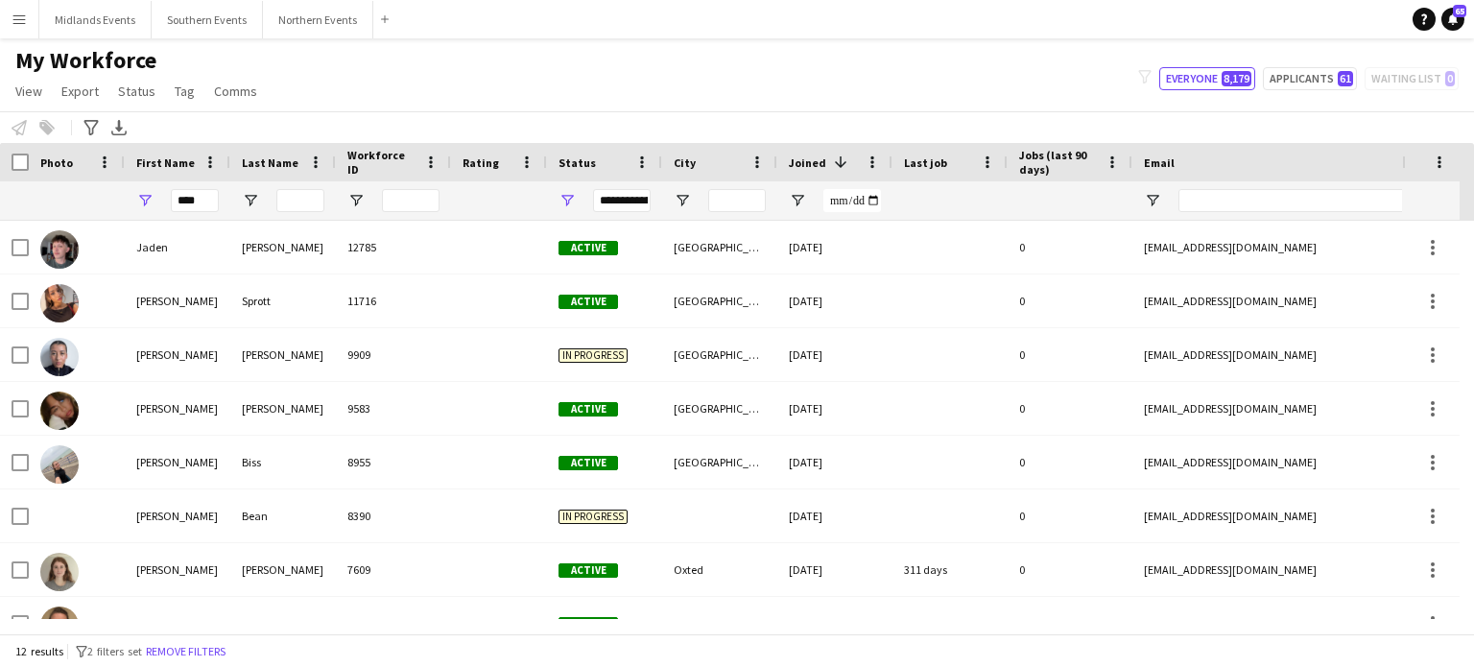
type input "****"
click at [295, 203] on input "Last Name Filter Input" at bounding box center [300, 200] width 48 height 23
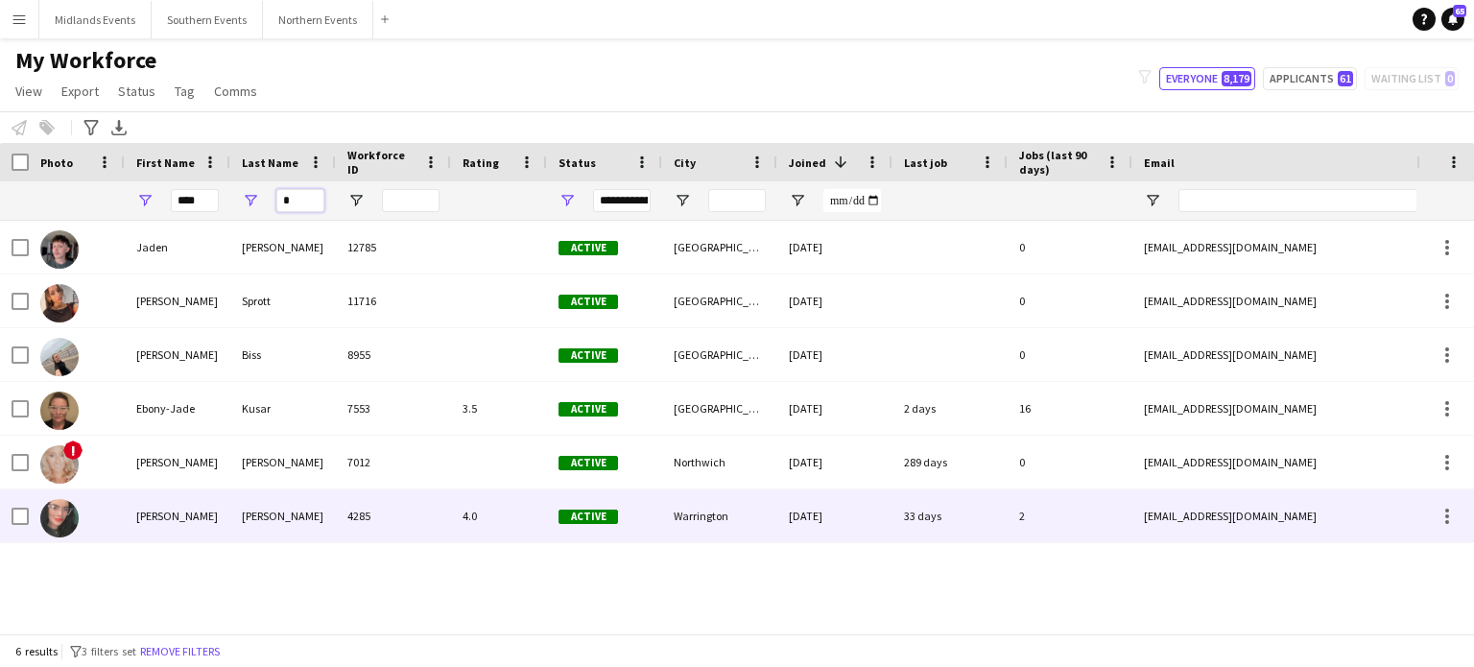
type input "*"
click at [266, 512] on div "[PERSON_NAME]" at bounding box center [283, 515] width 106 height 53
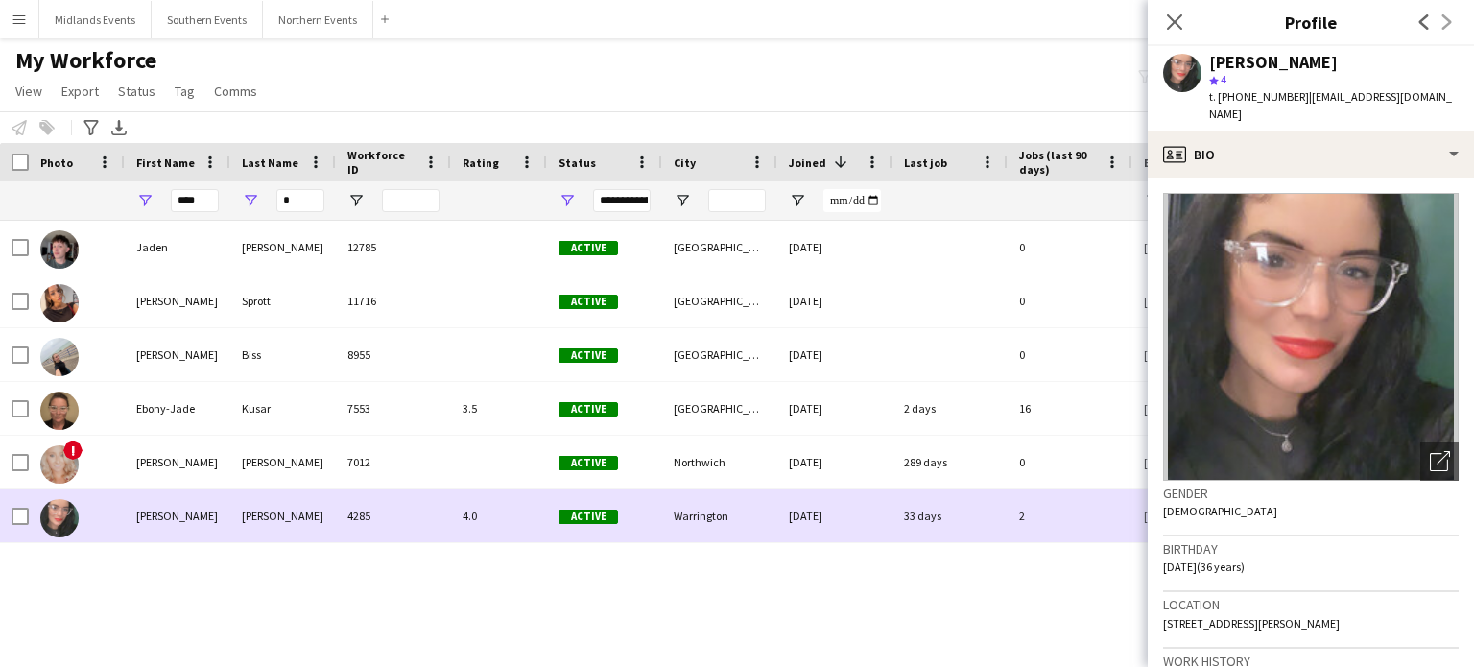
click at [266, 512] on div "[PERSON_NAME]" at bounding box center [283, 515] width 106 height 53
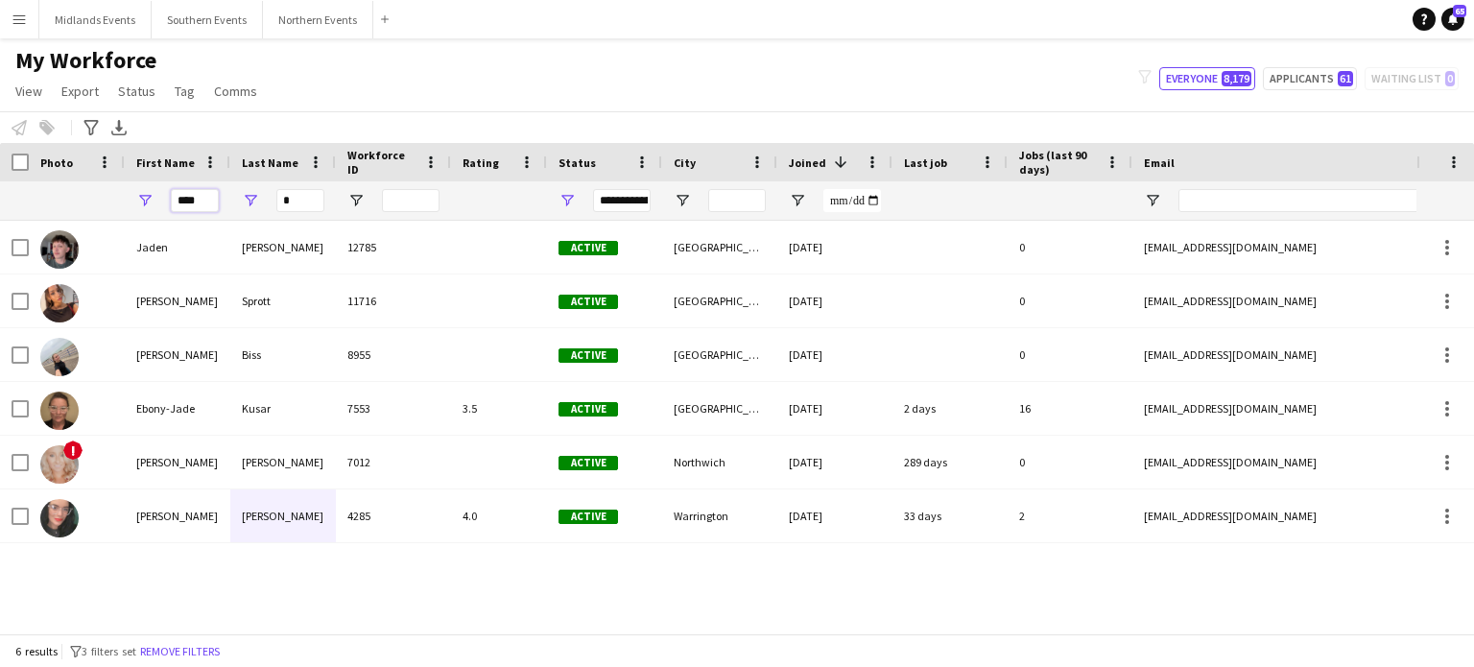
click at [205, 210] on input "****" at bounding box center [195, 200] width 48 height 23
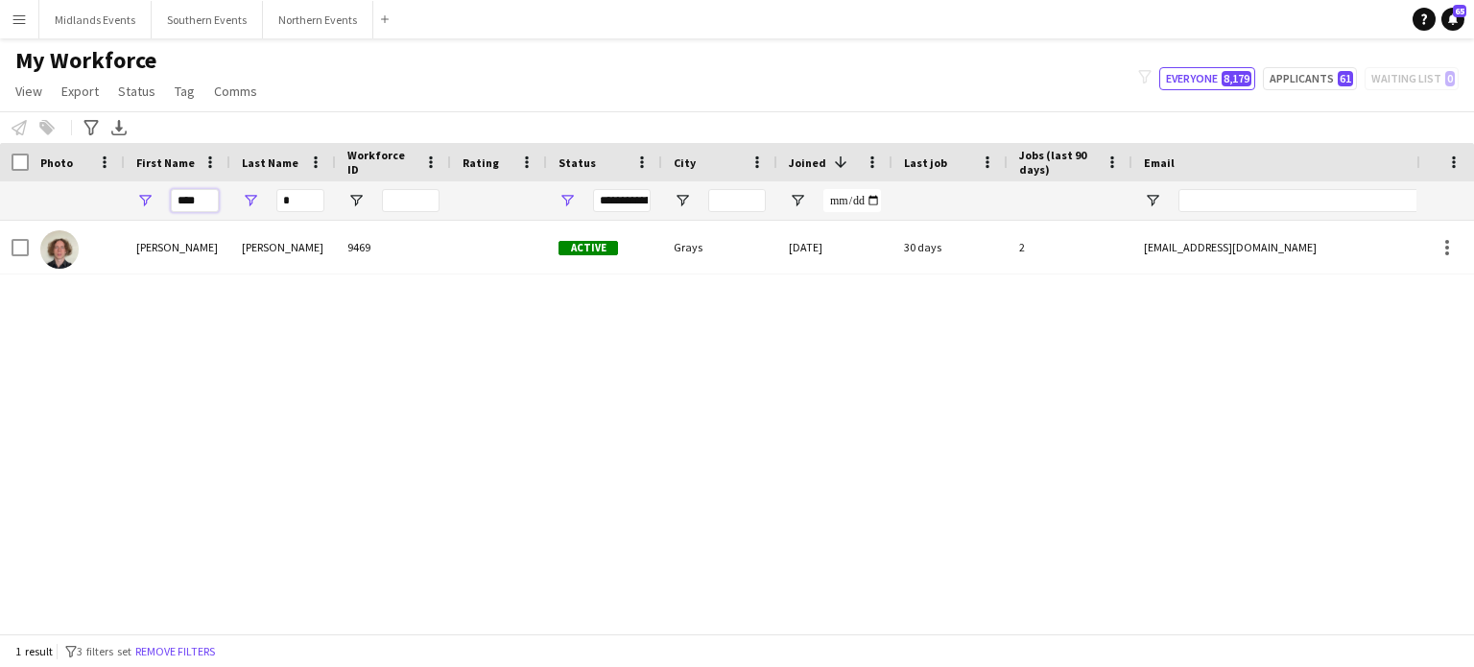
click at [205, 210] on input "****" at bounding box center [195, 200] width 48 height 23
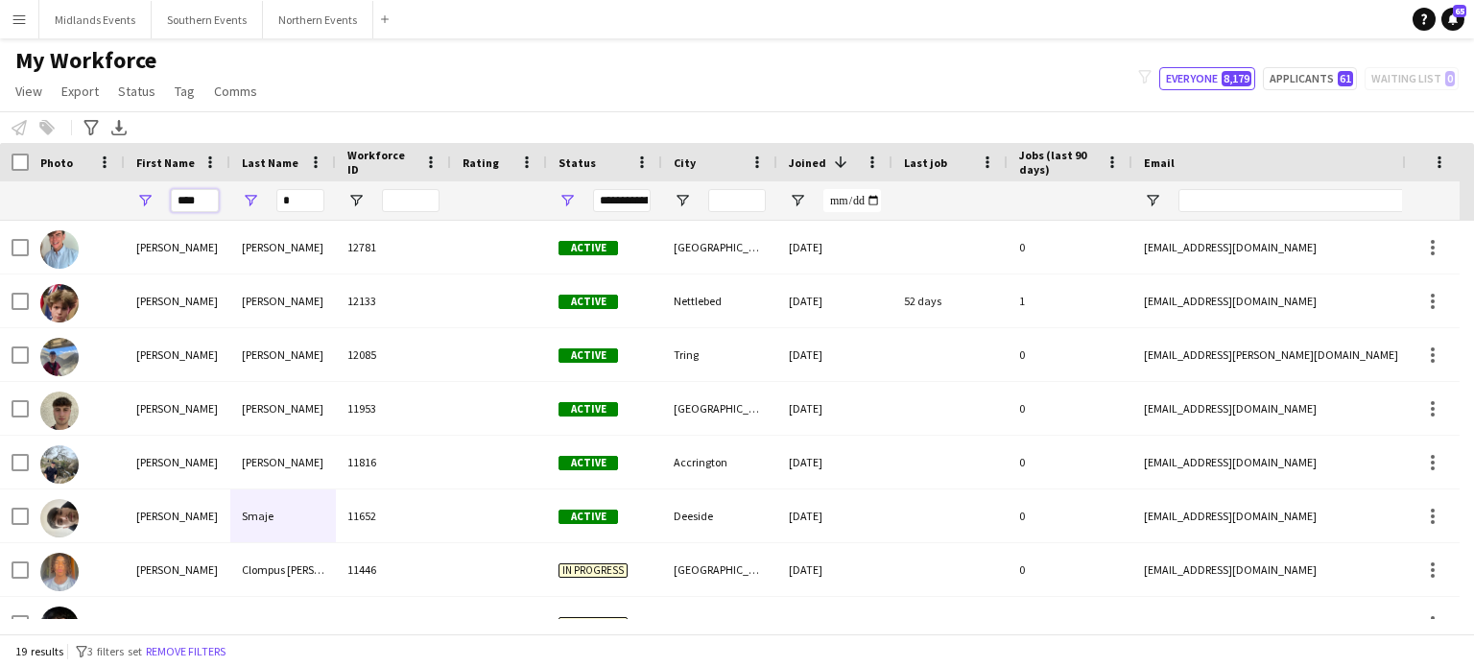
type input "****"
click at [302, 199] on input "*" at bounding box center [300, 200] width 48 height 23
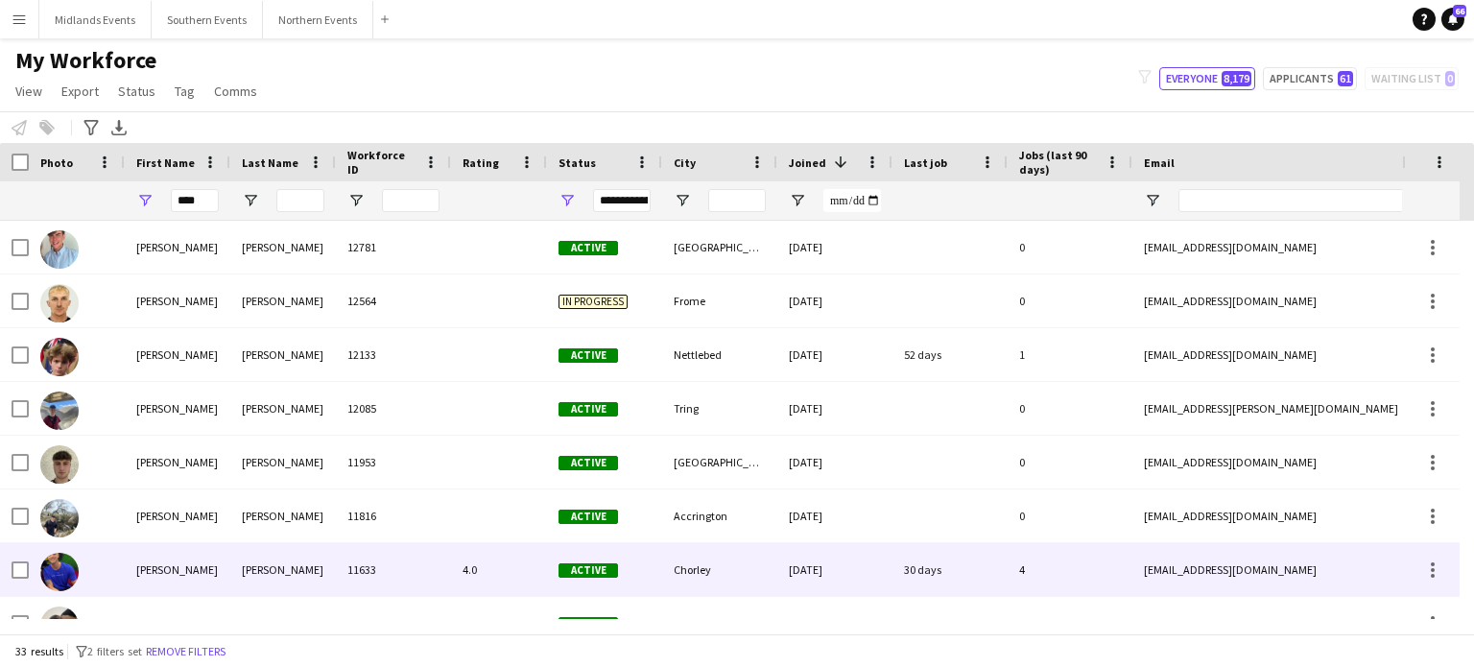
click at [250, 575] on div "[PERSON_NAME]" at bounding box center [283, 569] width 106 height 53
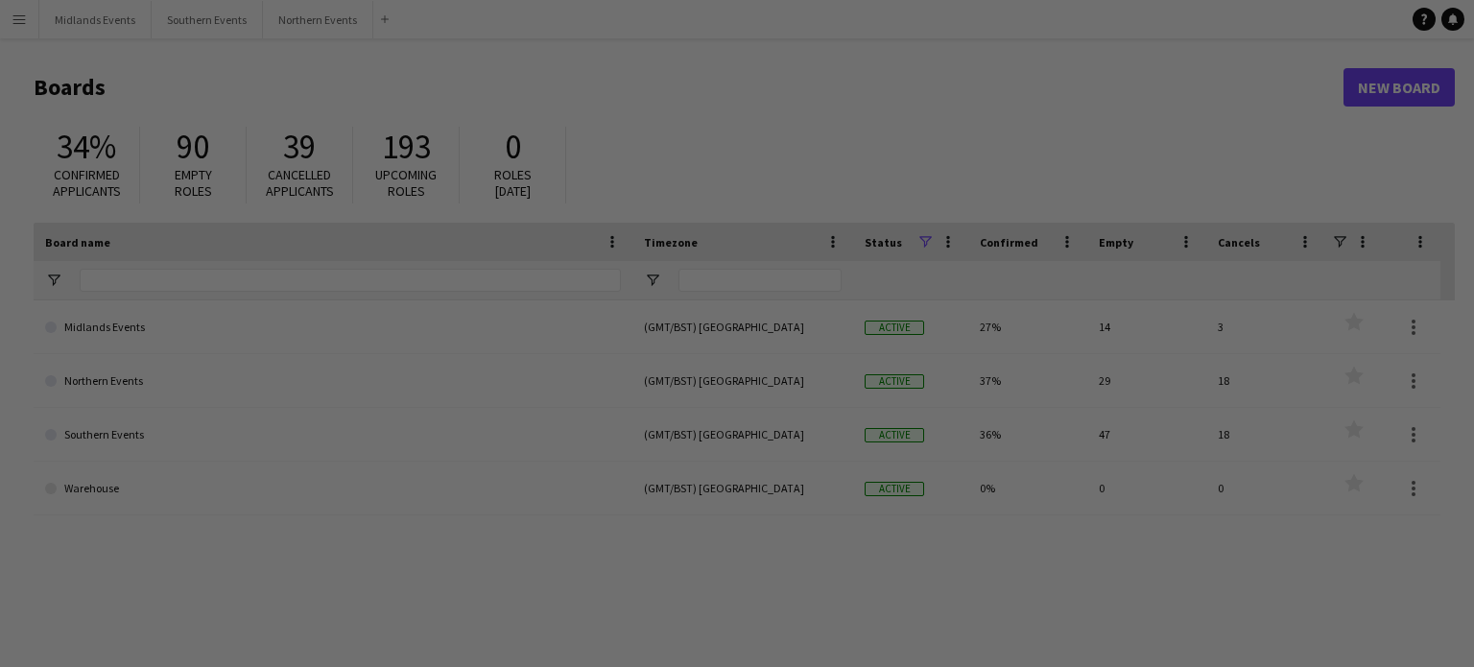
click at [299, 14] on div at bounding box center [744, 337] width 1488 height 674
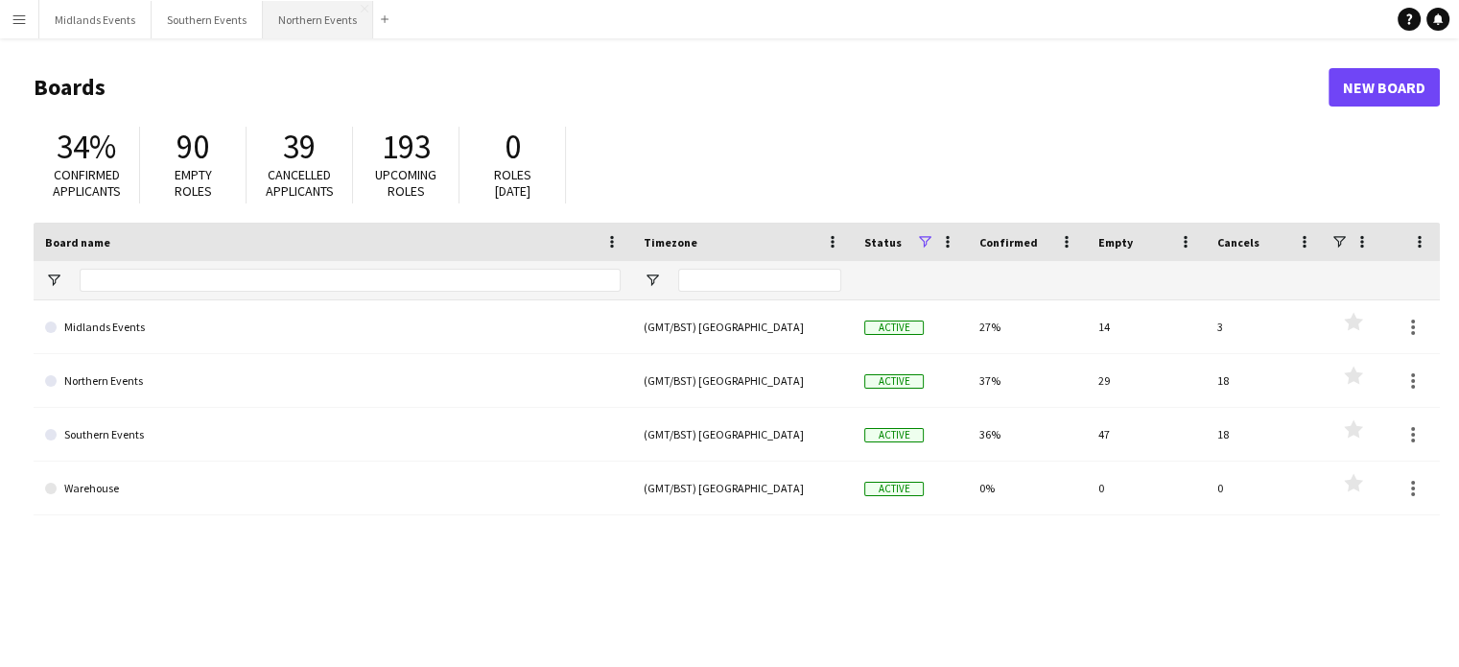
click at [317, 14] on button "Northern Events Close" at bounding box center [318, 19] width 110 height 37
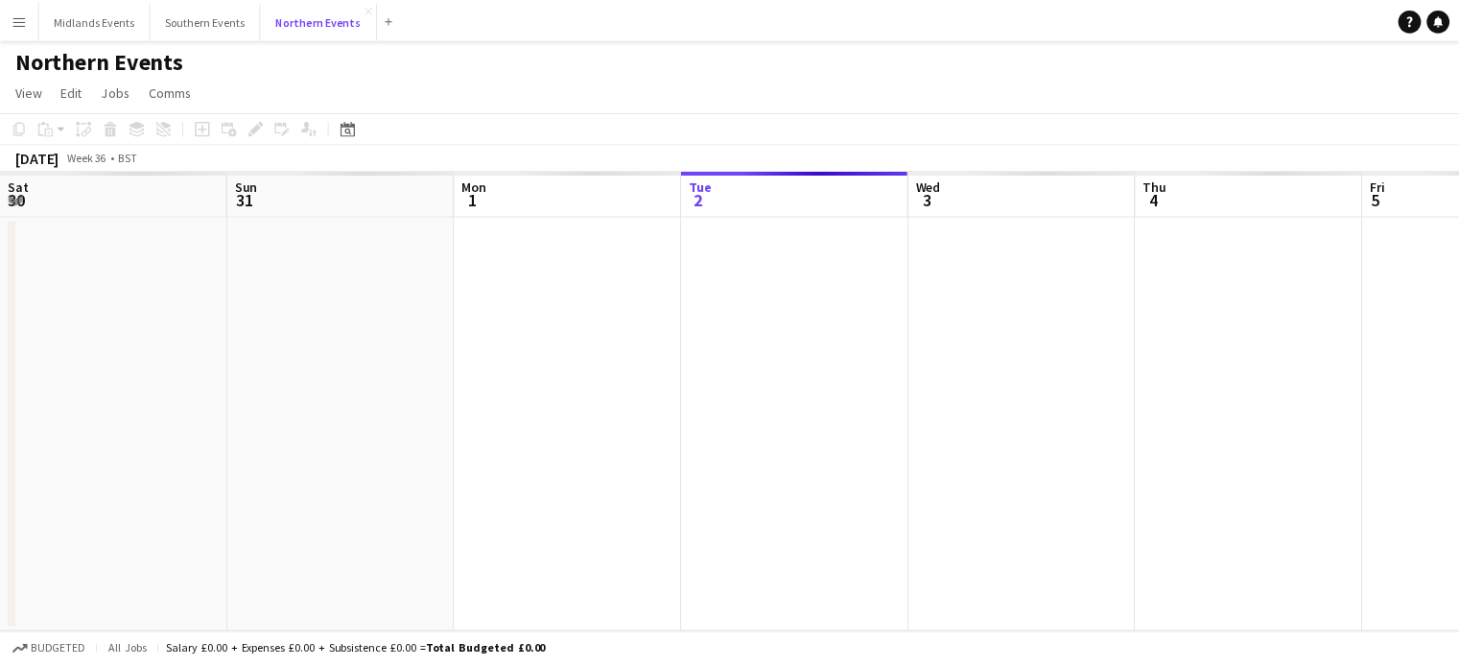
scroll to position [0, 459]
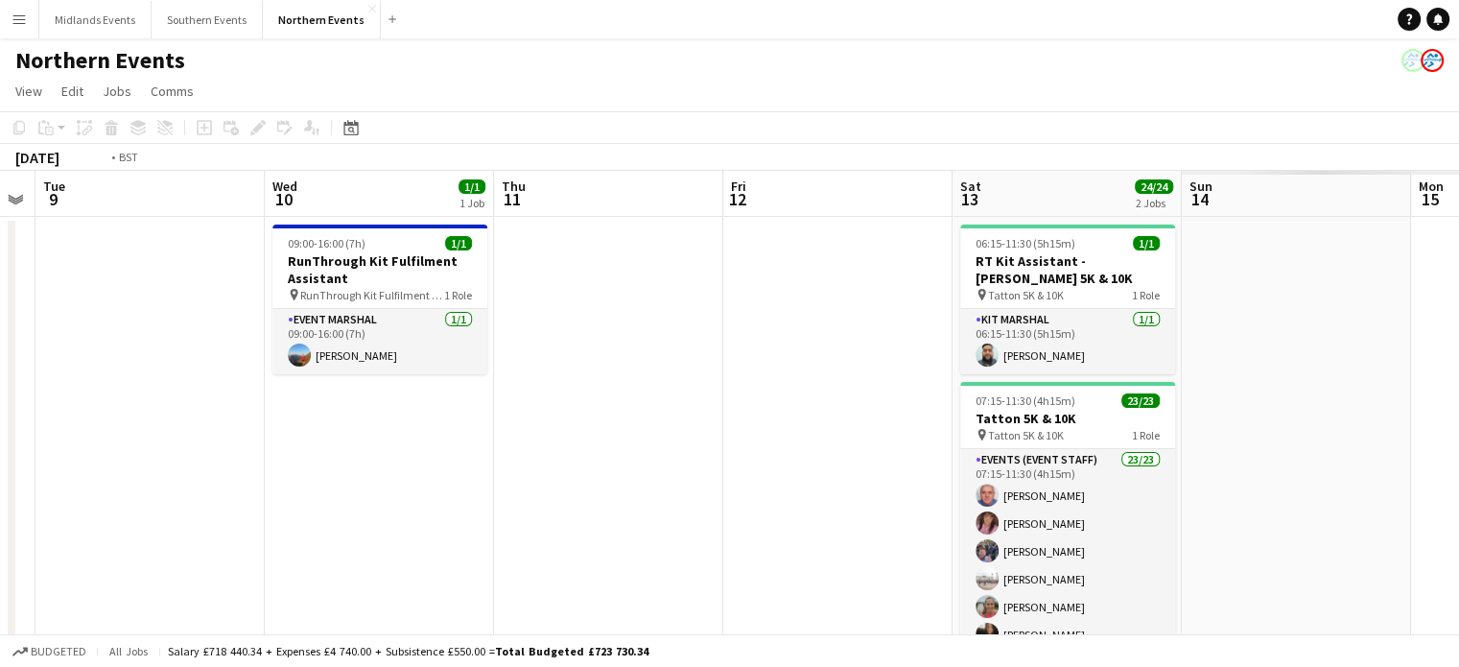
scroll to position [0, 600]
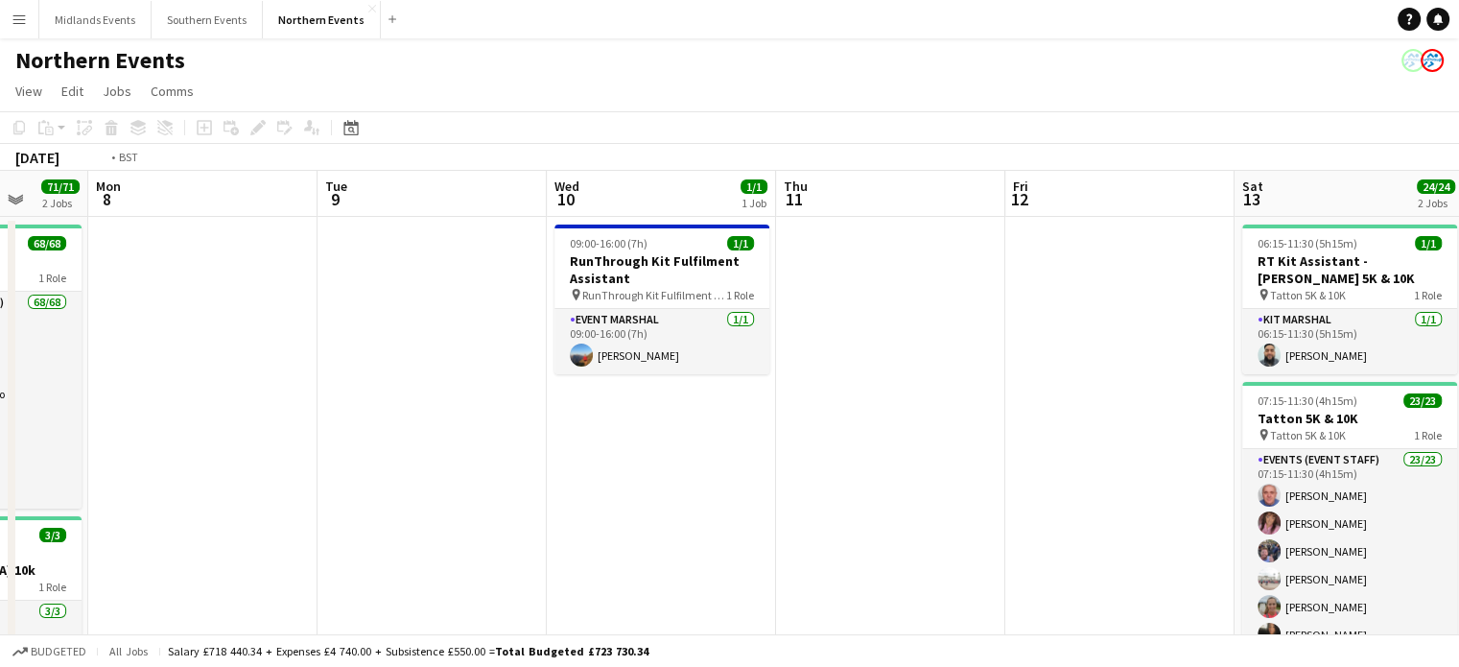
drag, startPoint x: 654, startPoint y: 493, endPoint x: 0, endPoint y: 533, distance: 655.6
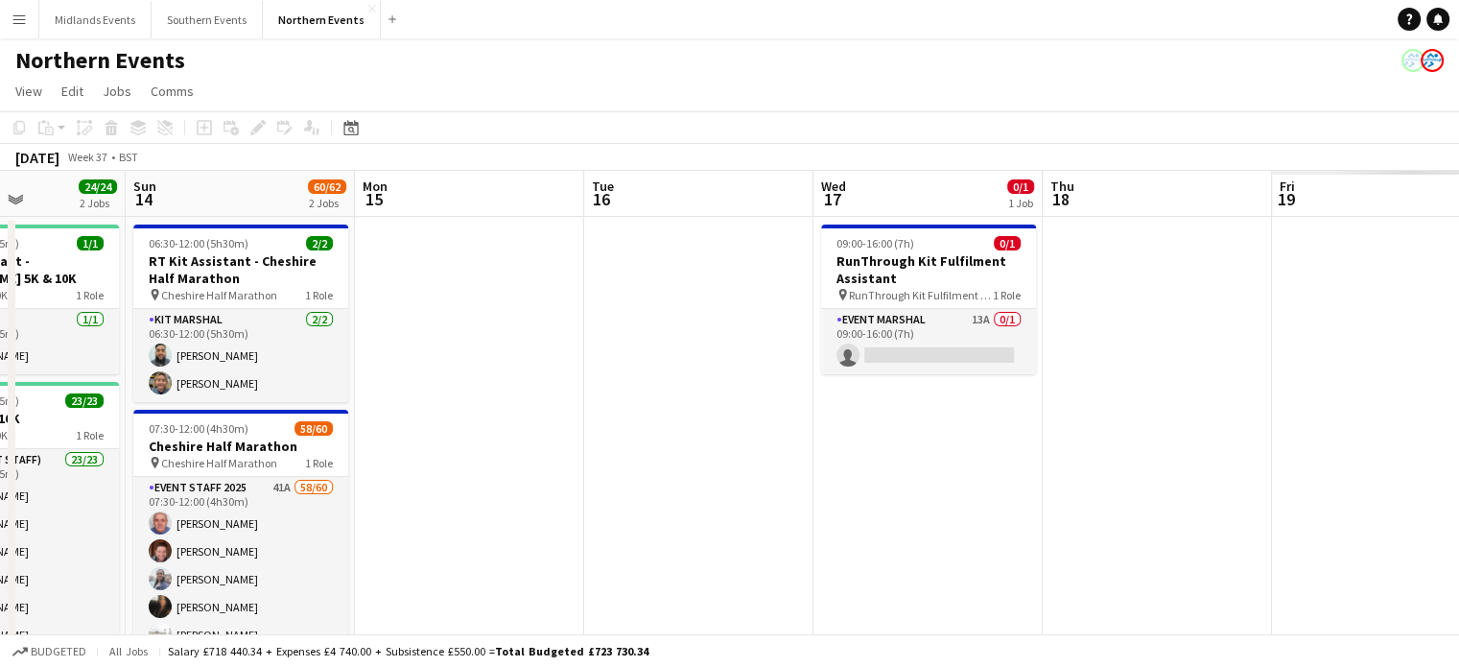
drag, startPoint x: 954, startPoint y: 441, endPoint x: 118, endPoint y: 486, distance: 836.9
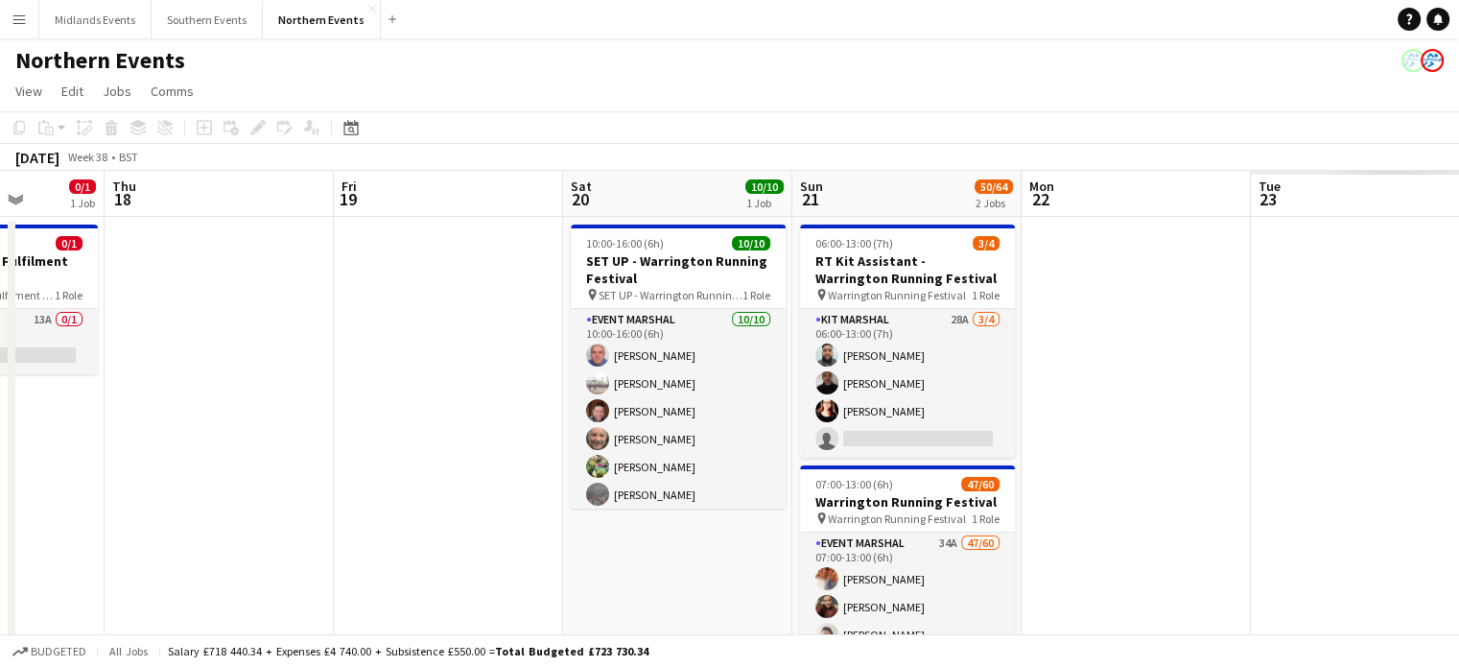
drag, startPoint x: 392, startPoint y: 497, endPoint x: 23, endPoint y: 519, distance: 370.1
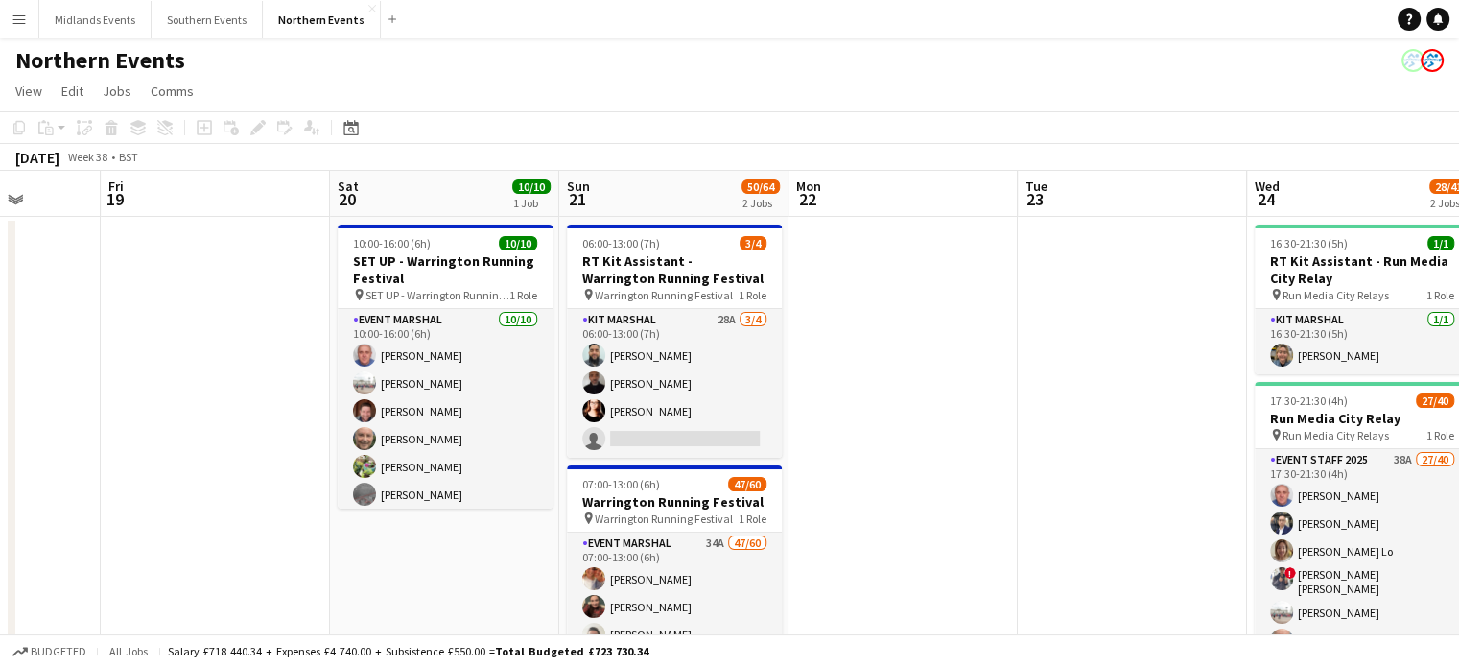
drag, startPoint x: 649, startPoint y: 508, endPoint x: 0, endPoint y: 517, distance: 648.7
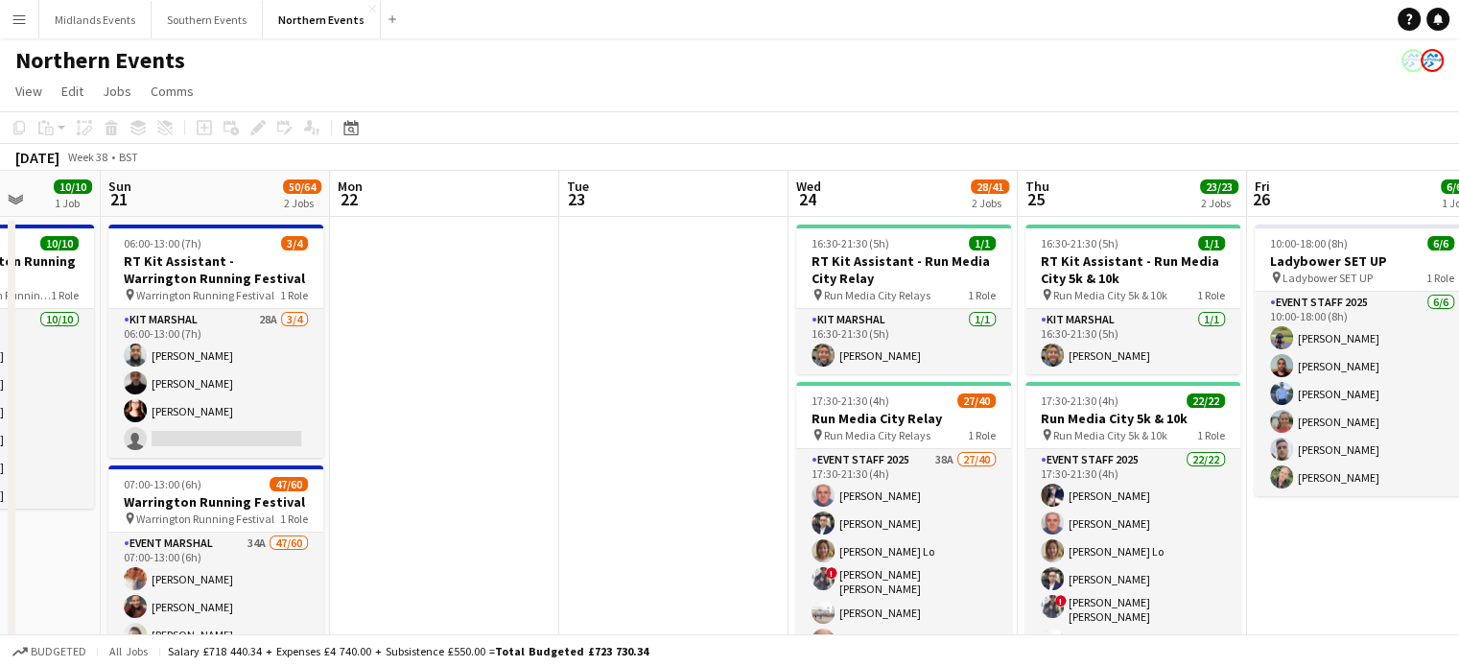
scroll to position [0, 837]
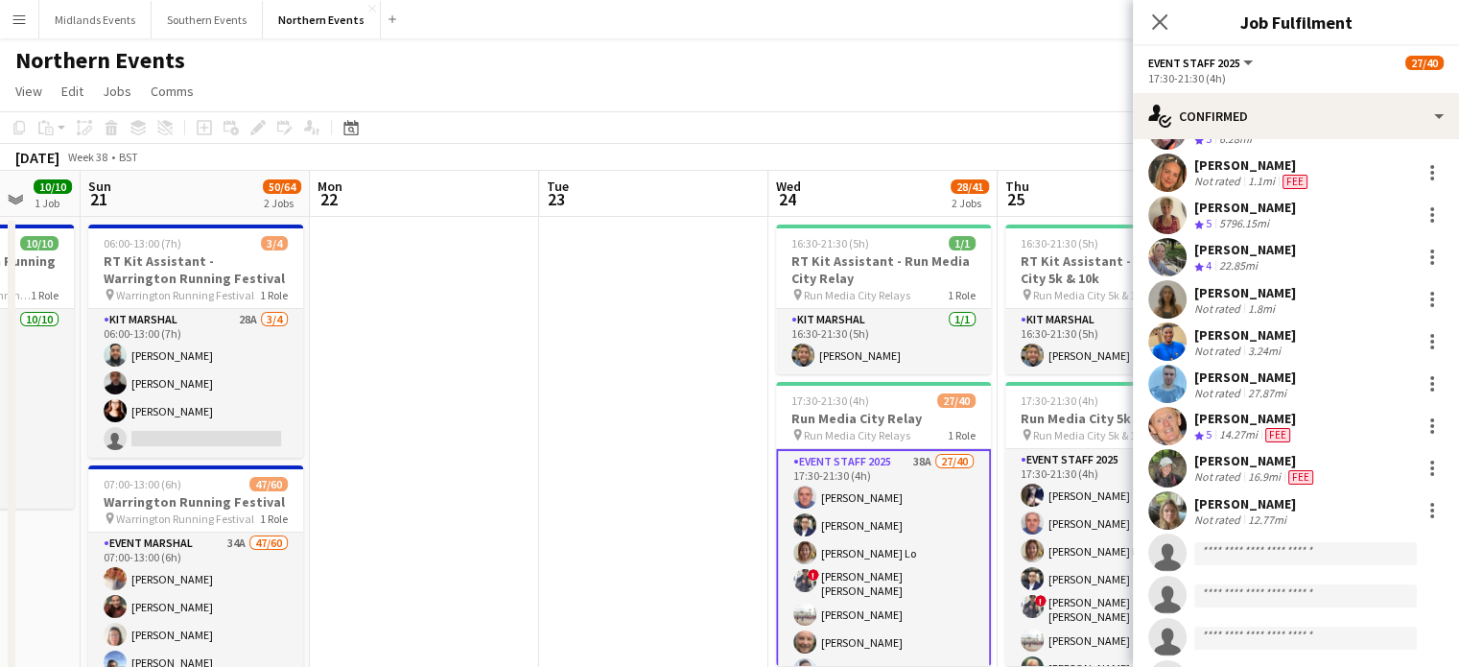
scroll to position [837, 0]
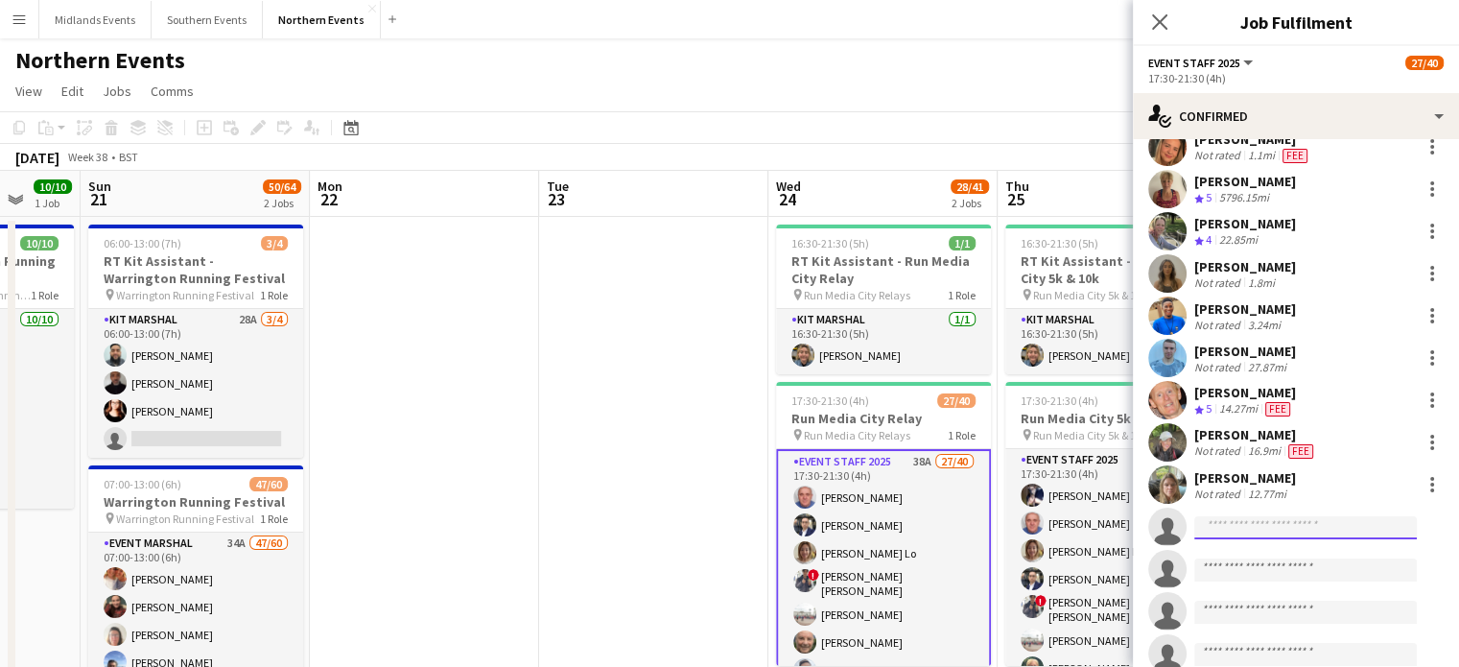
click at [1269, 525] on input at bounding box center [1306, 527] width 223 height 23
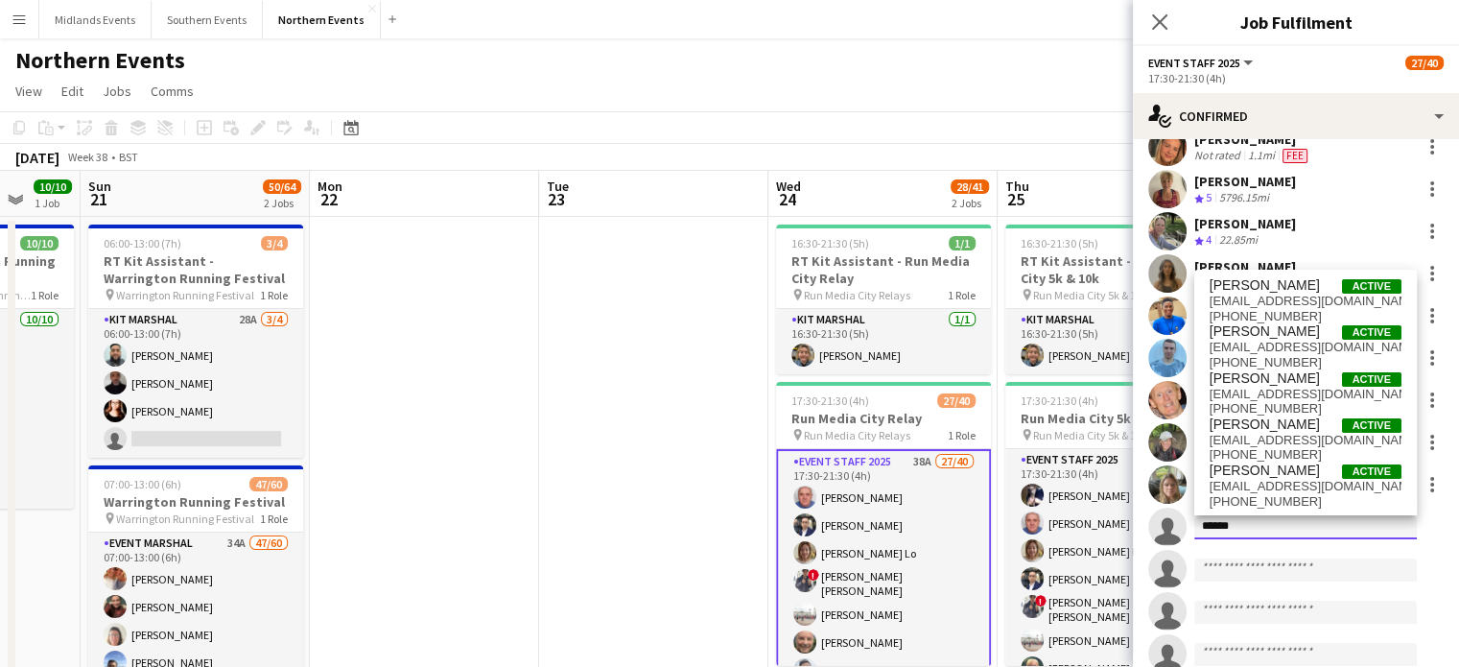
type input "*****"
click at [1279, 530] on input "*****" at bounding box center [1306, 527] width 223 height 23
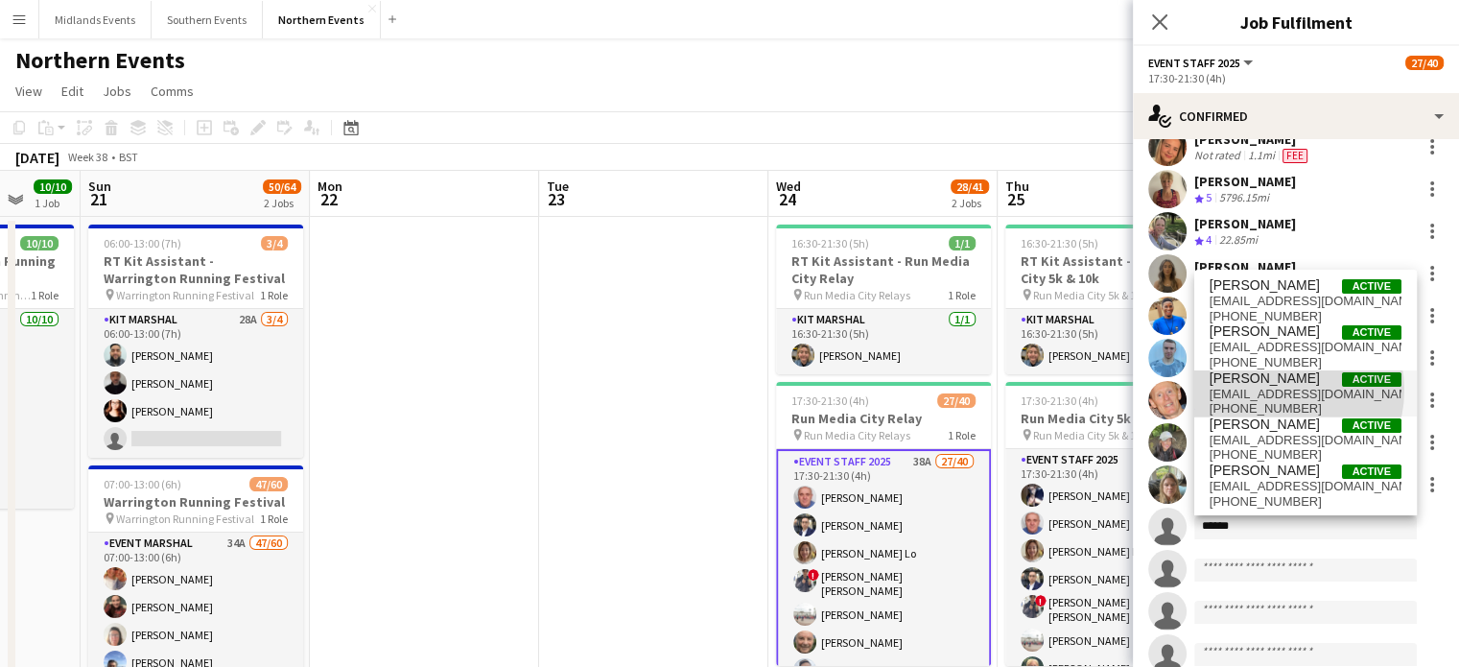
click at [1282, 391] on span "[EMAIL_ADDRESS][DOMAIN_NAME]" at bounding box center [1306, 394] width 192 height 15
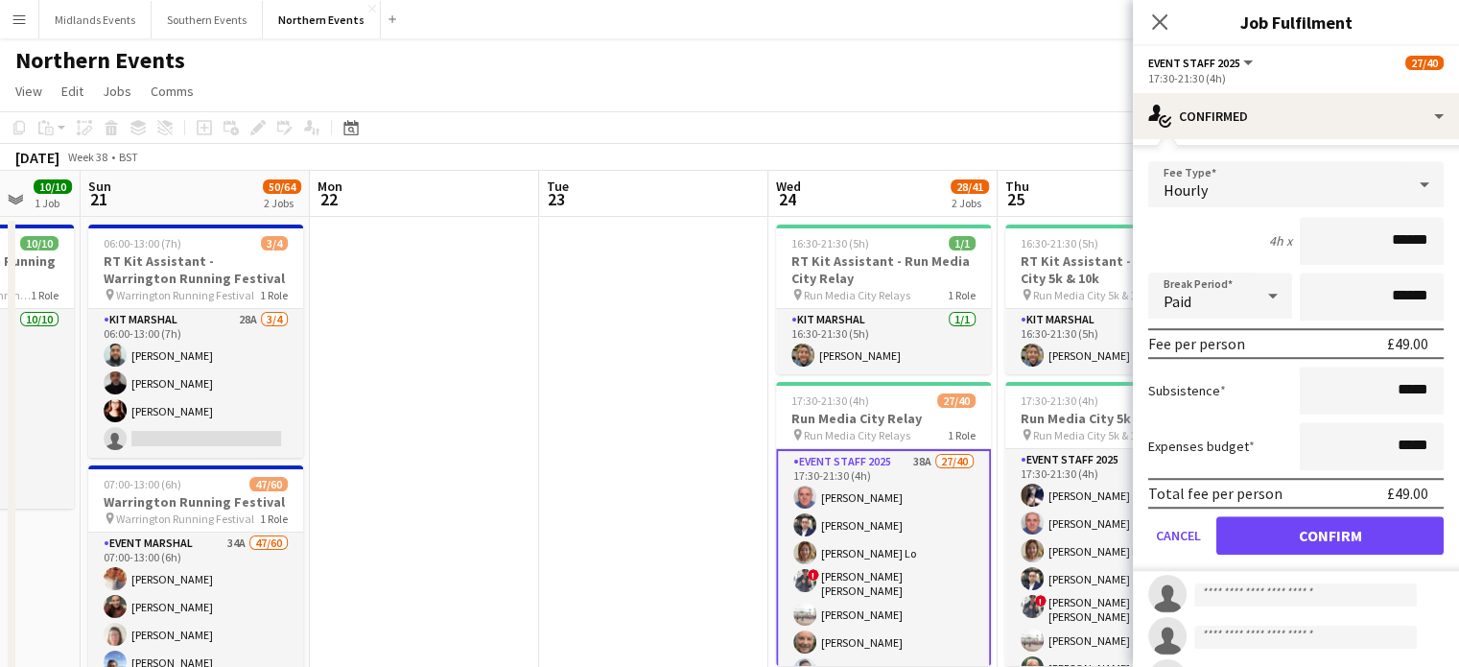
scroll to position [1257, 0]
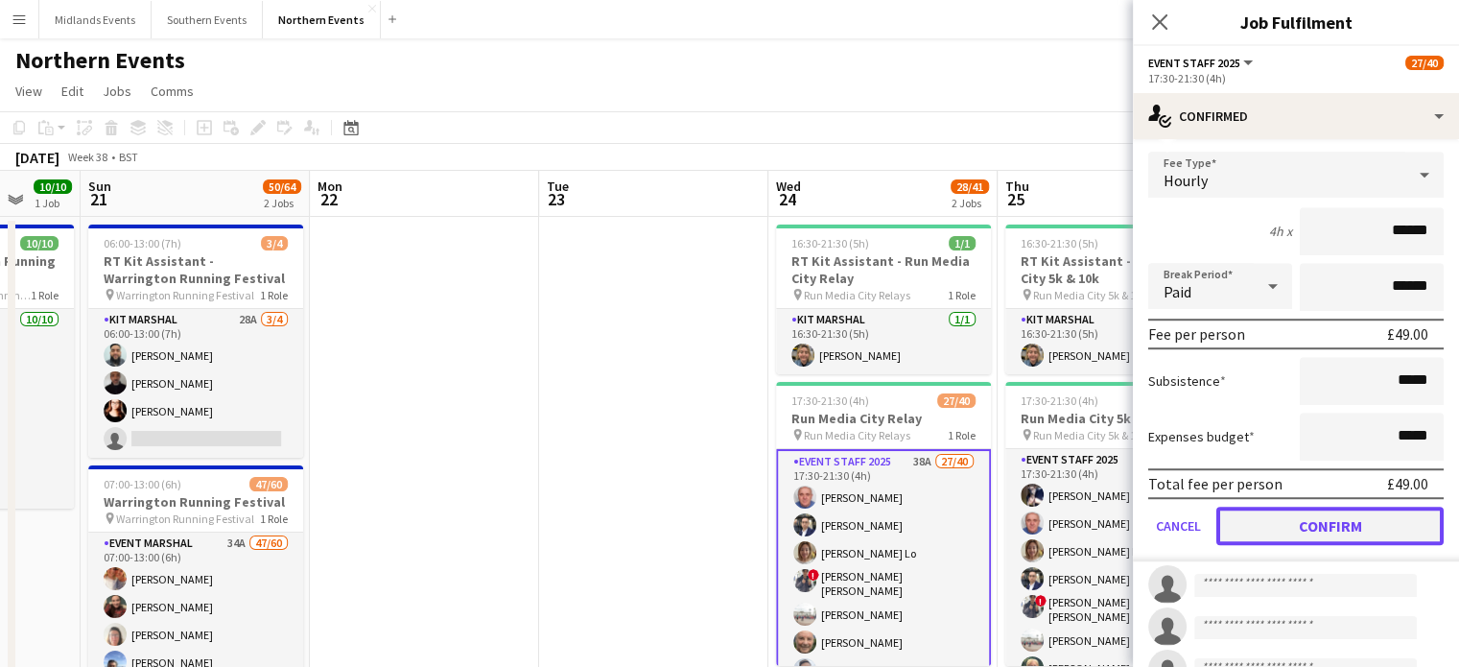
click at [1388, 531] on button "Confirm" at bounding box center [1330, 526] width 227 height 38
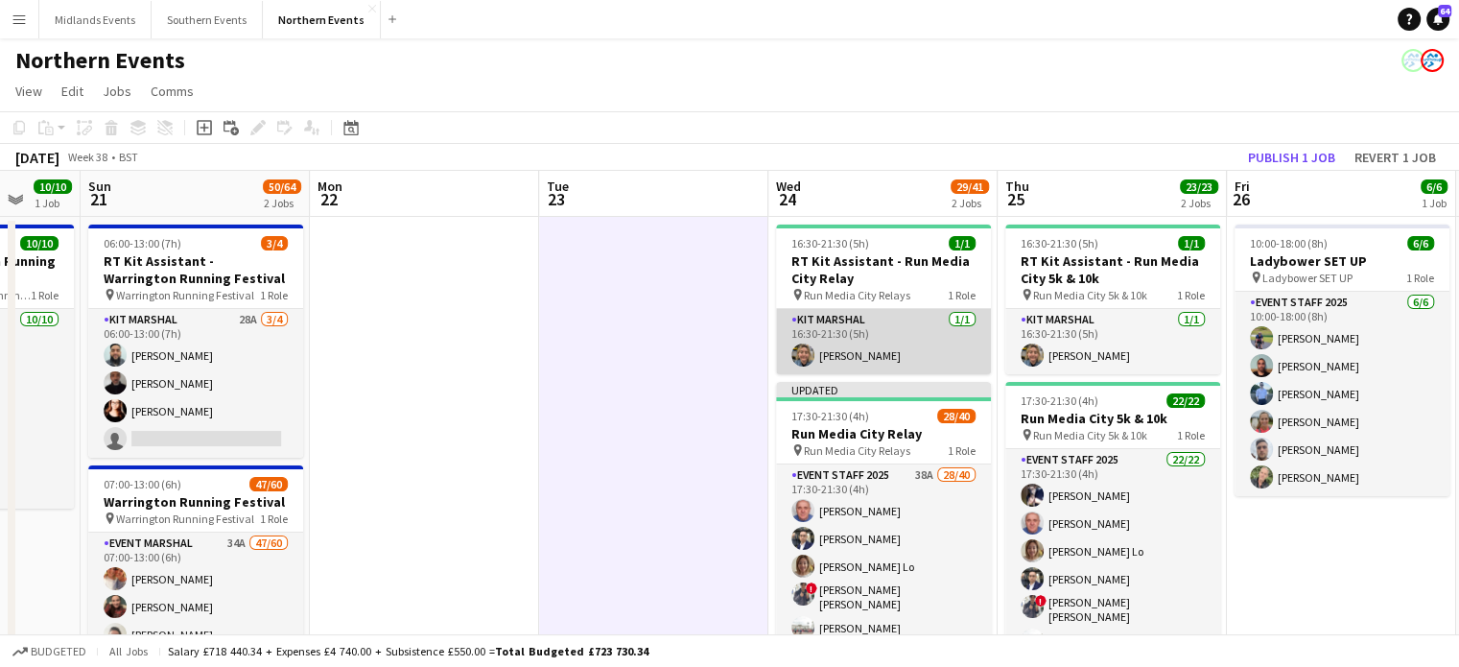
click at [927, 344] on app-card-role "Kit Marshal 1/1 16:30-21:30 (5h) Clare Williams" at bounding box center [883, 341] width 215 height 65
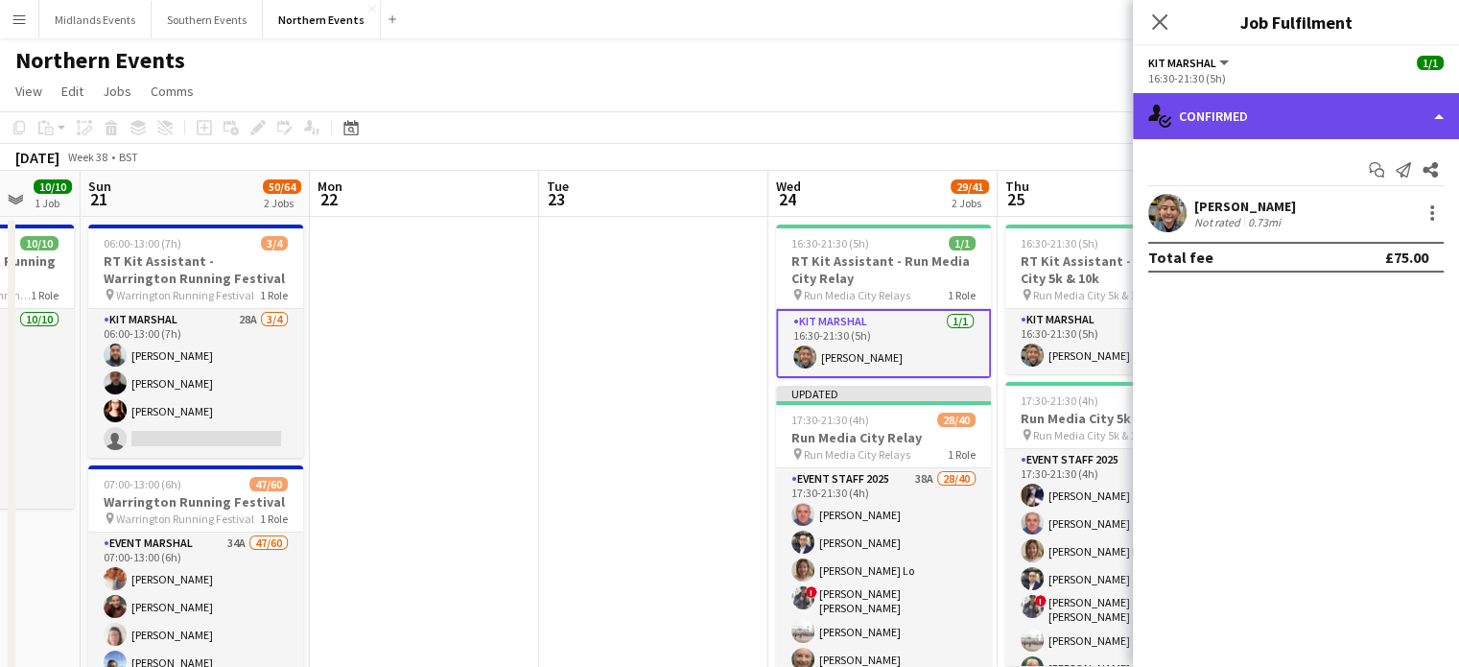
click at [1378, 96] on div "single-neutral-actions-check-2 Confirmed" at bounding box center [1296, 116] width 326 height 46
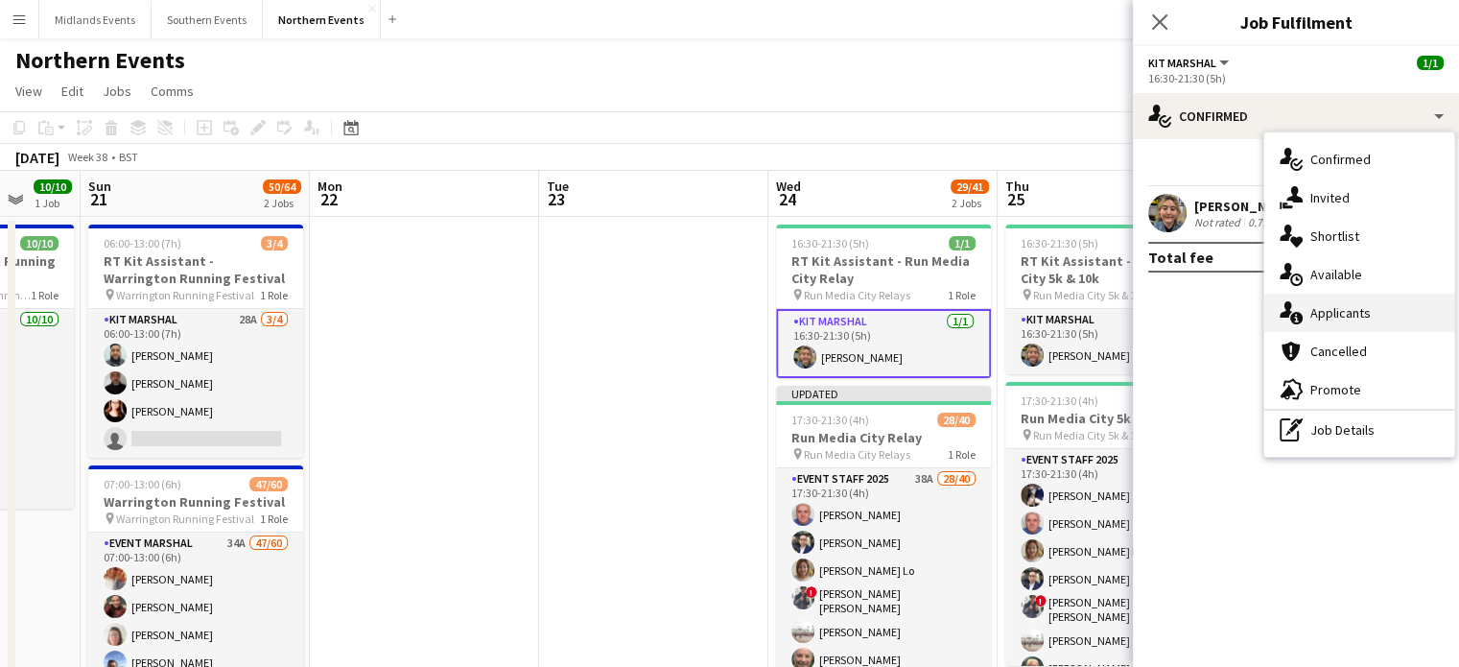
click at [1368, 312] on span "Applicants" at bounding box center [1341, 312] width 60 height 17
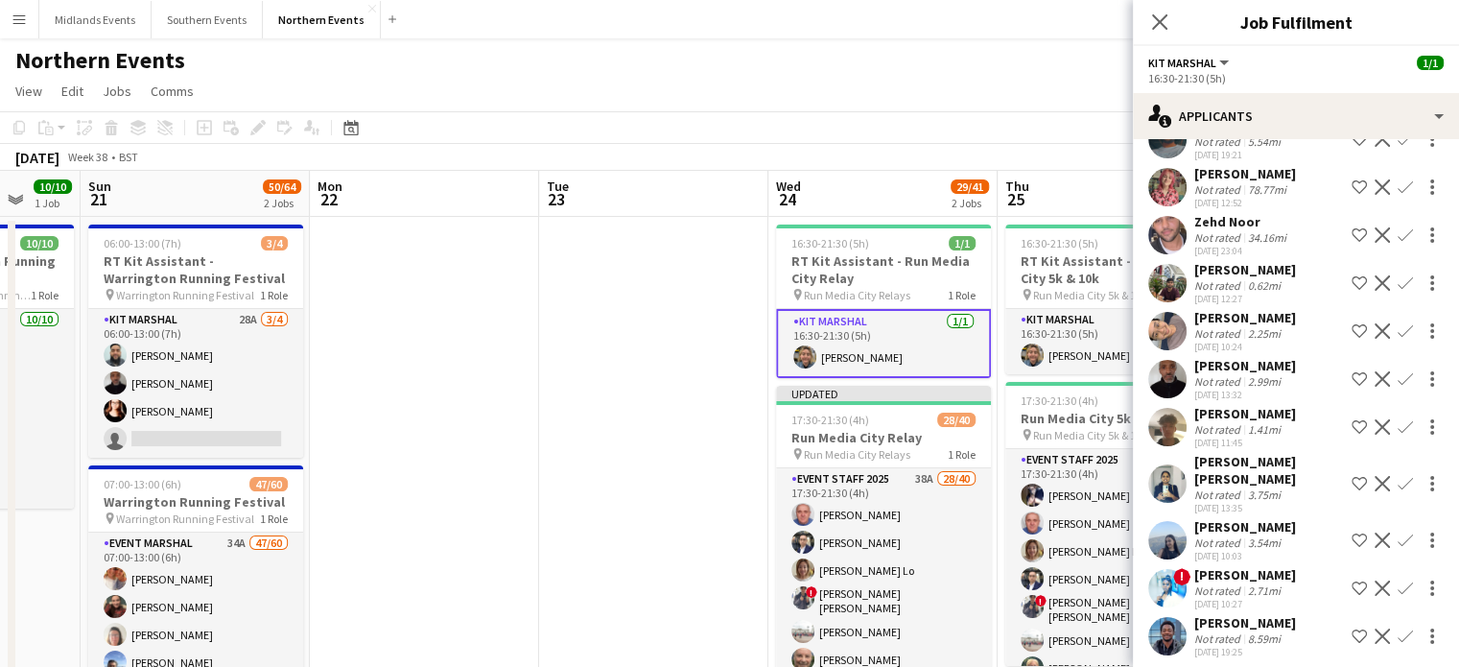
scroll to position [368, 0]
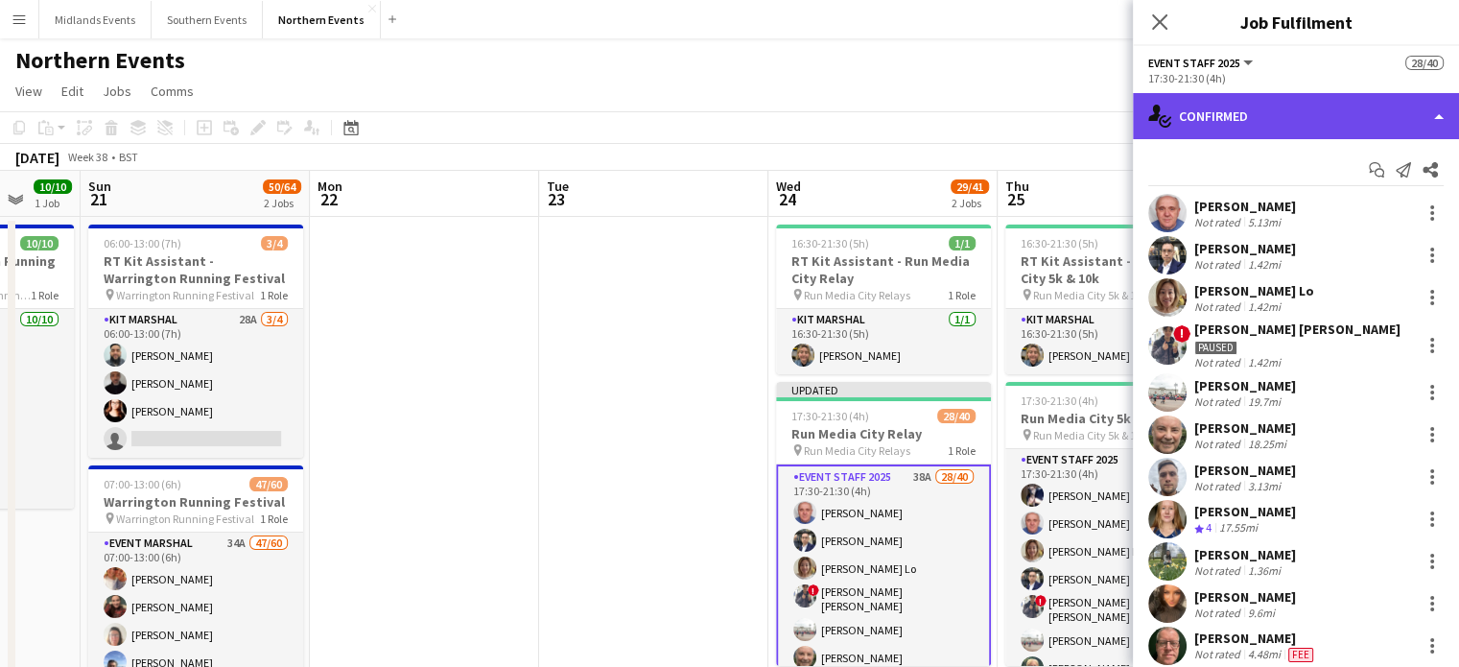
click at [1431, 111] on div "single-neutral-actions-check-2 Confirmed" at bounding box center [1296, 116] width 326 height 46
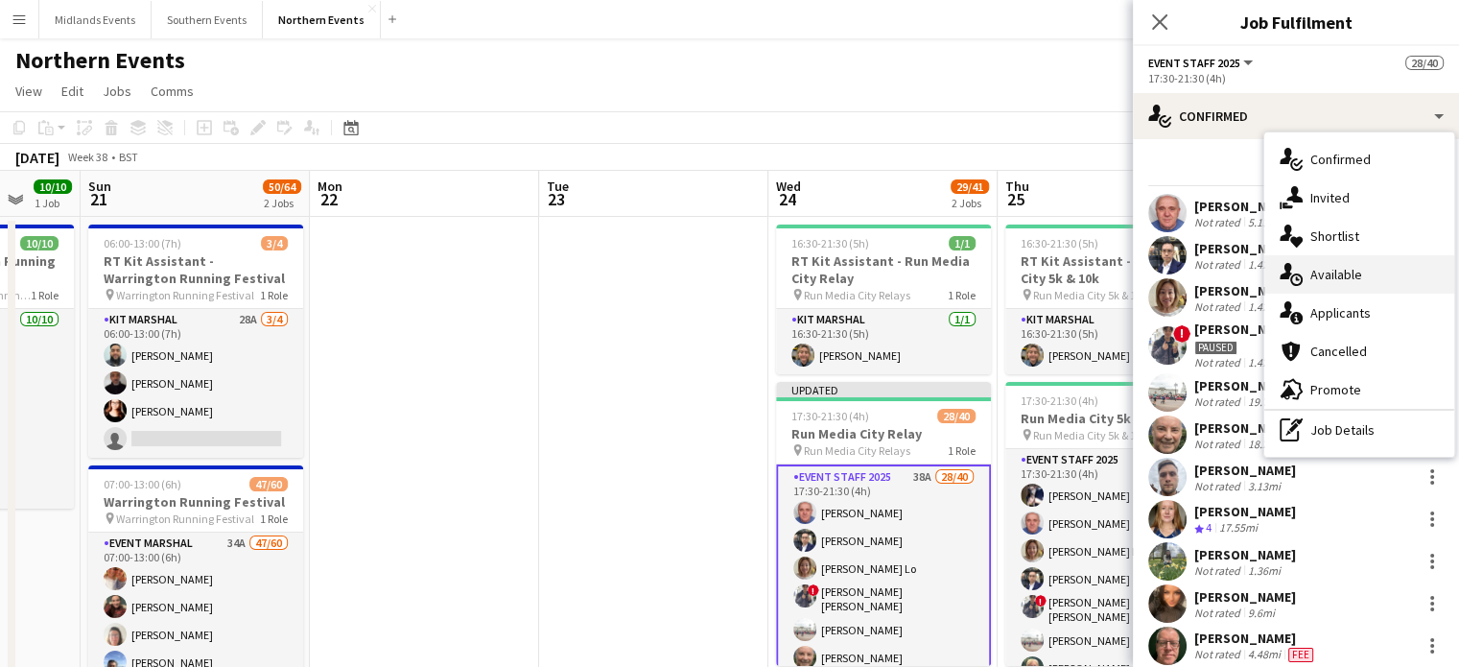
click at [1398, 274] on div "single-neutral-actions-upload Available" at bounding box center [1360, 274] width 190 height 38
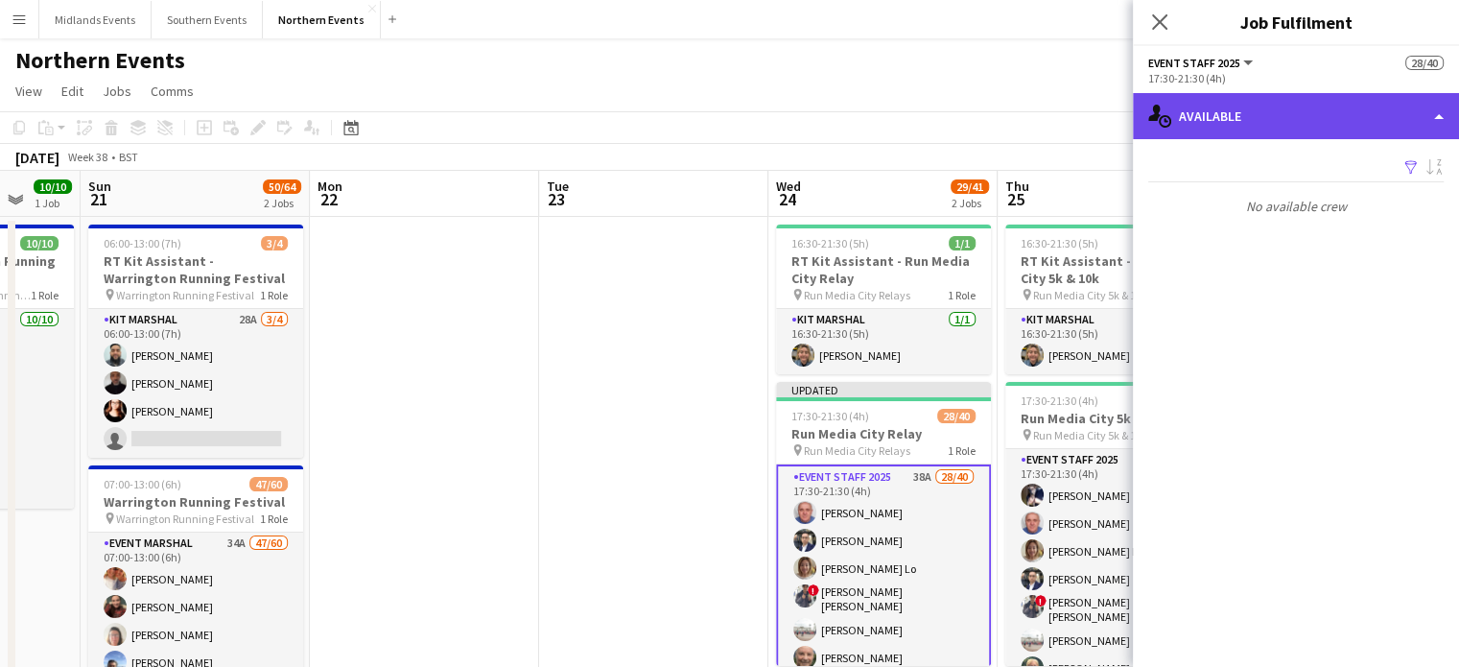
click at [1410, 120] on div "single-neutral-actions-upload Available" at bounding box center [1296, 116] width 326 height 46
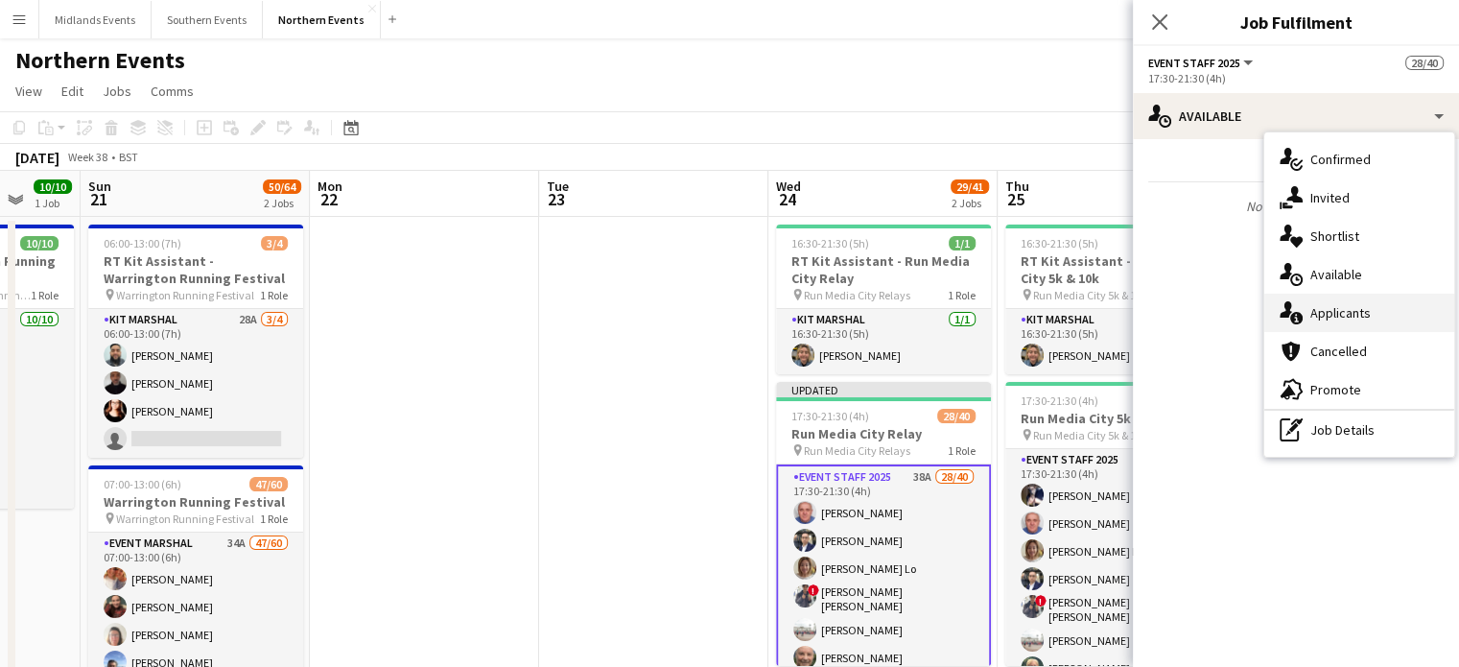
click at [1363, 312] on span "Applicants" at bounding box center [1341, 312] width 60 height 17
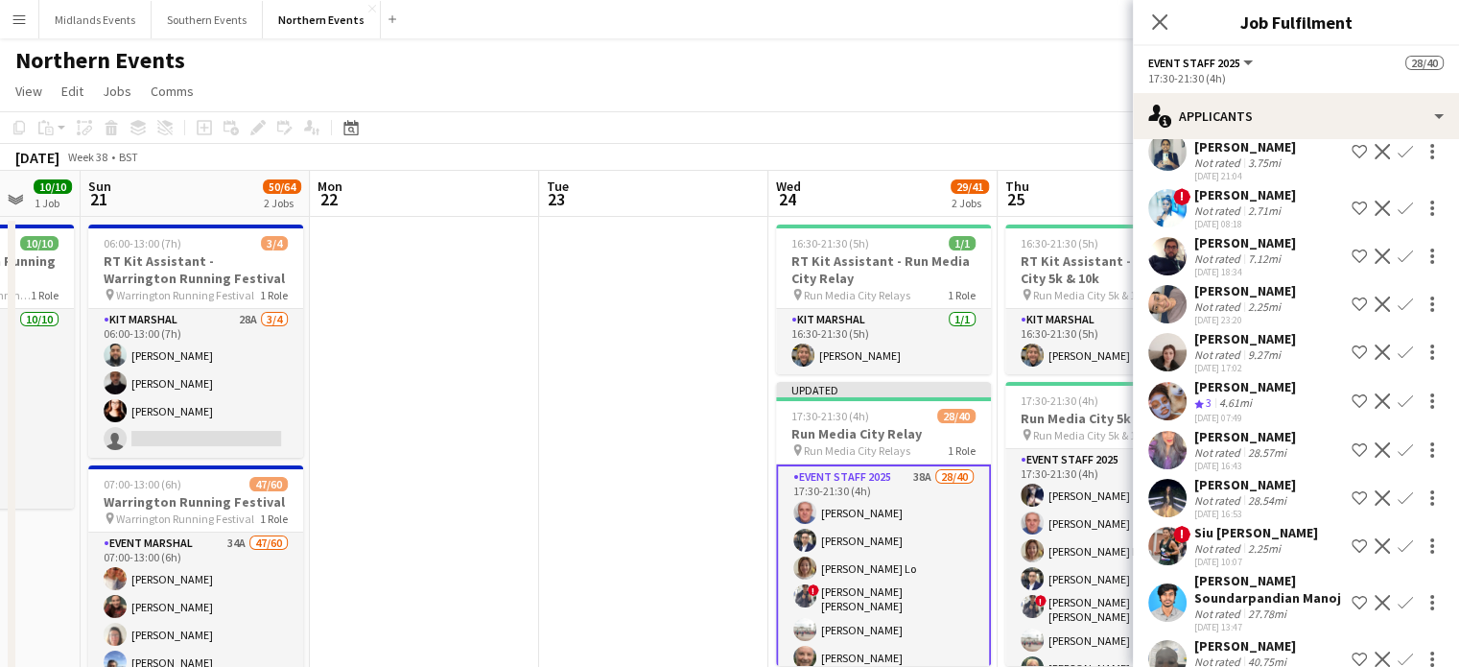
scroll to position [65, 0]
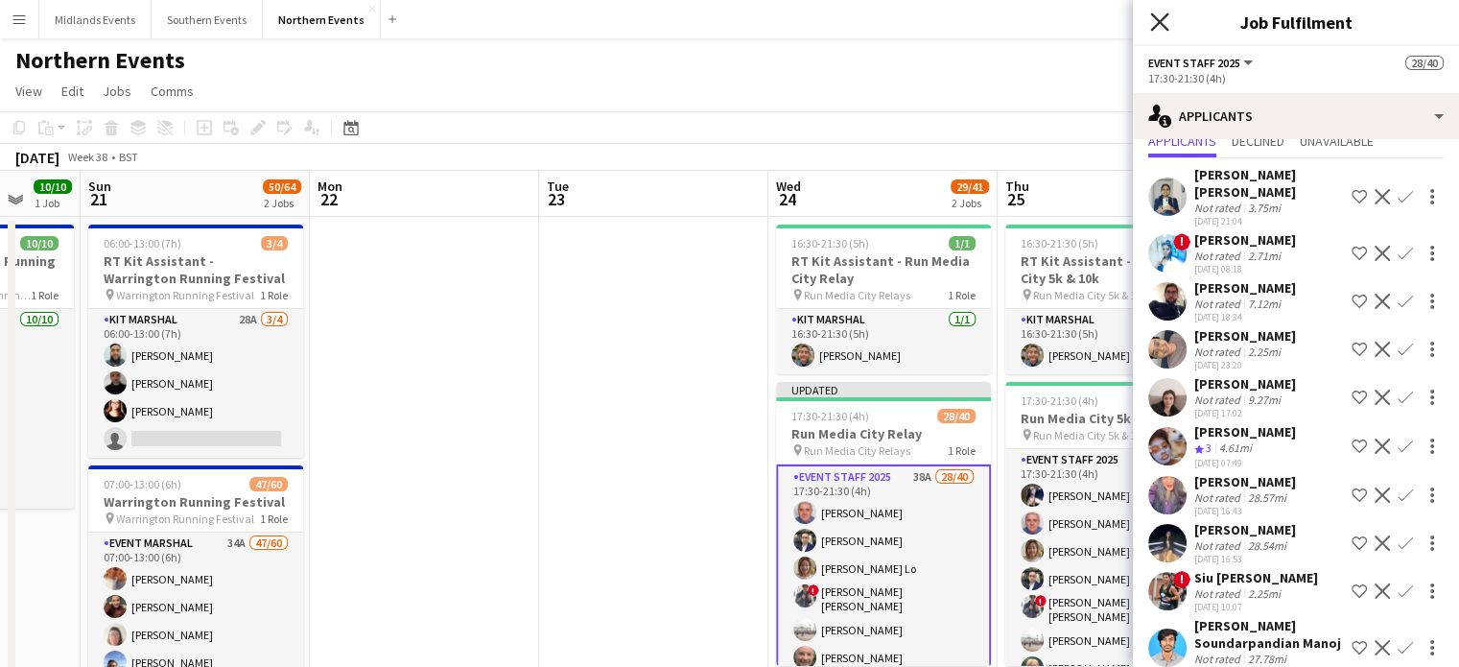
click at [1159, 22] on icon at bounding box center [1160, 21] width 18 height 18
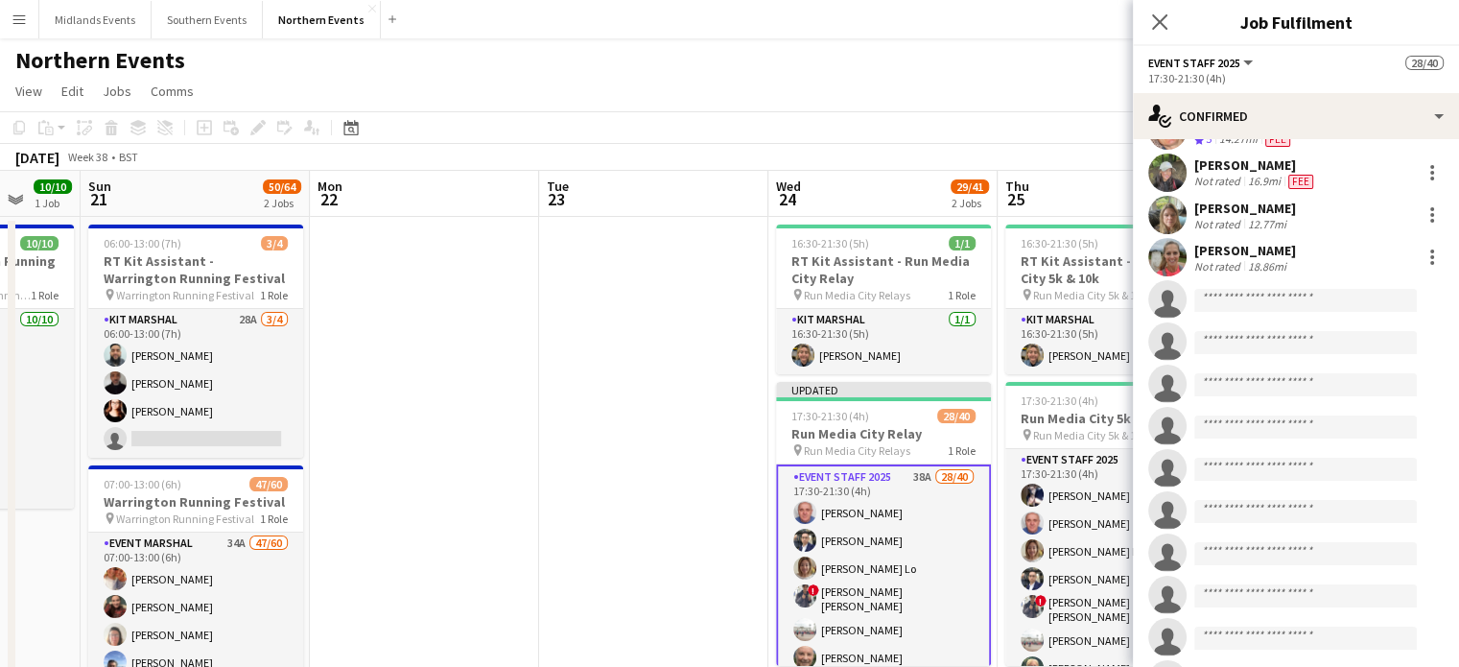
scroll to position [1104, 0]
click at [1223, 306] on input at bounding box center [1306, 302] width 223 height 23
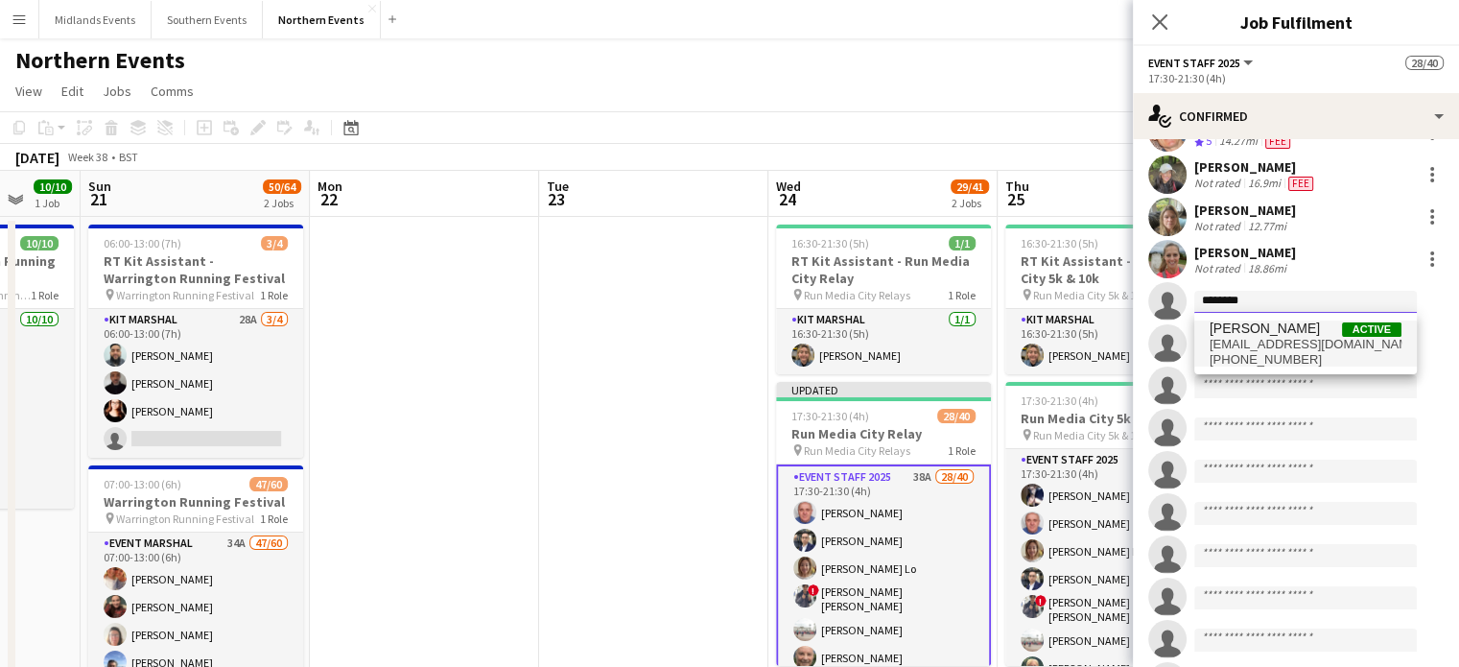
type input "********"
click at [1284, 343] on span "tonybroth@msn.com" at bounding box center [1306, 344] width 192 height 15
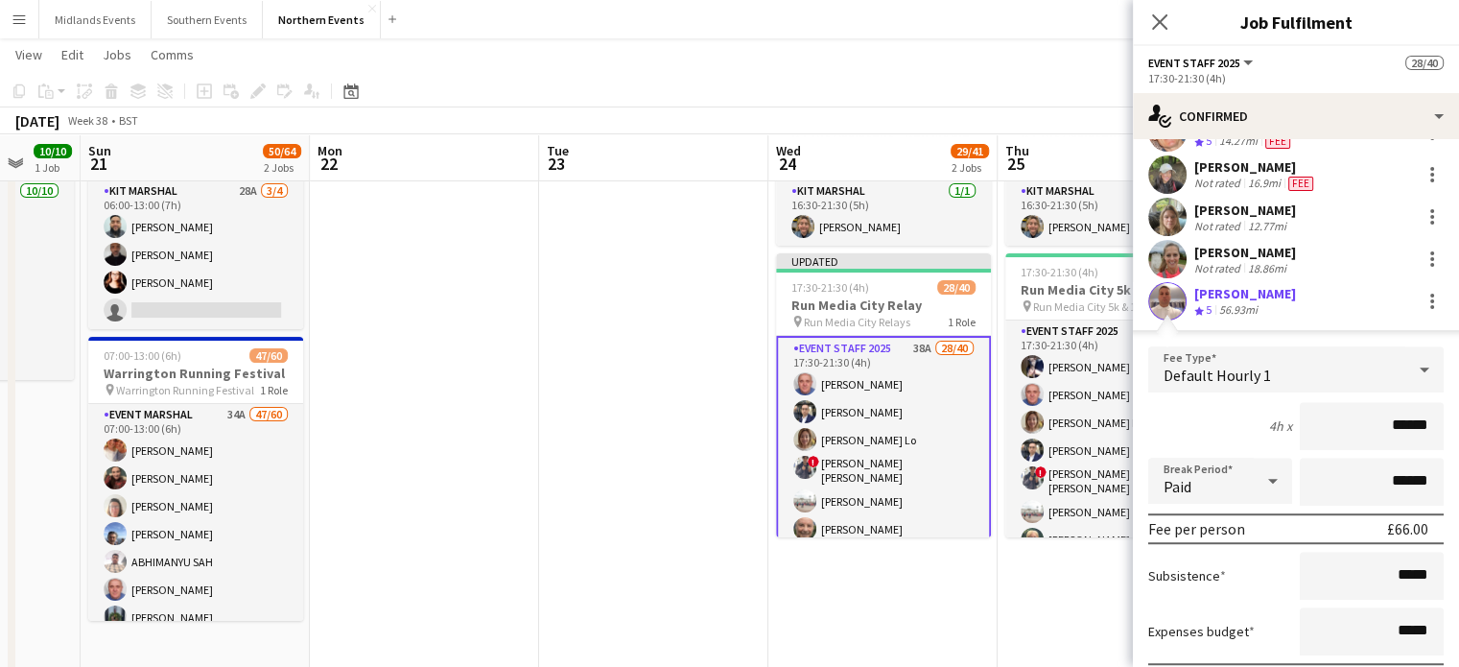
scroll to position [1503, 0]
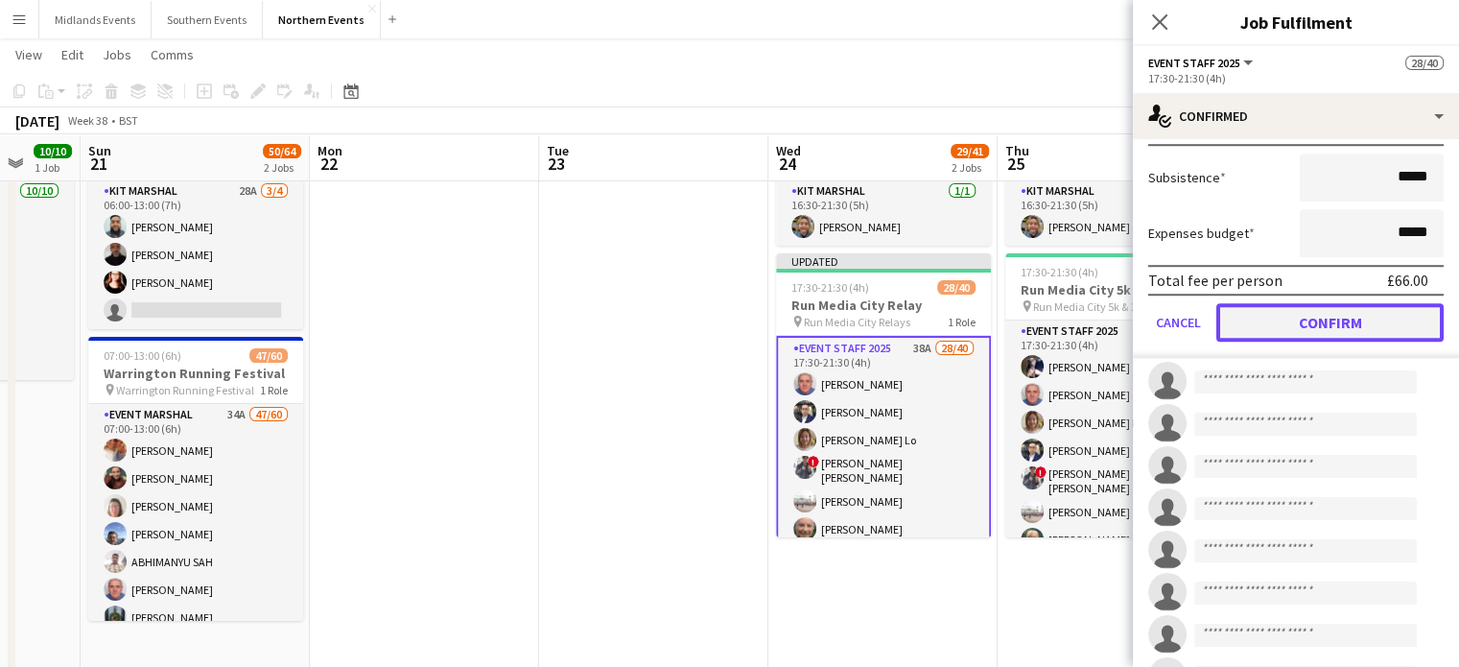
click at [1378, 318] on button "Confirm" at bounding box center [1330, 322] width 227 height 38
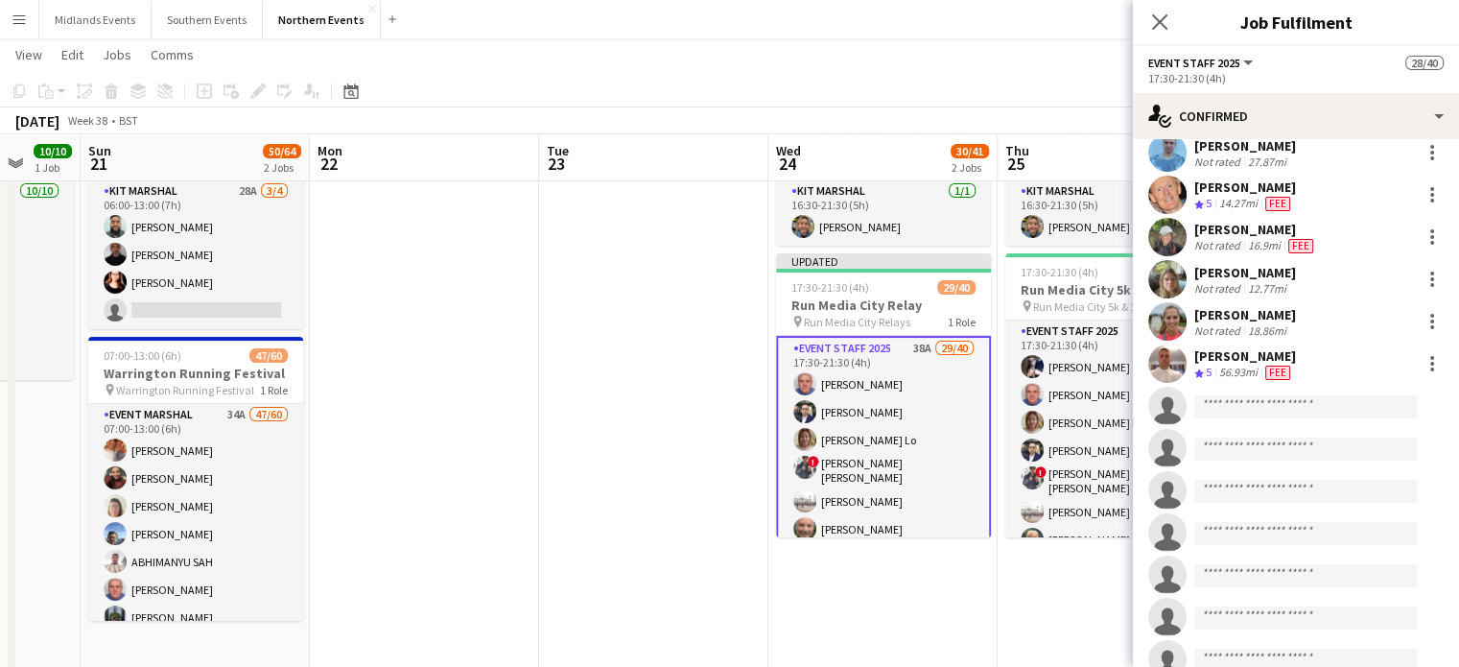
scroll to position [1033, 0]
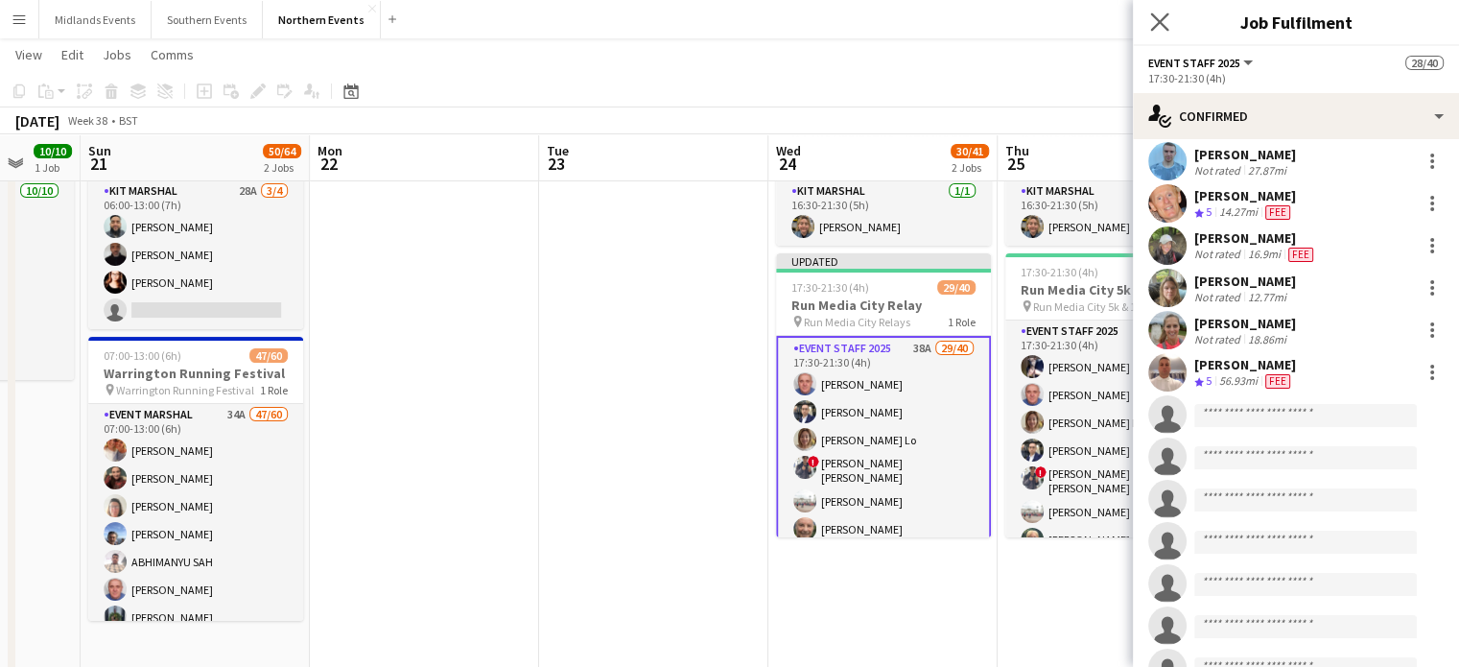
click at [1157, 33] on app-icon "Close pop-in" at bounding box center [1161, 23] width 28 height 28
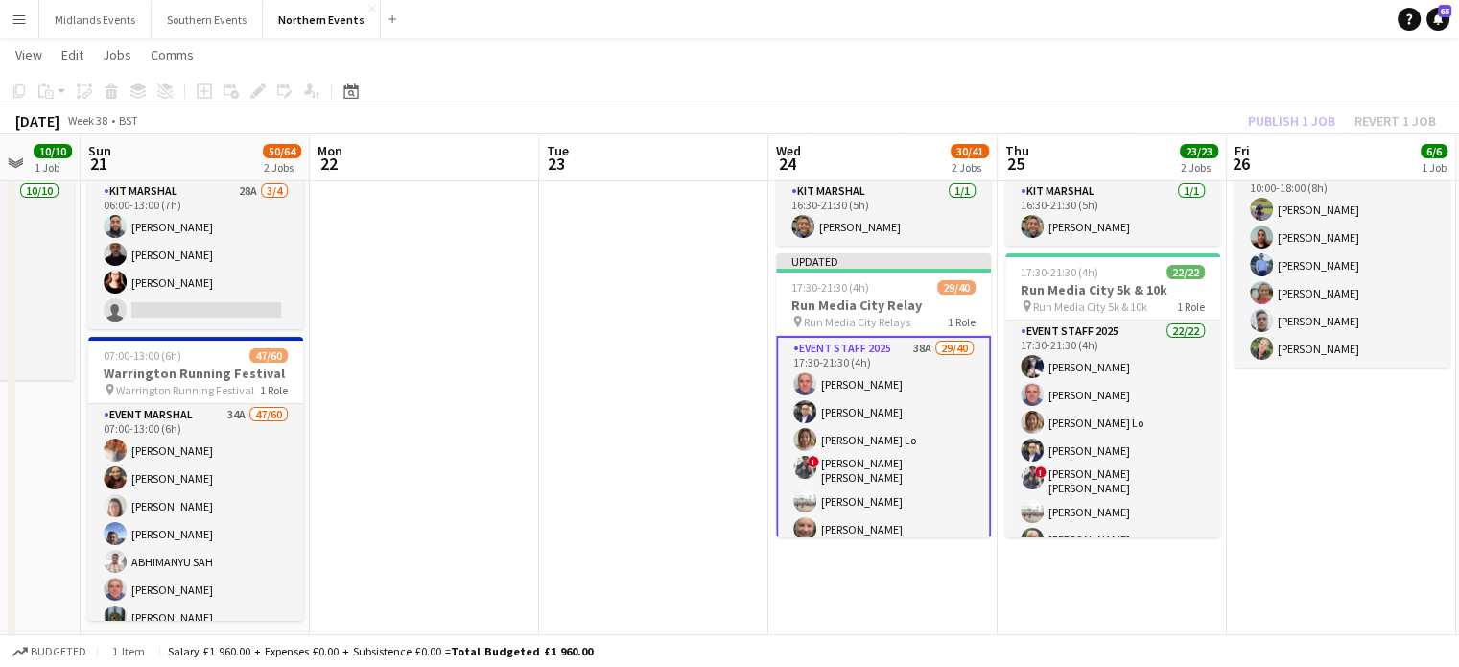
click at [1270, 103] on app-toolbar "Copy Paste Paste Ctrl+V Paste with crew Ctrl+Shift+V Paste linked Job Delete Gr…" at bounding box center [729, 91] width 1459 height 33
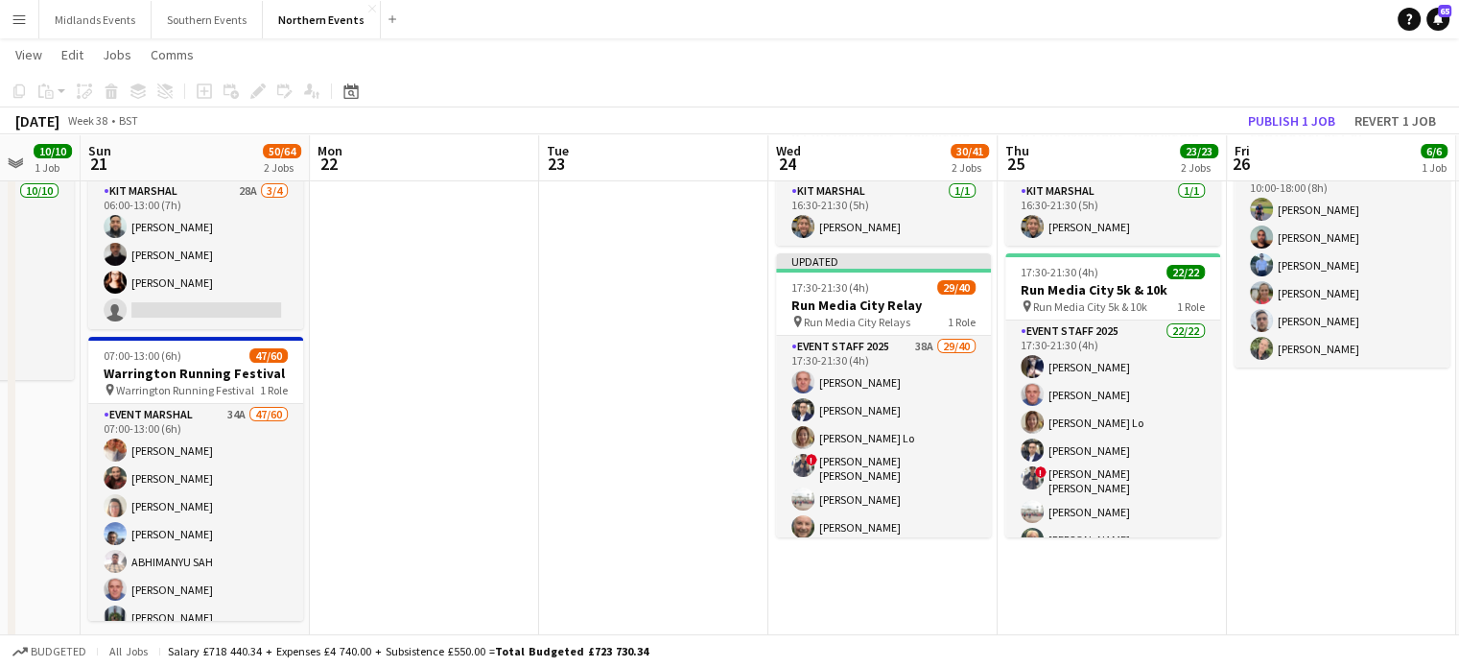
click at [1270, 107] on div "September 2025 Week 38 • BST Publish 1 job Revert 1 job" at bounding box center [729, 120] width 1459 height 27
click at [1271, 126] on button "Publish 1 job" at bounding box center [1292, 120] width 103 height 25
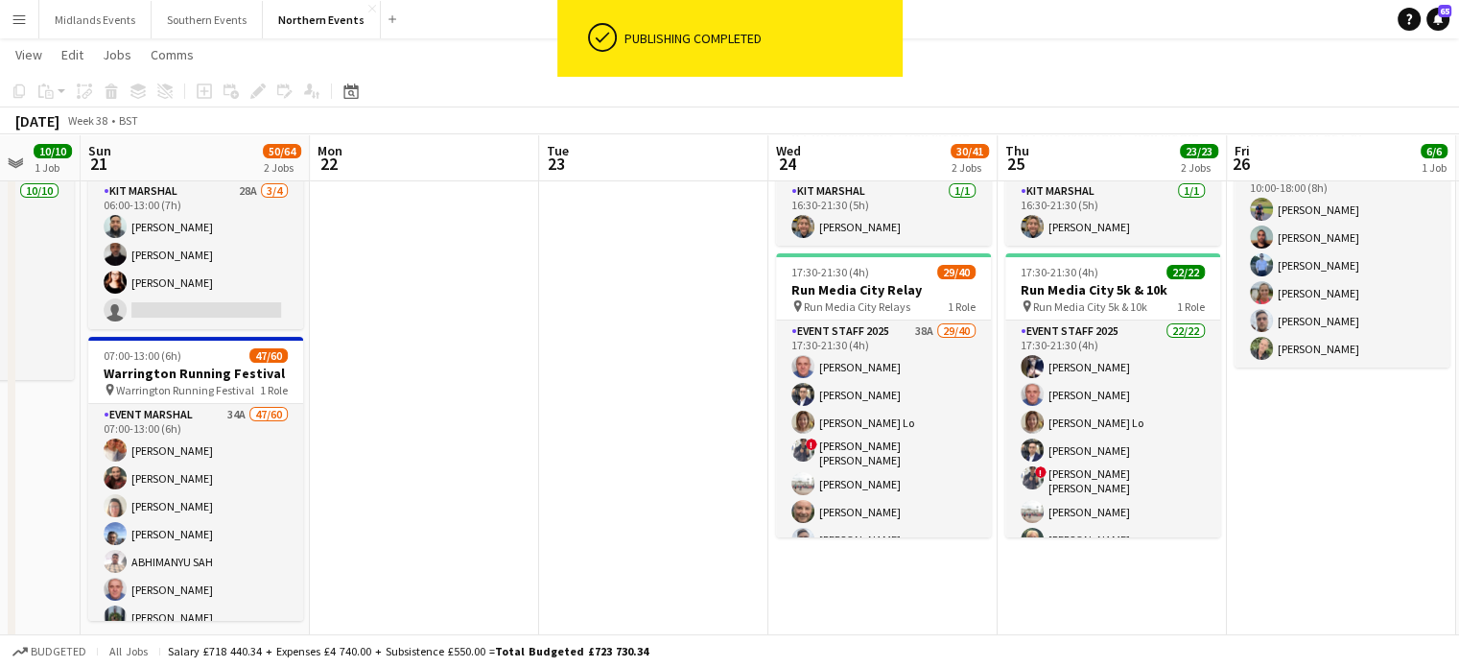
drag, startPoint x: 503, startPoint y: 216, endPoint x: 458, endPoint y: 39, distance: 182.2
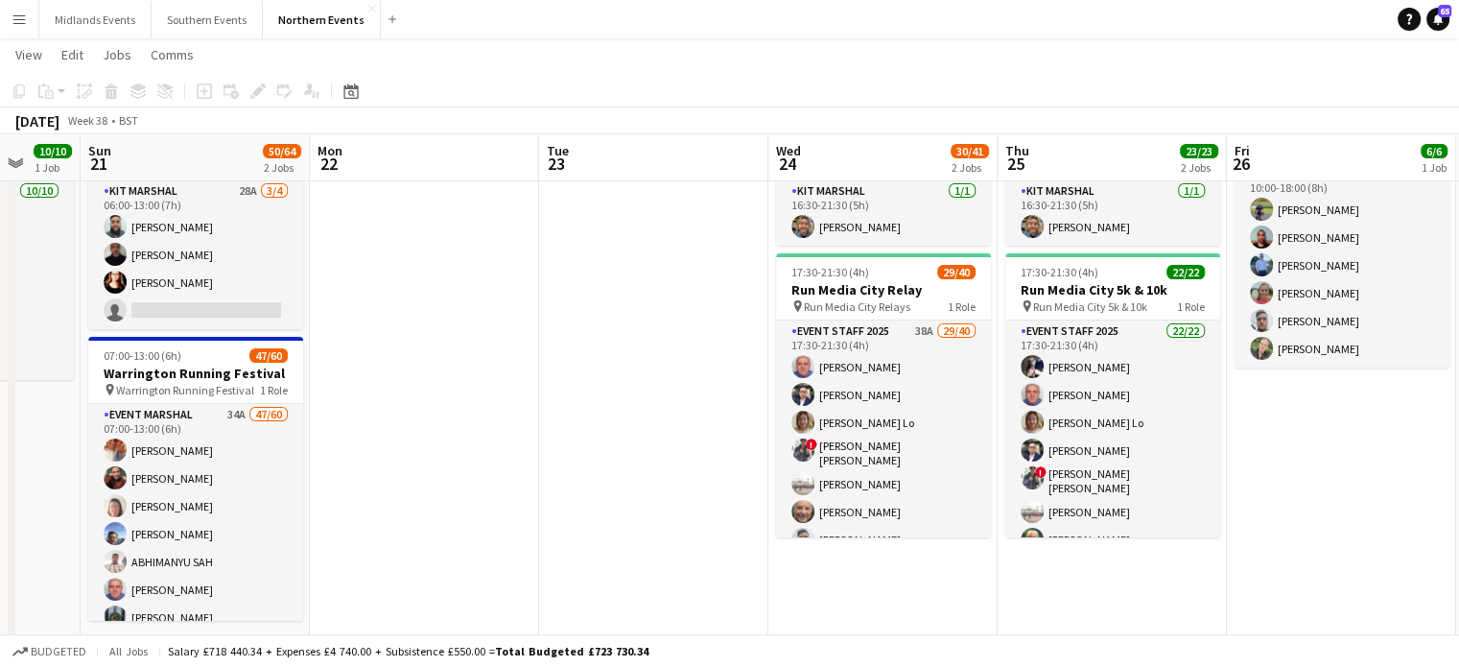
scroll to position [0, 844]
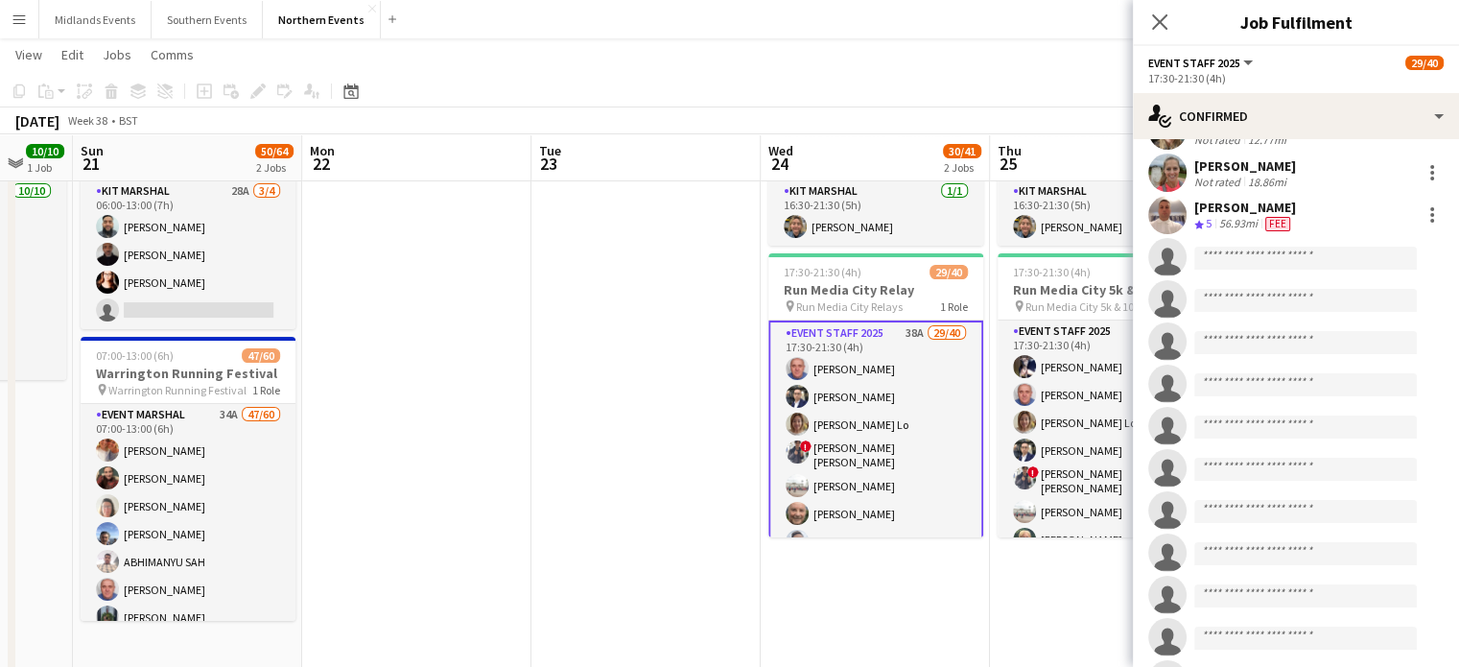
scroll to position [1278, 0]
